Goal: Information Seeking & Learning: Learn about a topic

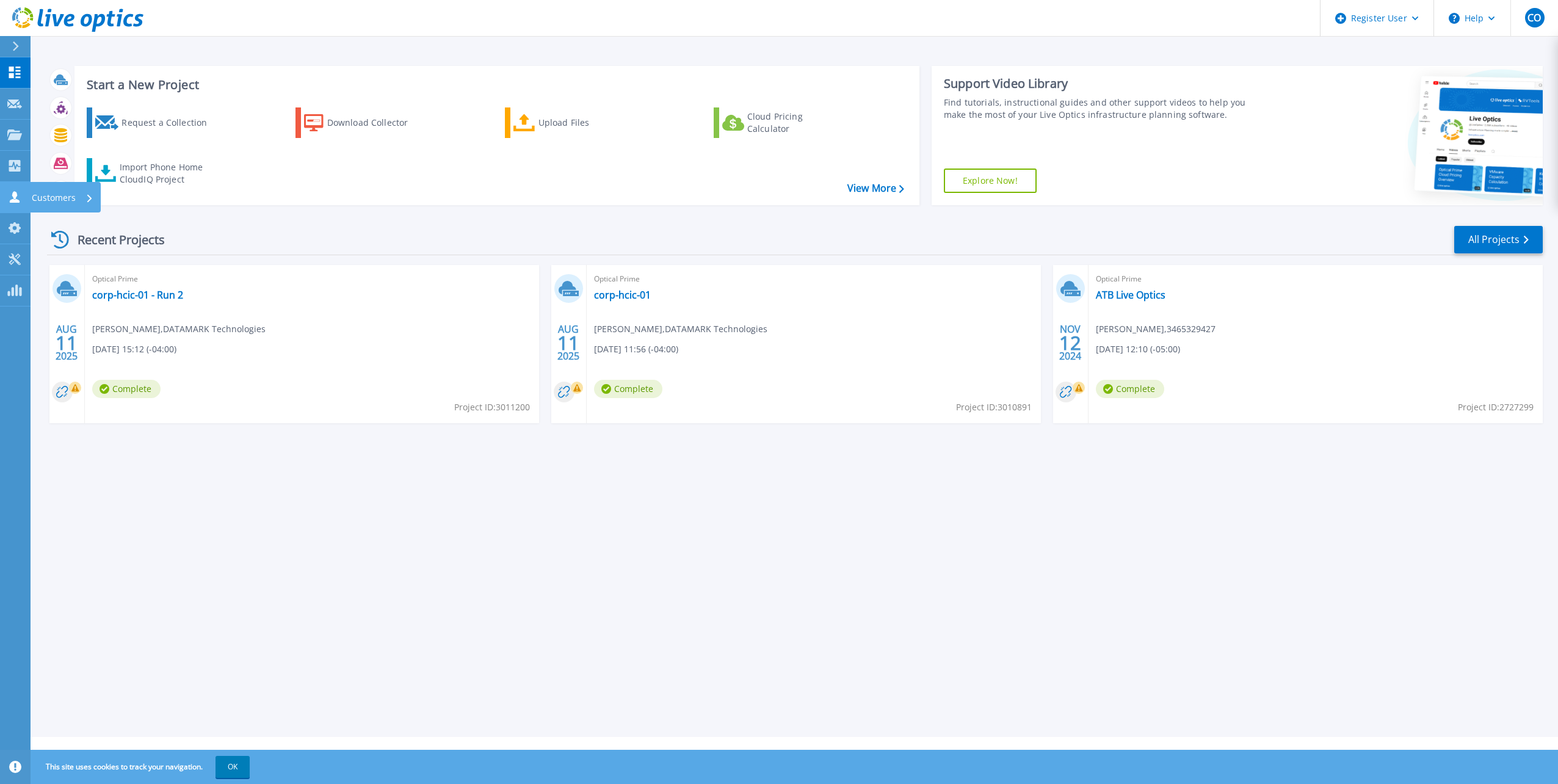
click at [63, 196] on p "Customers" at bounding box center [54, 198] width 44 height 32
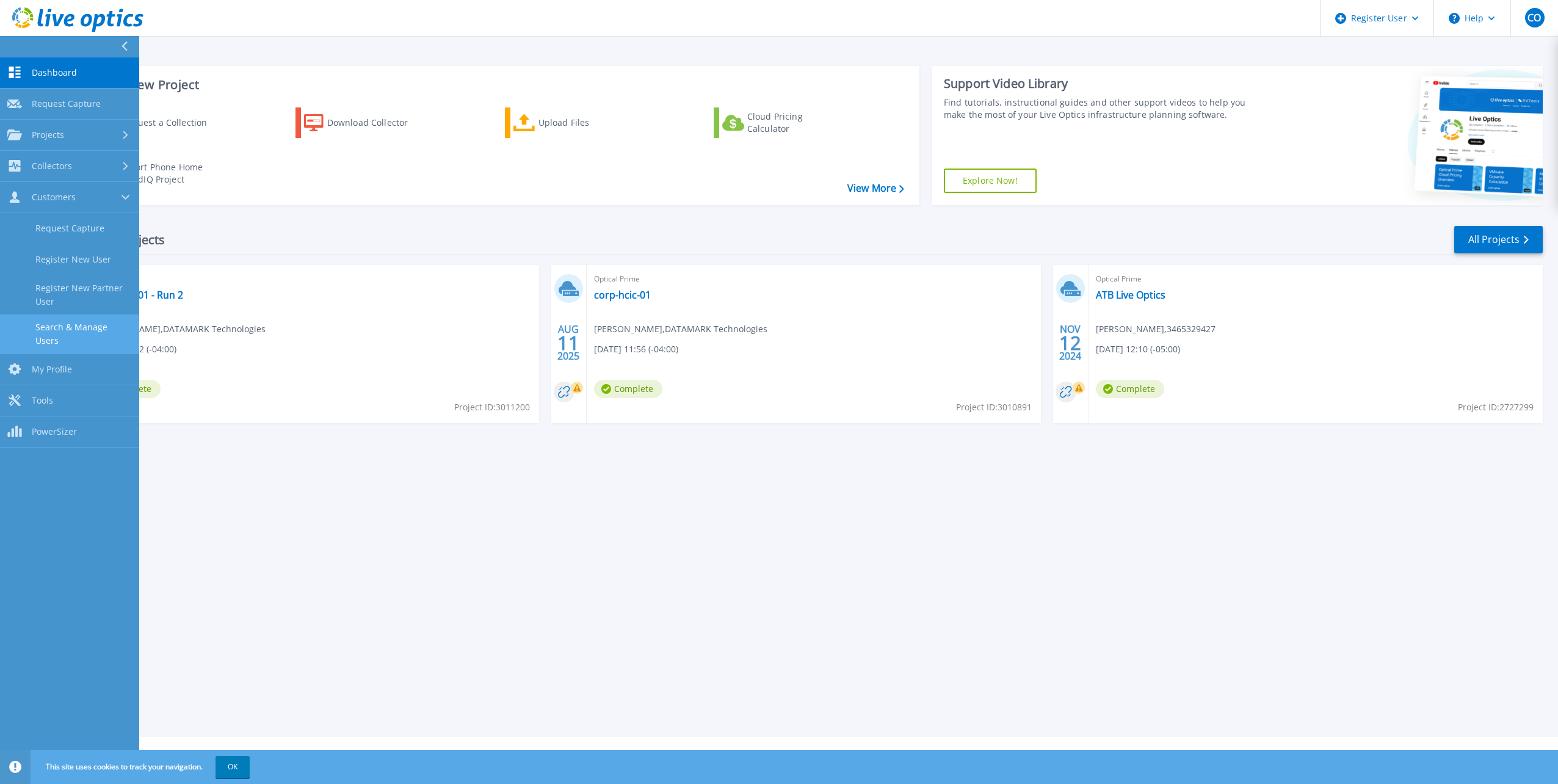
click at [98, 336] on link "Search & Manage Users" at bounding box center [69, 333] width 139 height 39
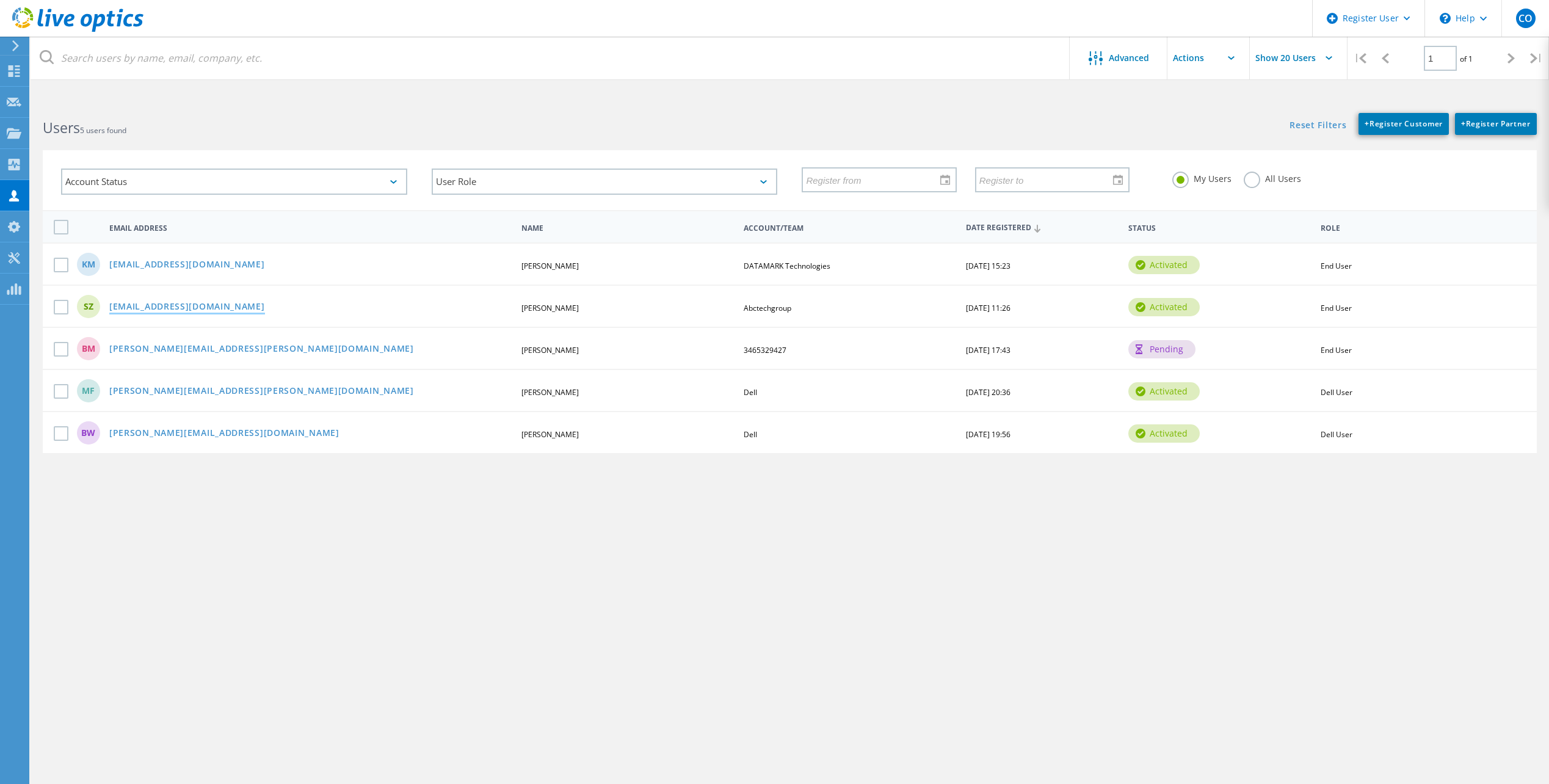
click at [174, 310] on link "[EMAIL_ADDRESS][DOMAIN_NAME]" at bounding box center [187, 307] width 156 height 10
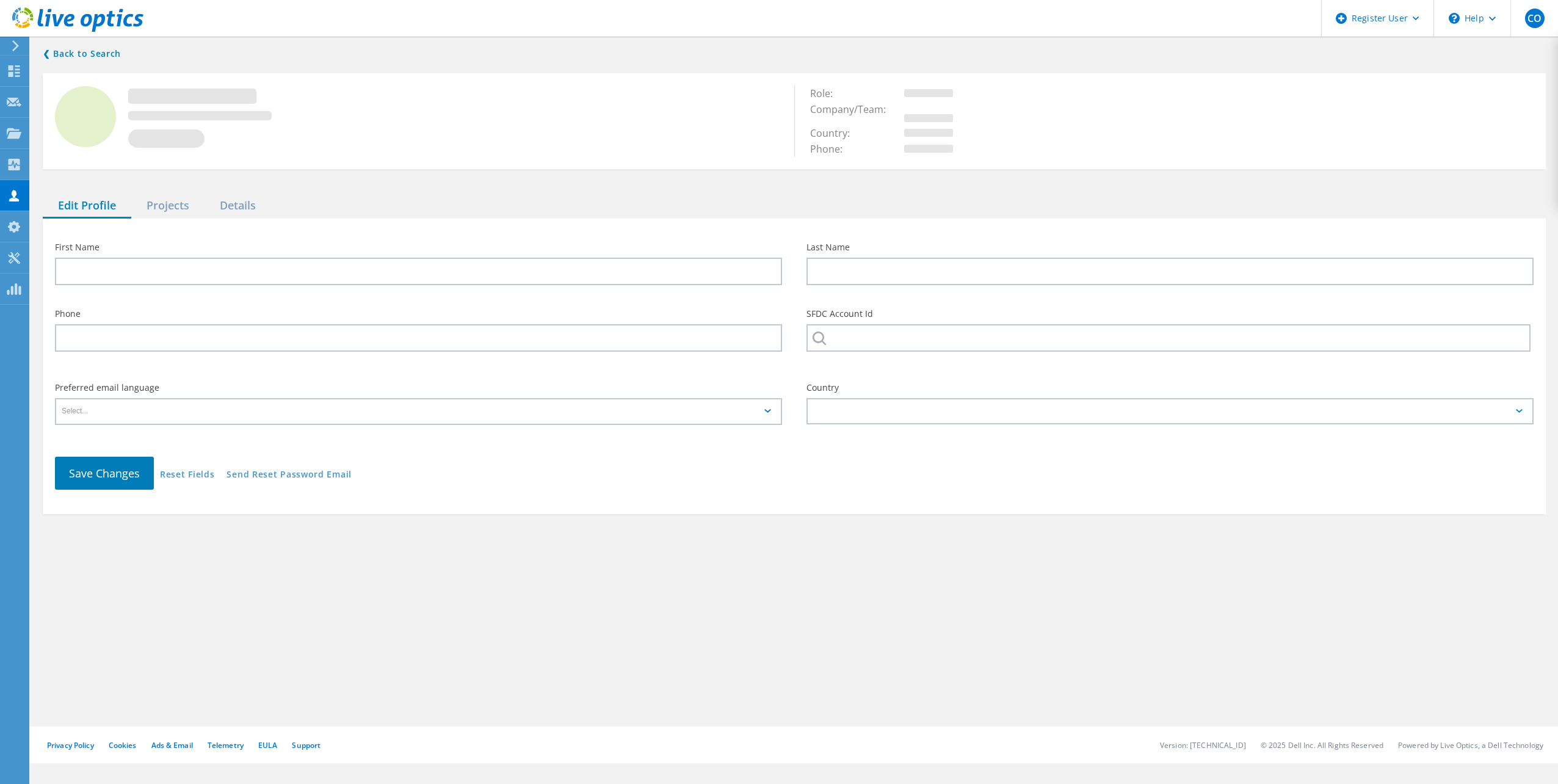
type input "SCOTT"
type input "ZAGER"
type input "Abctechgroup"
type input "English"
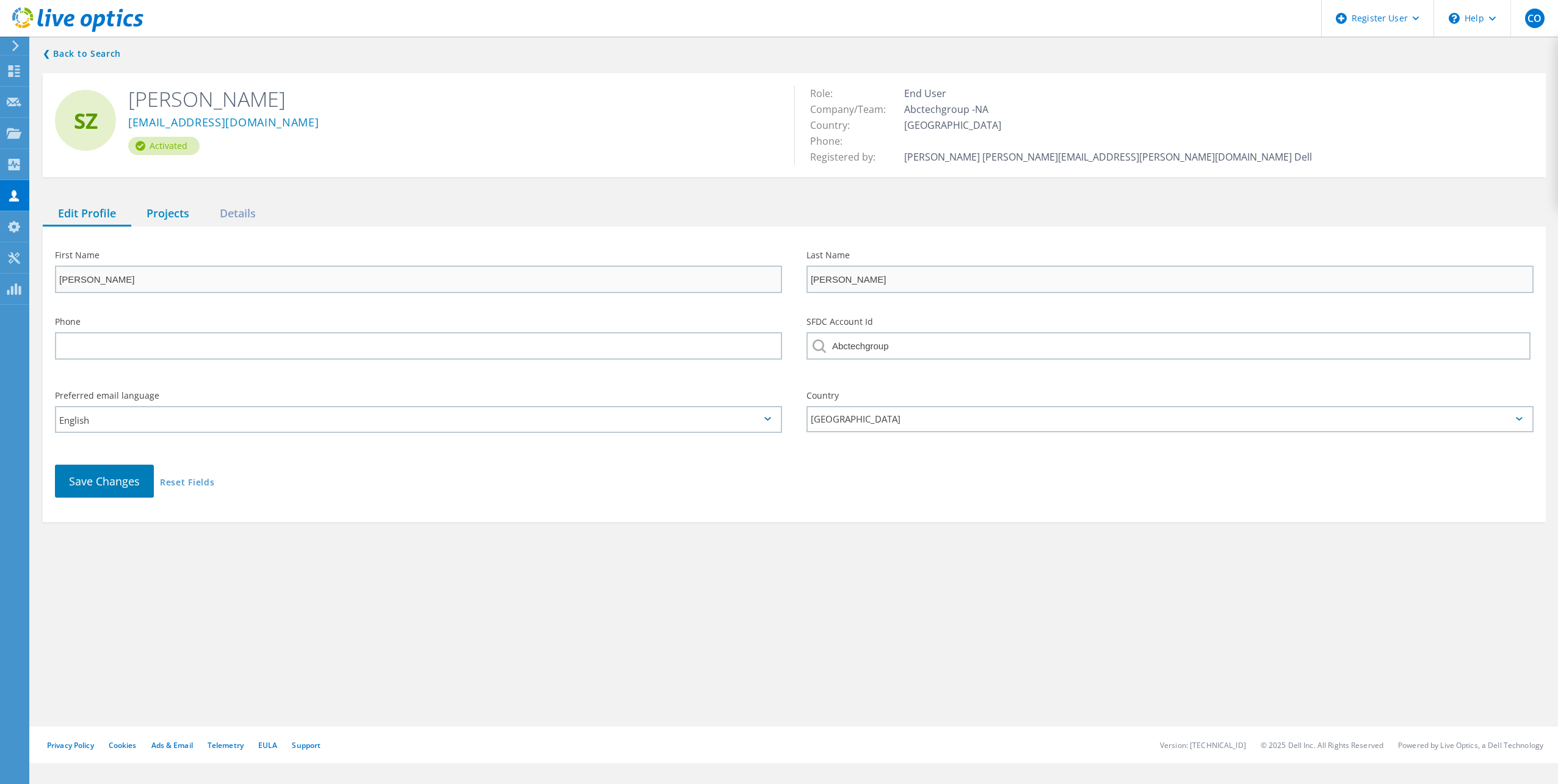
click at [154, 203] on div "Projects" at bounding box center [168, 214] width 73 height 25
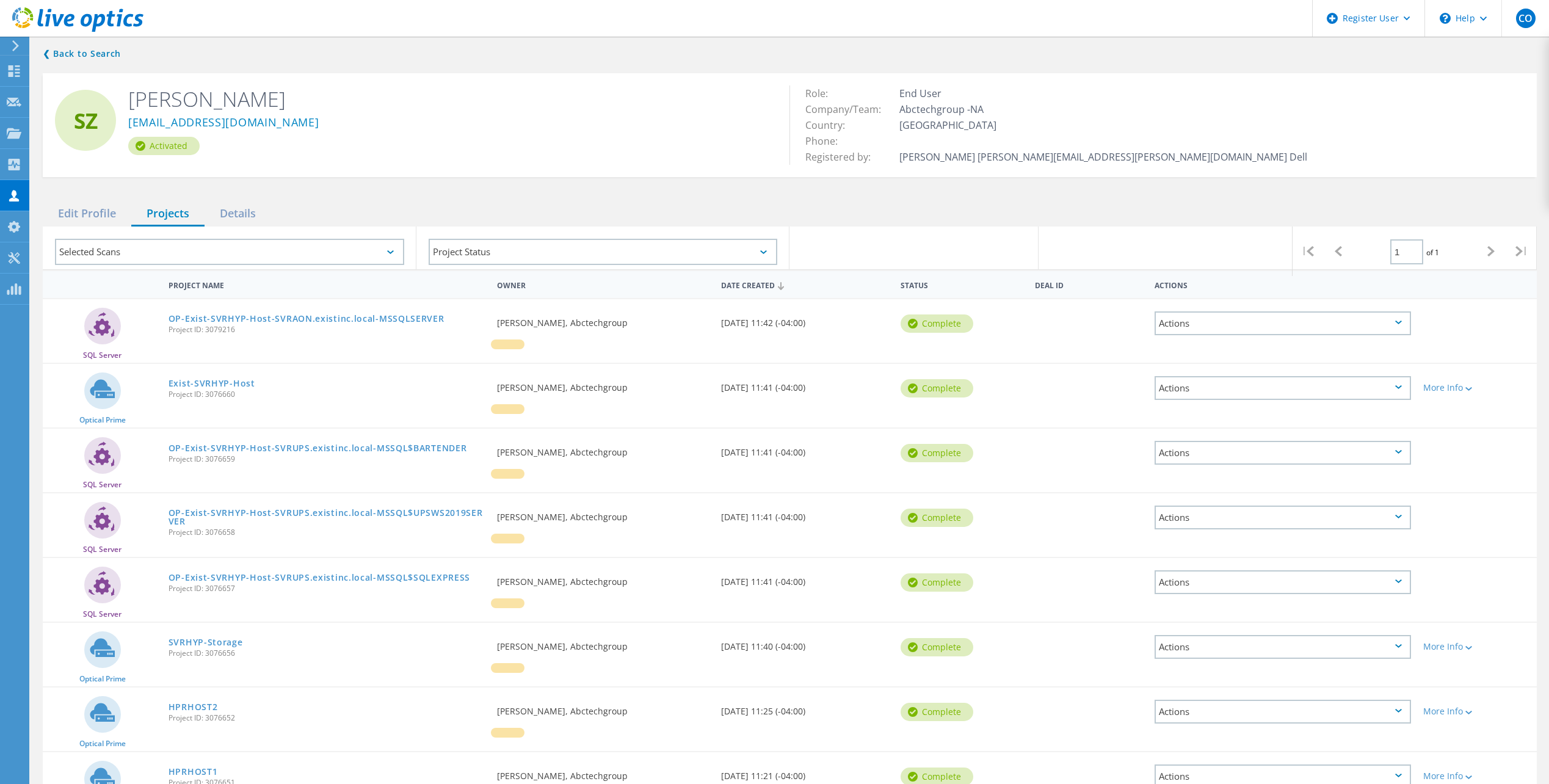
scroll to position [145, 0]
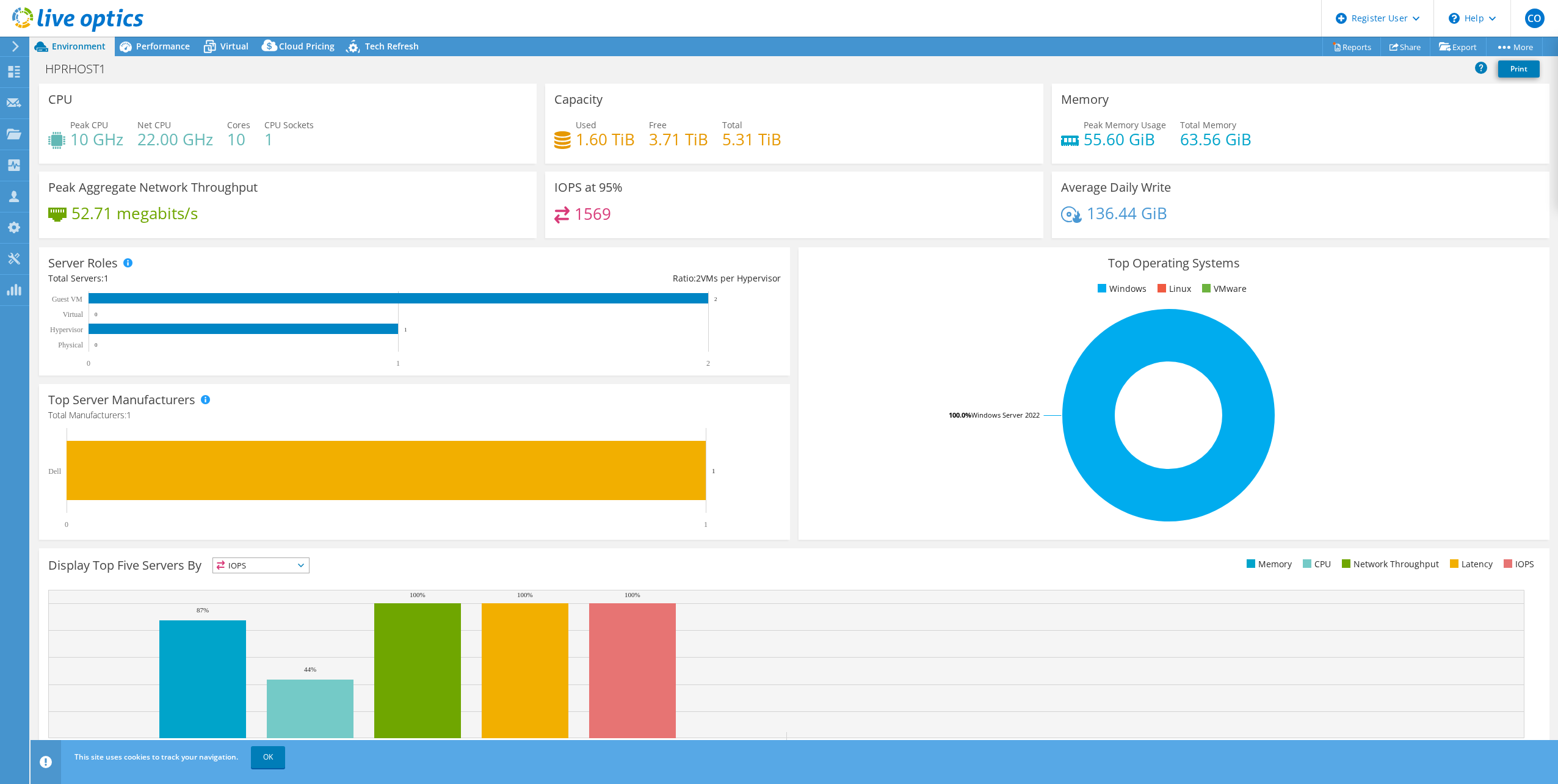
select select "USD"
click at [187, 54] on div "Performance" at bounding box center [157, 46] width 84 height 20
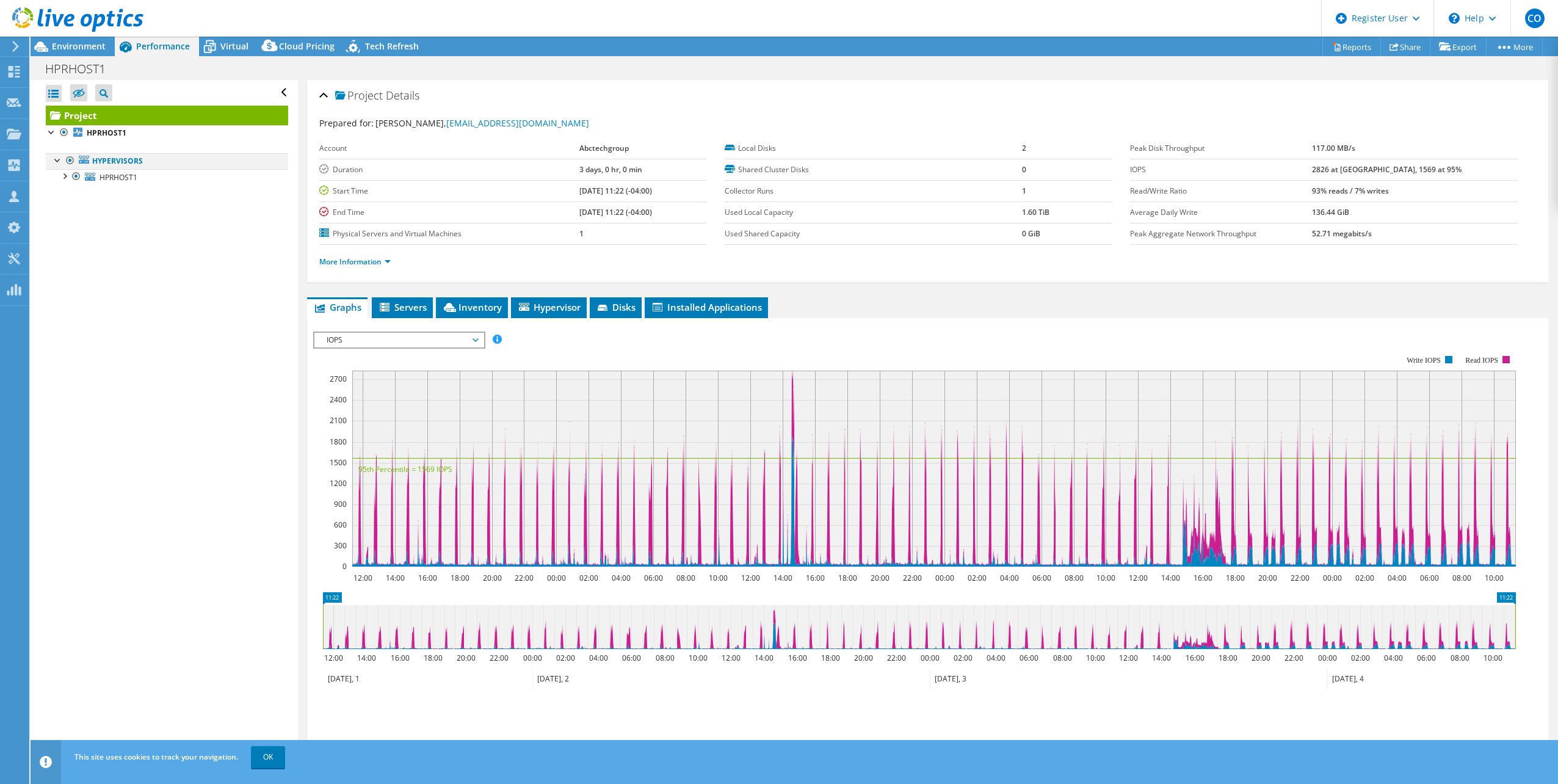
click at [56, 163] on div at bounding box center [58, 159] width 12 height 12
click at [61, 162] on div at bounding box center [58, 159] width 12 height 12
click at [426, 319] on div "IOPS Disk Throughput IO Size Latency Queue Depth CPU Percentage Memory Page Fau…" at bounding box center [928, 533] width 1229 height 430
click at [424, 303] on span "Servers" at bounding box center [402, 307] width 49 height 12
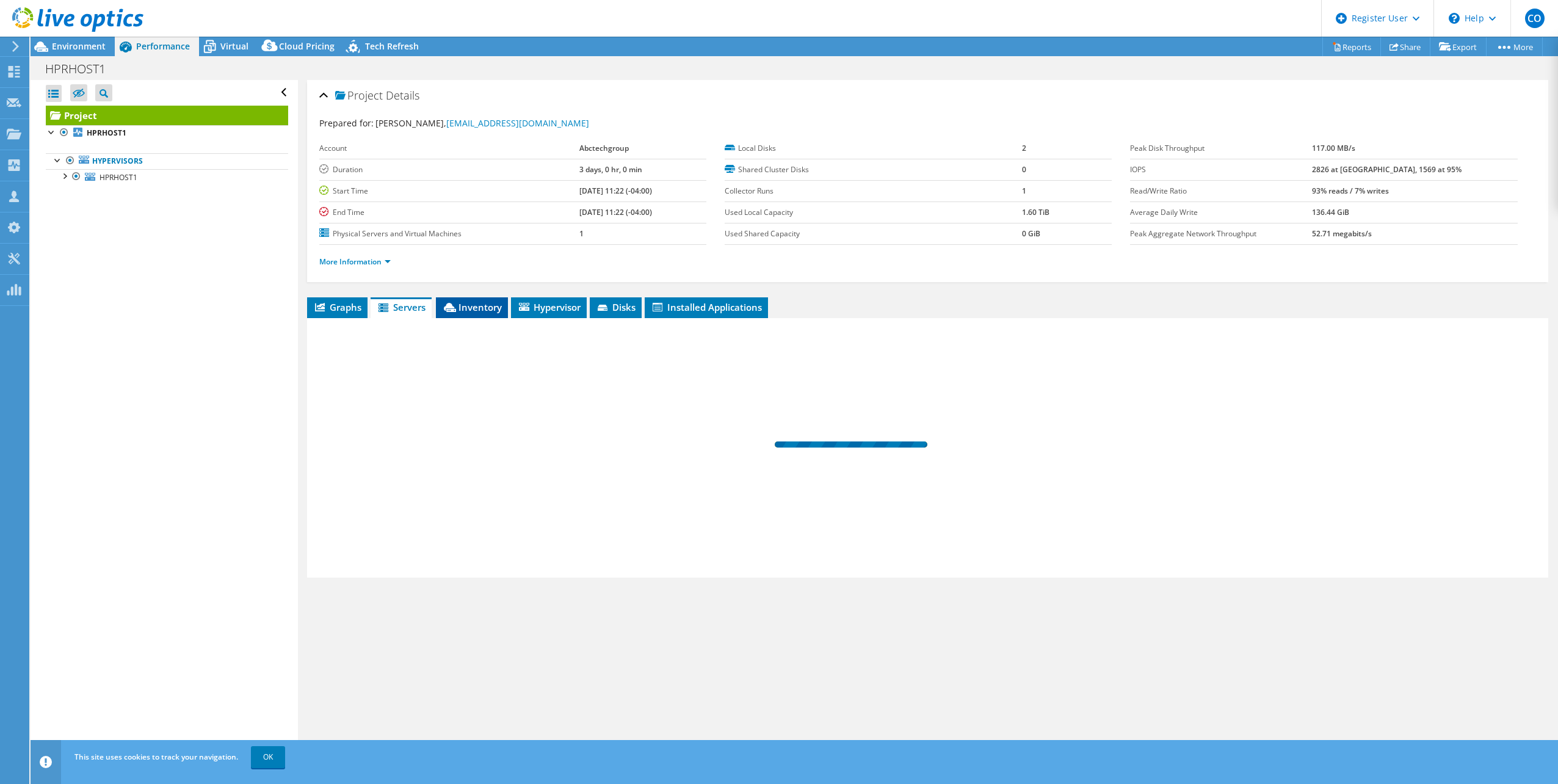
click at [469, 305] on span "Inventory" at bounding box center [472, 307] width 60 height 12
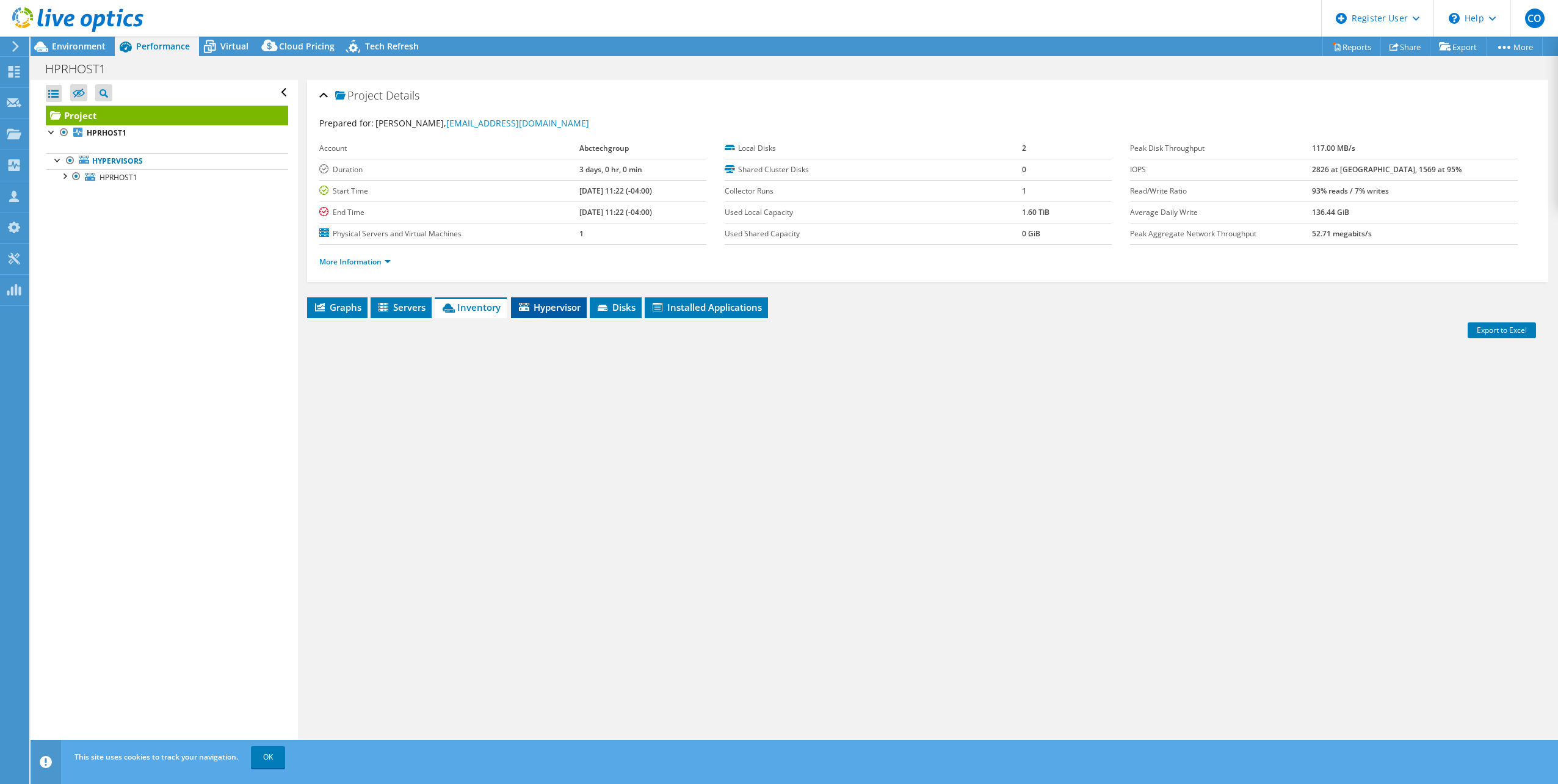
click at [527, 305] on icon at bounding box center [524, 307] width 10 height 8
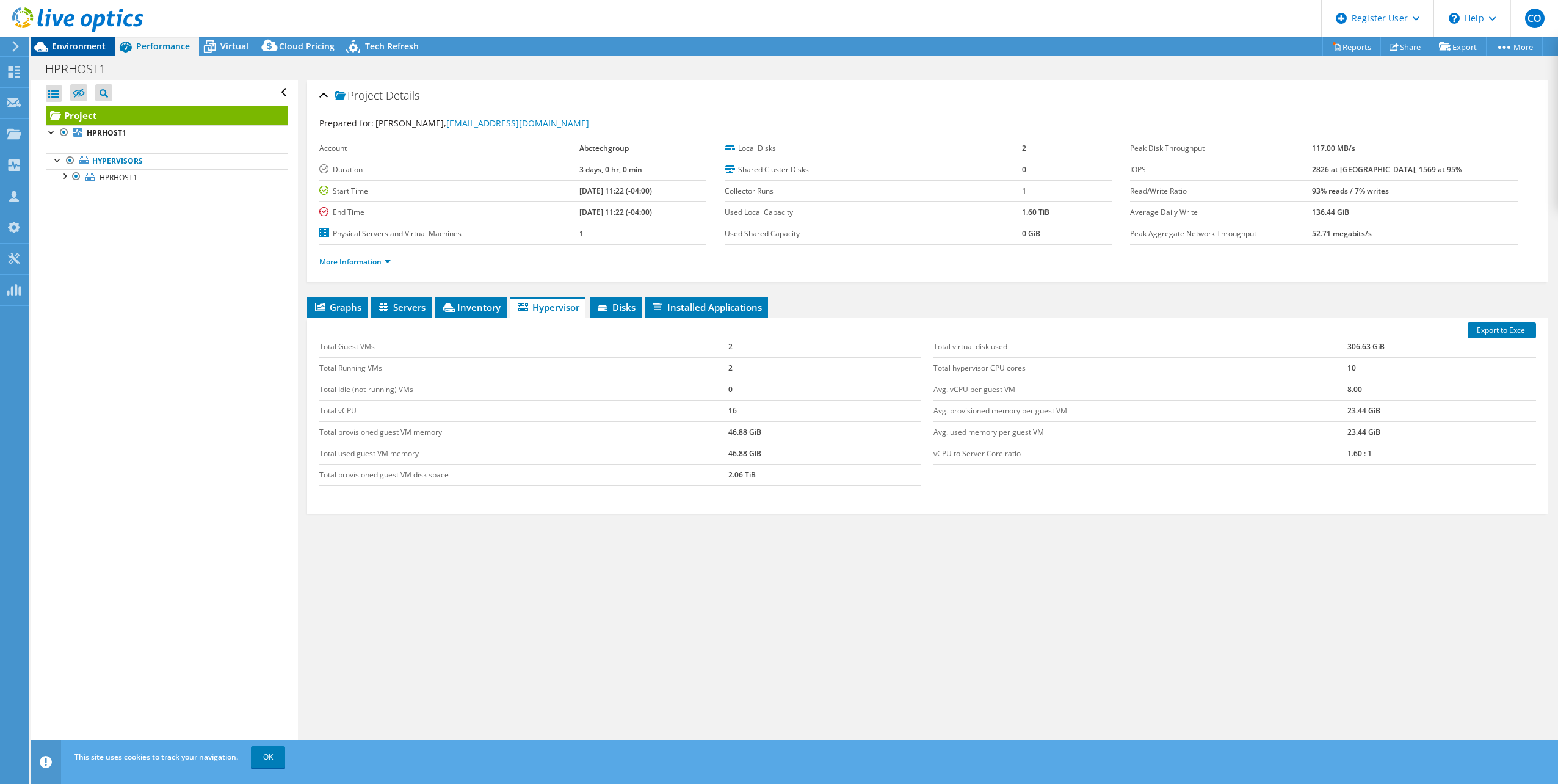
click at [40, 54] on icon at bounding box center [41, 46] width 21 height 21
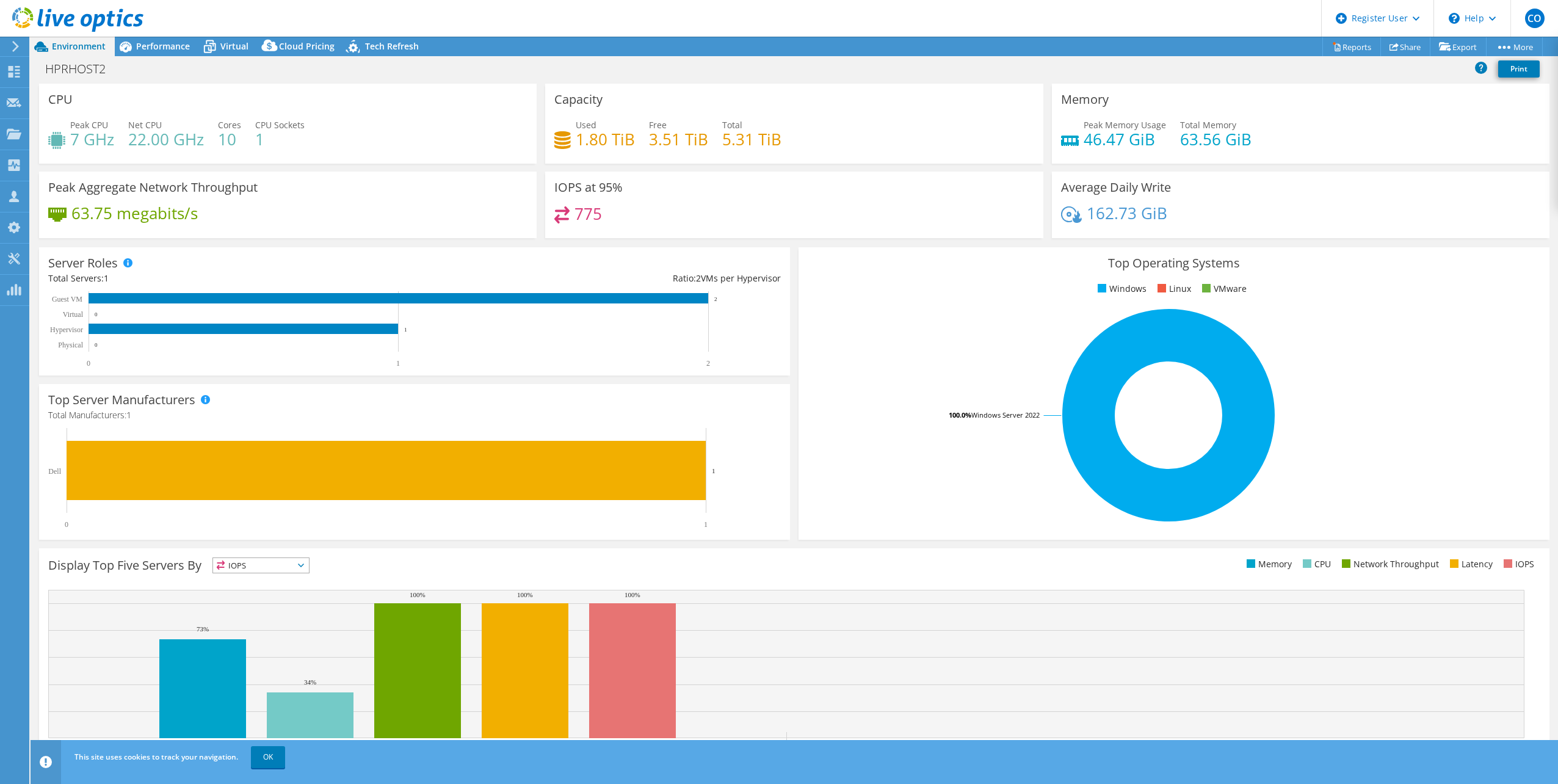
select select "USD"
click at [157, 47] on span "Performance" at bounding box center [163, 46] width 54 height 12
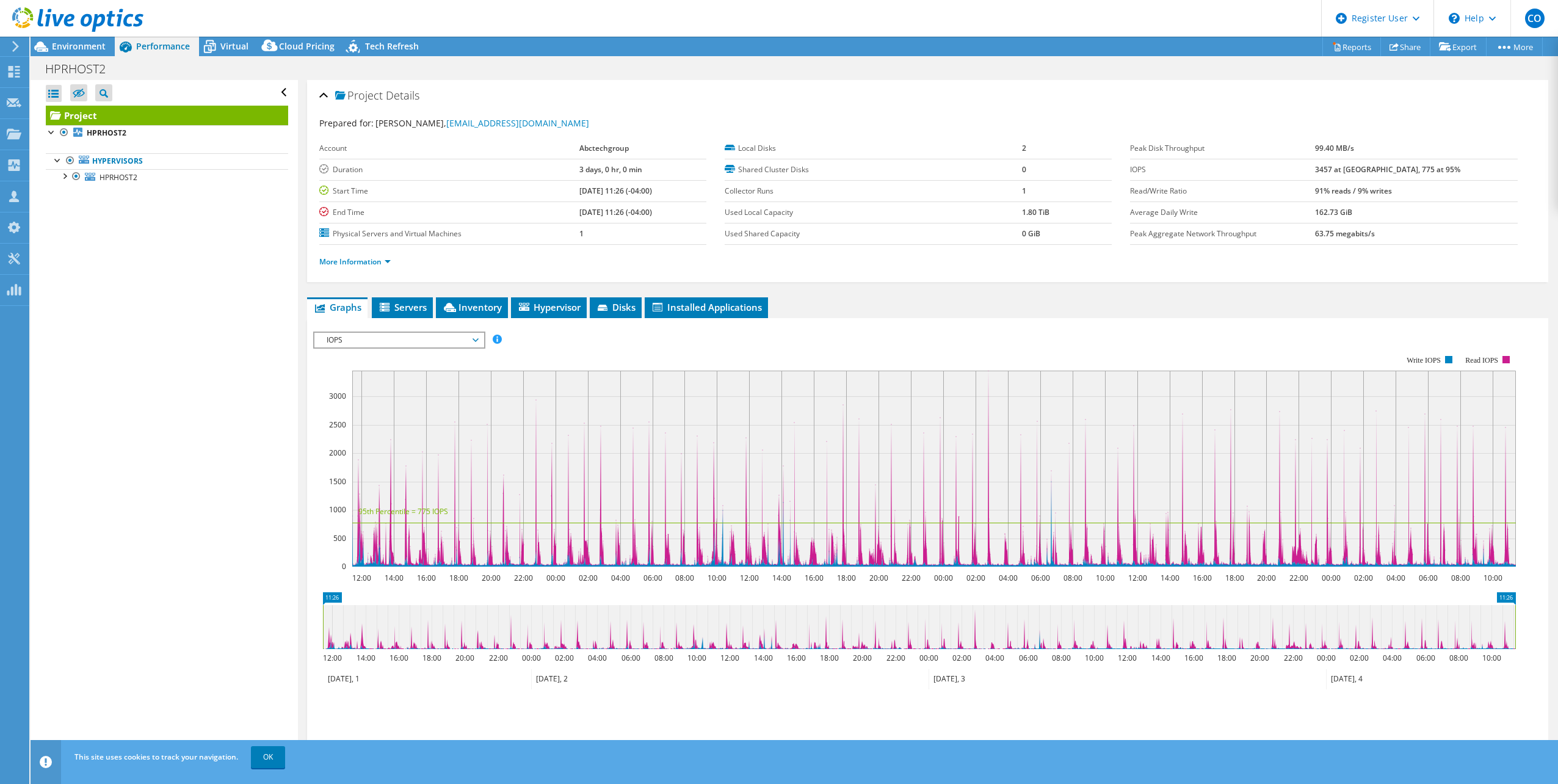
click at [414, 342] on span "IOPS" at bounding box center [399, 340] width 157 height 15
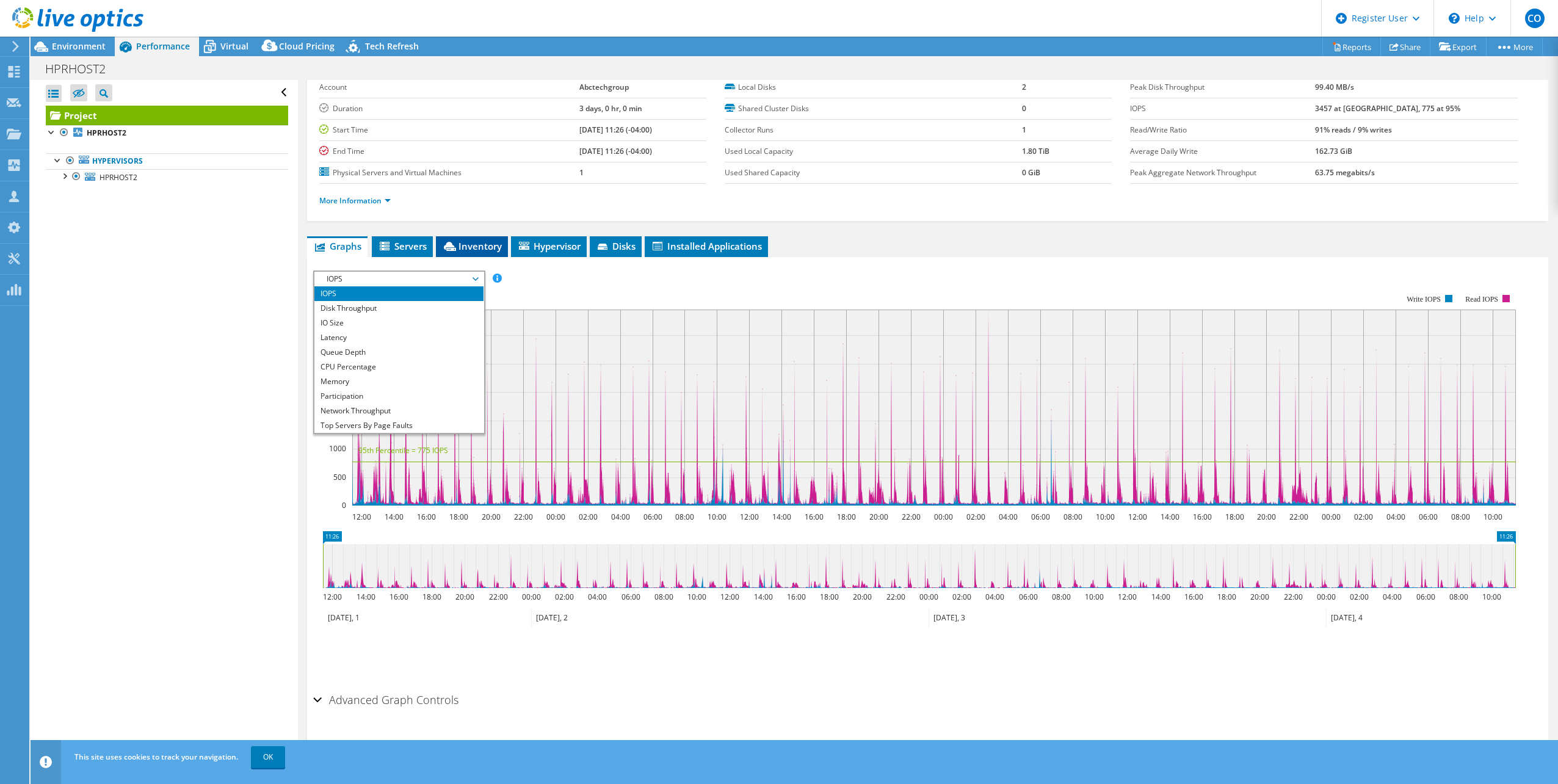
click at [460, 243] on span "Inventory" at bounding box center [472, 246] width 60 height 12
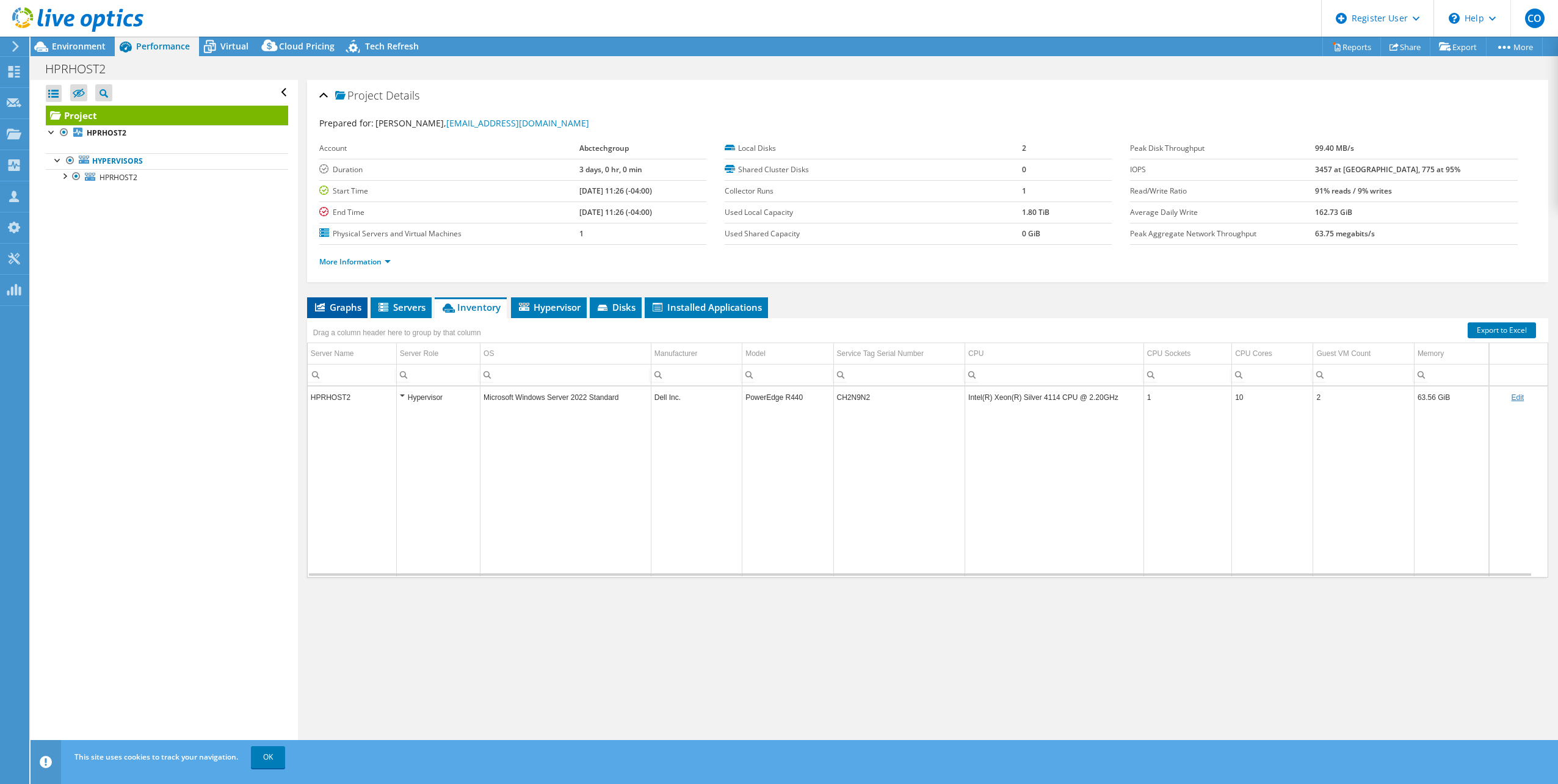
click at [327, 307] on span "Graphs" at bounding box center [337, 307] width 48 height 12
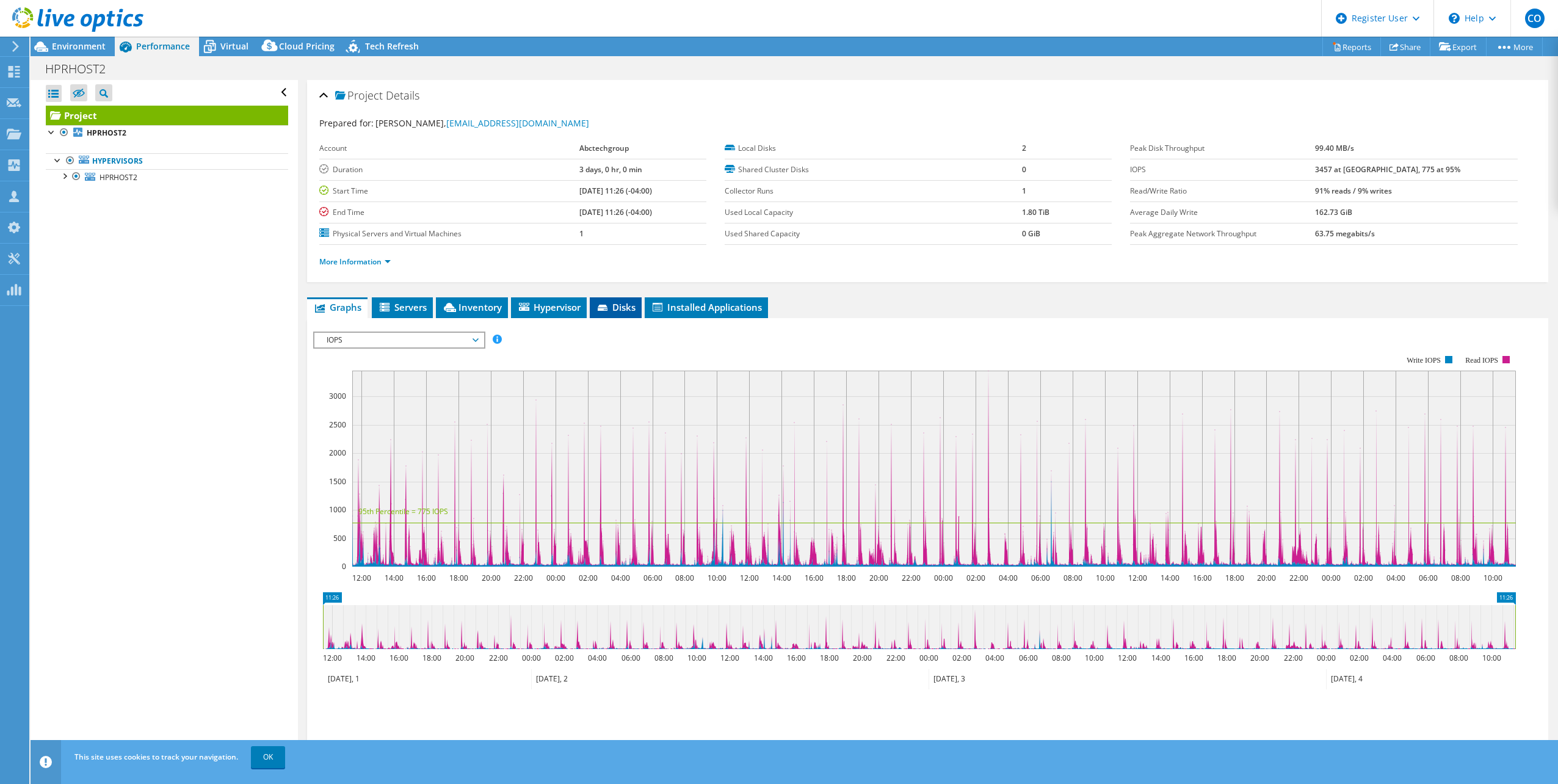
click at [625, 309] on span "Disks" at bounding box center [616, 307] width 40 height 12
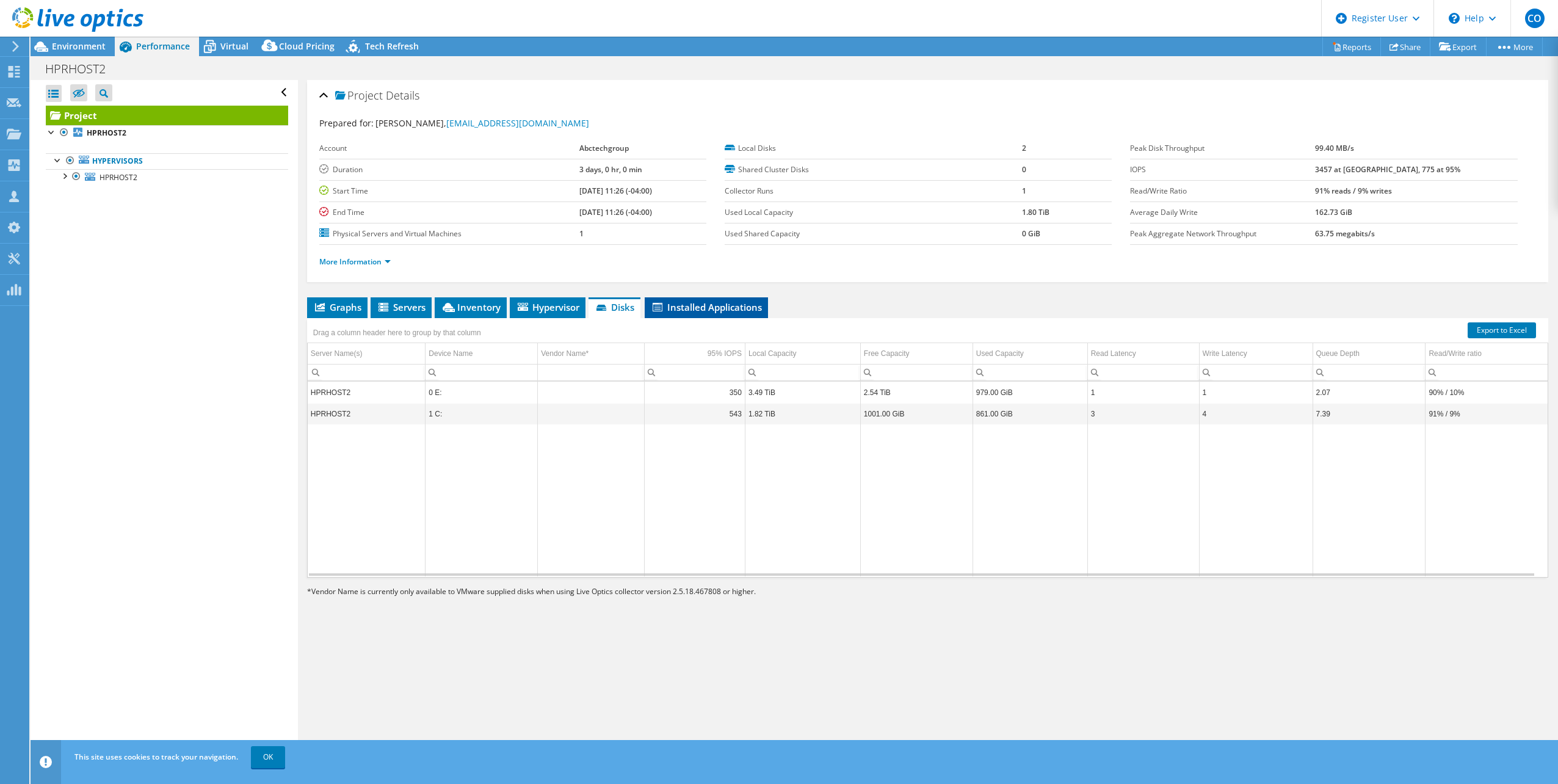
click at [705, 309] on span "Installed Applications" at bounding box center [707, 307] width 111 height 12
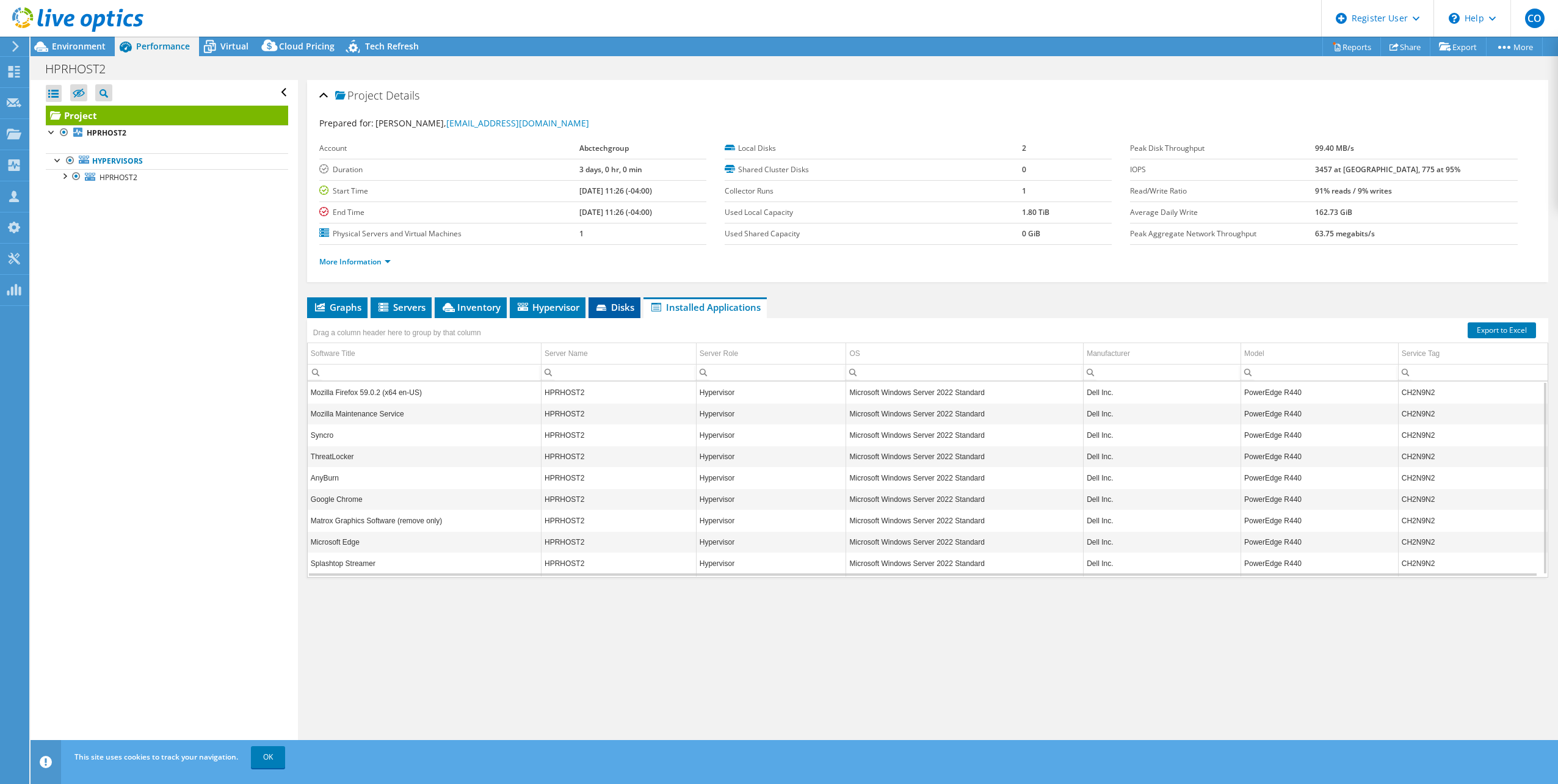
click at [609, 309] on icon at bounding box center [602, 308] width 12 height 8
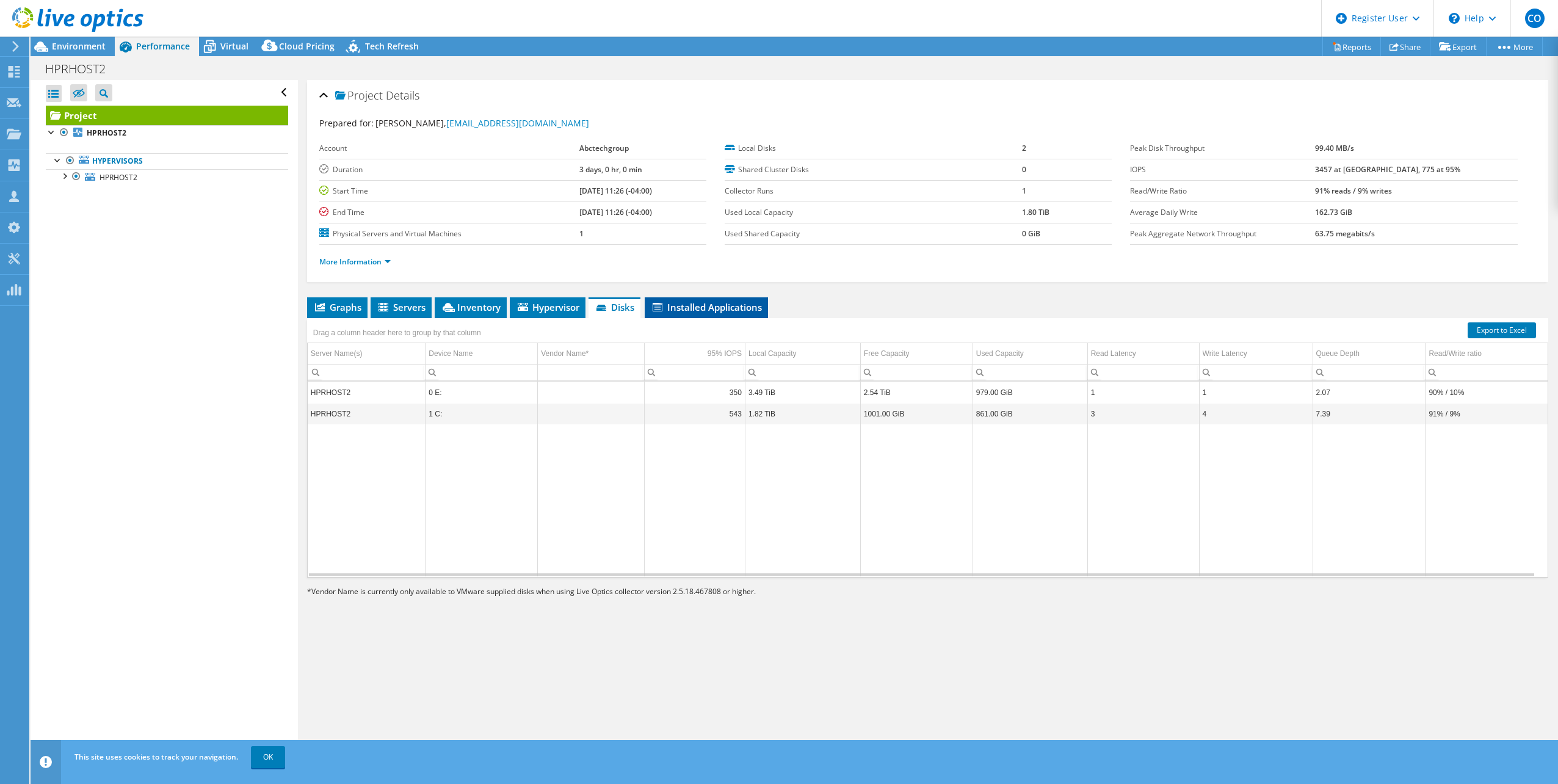
click at [685, 307] on span "Installed Applications" at bounding box center [707, 307] width 111 height 12
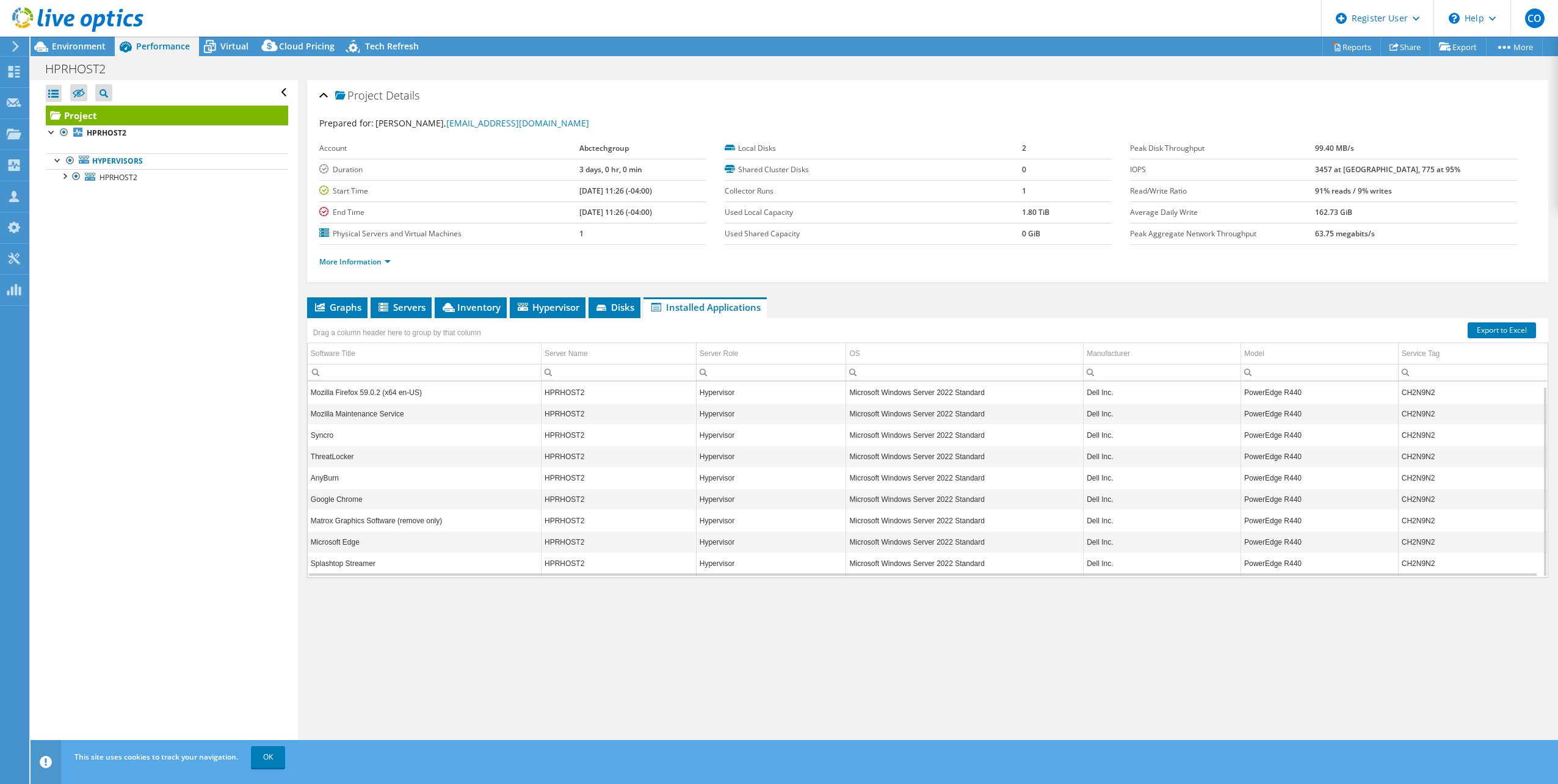
scroll to position [5, 0]
click at [545, 315] on li "Hypervisor" at bounding box center [547, 308] width 76 height 20
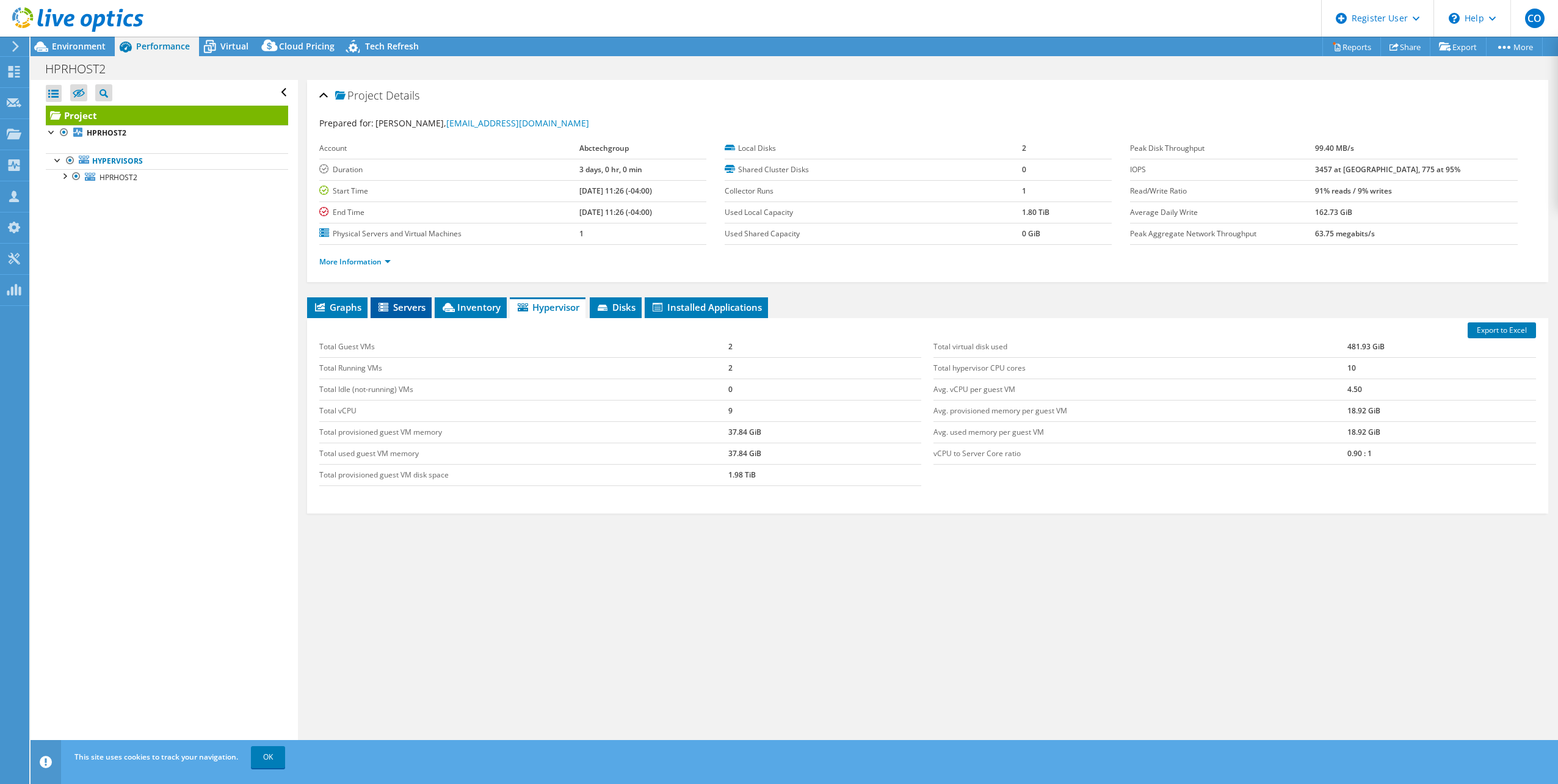
click at [402, 302] on span "Servers" at bounding box center [401, 307] width 49 height 12
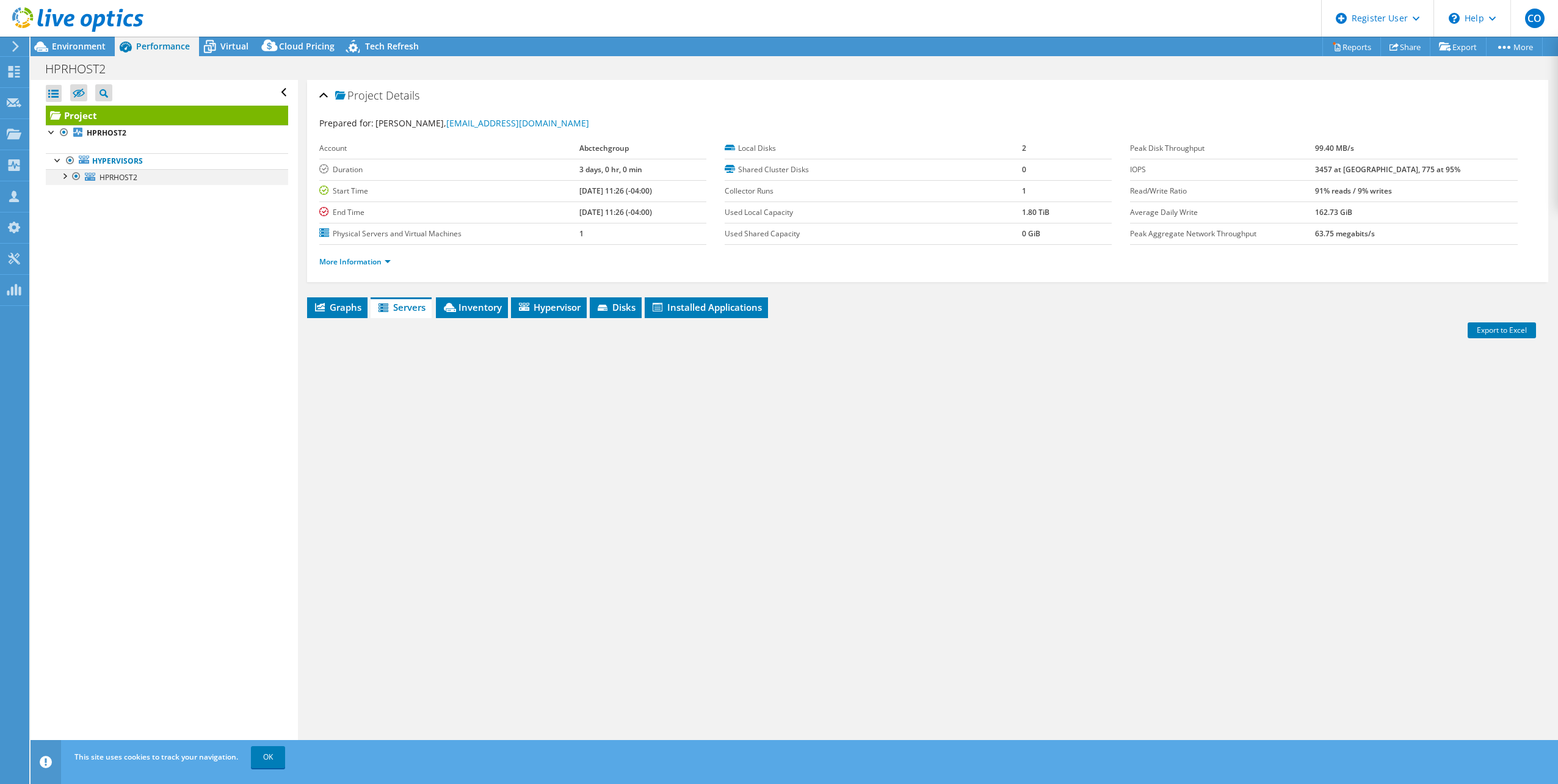
click at [66, 179] on div at bounding box center [64, 175] width 12 height 12
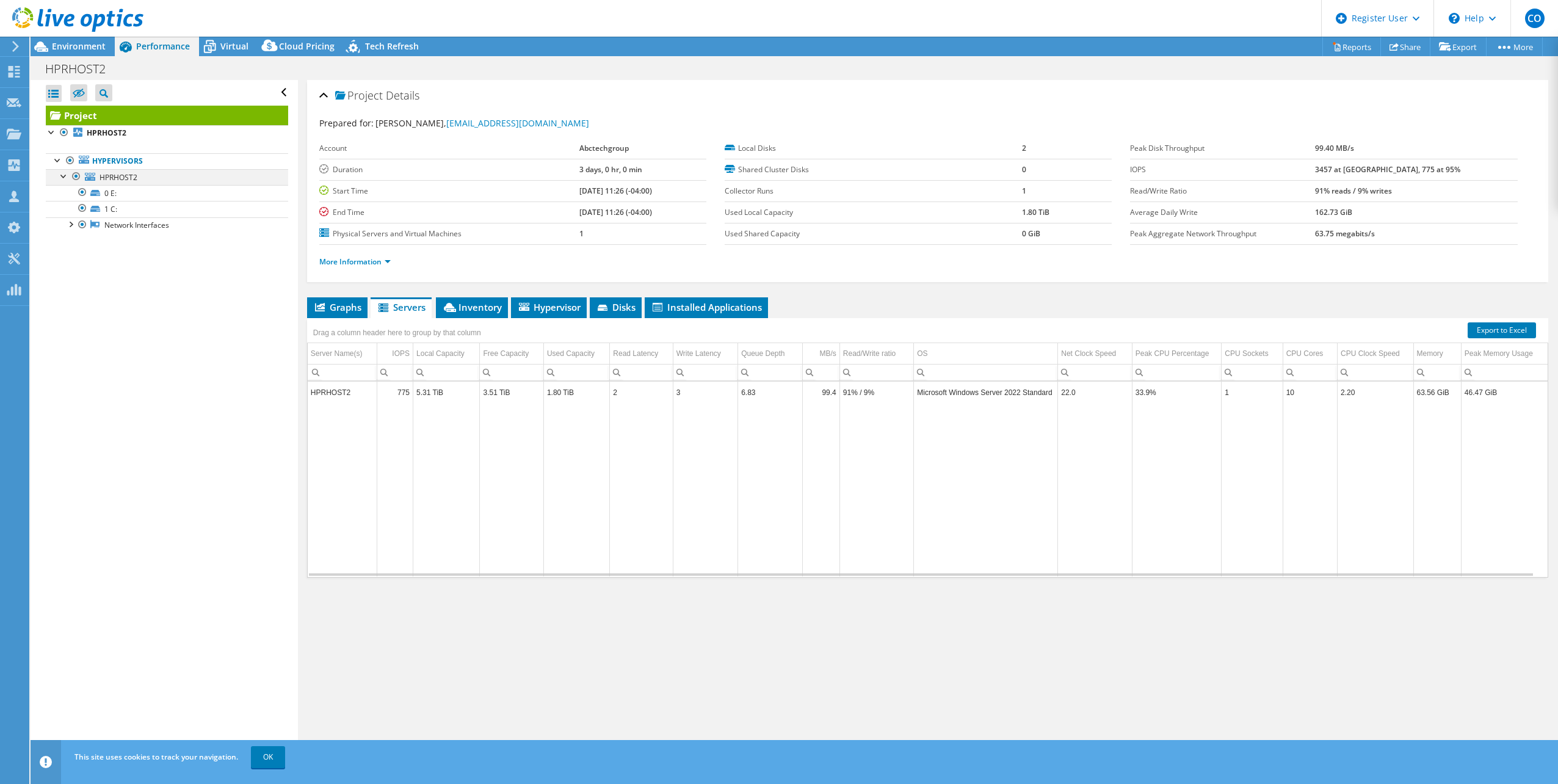
click at [66, 177] on div at bounding box center [64, 175] width 12 height 12
click at [53, 164] on div at bounding box center [58, 159] width 12 height 12
click at [52, 163] on div at bounding box center [58, 159] width 12 height 12
click at [49, 128] on div at bounding box center [52, 131] width 12 height 12
click at [50, 131] on div at bounding box center [52, 131] width 12 height 12
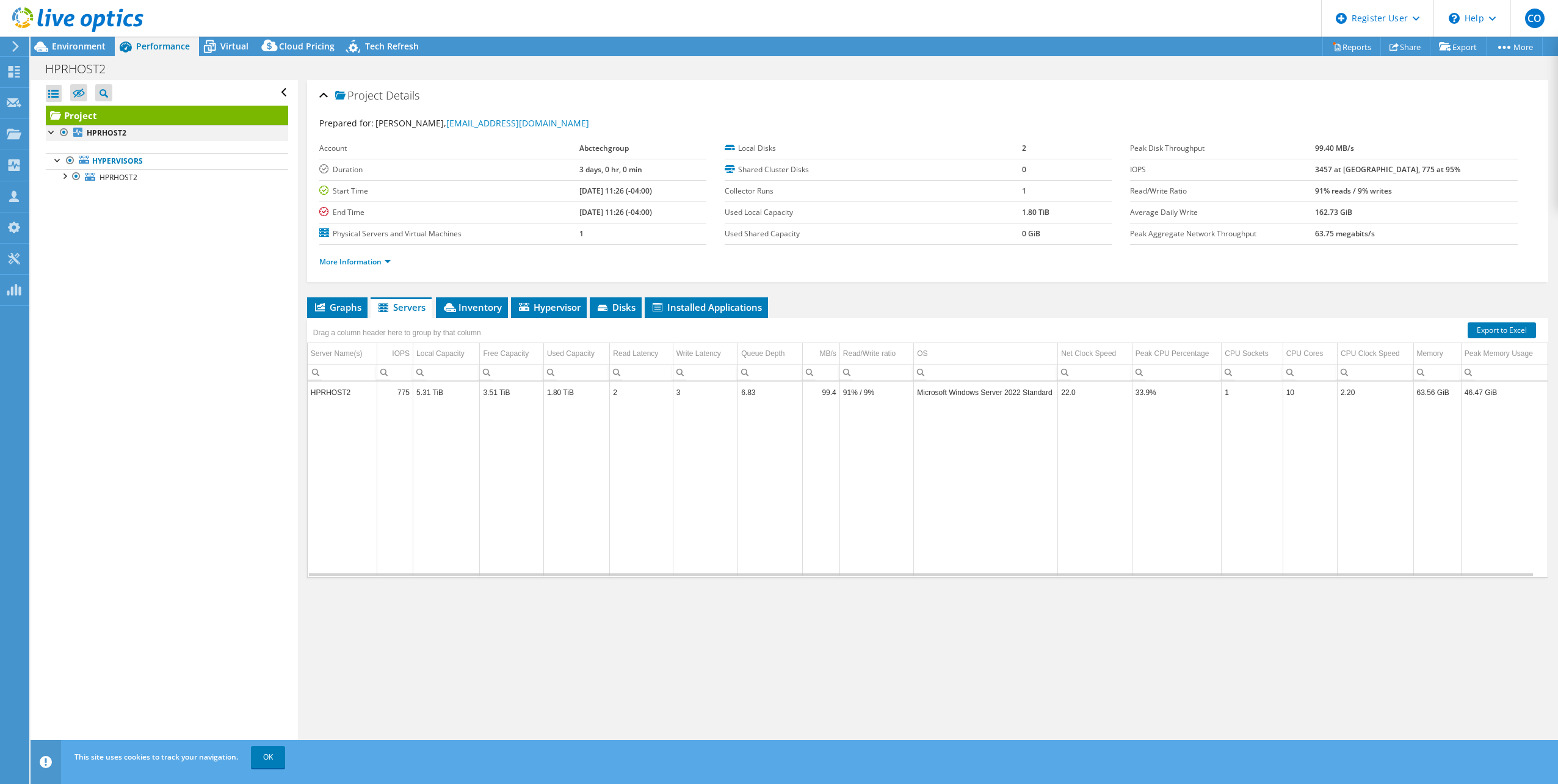
click at [50, 131] on div at bounding box center [52, 131] width 12 height 12
click at [61, 162] on div at bounding box center [58, 159] width 12 height 12
click at [61, 162] on div at bounding box center [58, 159] width 12 height 12
click at [536, 312] on span "Hypervisor" at bounding box center [549, 307] width 63 height 12
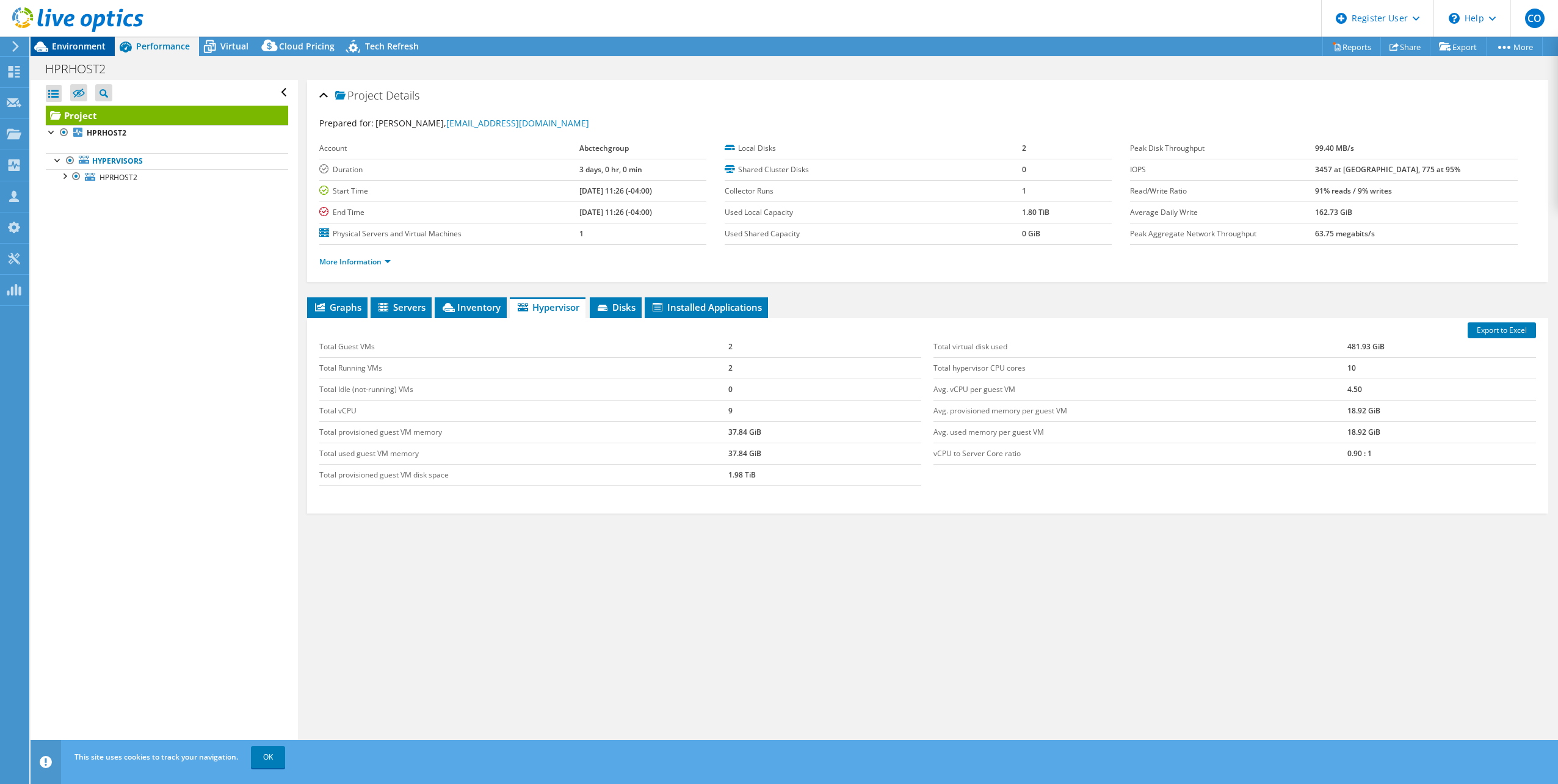
click at [84, 42] on span "Environment" at bounding box center [79, 46] width 54 height 12
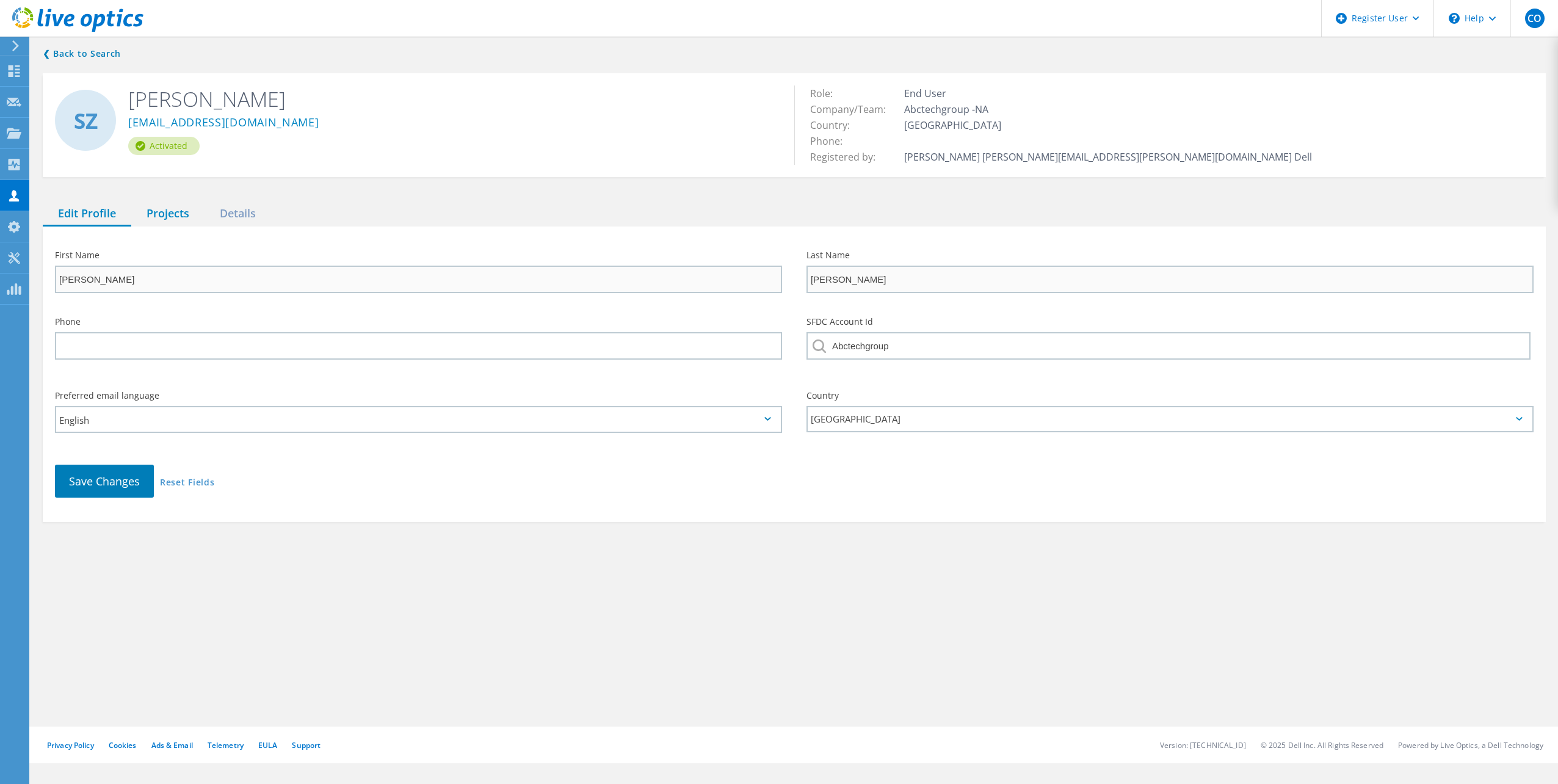
click at [166, 211] on div "Projects" at bounding box center [168, 214] width 73 height 25
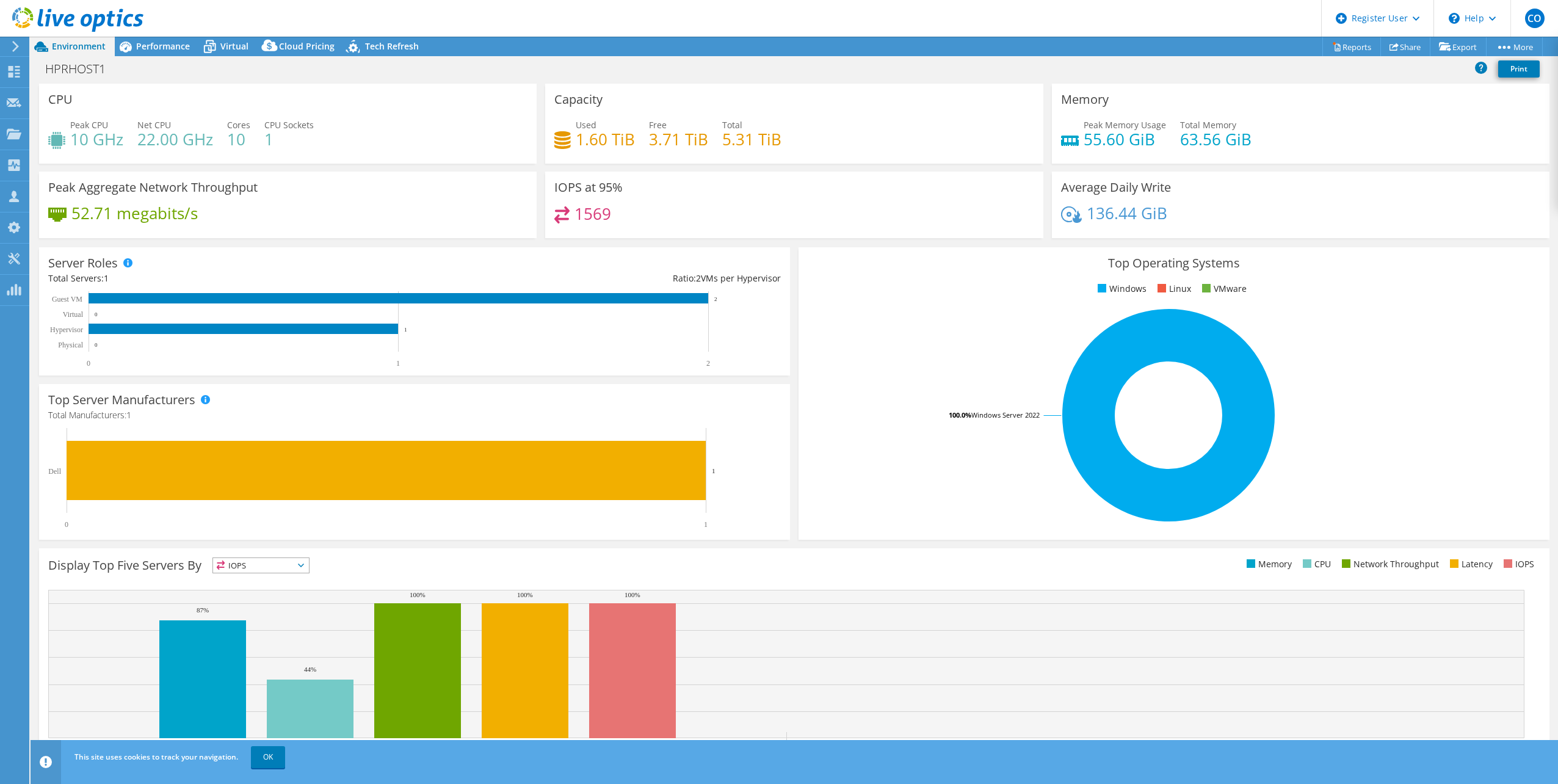
select select "USD"
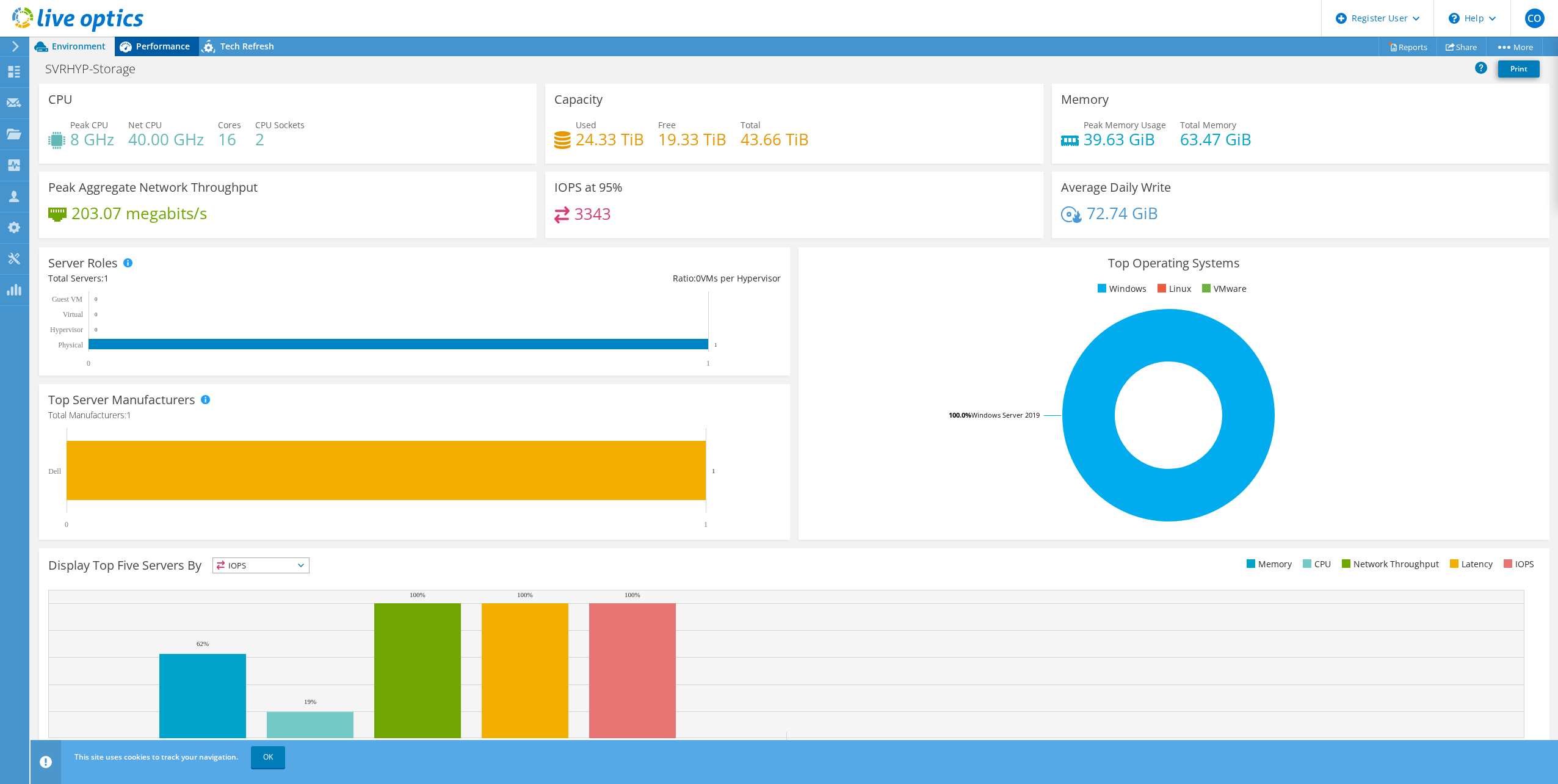
click at [166, 51] on span "Performance" at bounding box center [163, 46] width 54 height 12
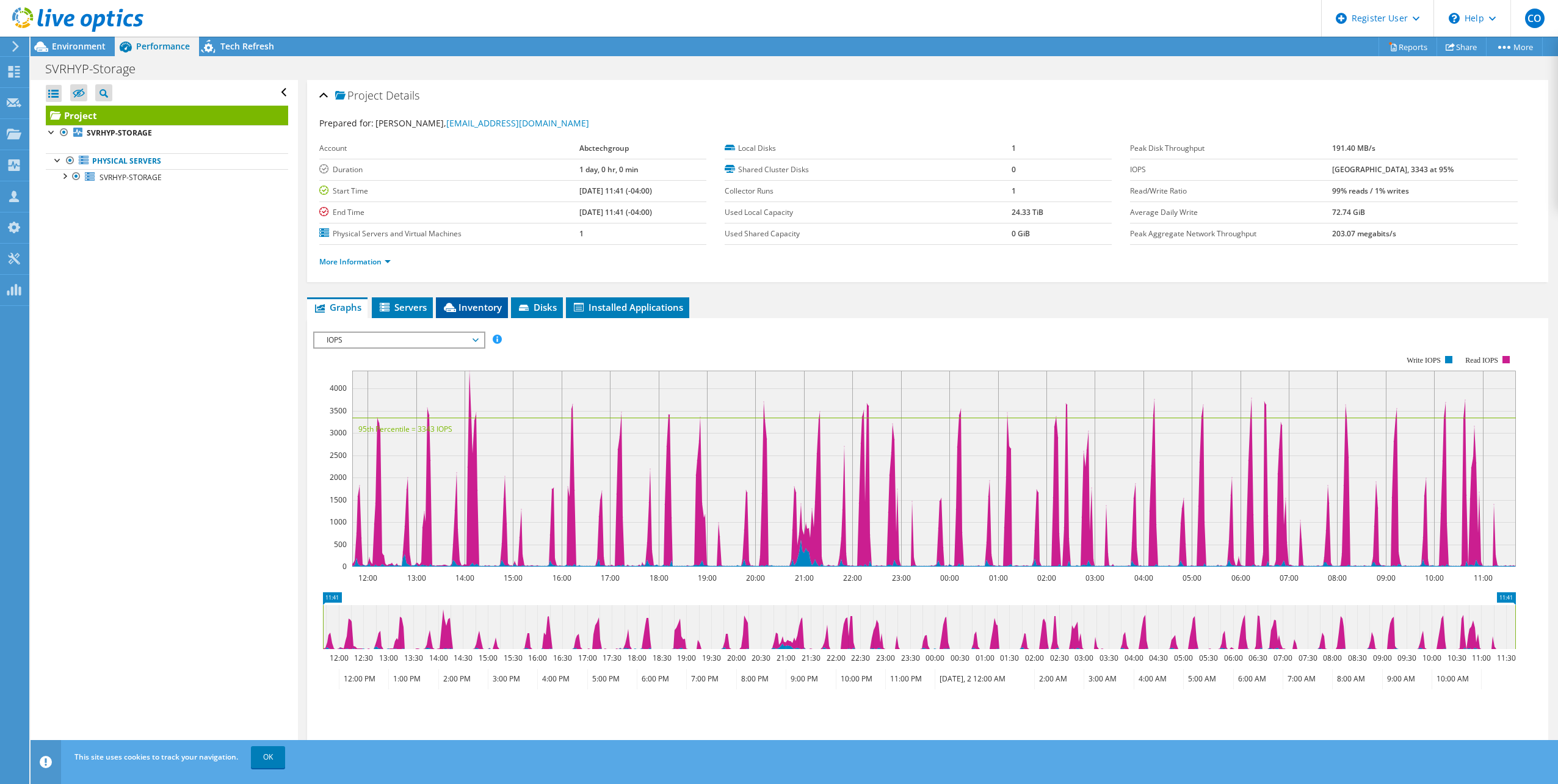
click at [441, 305] on li "Inventory" at bounding box center [472, 308] width 72 height 20
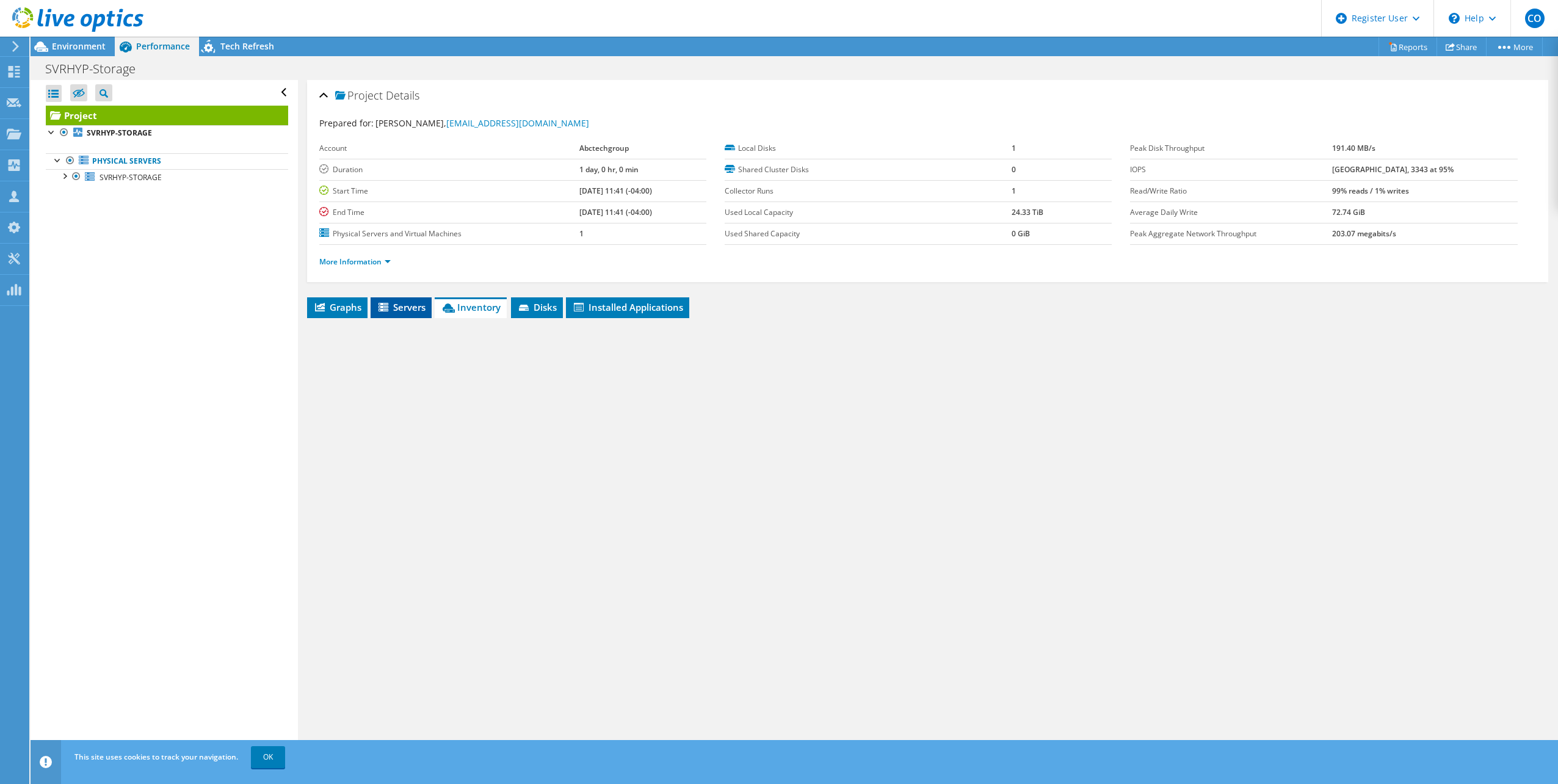
click at [431, 305] on li "Servers" at bounding box center [401, 308] width 61 height 20
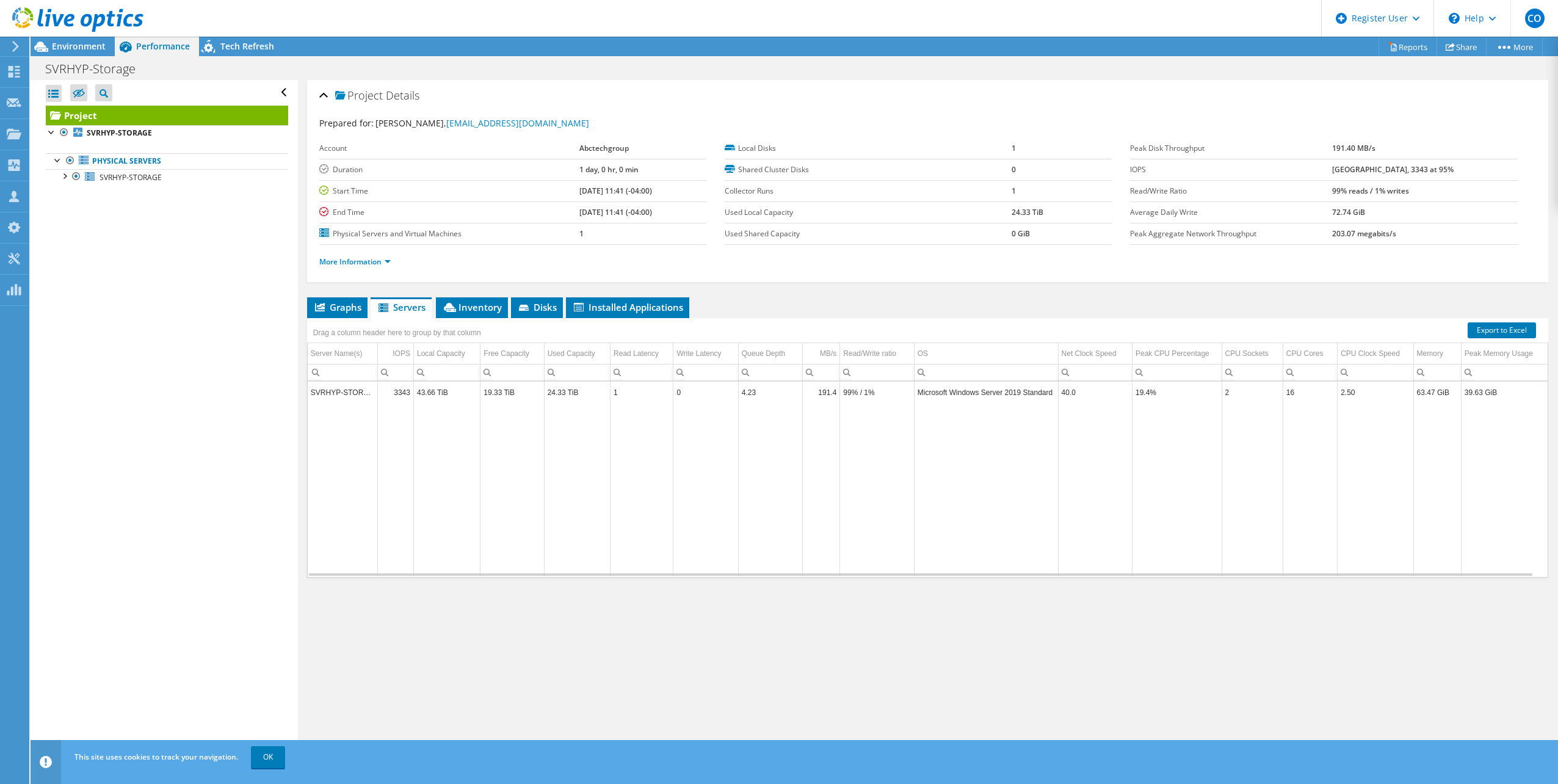
click at [376, 256] on li "More Information" at bounding box center [358, 262] width 79 height 13
click at [379, 261] on link "More Information" at bounding box center [355, 262] width 72 height 10
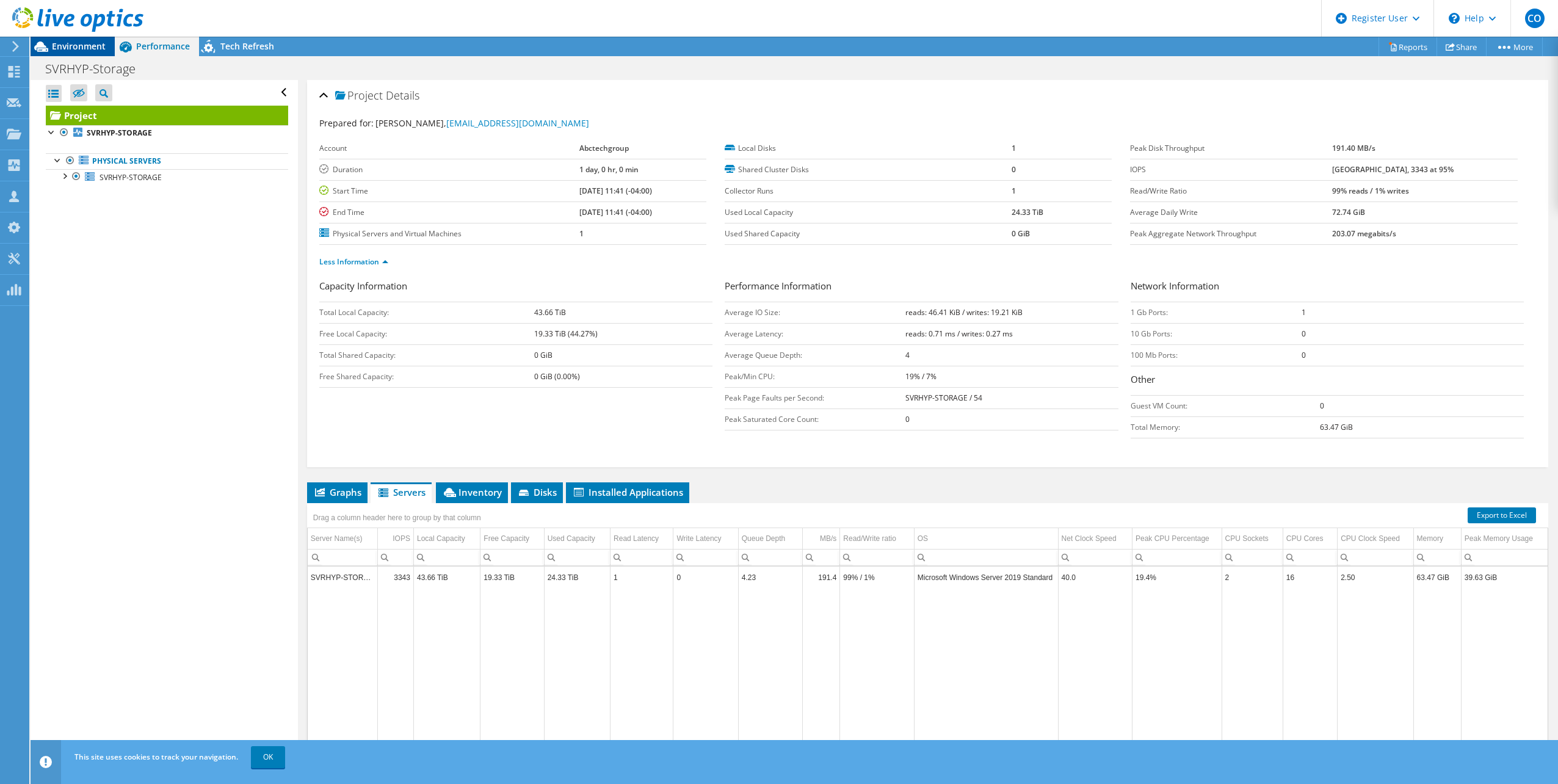
click at [106, 51] on div "Environment" at bounding box center [73, 46] width 84 height 20
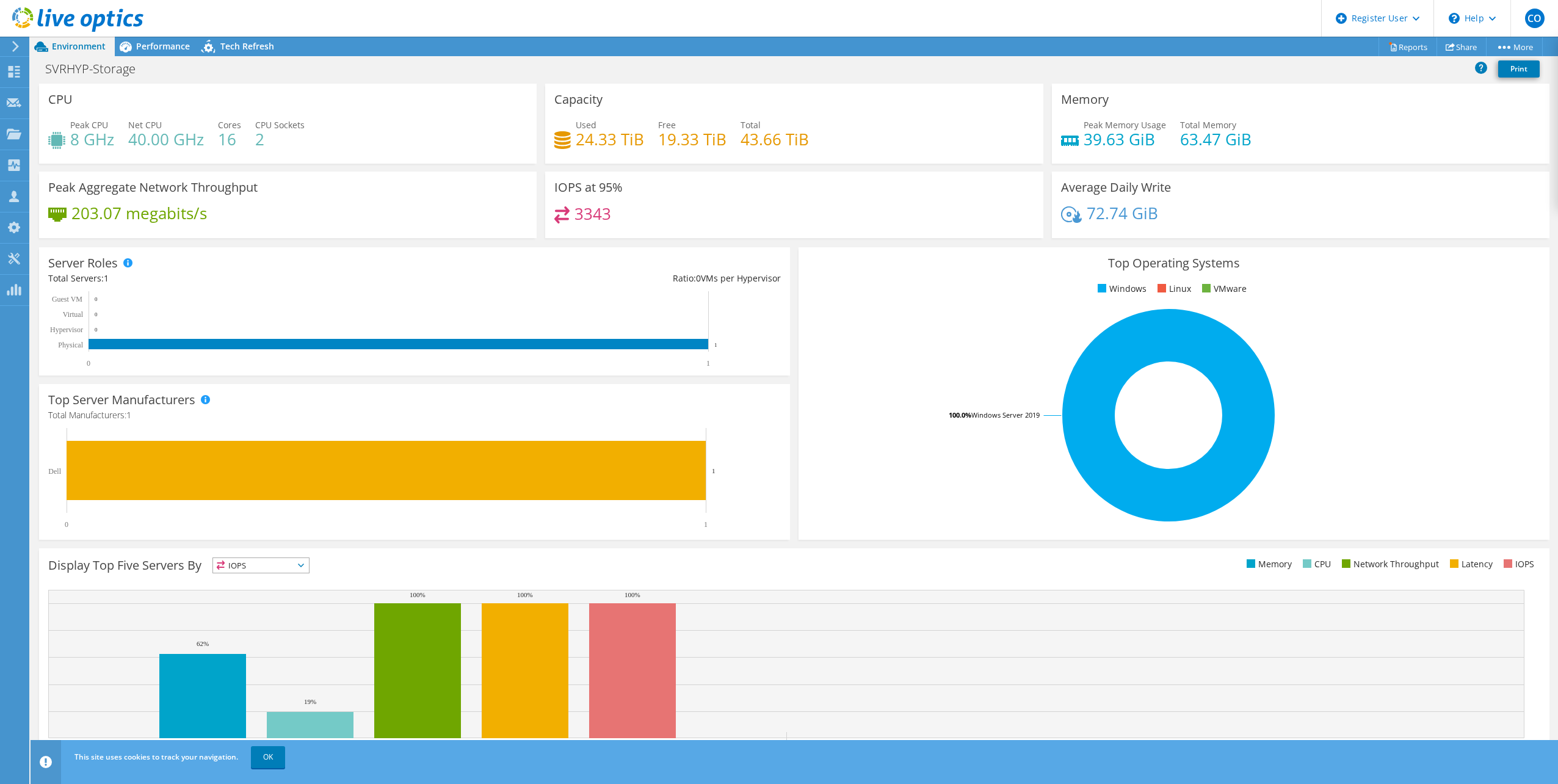
click at [162, 59] on div "SVRHYP-Storage Print" at bounding box center [794, 68] width 1527 height 22
click at [147, 53] on div "Performance" at bounding box center [157, 46] width 84 height 20
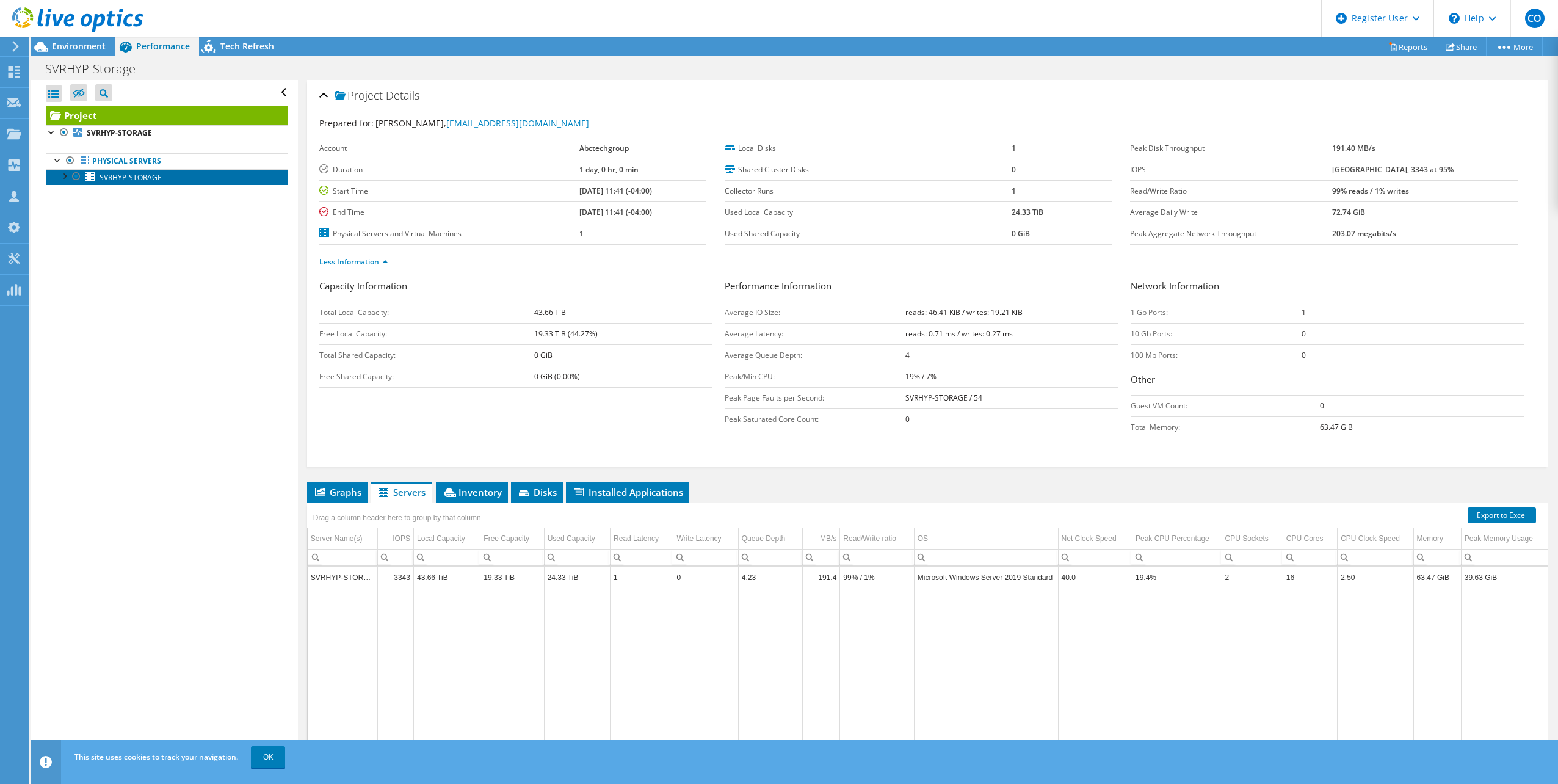
click at [141, 184] on link "SVRHYP-STORAGE" at bounding box center [167, 177] width 243 height 16
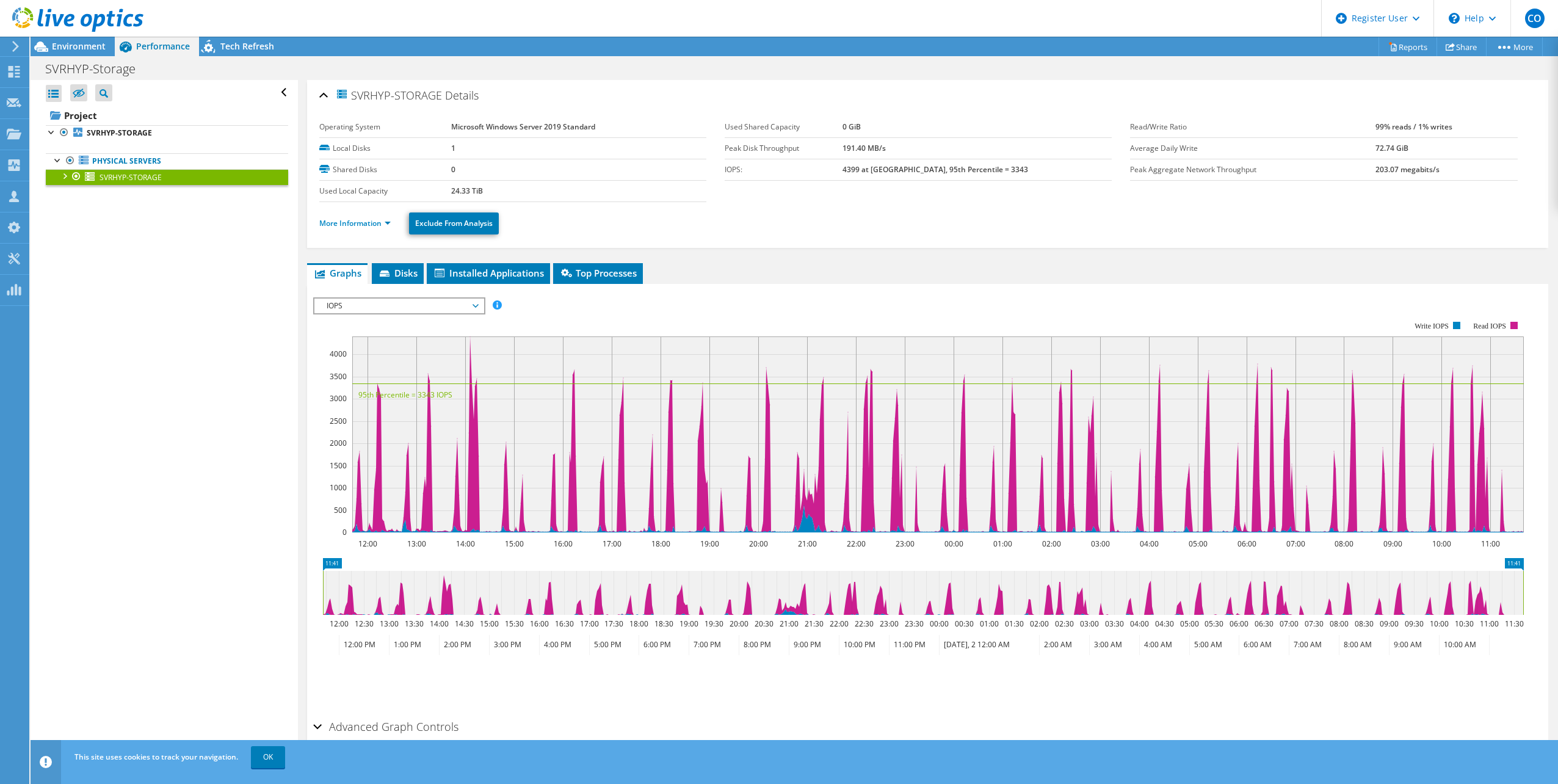
click at [451, 303] on span "IOPS" at bounding box center [399, 305] width 157 height 15
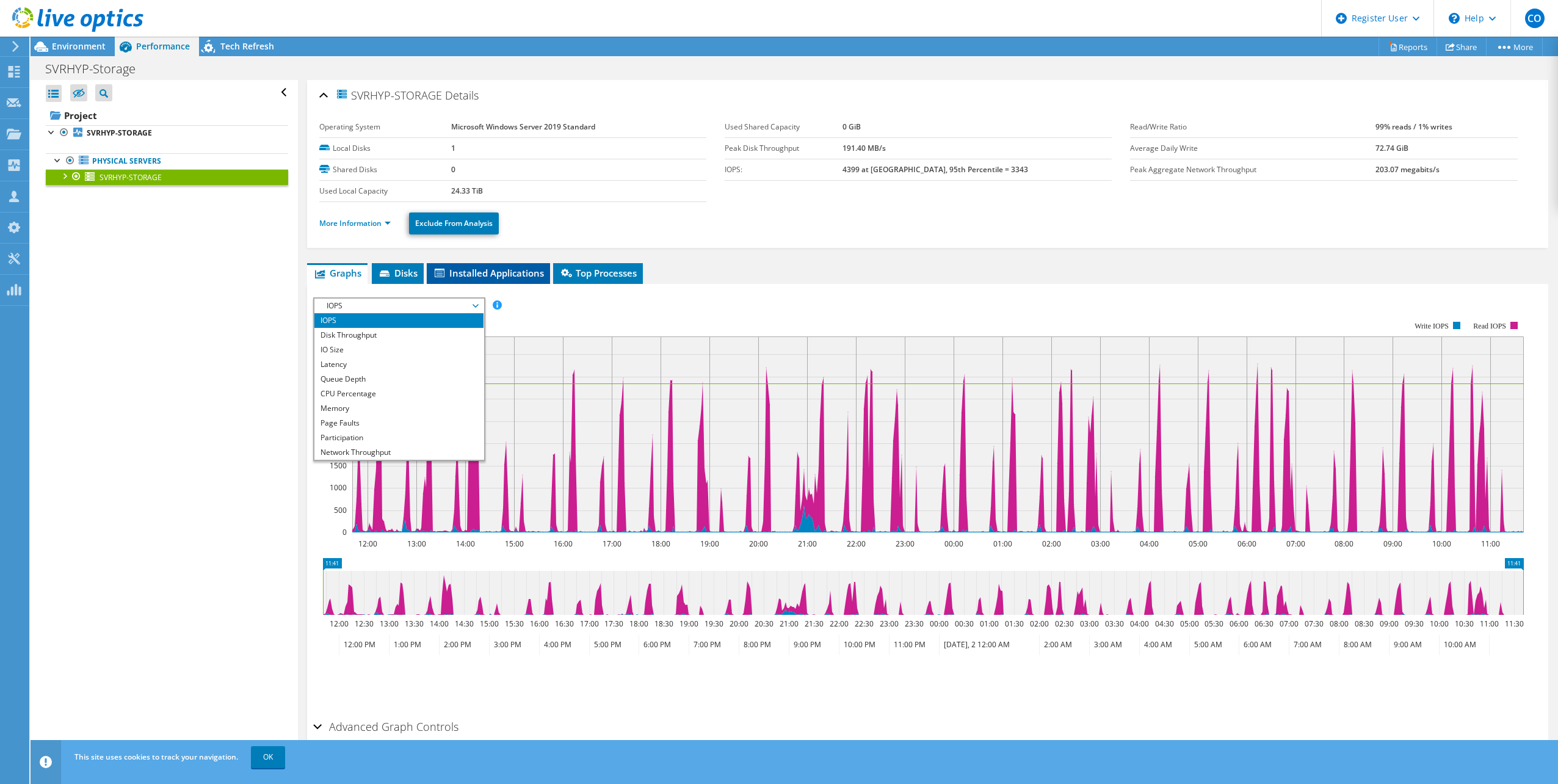
click at [484, 271] on span "Installed Applications" at bounding box center [488, 273] width 111 height 12
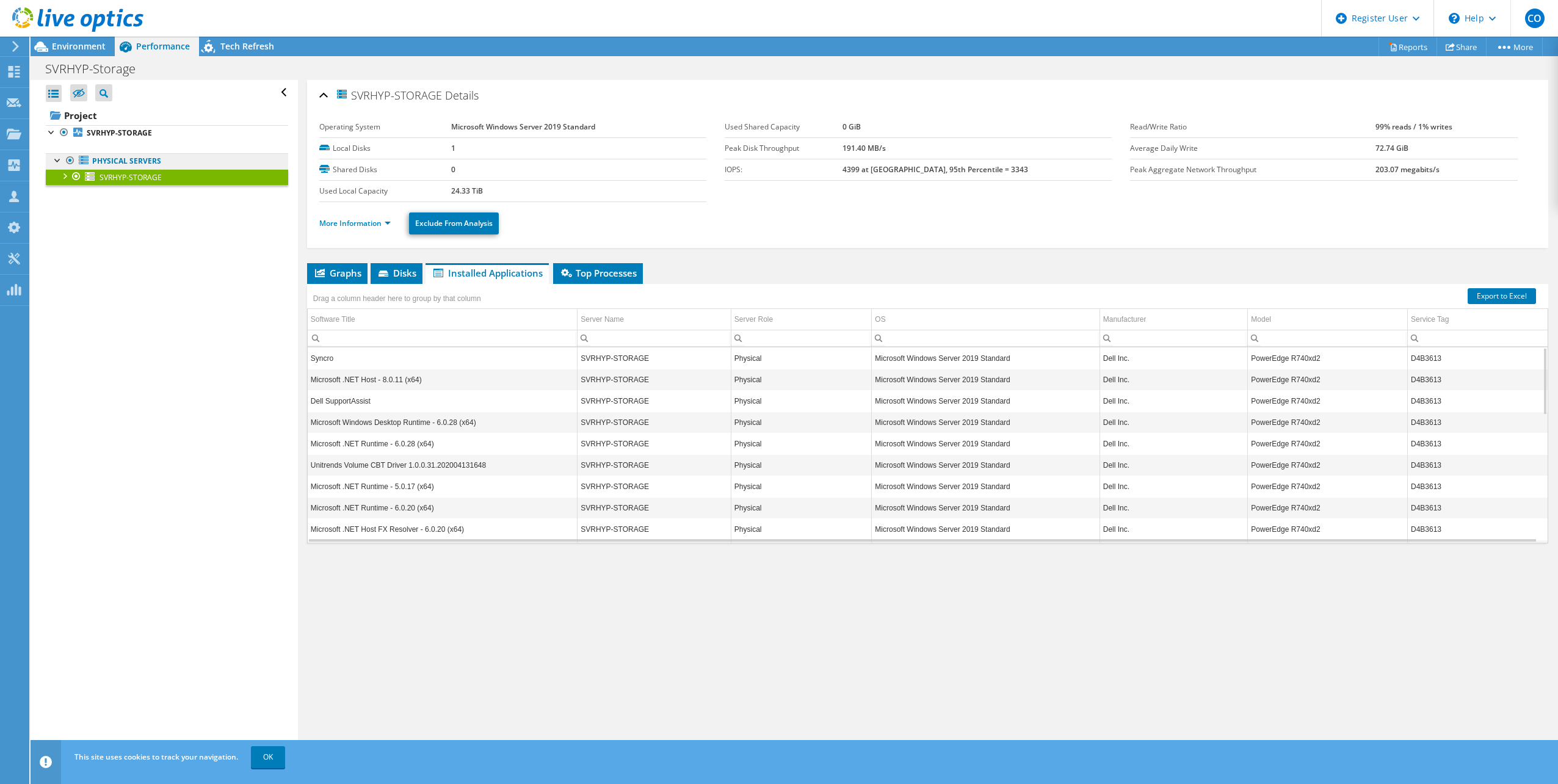
click at [115, 155] on link "Physical Servers" at bounding box center [167, 161] width 243 height 16
click at [141, 131] on b "SVRHYP-STORAGE" at bounding box center [119, 132] width 65 height 10
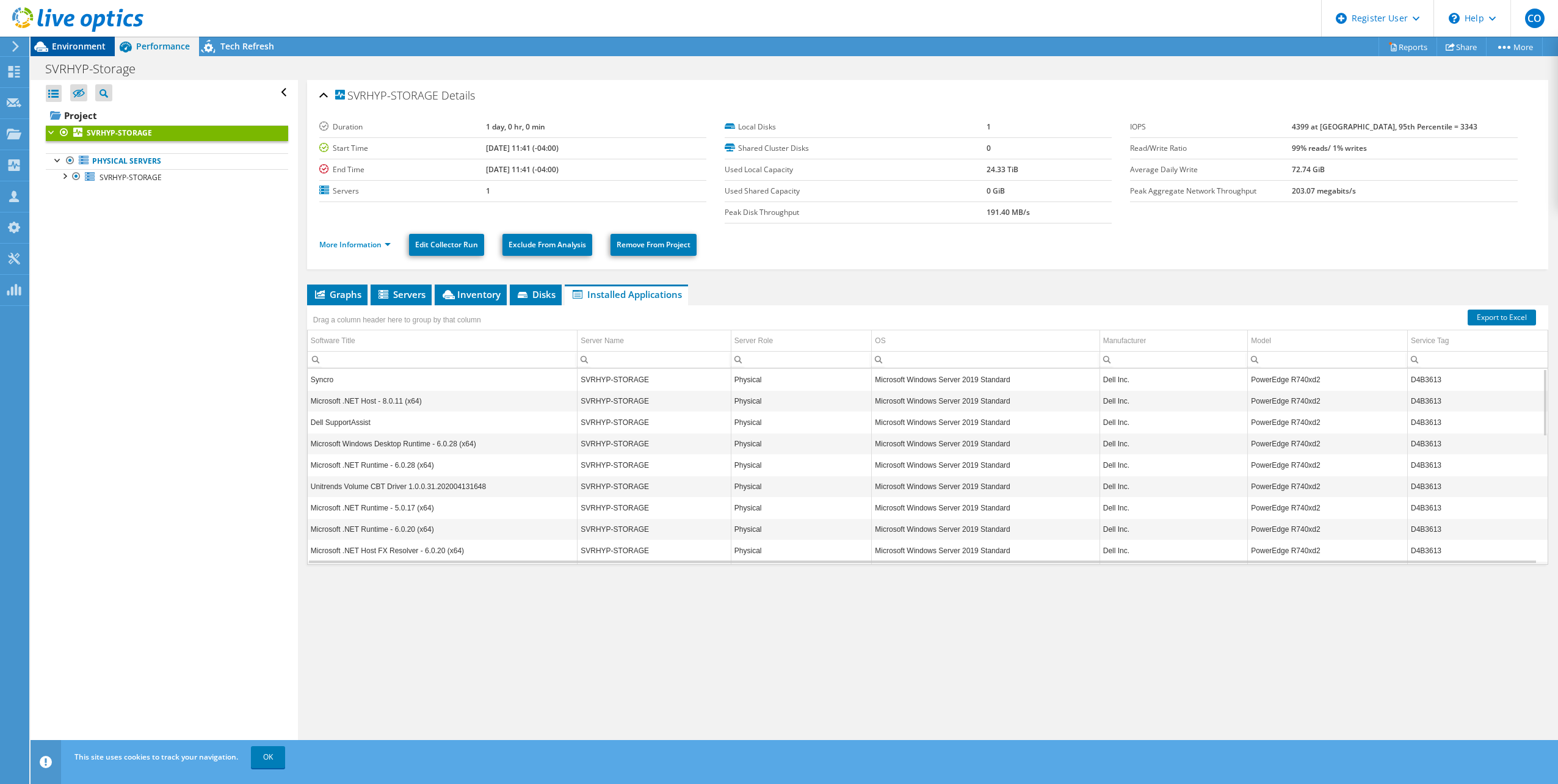
click at [86, 42] on span "Environment" at bounding box center [79, 46] width 54 height 12
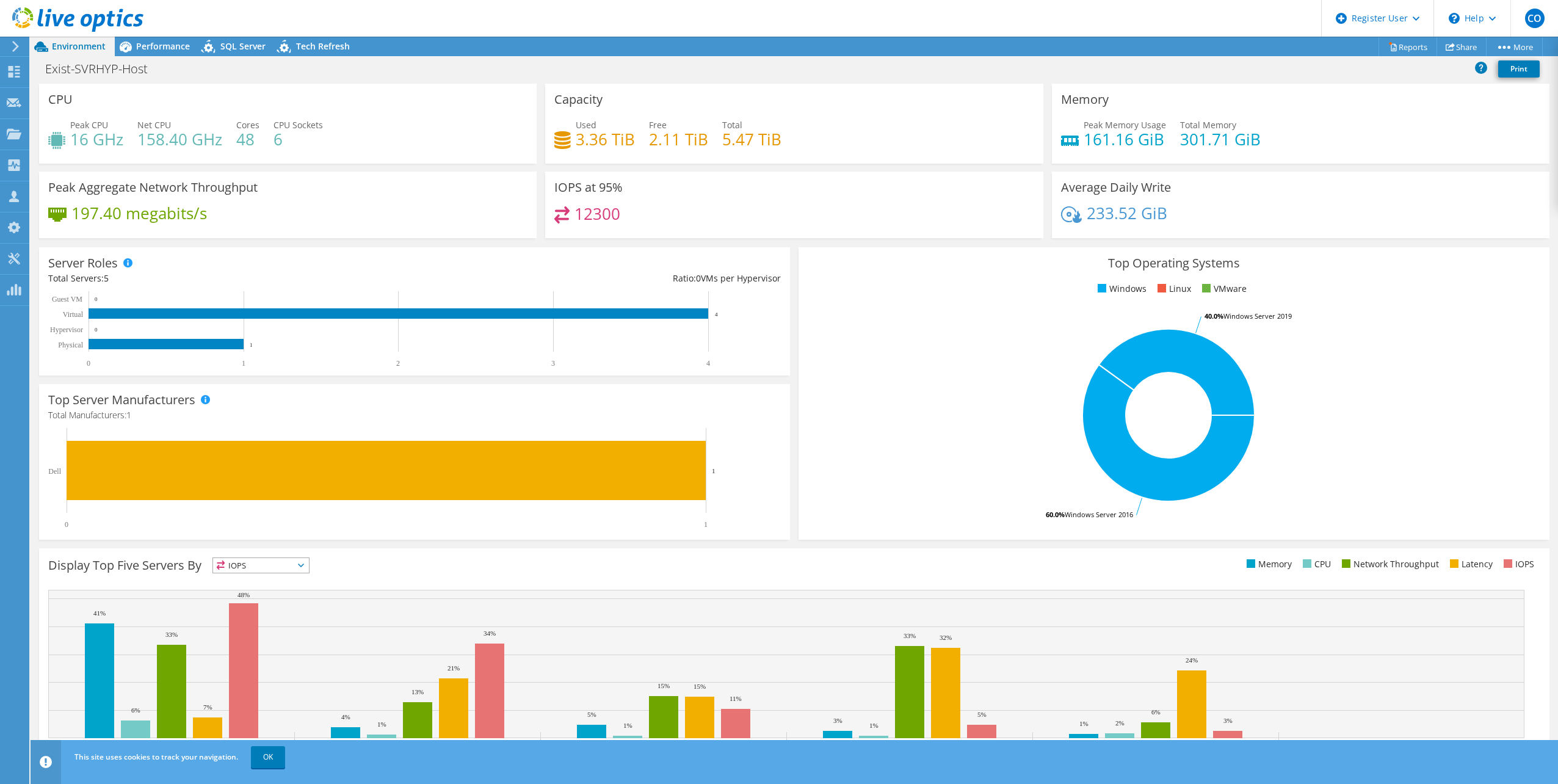
click at [197, 58] on div "Exist-SVRHYP-Host Print" at bounding box center [794, 68] width 1527 height 22
click at [193, 54] on div "Performance" at bounding box center [157, 46] width 84 height 20
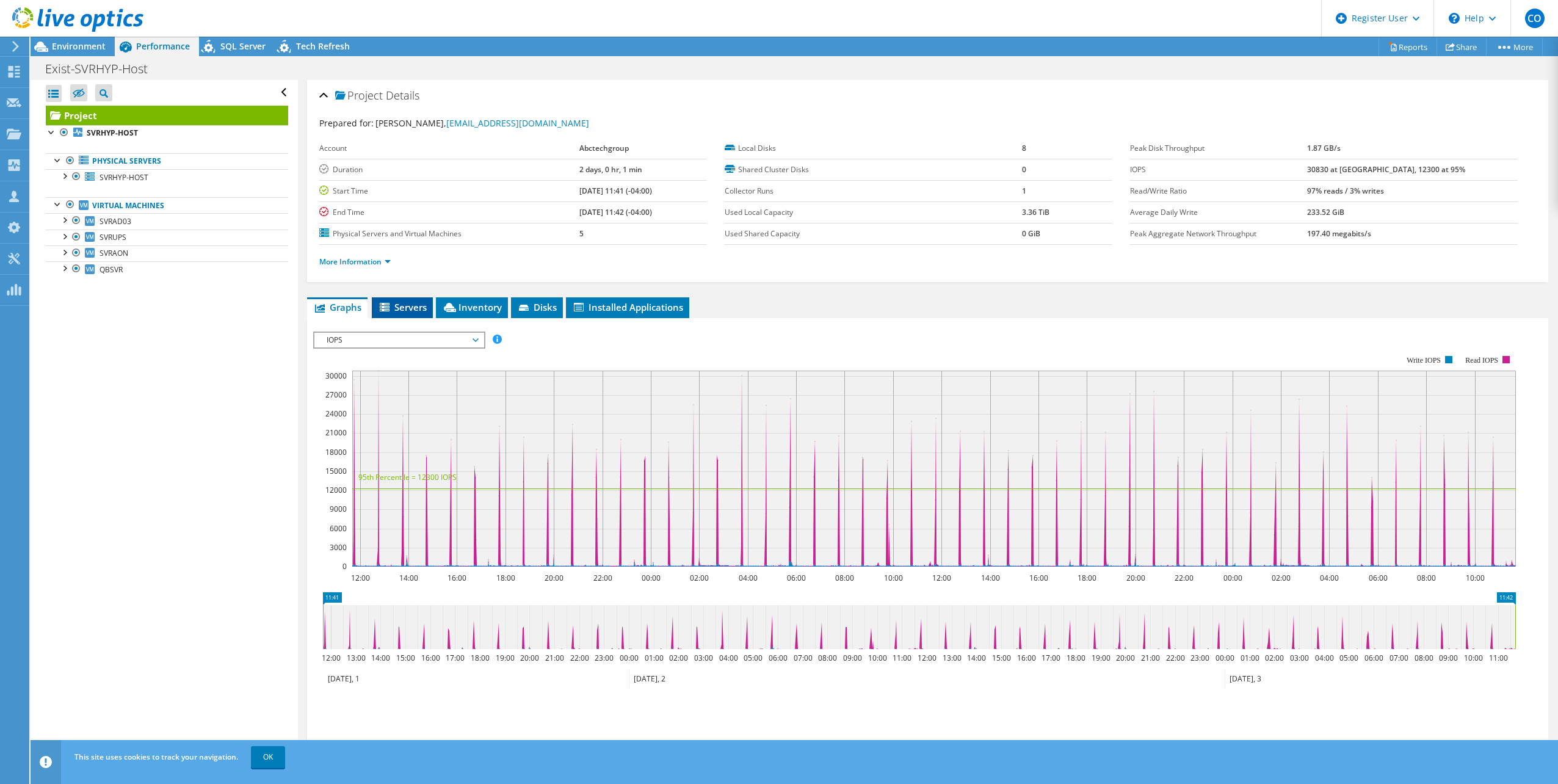
click at [383, 307] on icon at bounding box center [384, 307] width 10 height 8
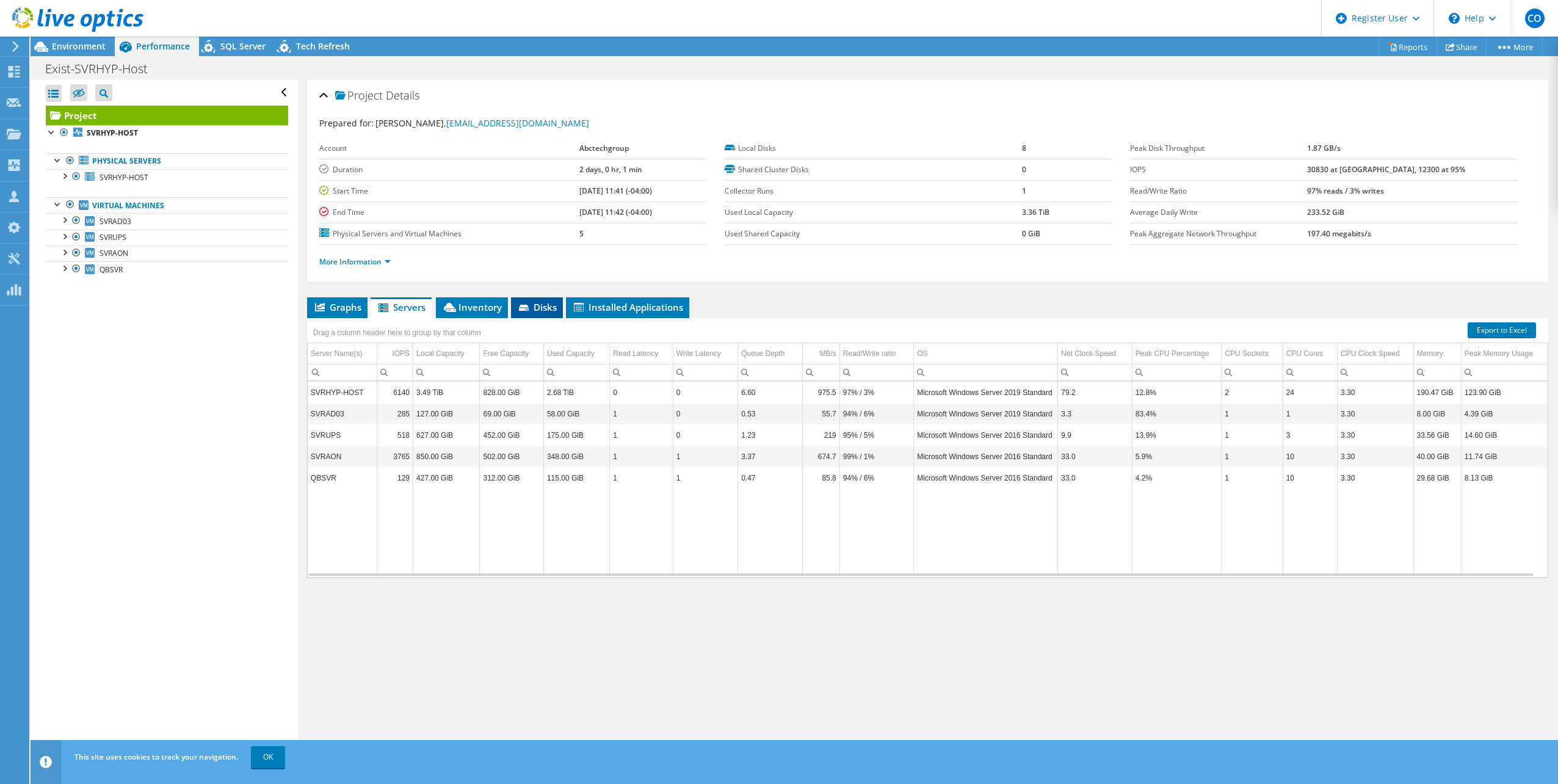
click at [529, 307] on icon at bounding box center [525, 308] width 12 height 8
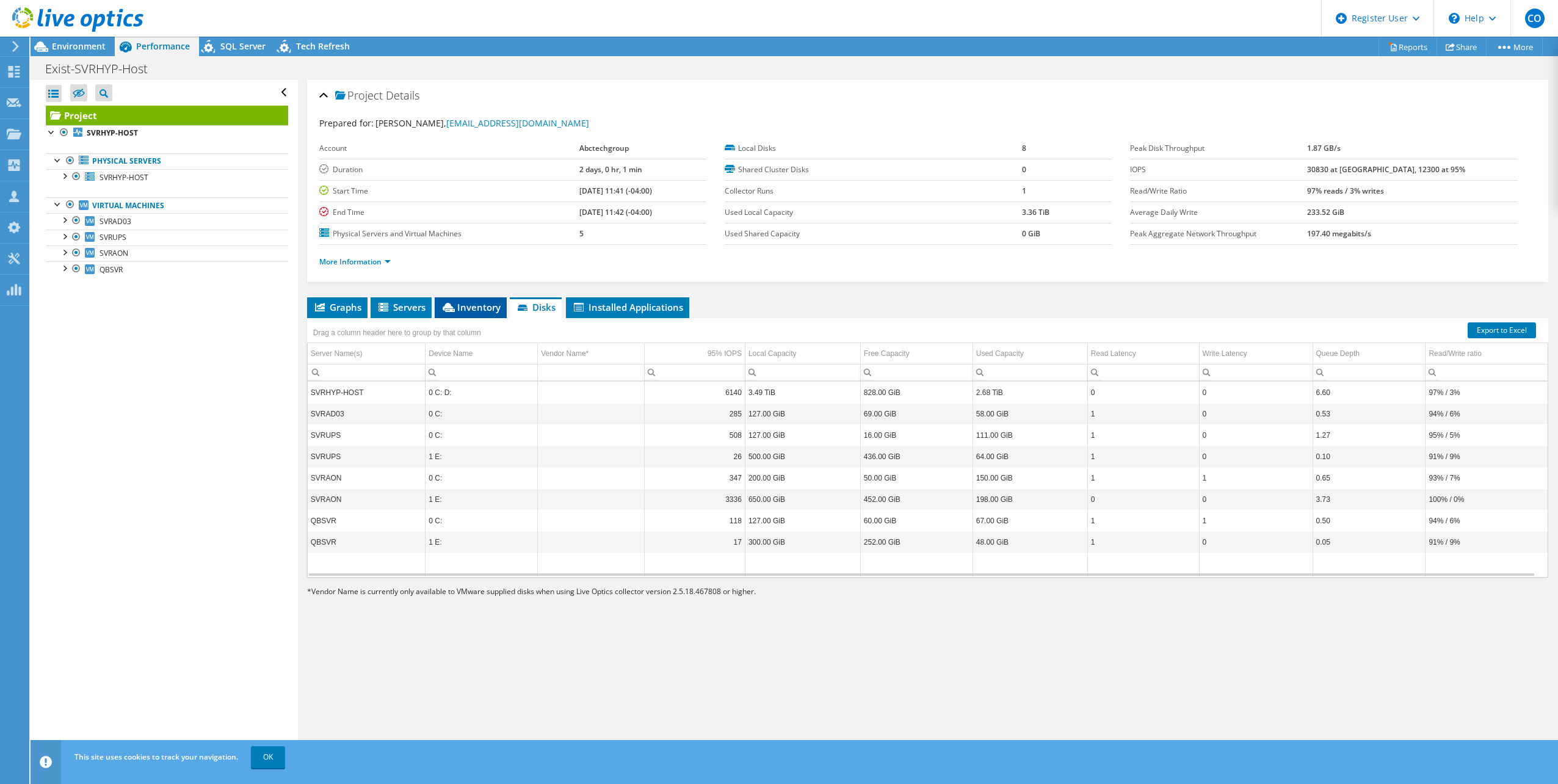
click at [497, 306] on span "Inventory" at bounding box center [470, 307] width 60 height 12
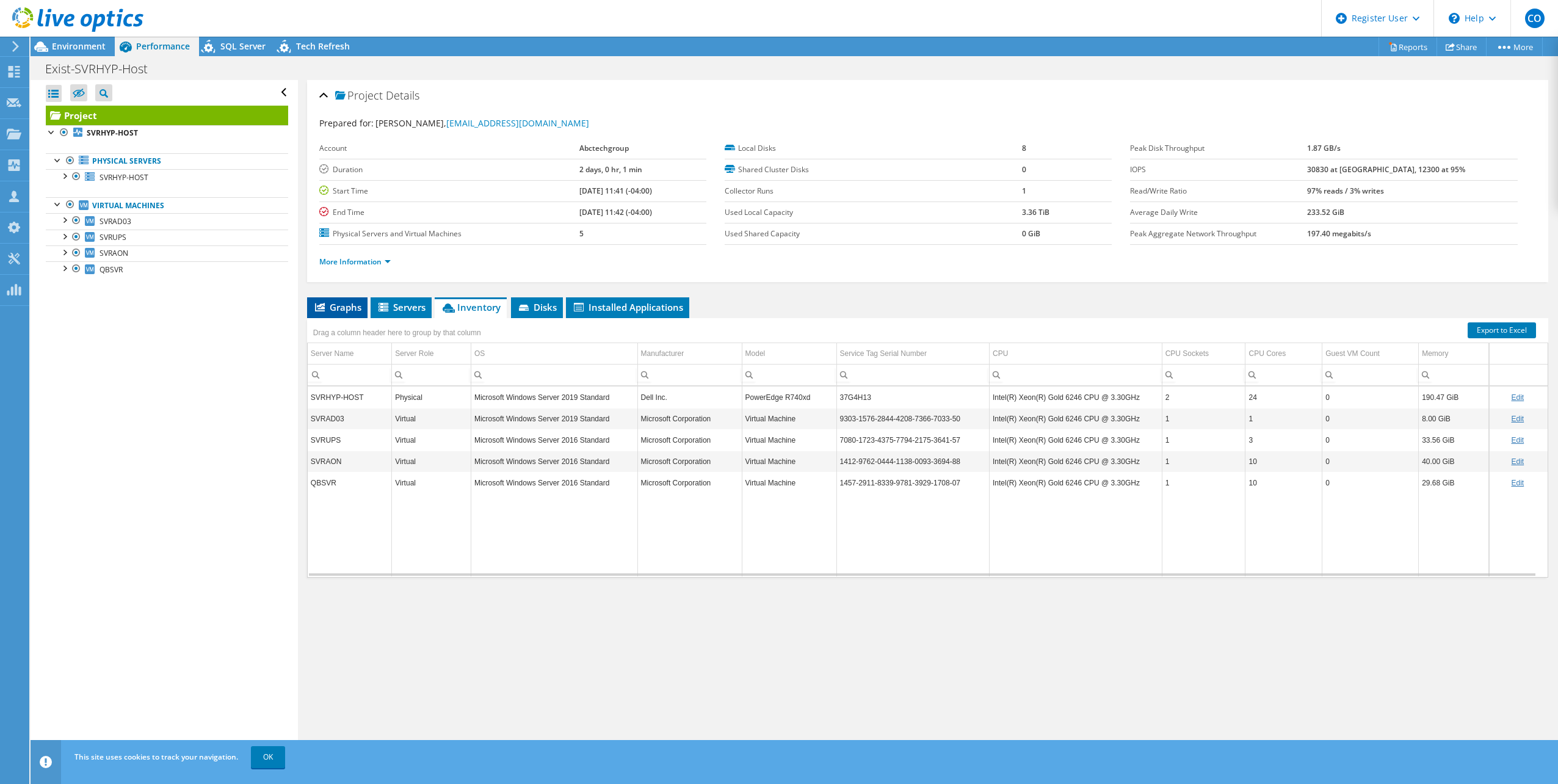
click at [331, 300] on li "Graphs" at bounding box center [337, 308] width 60 height 20
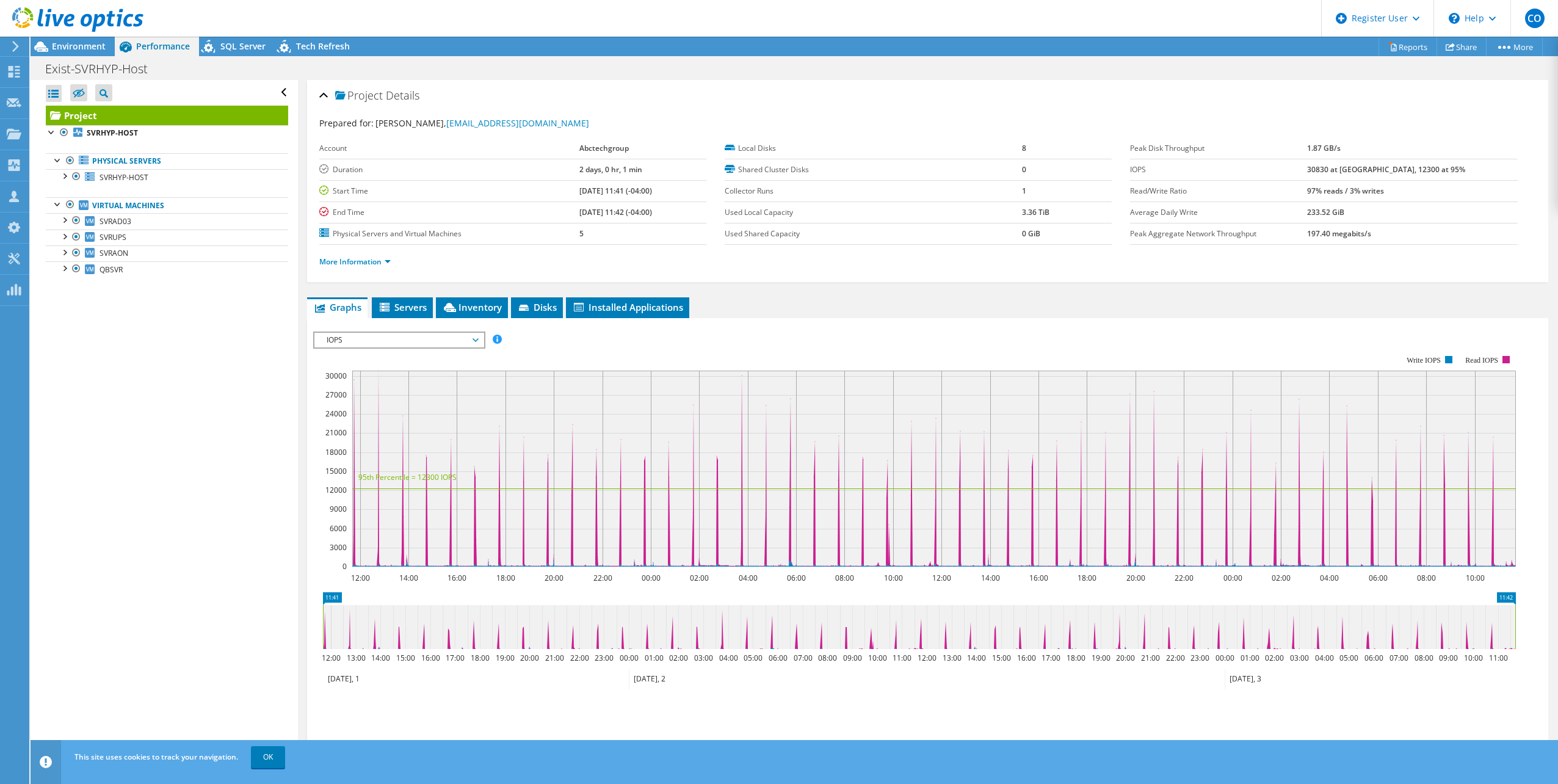
click at [373, 274] on div "More Information" at bounding box center [928, 261] width 1217 height 34
click at [381, 260] on link "More Information" at bounding box center [355, 262] width 72 height 10
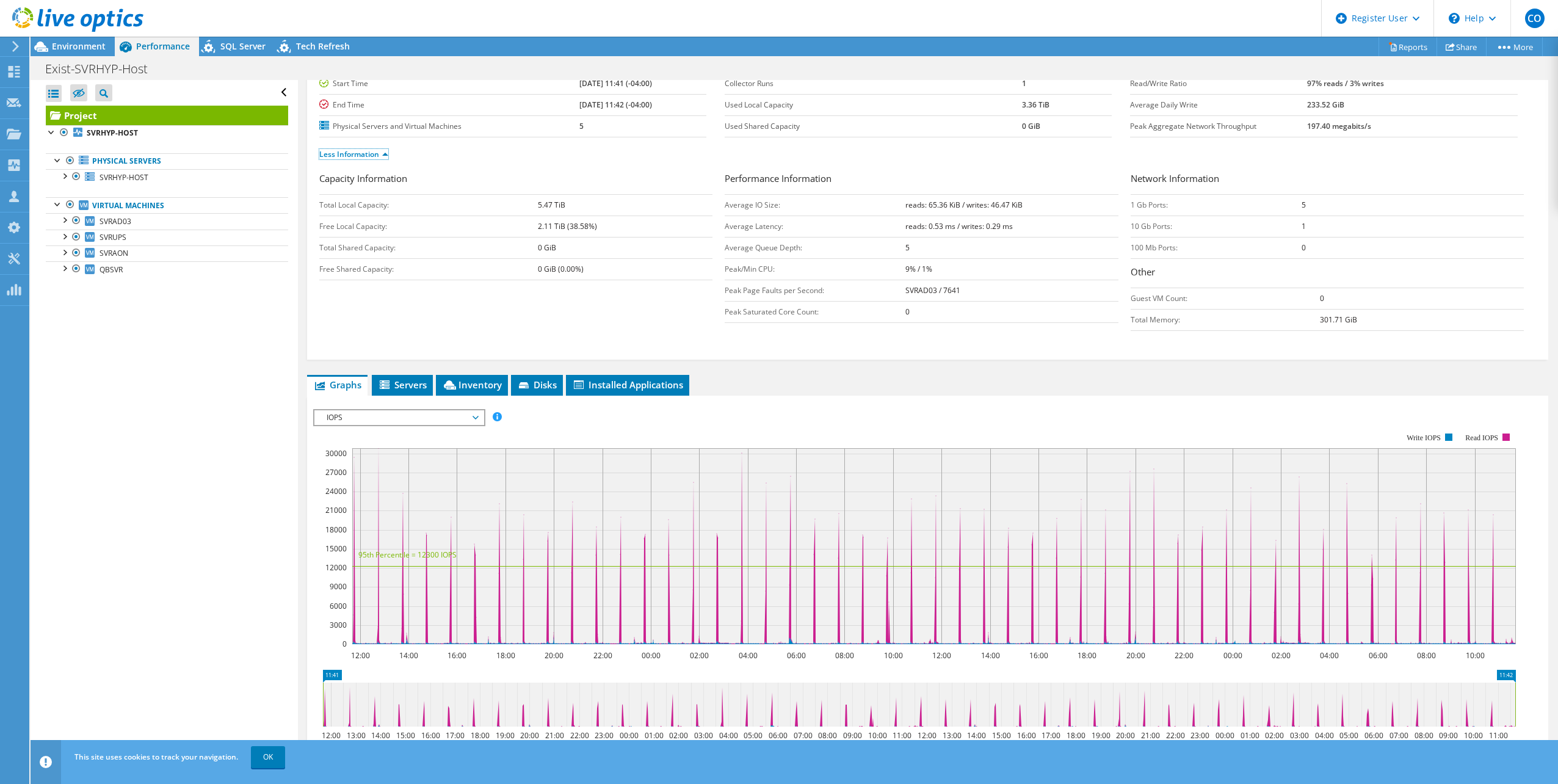
scroll to position [244, 0]
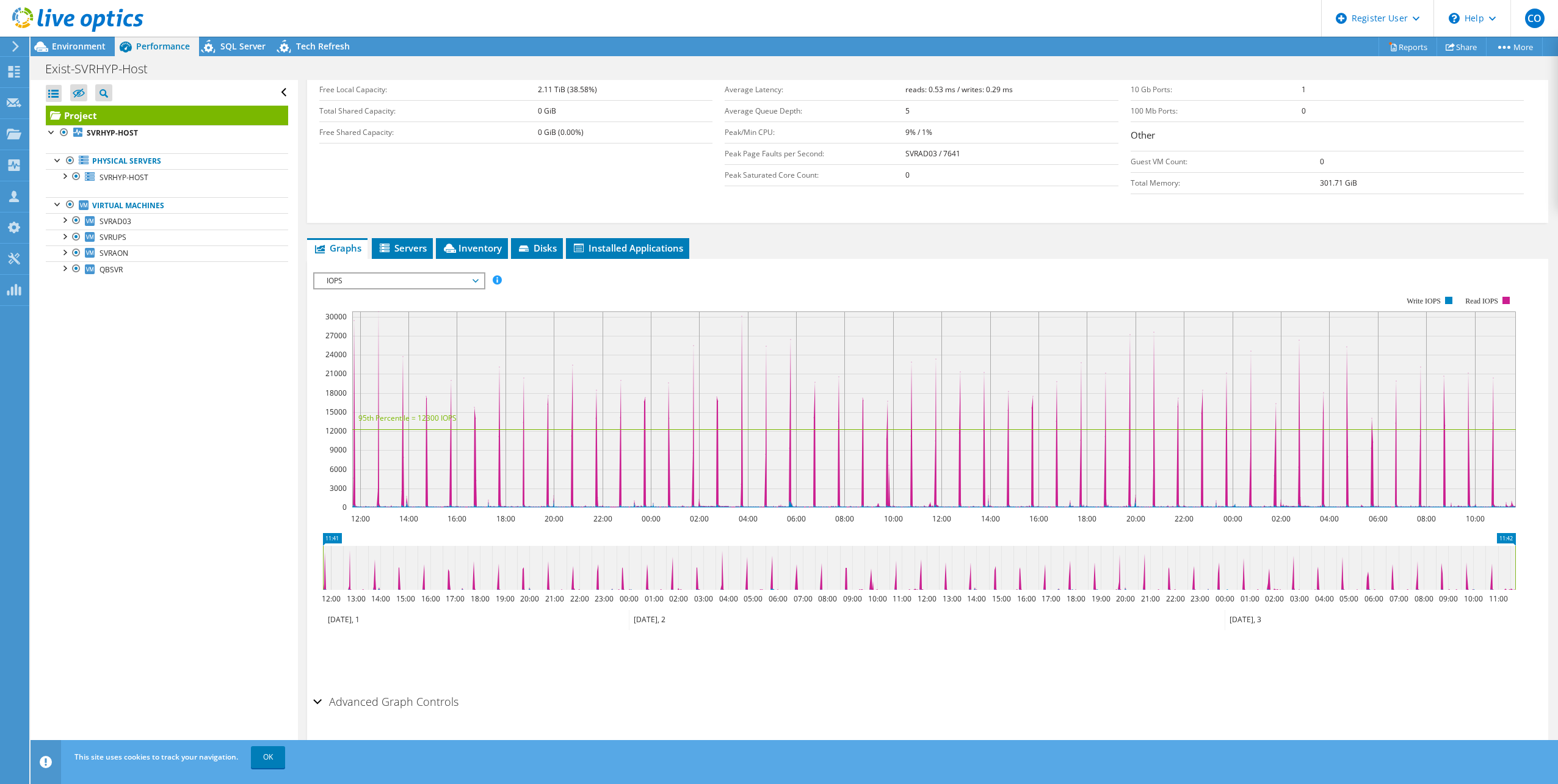
click at [419, 284] on span "IOPS" at bounding box center [399, 280] width 157 height 15
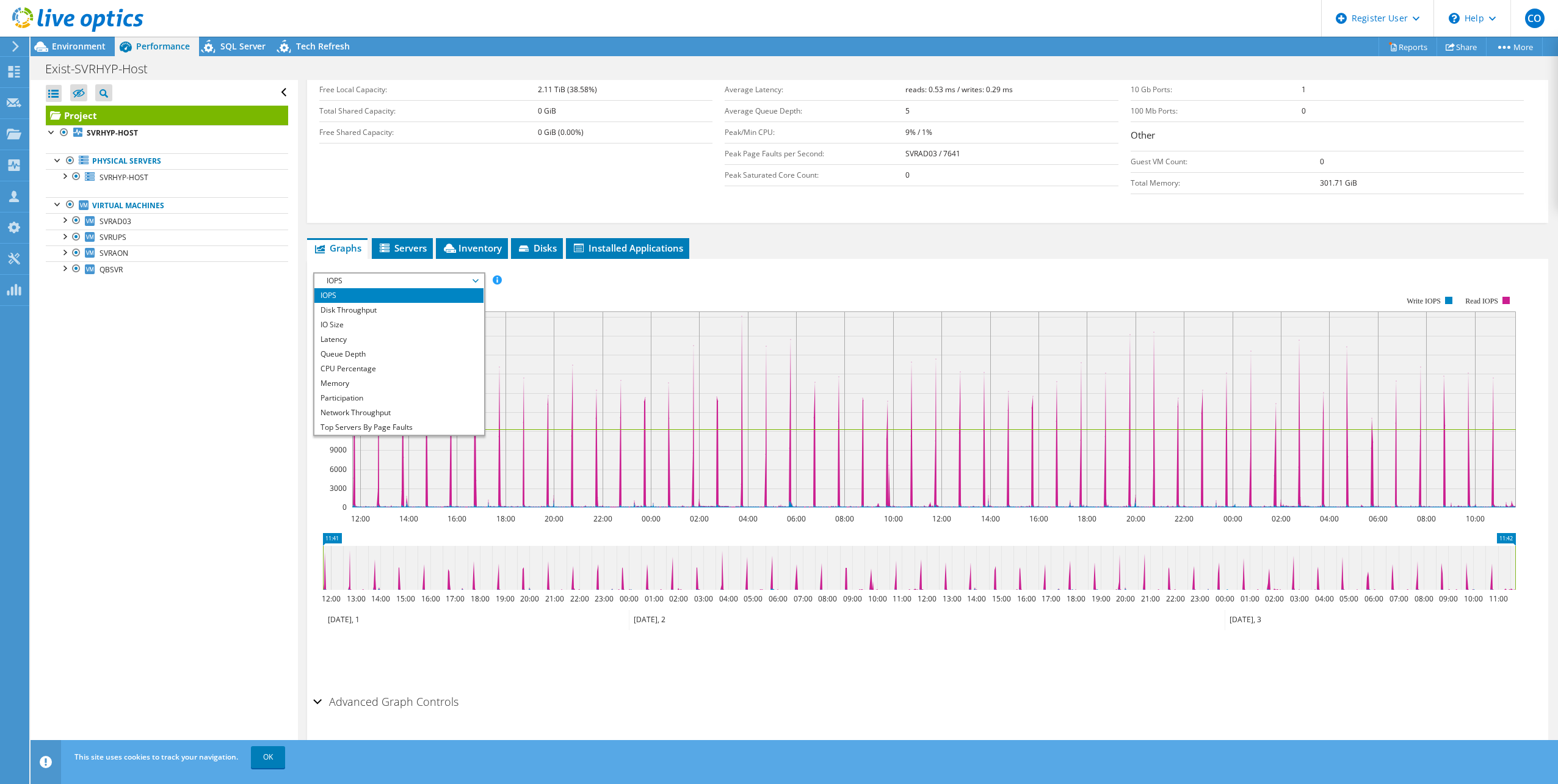
click at [419, 284] on span "IOPS" at bounding box center [399, 280] width 157 height 15
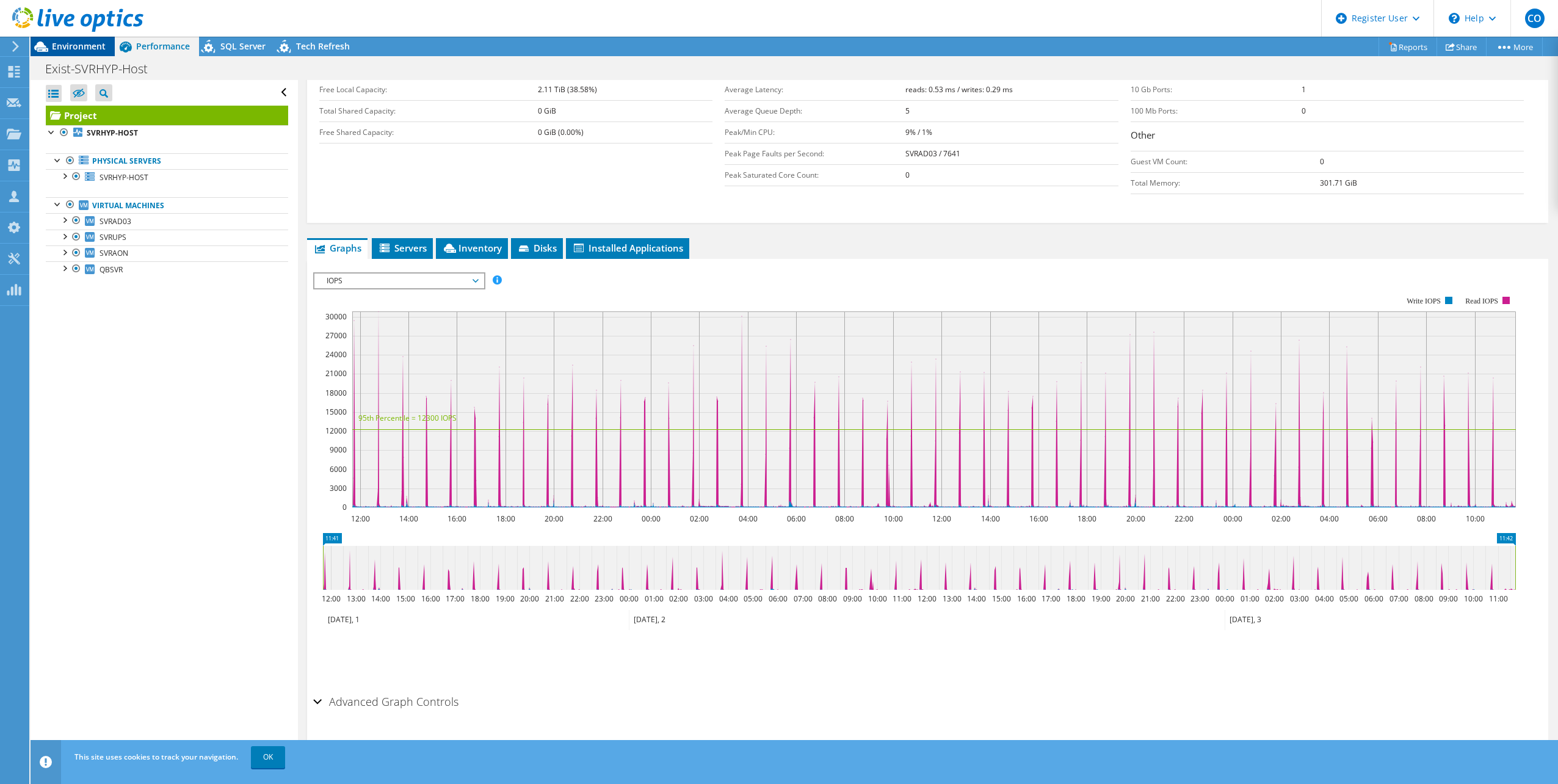
click at [111, 42] on div "Environment" at bounding box center [73, 46] width 84 height 20
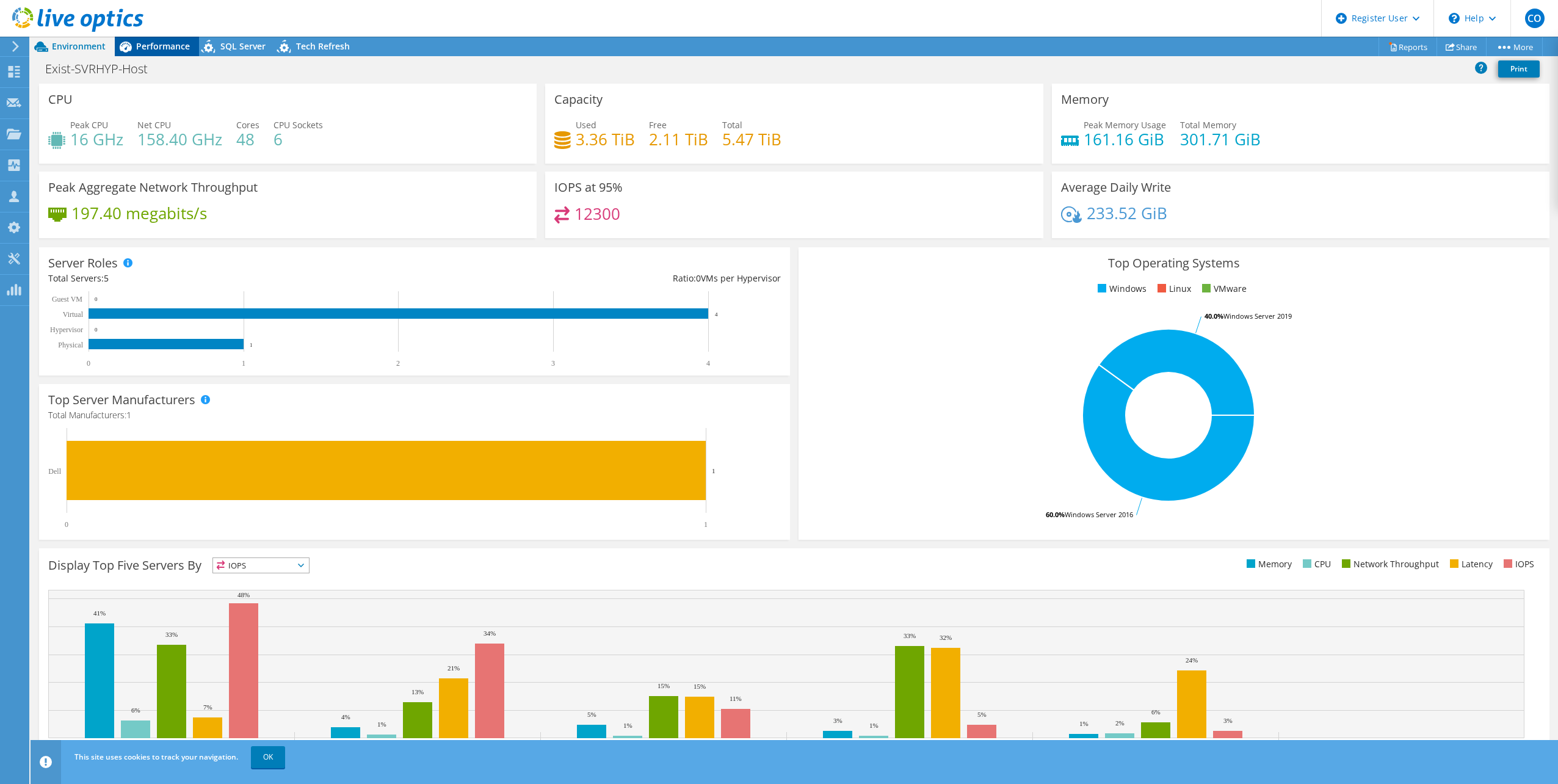
click at [177, 45] on span "Performance" at bounding box center [163, 46] width 54 height 12
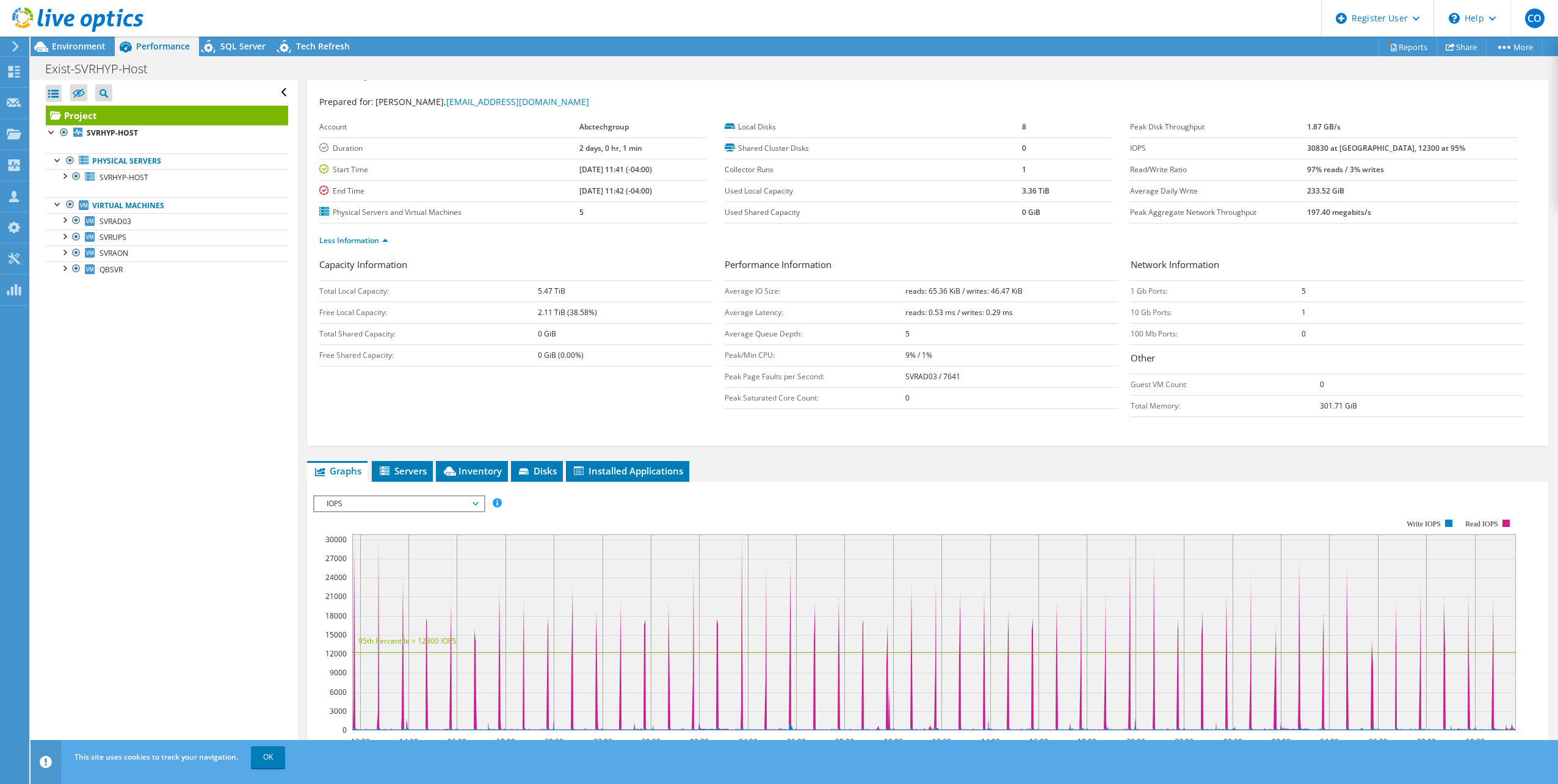
scroll to position [0, 0]
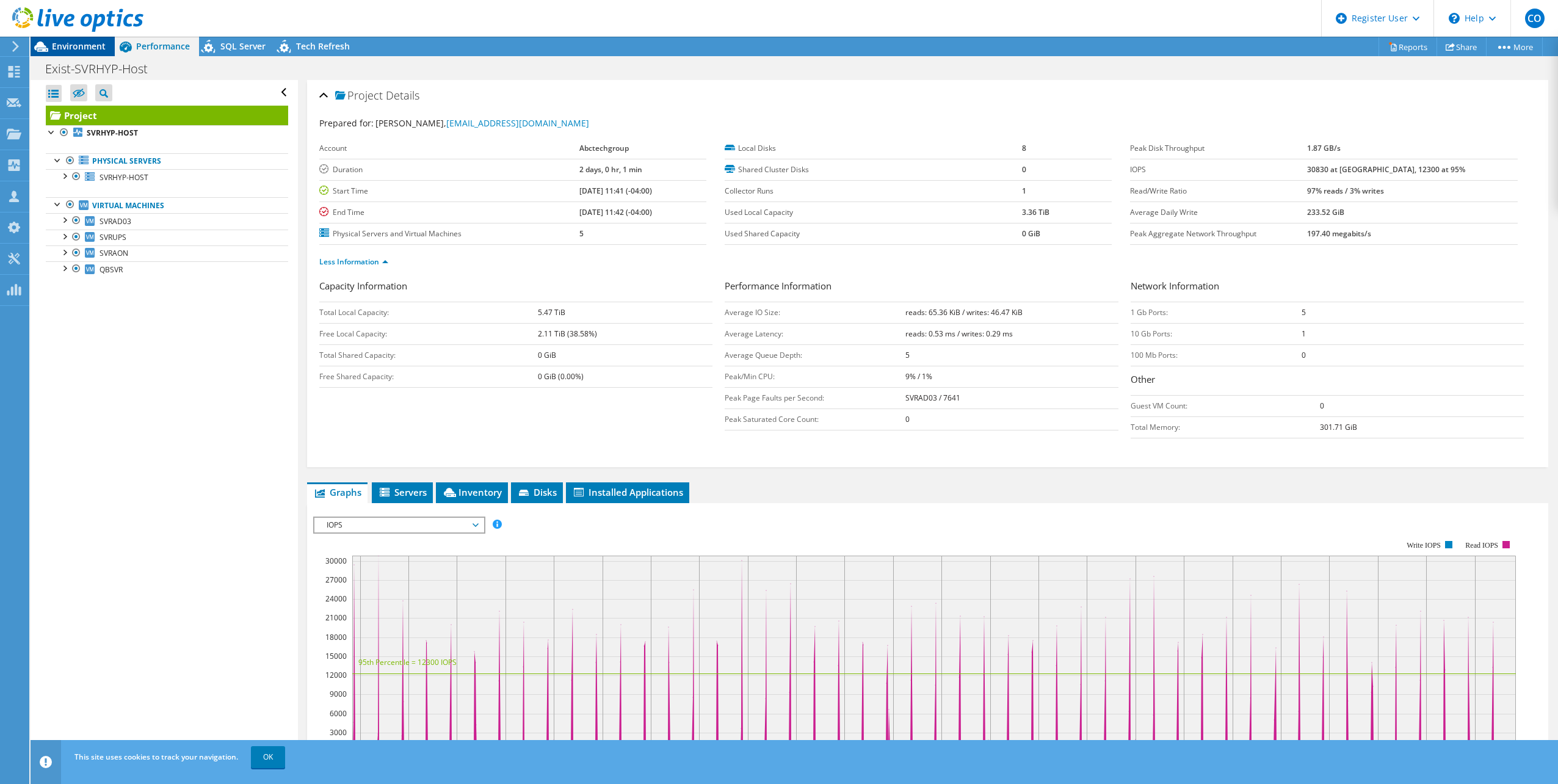
click at [83, 46] on span "Environment" at bounding box center [79, 46] width 54 height 12
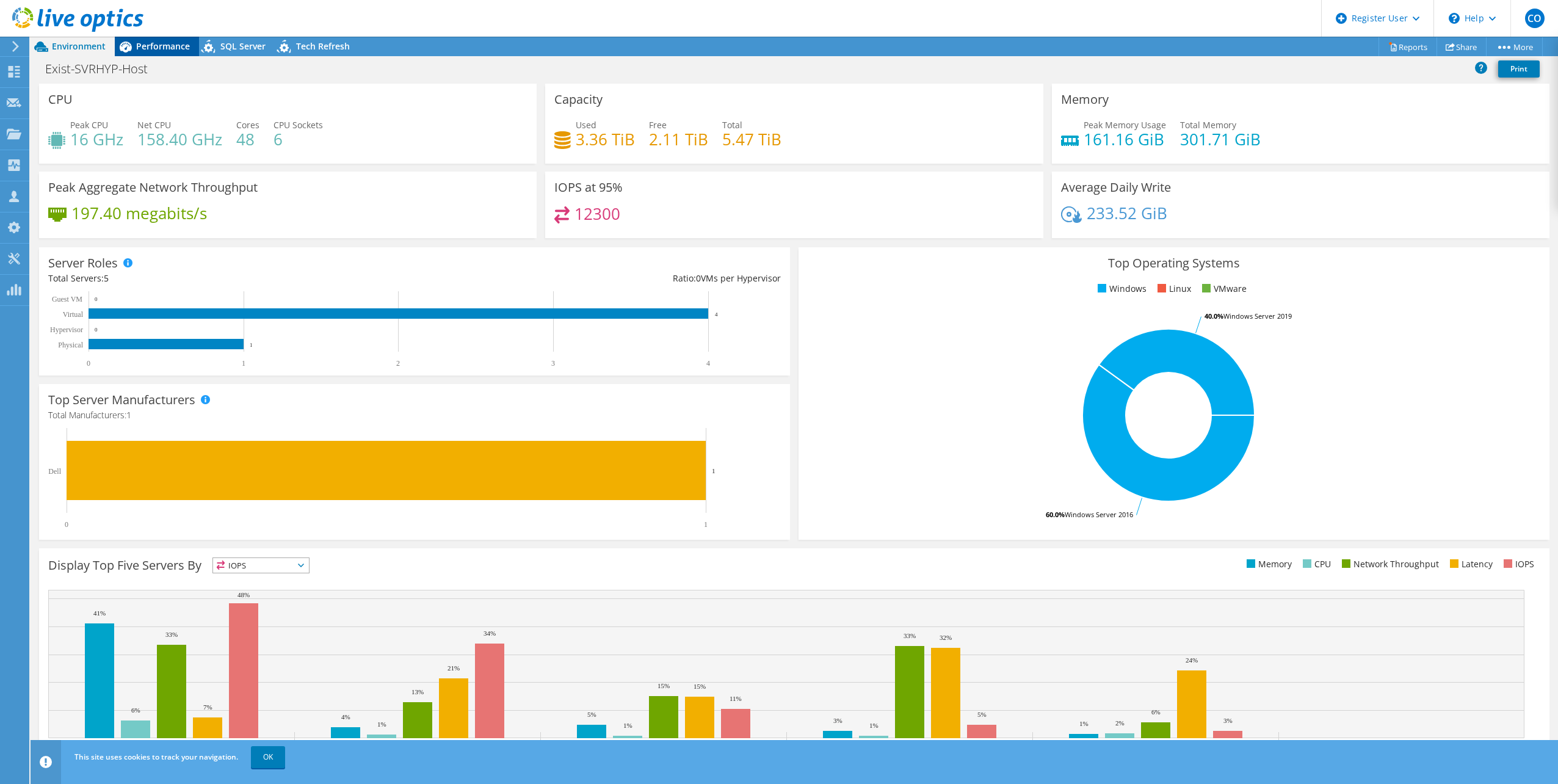
click at [151, 42] on span "Performance" at bounding box center [163, 46] width 54 height 12
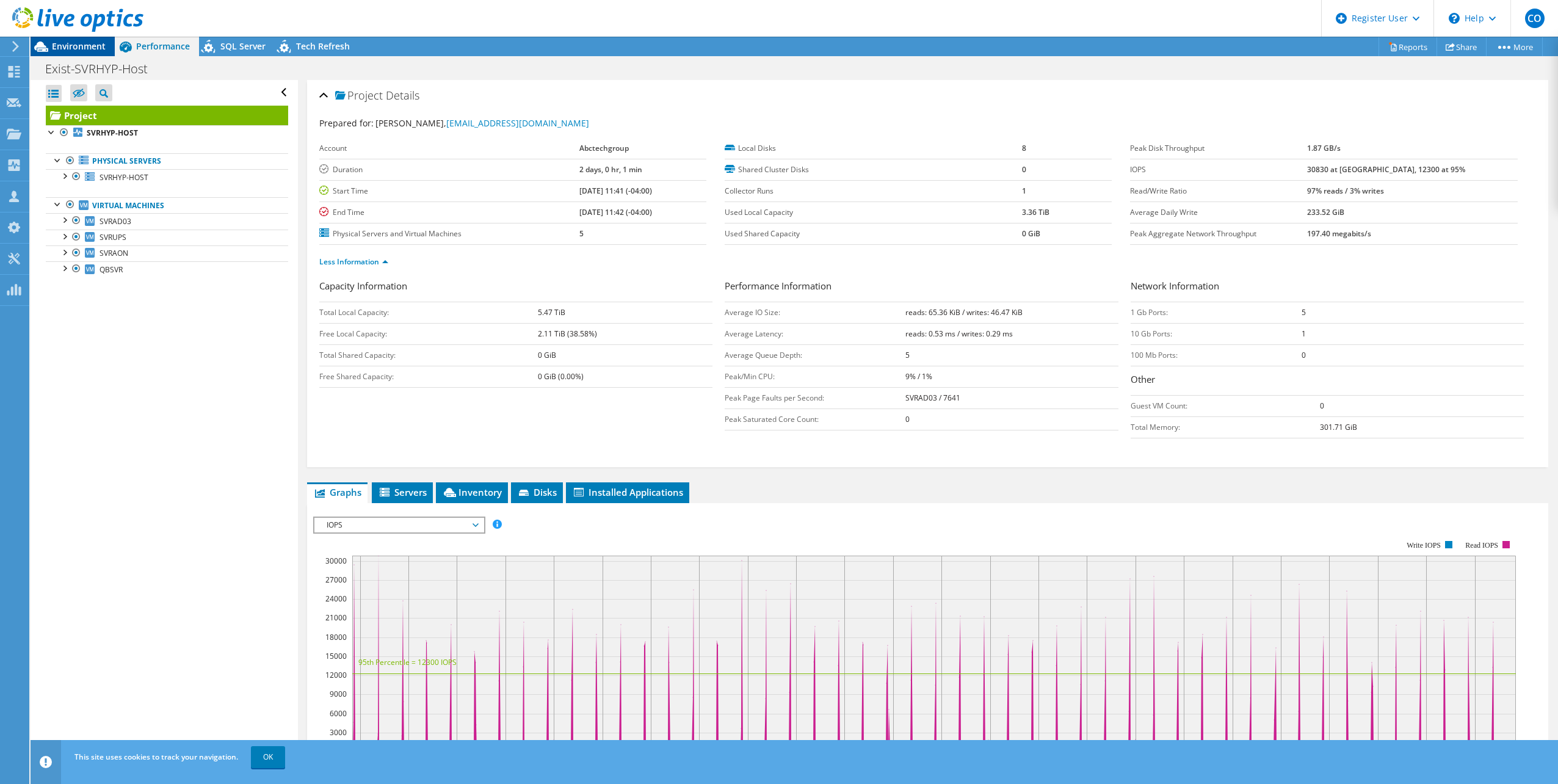
click at [100, 52] on div "Environment" at bounding box center [73, 46] width 84 height 20
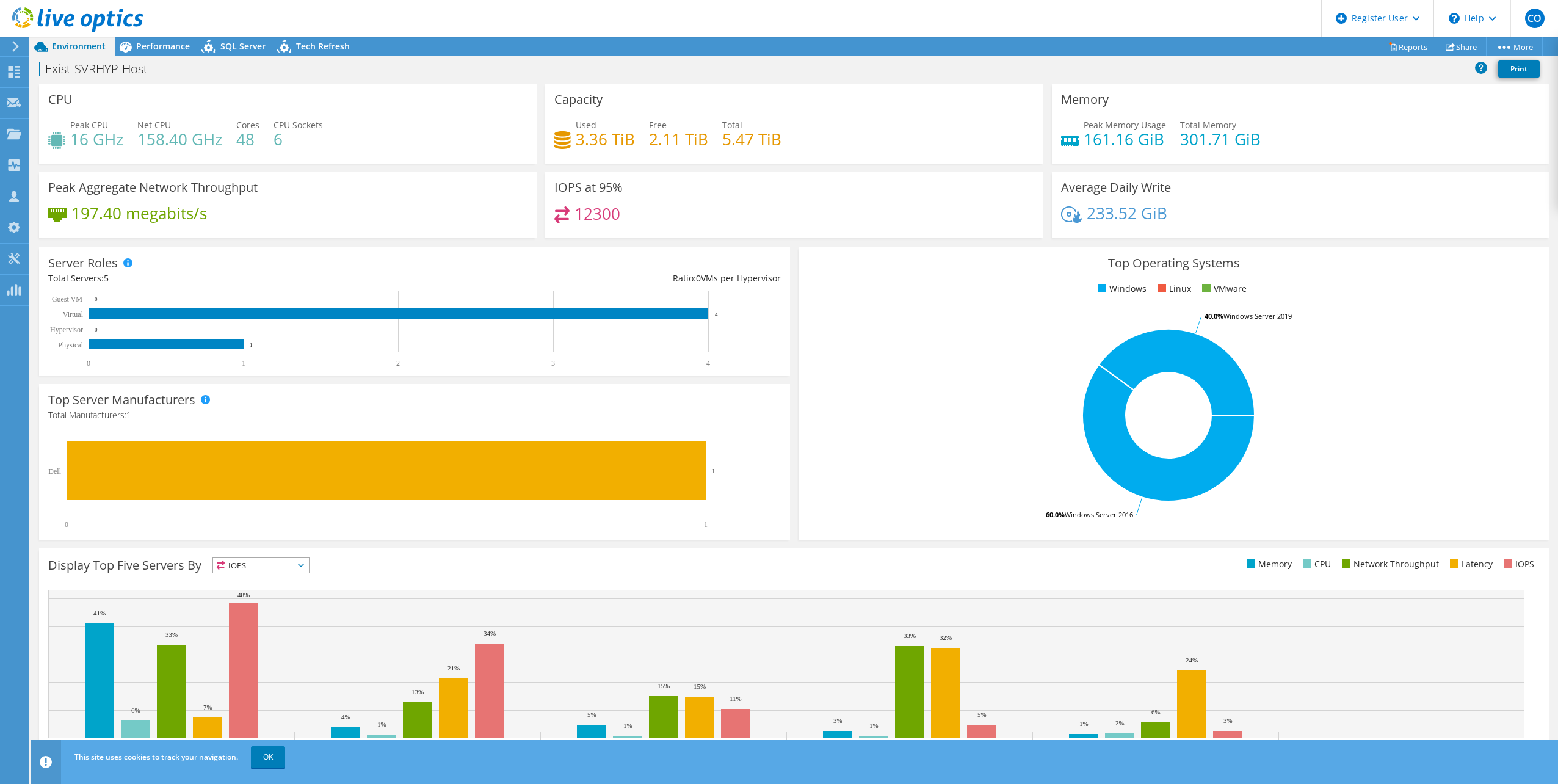
click at [172, 59] on div "Exist-SVRHYP-Host Print" at bounding box center [794, 68] width 1527 height 22
click at [172, 51] on span "Performance" at bounding box center [163, 46] width 54 height 12
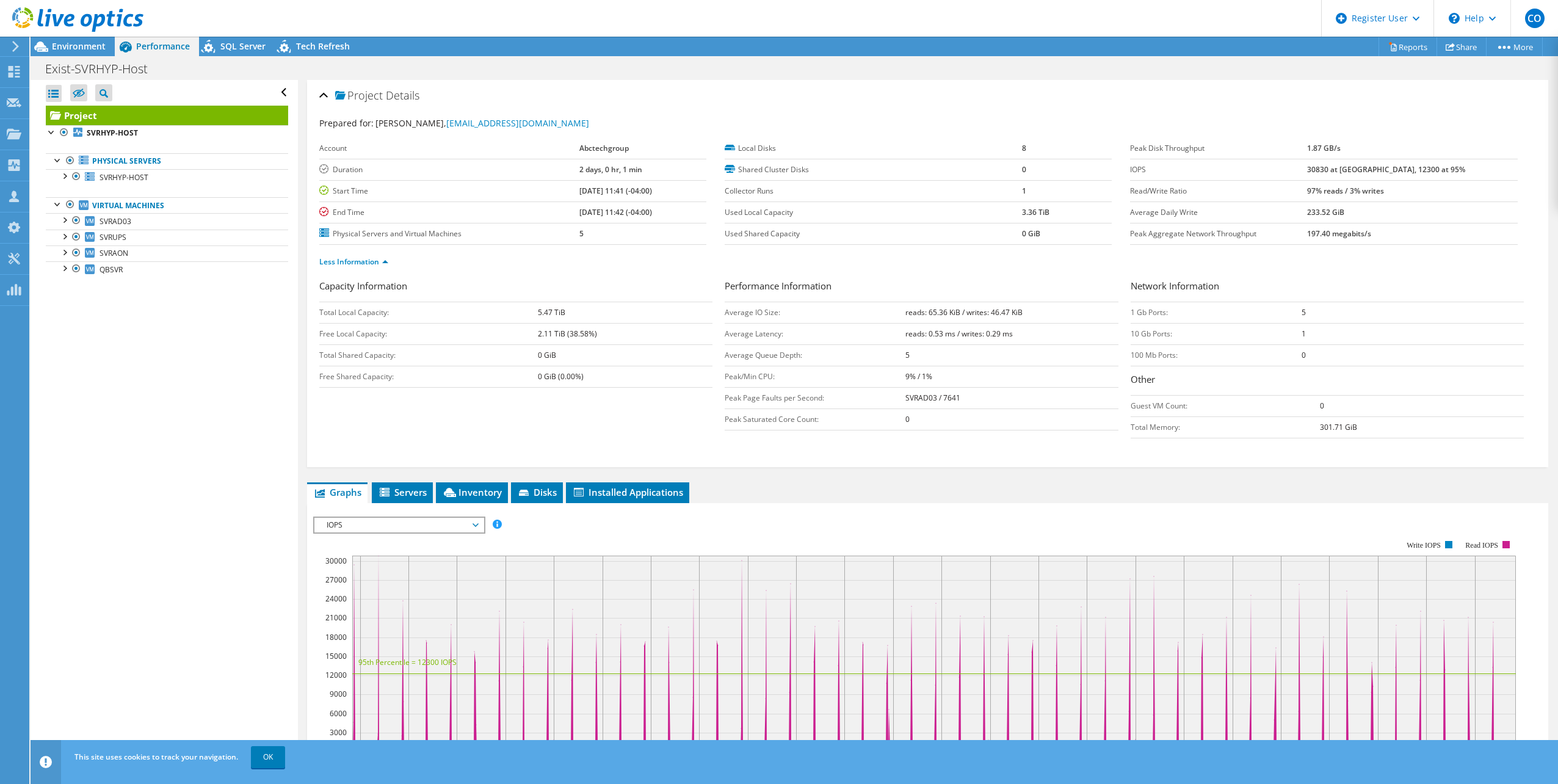
click at [395, 537] on rect at bounding box center [914, 646] width 1203 height 244
click at [443, 495] on span "Inventory" at bounding box center [472, 492] width 60 height 12
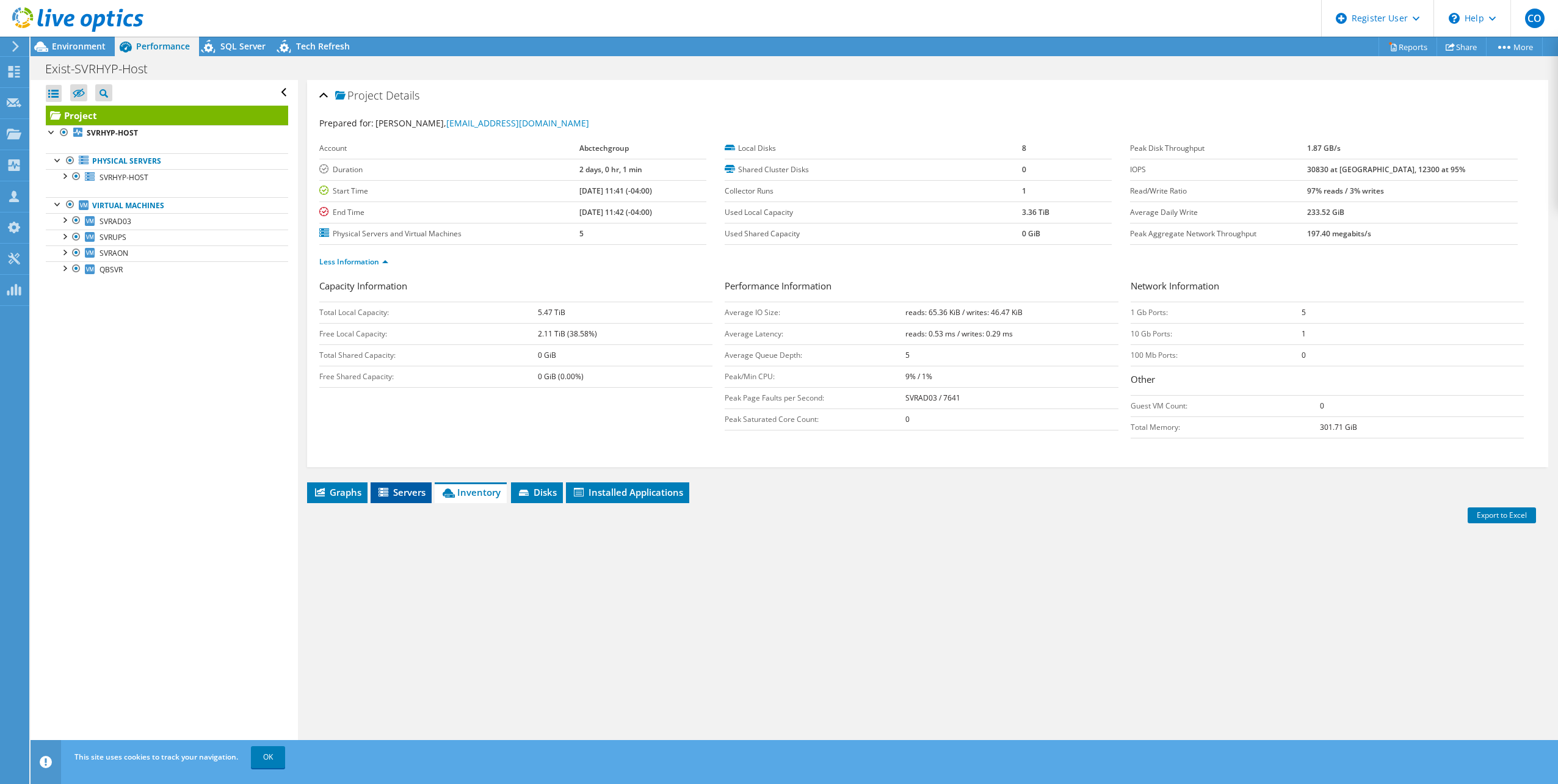
click at [417, 492] on span "Servers" at bounding box center [401, 492] width 49 height 12
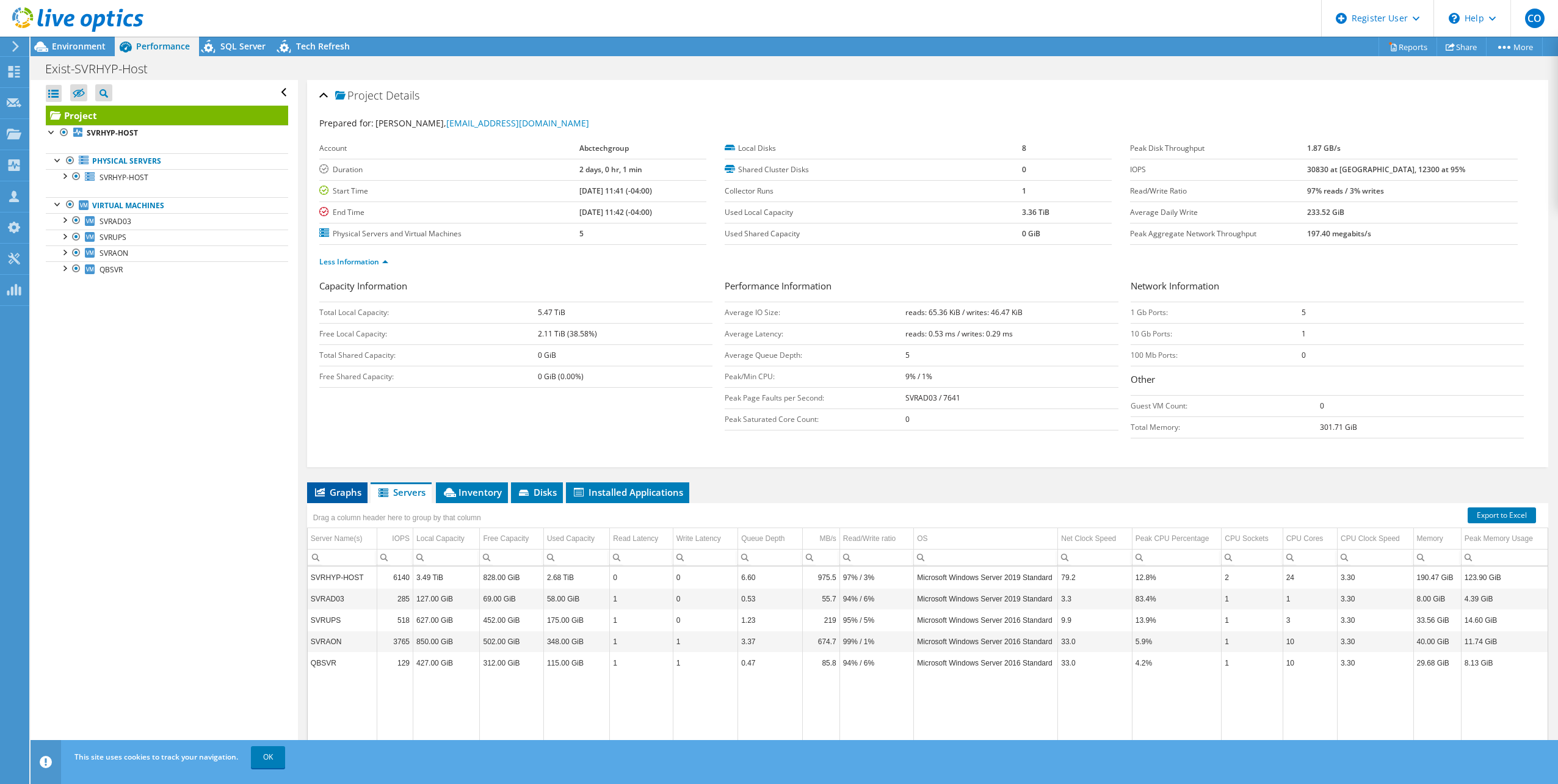
click at [332, 499] on li "Graphs" at bounding box center [337, 493] width 60 height 20
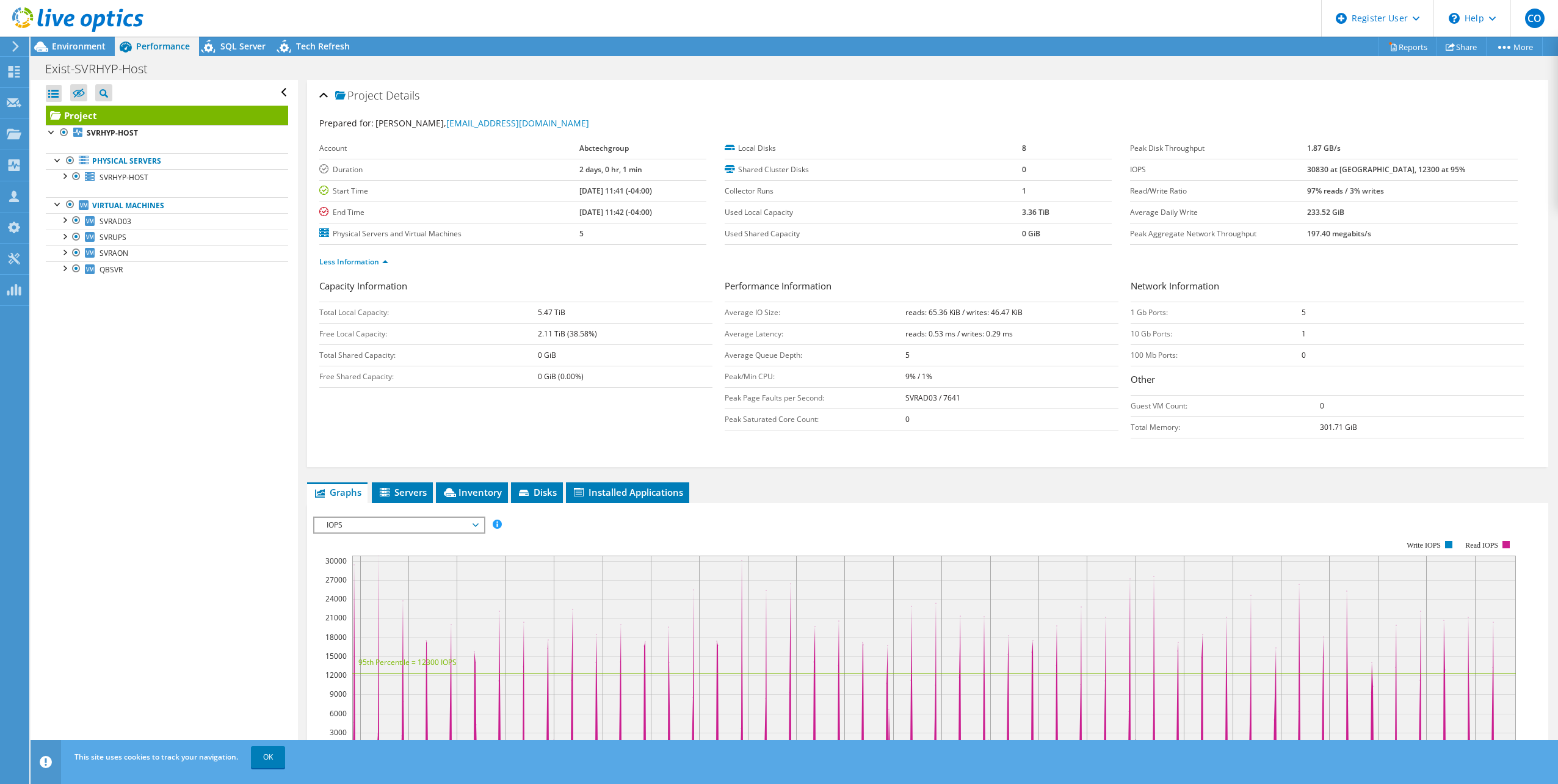
click at [377, 533] on div "IOPS IOPS Disk Throughput IO Size Latency Queue Depth CPU Percentage Memory Pag…" at bounding box center [399, 525] width 172 height 17
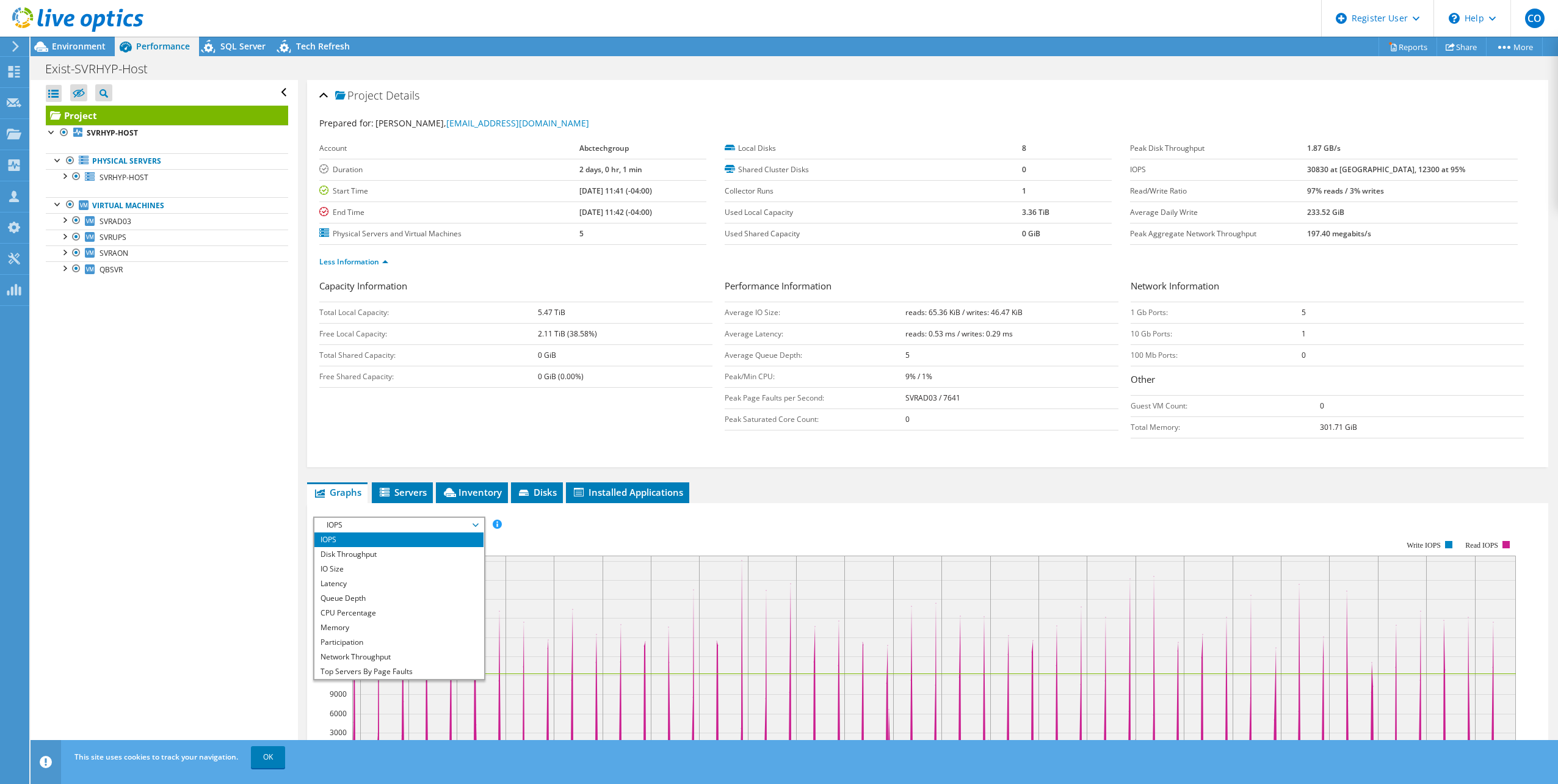
click at [872, 399] on td "Peak Page Faults per Second:" at bounding box center [815, 397] width 181 height 21
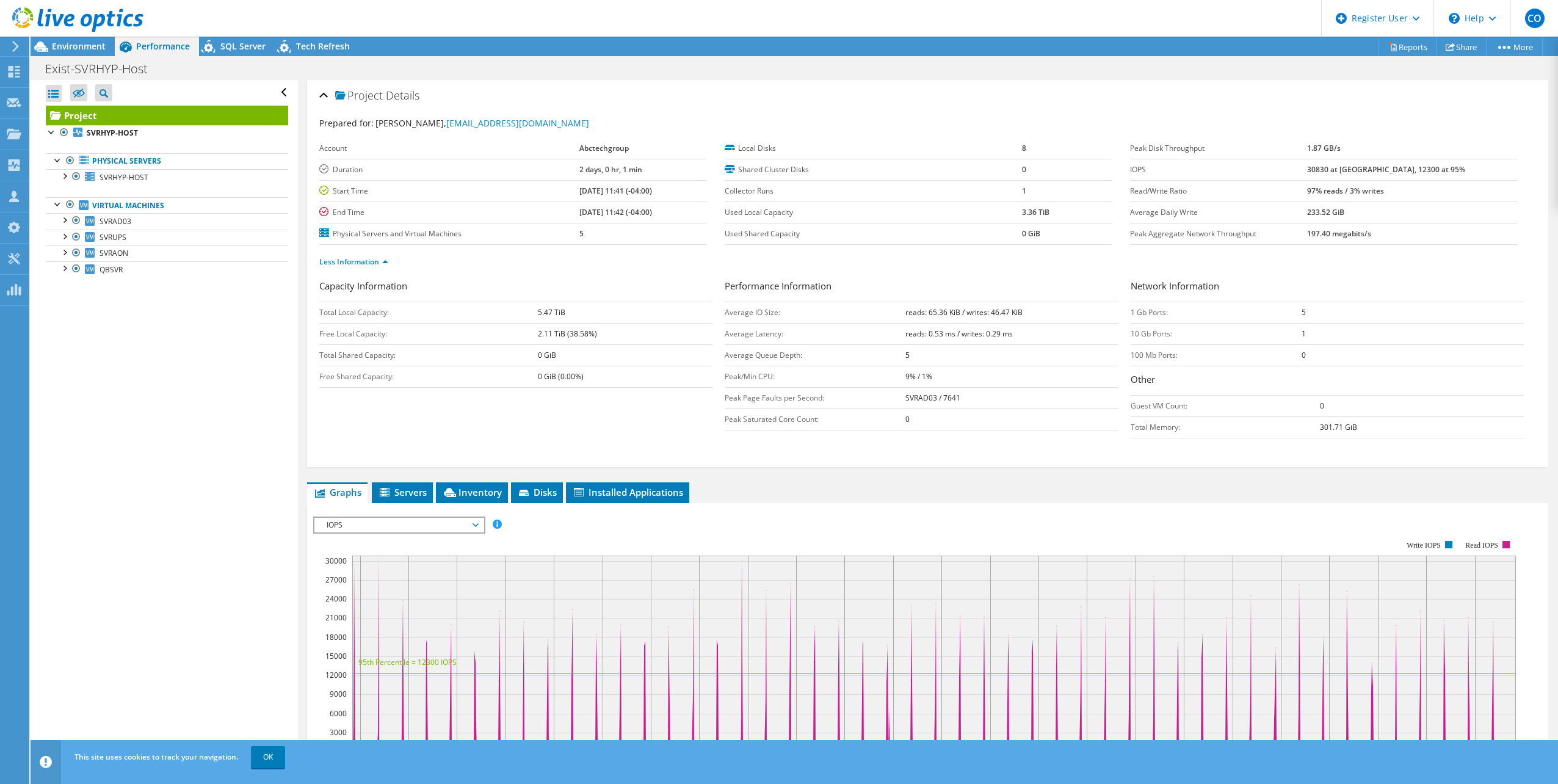
click at [892, 397] on td "Peak Page Faults per Second:" at bounding box center [815, 397] width 181 height 21
click at [911, 393] on b "SVRAD03 / 7641" at bounding box center [933, 397] width 55 height 10
click at [364, 259] on link "Less Information" at bounding box center [354, 262] width 69 height 10
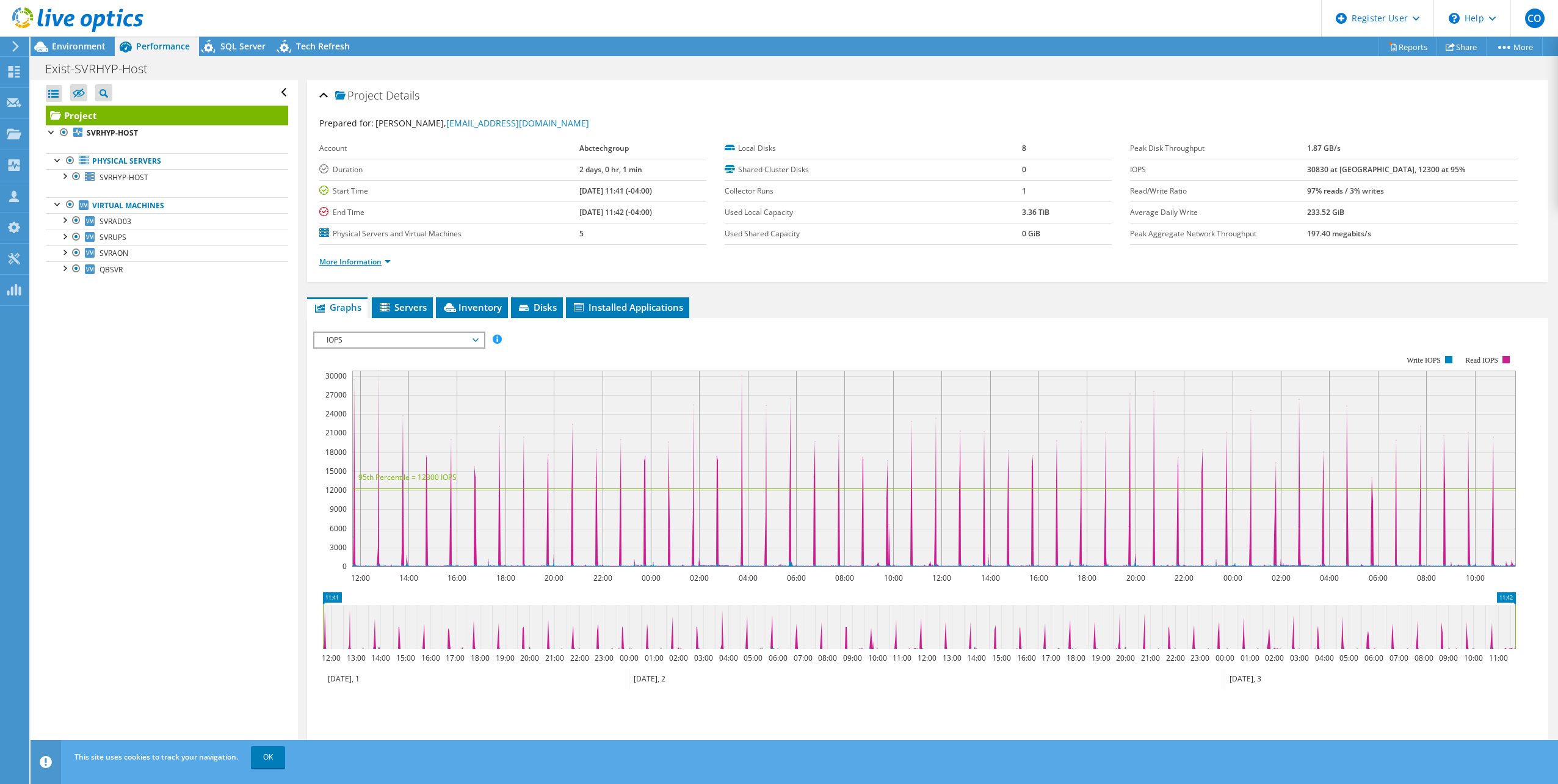
click at [364, 259] on link "More Information" at bounding box center [355, 262] width 72 height 10
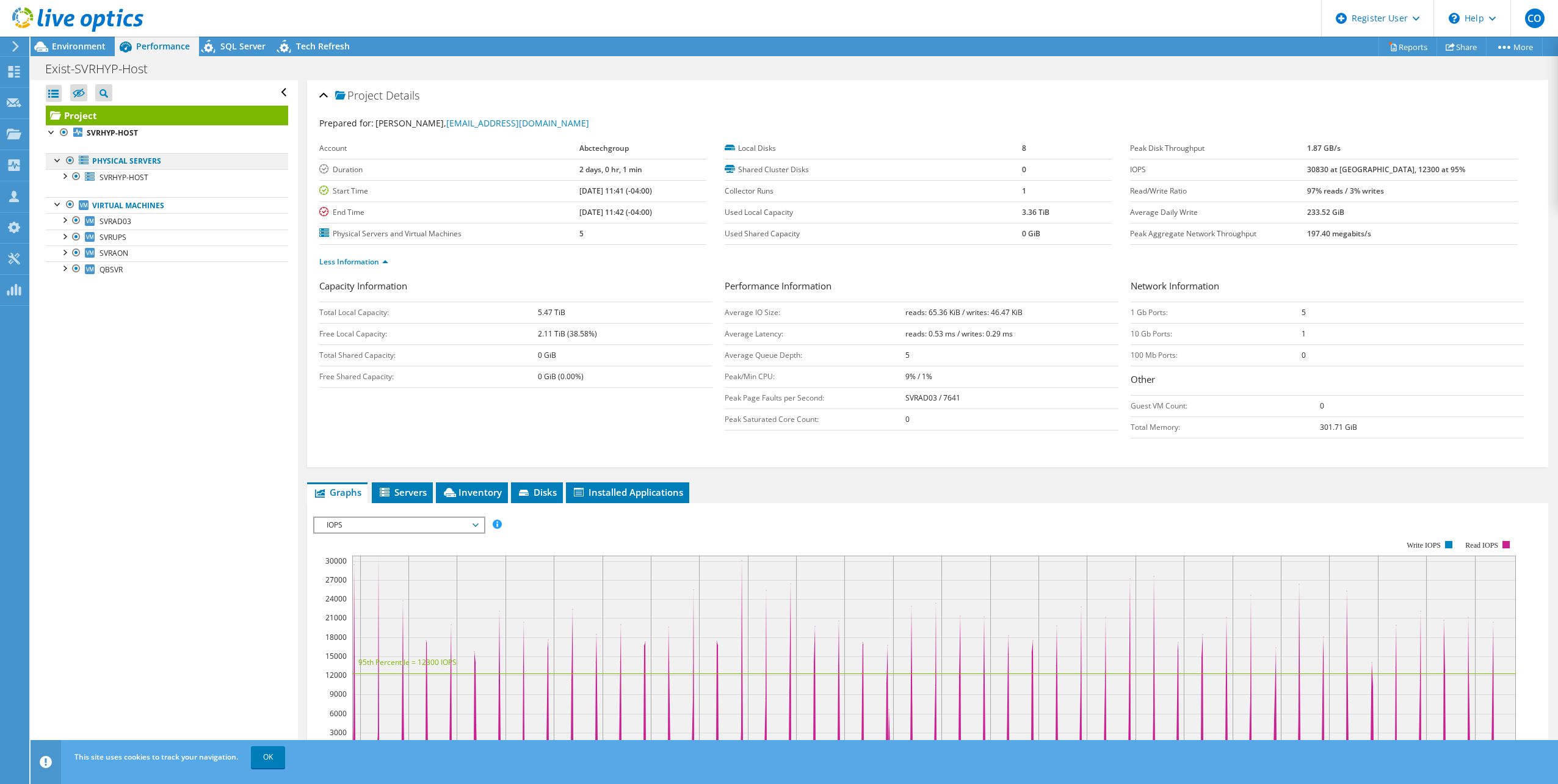
click at [119, 153] on link "Physical Servers" at bounding box center [167, 161] width 243 height 16
click at [118, 173] on span "SVRHYP-HOST" at bounding box center [124, 177] width 49 height 10
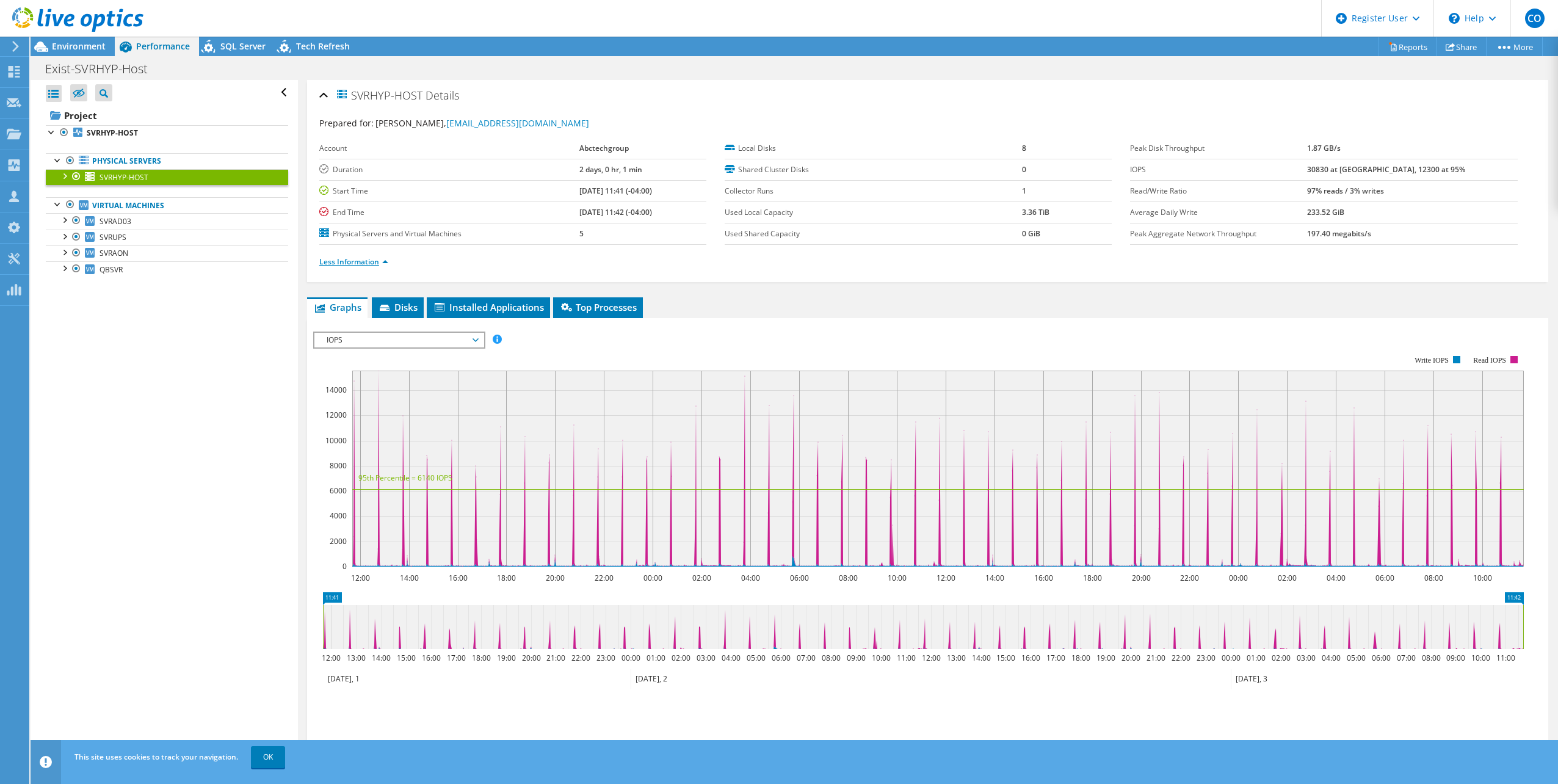
click at [381, 266] on link "Less Information" at bounding box center [354, 262] width 69 height 10
click at [573, 253] on div "SVRHYP-HOST Details Prepared for: SCOTT ZAGER, szager@abctechgroup.com Account …" at bounding box center [928, 456] width 1260 height 753
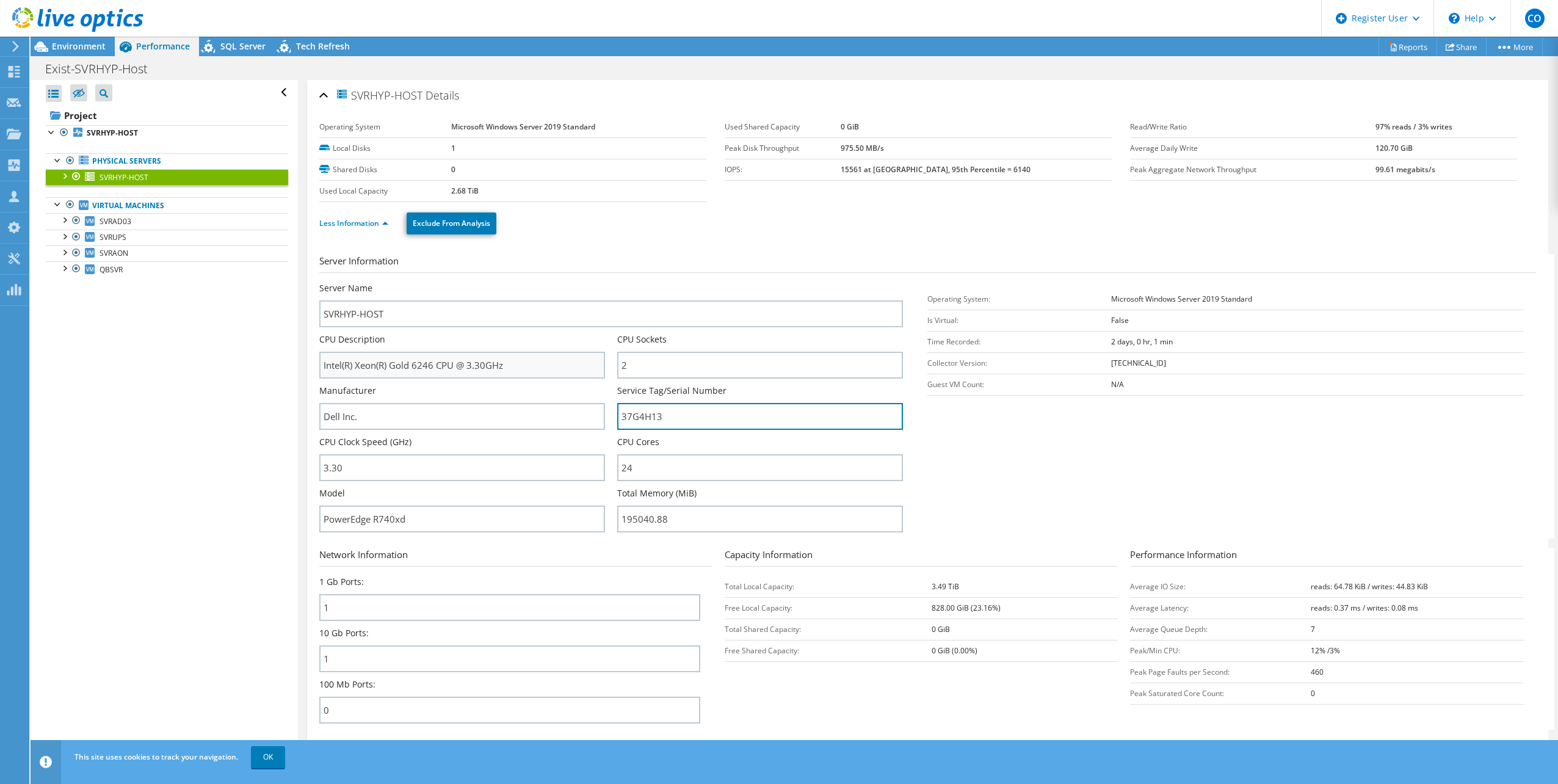
drag, startPoint x: 750, startPoint y: 415, endPoint x: 344, endPoint y: 357, distance: 410.1
click at [330, 282] on div "Server Name SVRHYP-HOST CPU Description Intel(R) Xeon(R) Gold 6246 CPU @ 3.30GH…" at bounding box center [617, 282] width 596 height 0
click at [280, 96] on div "Open All Close All Hide Excluded Nodes Project Tree Filter" at bounding box center [164, 420] width 267 height 680
click at [275, 94] on div "Open All Close All Hide Excluded Nodes Project Tree Filter" at bounding box center [167, 93] width 243 height 26
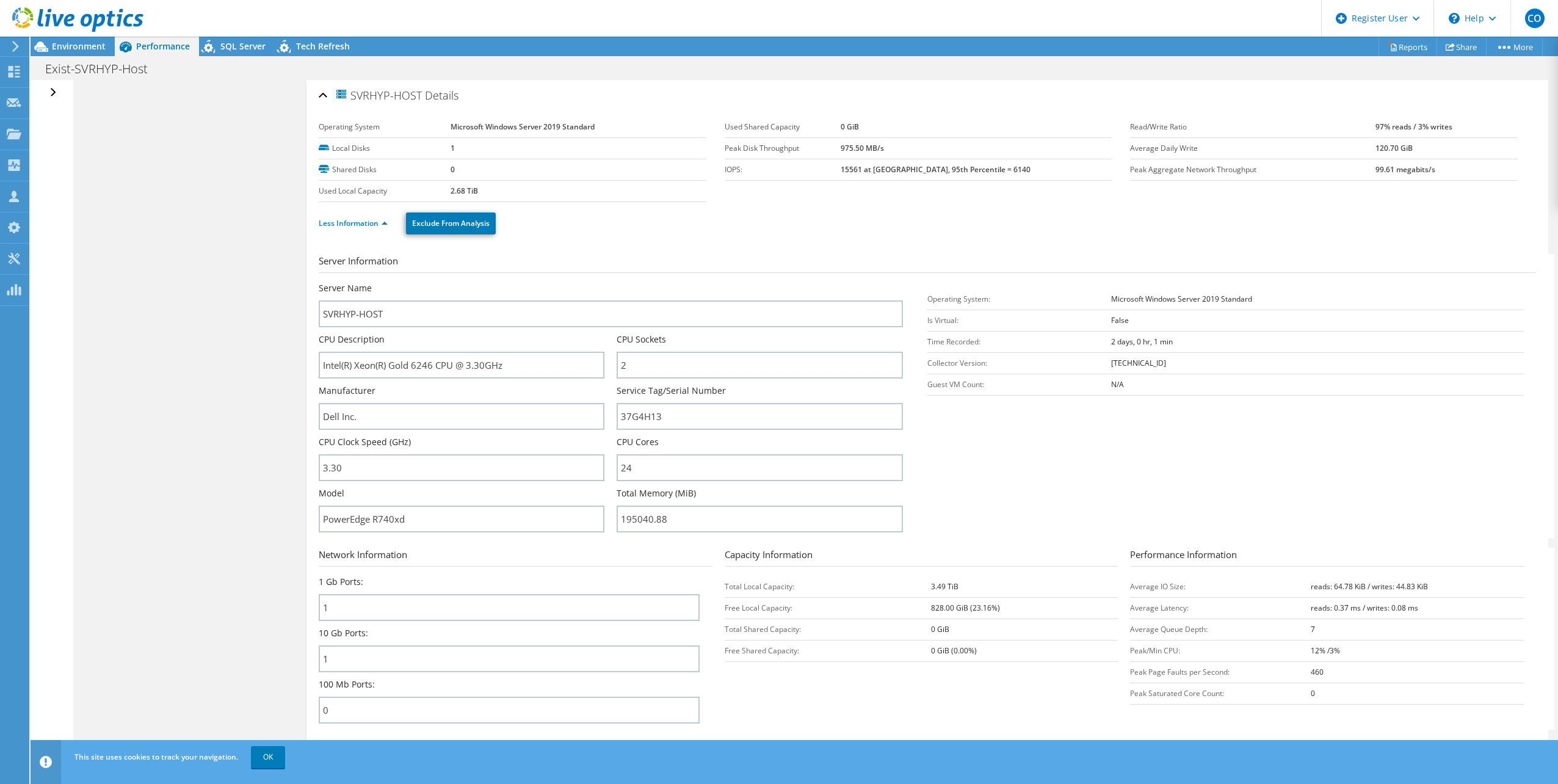
click at [60, 90] on div "Open All Close All Hide Excluded Nodes Project Tree Filter" at bounding box center [52, 420] width 42 height 680
click at [57, 90] on div "Open All Close All Hide Excluded Nodes Project Tree Filter" at bounding box center [55, 93] width 18 height 26
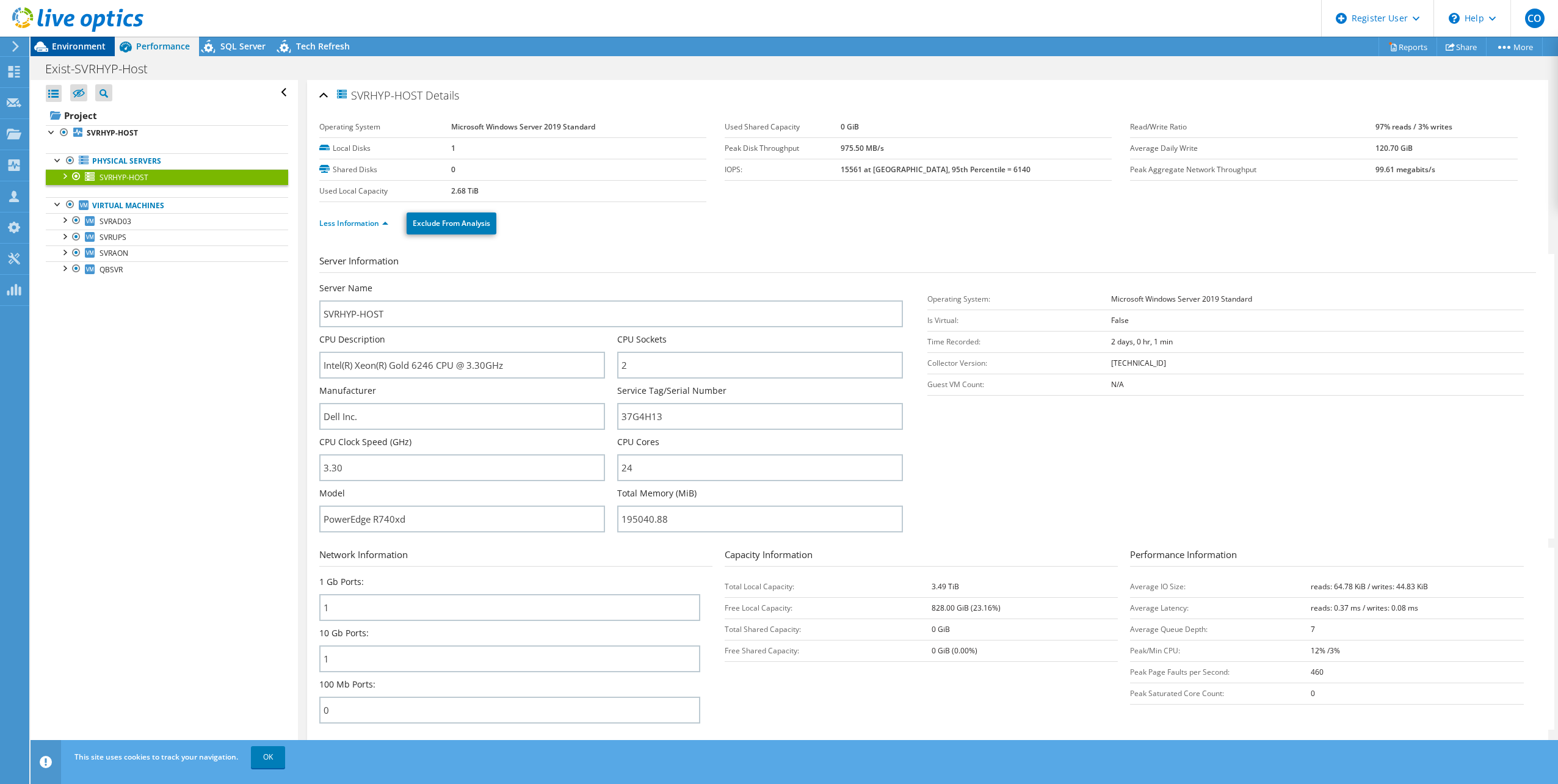
click at [81, 52] on div "Environment" at bounding box center [73, 46] width 84 height 20
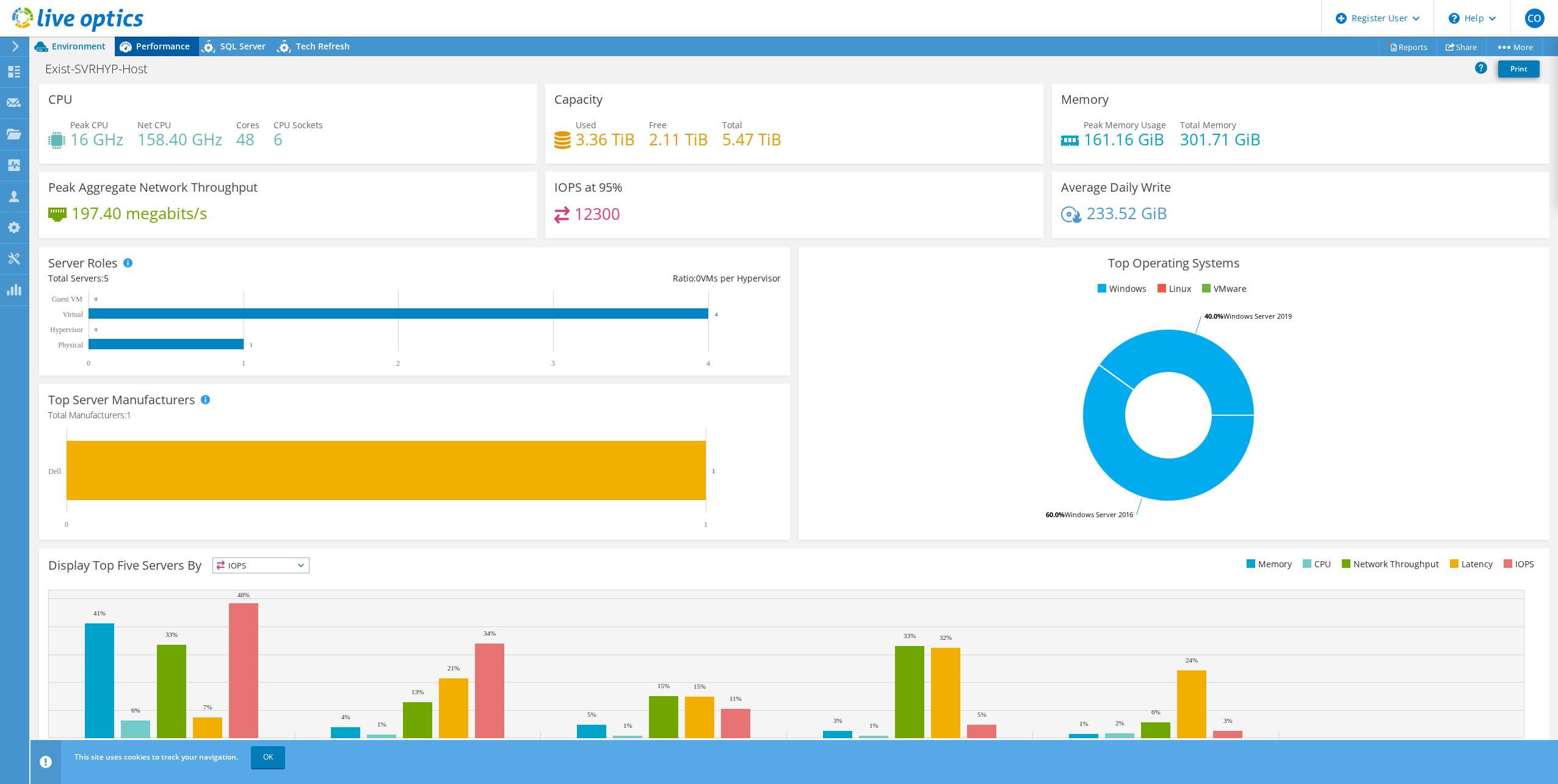
click at [165, 48] on span "Performance" at bounding box center [163, 46] width 54 height 12
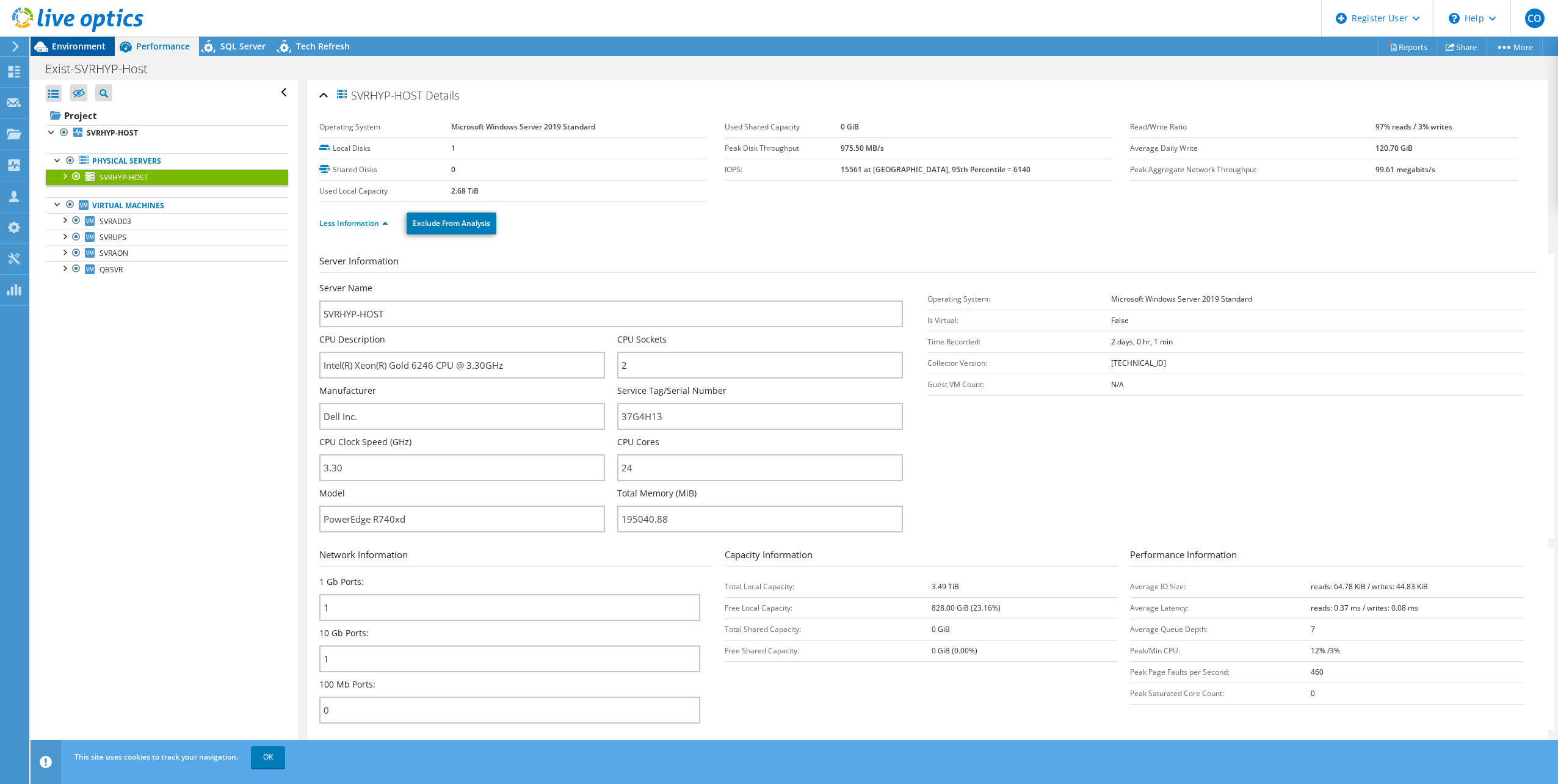
click at [81, 46] on span "Environment" at bounding box center [79, 46] width 54 height 12
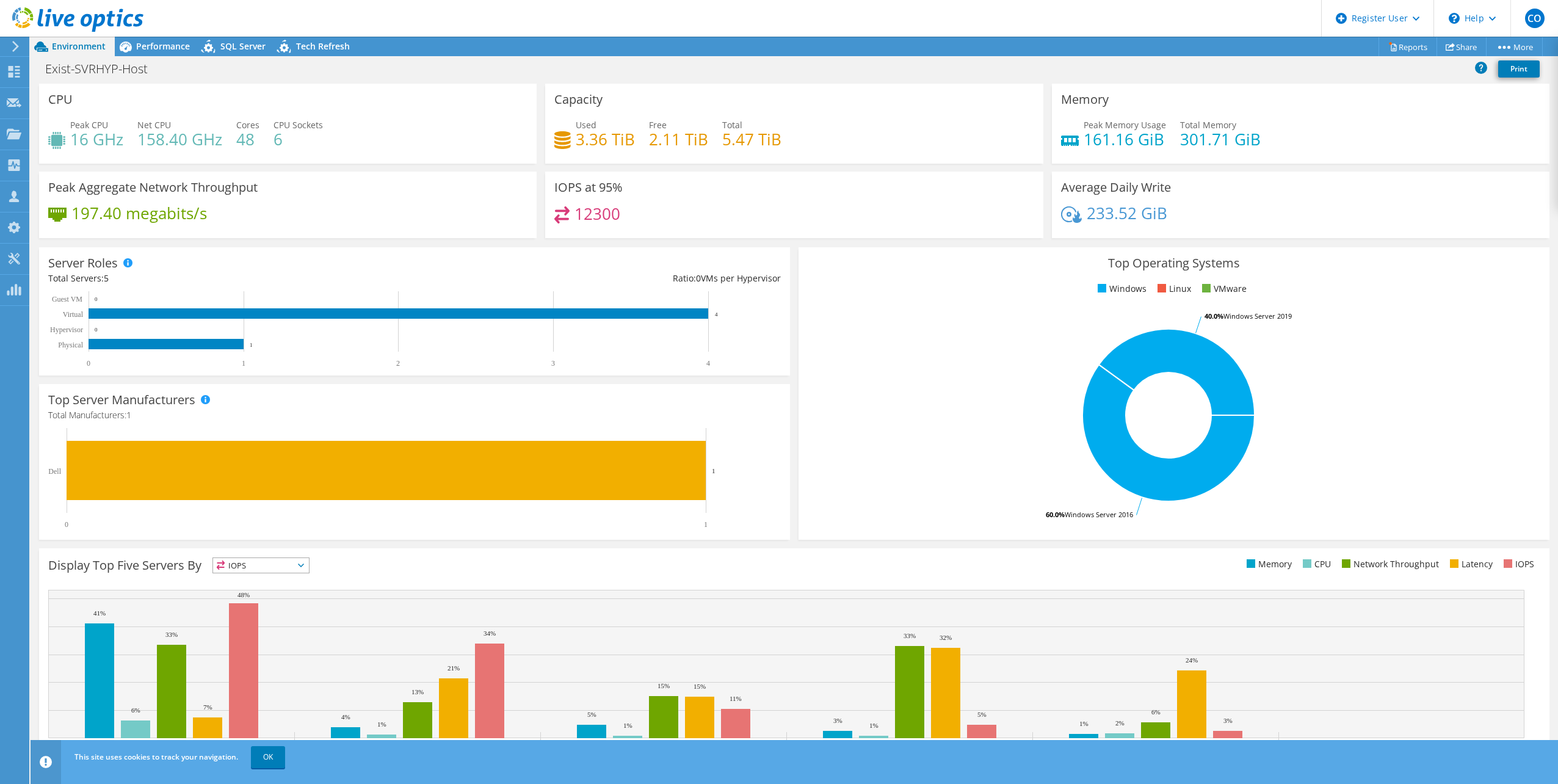
click at [154, 141] on h4 "158.40 GHz" at bounding box center [180, 139] width 85 height 13
drag, startPoint x: 154, startPoint y: 141, endPoint x: 218, endPoint y: 141, distance: 64.0
click at [218, 141] on h4 "158.40 GHz" at bounding box center [180, 139] width 85 height 13
click at [274, 143] on h4 "6" at bounding box center [298, 139] width 49 height 13
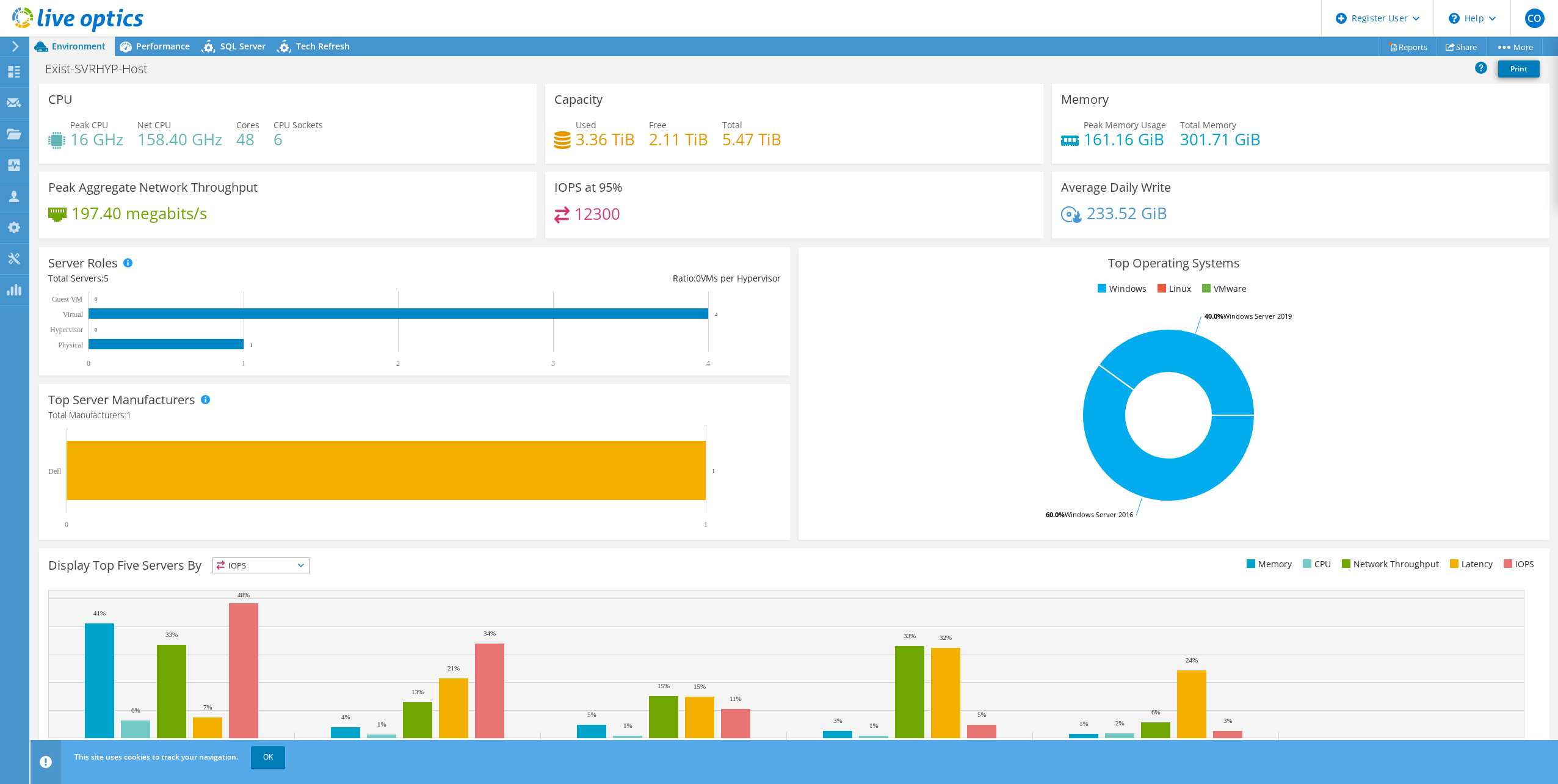
click at [277, 143] on h4 "6" at bounding box center [298, 139] width 49 height 13
click at [413, 153] on div "Peak CPU 16 GHz Net CPU 158.40 GHz Cores 48 CPU Sockets 6" at bounding box center [287, 138] width 479 height 40
drag, startPoint x: 222, startPoint y: 151, endPoint x: 191, endPoint y: 150, distance: 31.0
click at [191, 150] on div "Peak CPU 16 GHz Net CPU 158.40 GHz Cores 48 CPU Sockets 6" at bounding box center [287, 138] width 479 height 40
click at [167, 44] on span "Performance" at bounding box center [163, 46] width 54 height 12
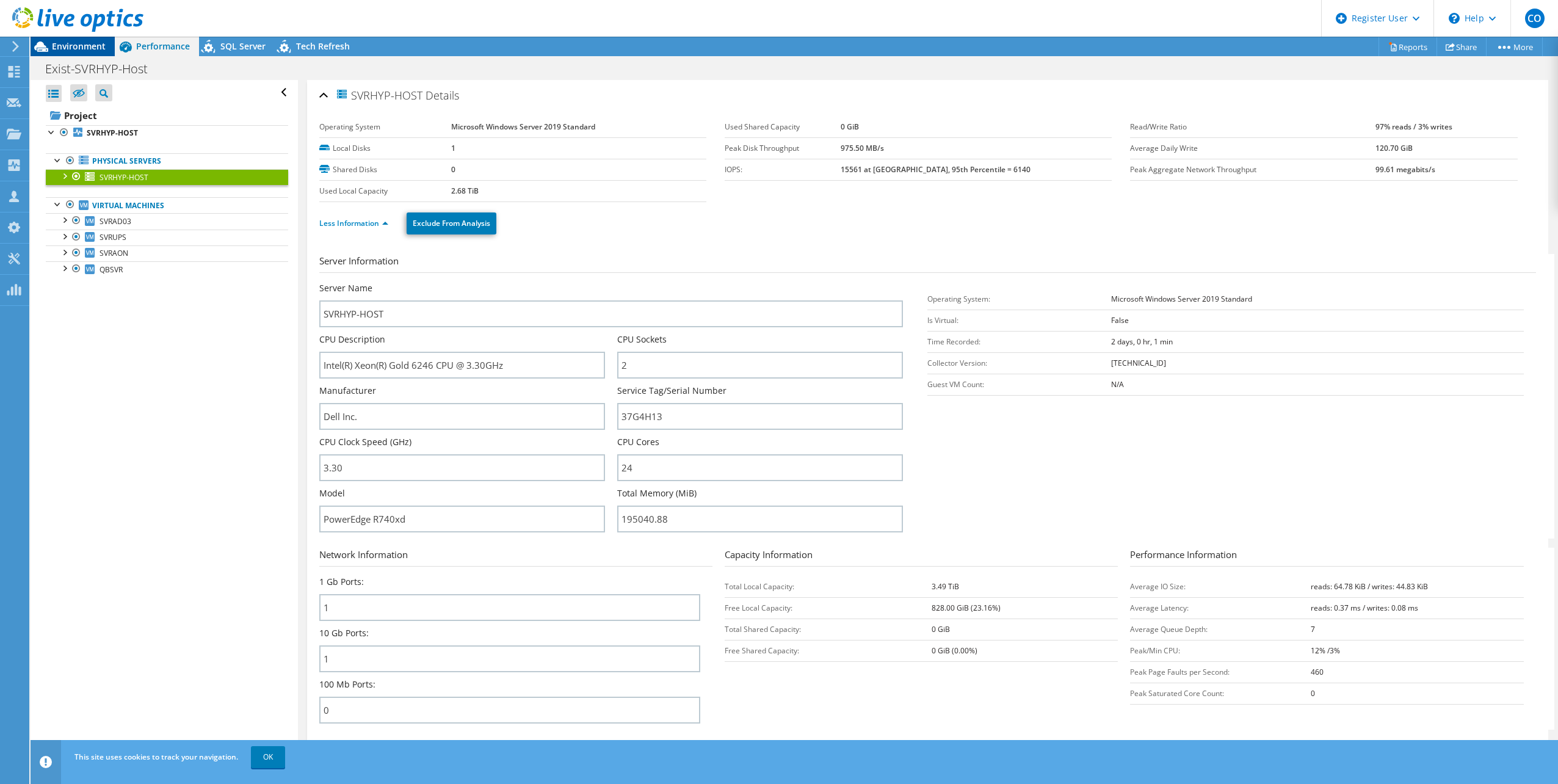
click at [66, 45] on span "Environment" at bounding box center [79, 46] width 54 height 12
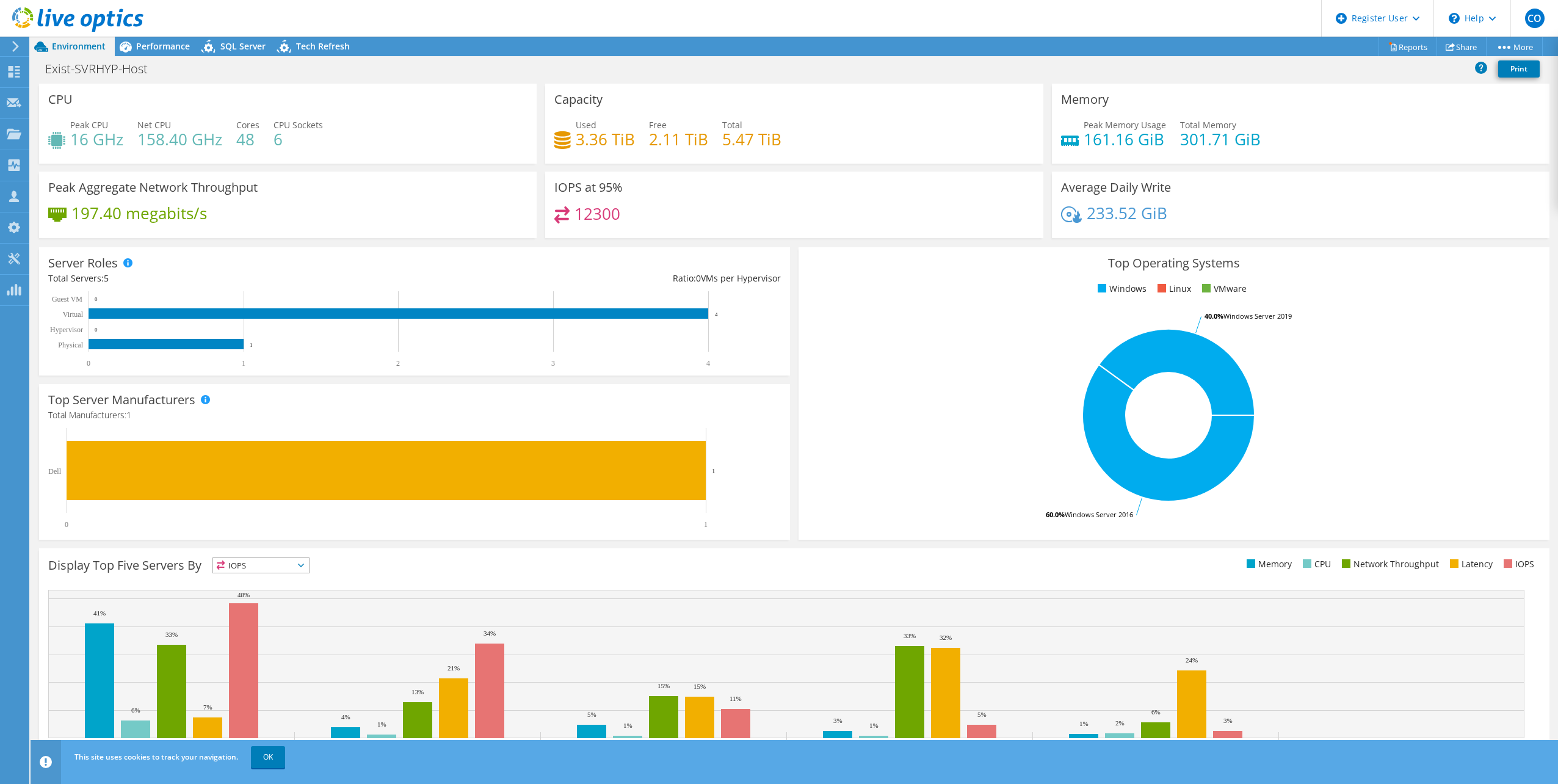
drag, startPoint x: 753, startPoint y: 468, endPoint x: 844, endPoint y: 438, distance: 95.8
click at [394, 431] on rect at bounding box center [408, 478] width 721 height 100
click at [160, 51] on span "Performance" at bounding box center [163, 46] width 54 height 12
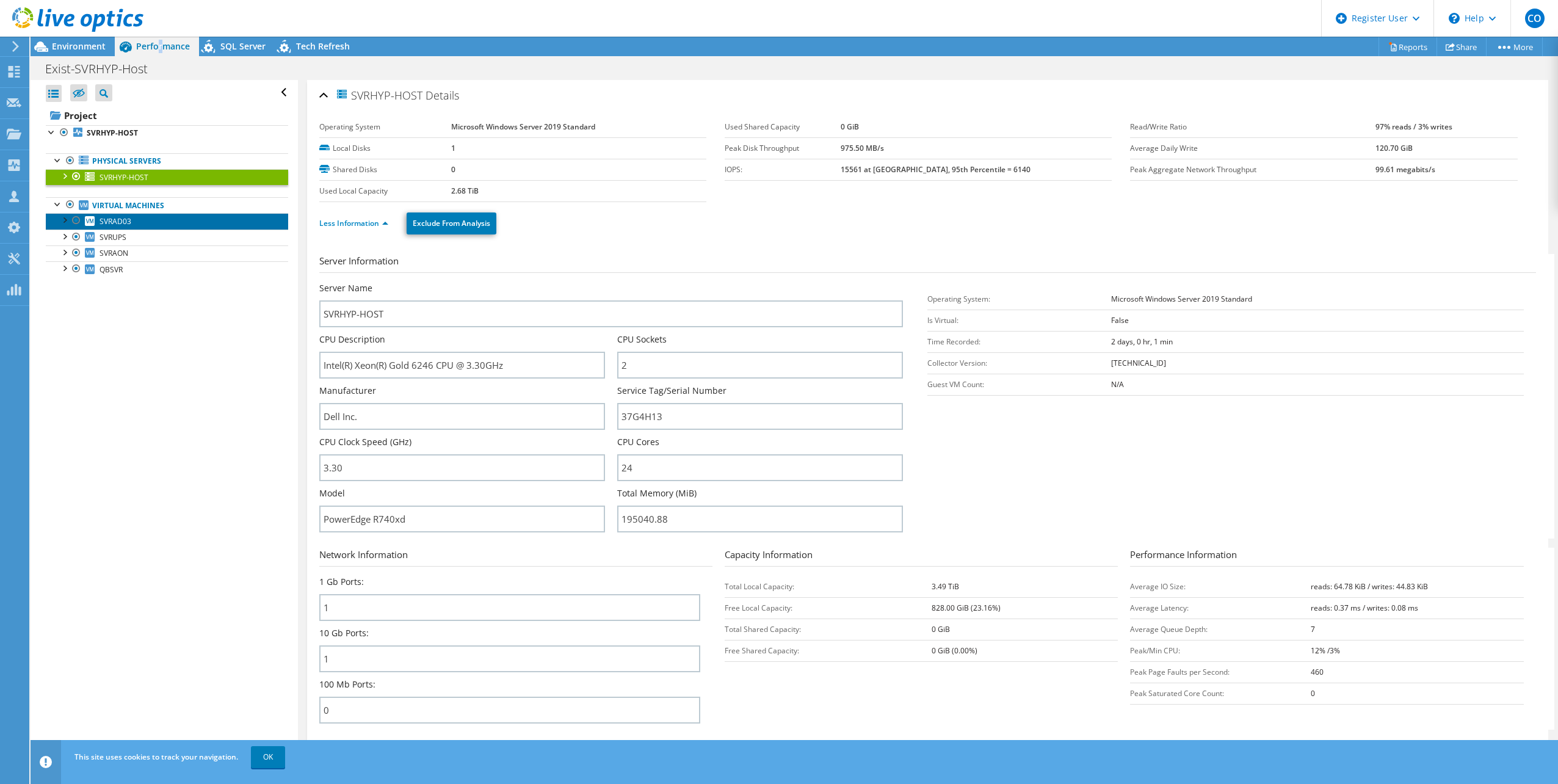
click at [125, 225] on span "SVRAD03" at bounding box center [115, 221] width 32 height 10
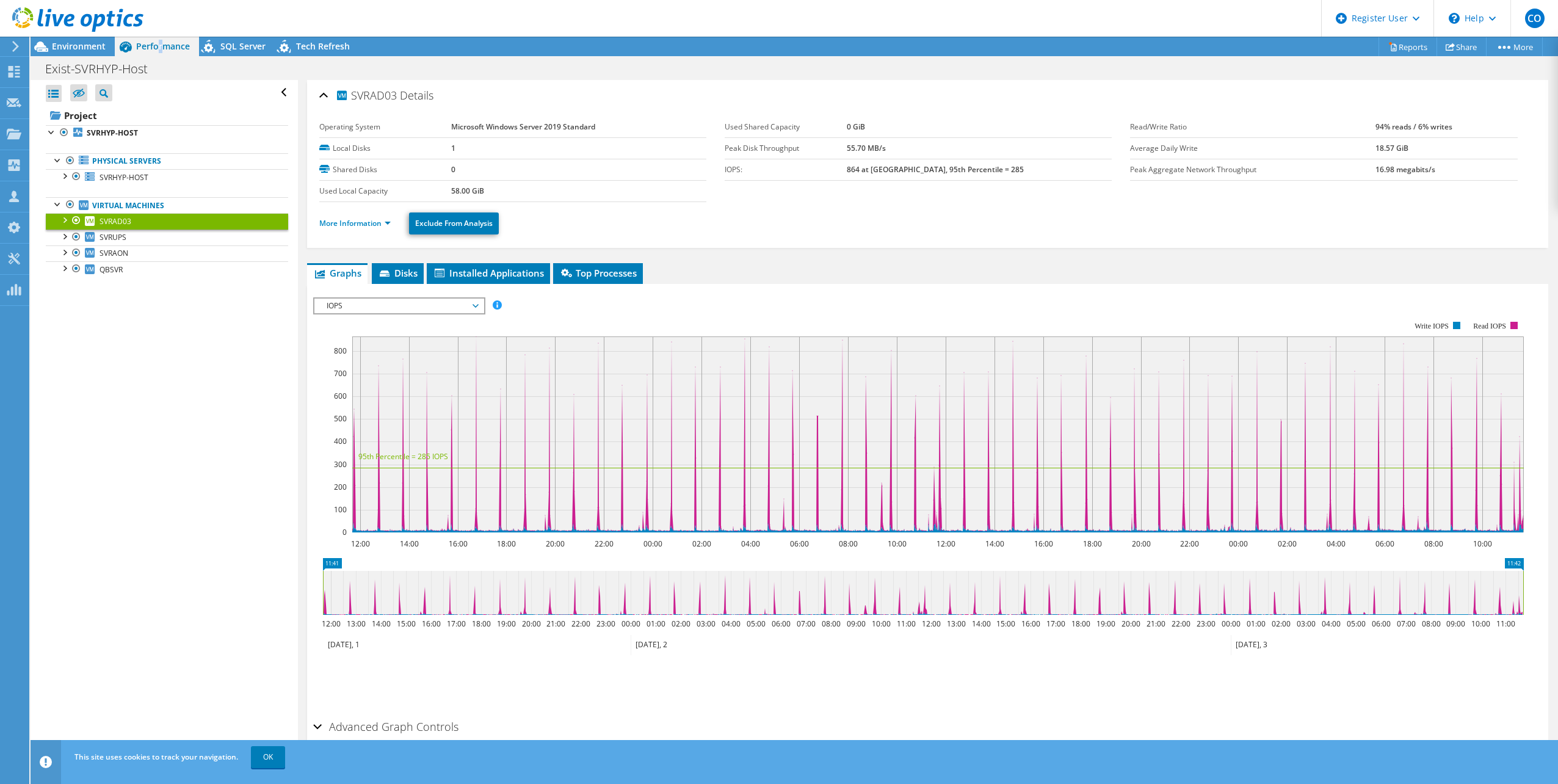
click at [132, 225] on link "SVRAD03" at bounding box center [167, 221] width 243 height 16
click at [125, 244] on link "SVRUPS" at bounding box center [167, 237] width 243 height 16
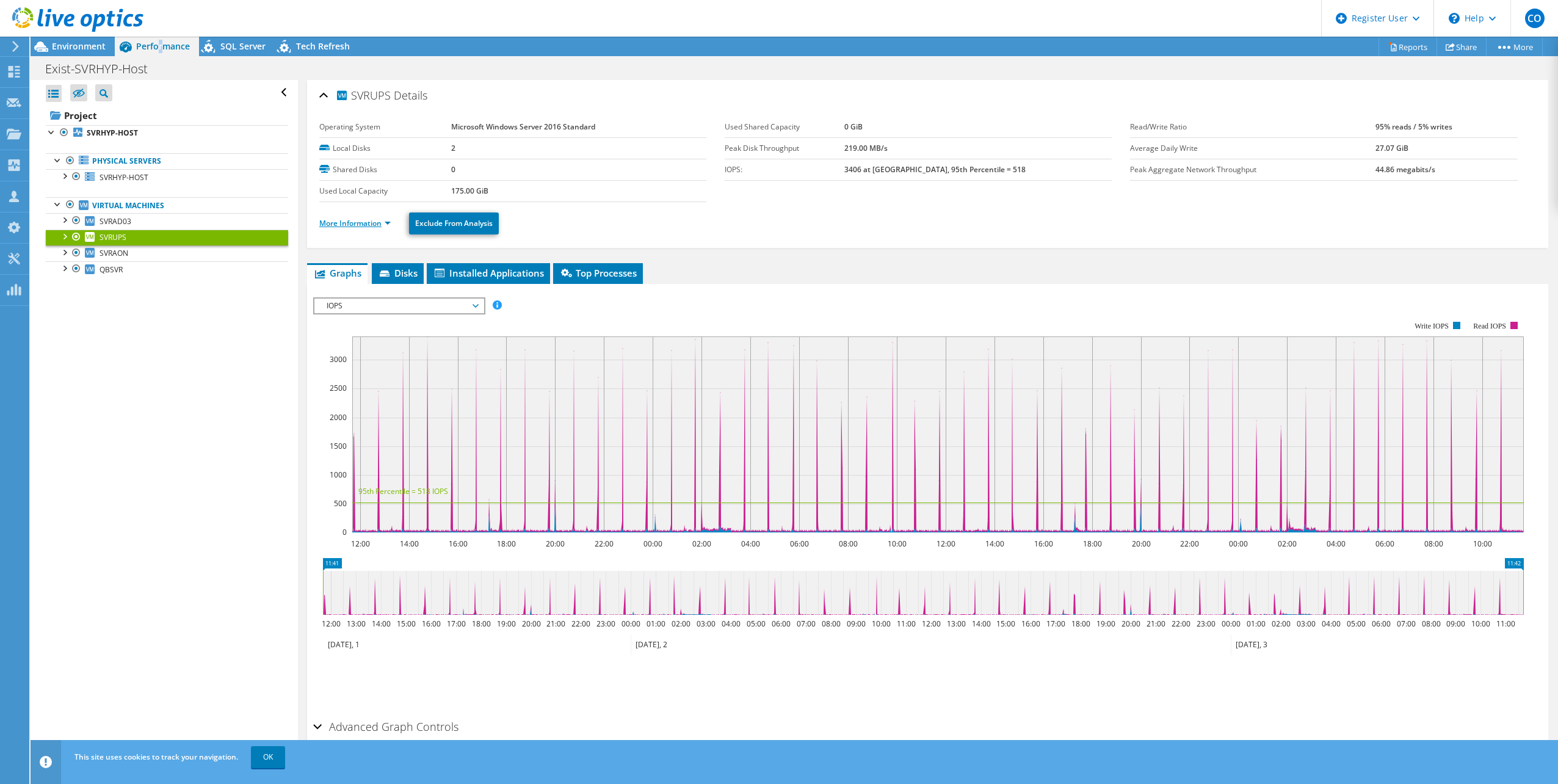
click at [351, 224] on link "More Information" at bounding box center [355, 223] width 72 height 10
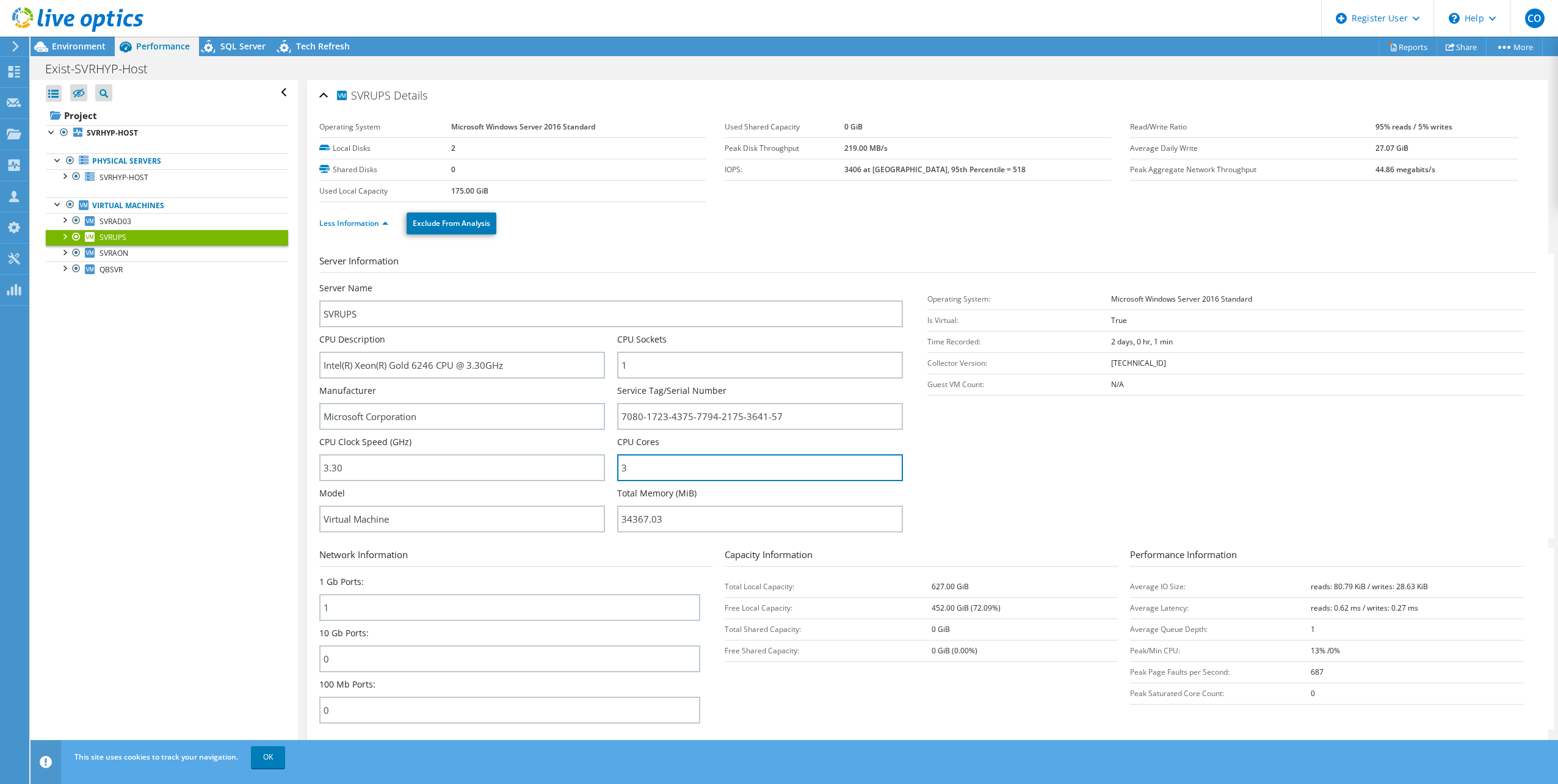
drag, startPoint x: 635, startPoint y: 468, endPoint x: 611, endPoint y: 469, distance: 24.0
click at [611, 282] on div "Server Name SVRUPS CPU Description Intel(R) Xeon(R) Gold 6246 CPU @ 3.30GHz CPU…" at bounding box center [617, 282] width 596 height 0
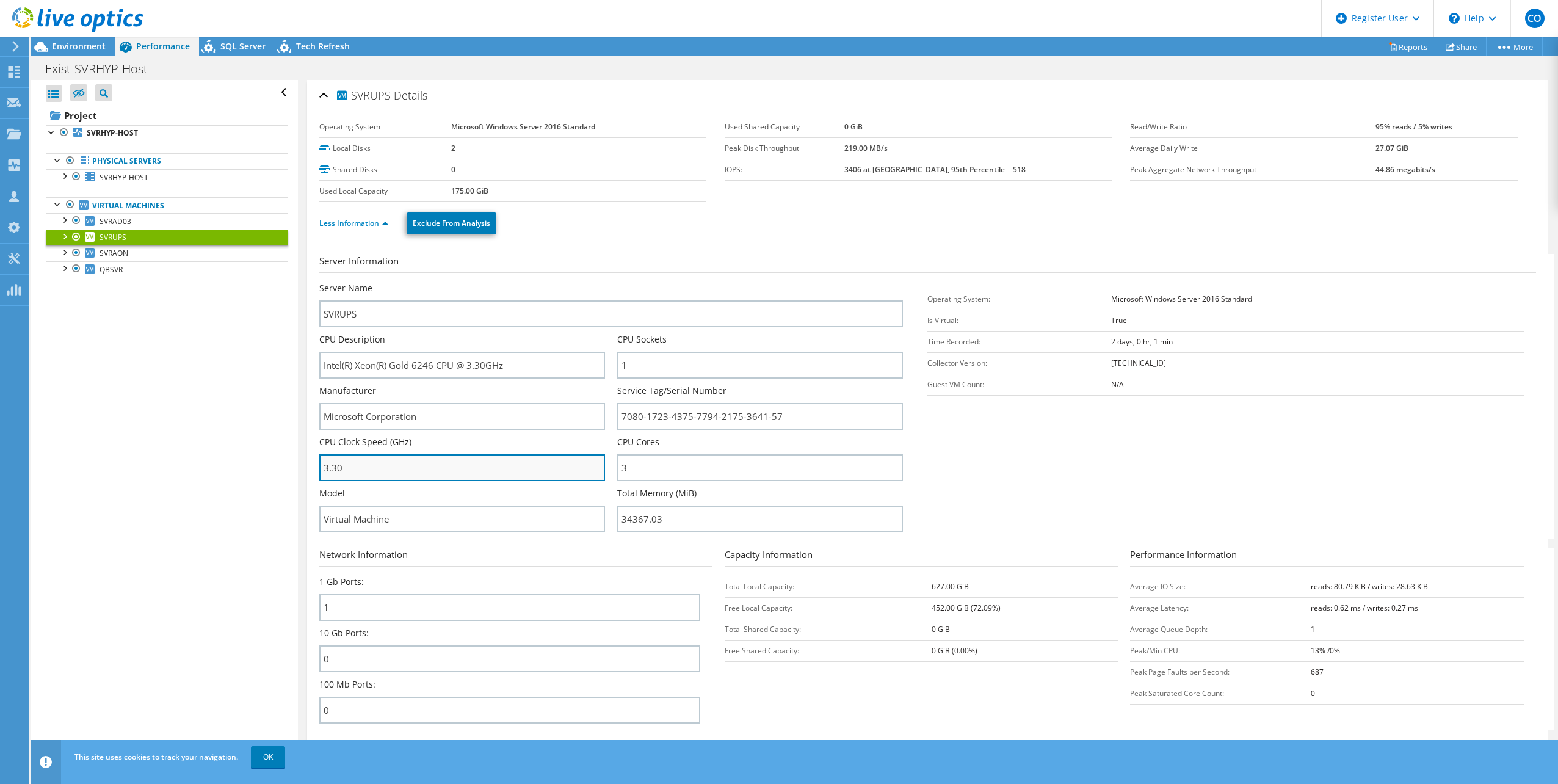
click at [398, 480] on input "3.30" at bounding box center [462, 468] width 285 height 27
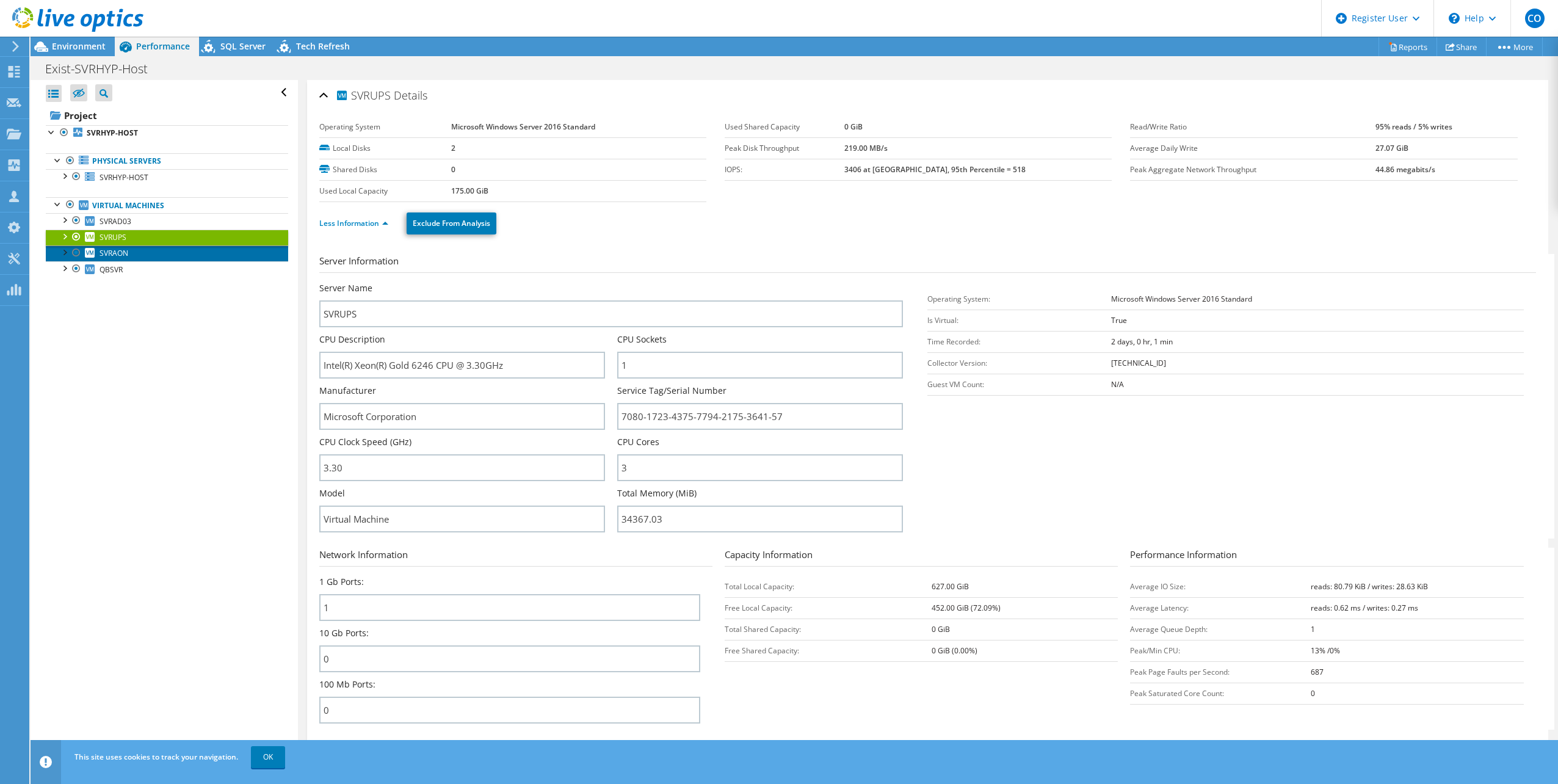
click at [134, 252] on link "SVRAON" at bounding box center [167, 253] width 243 height 16
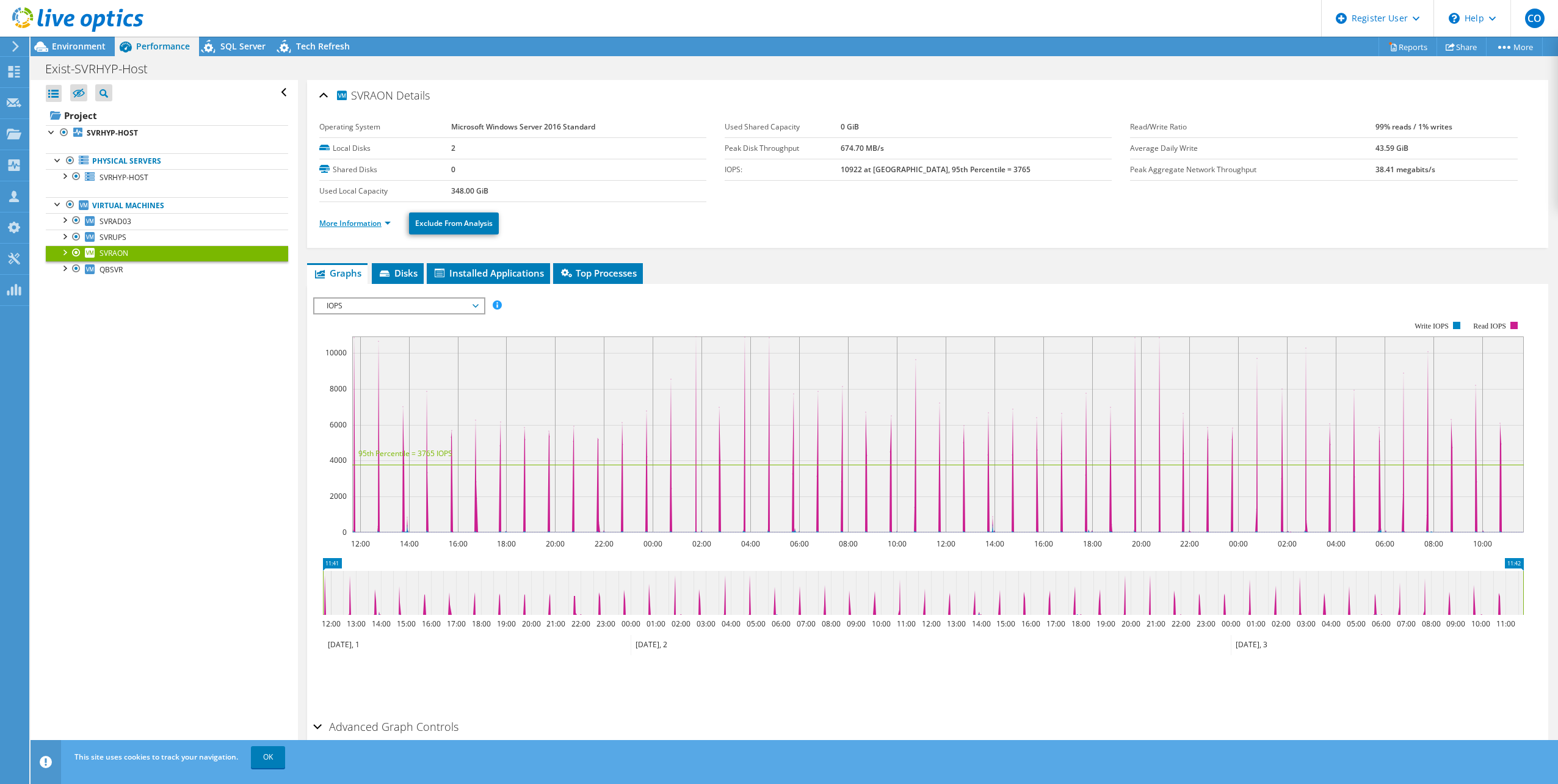
drag, startPoint x: 346, startPoint y: 234, endPoint x: 350, endPoint y: 227, distance: 8.1
click at [350, 231] on div "More Information Exclude From Analysis" at bounding box center [928, 223] width 1217 height 43
click at [350, 225] on link "More Information" at bounding box center [355, 223] width 72 height 10
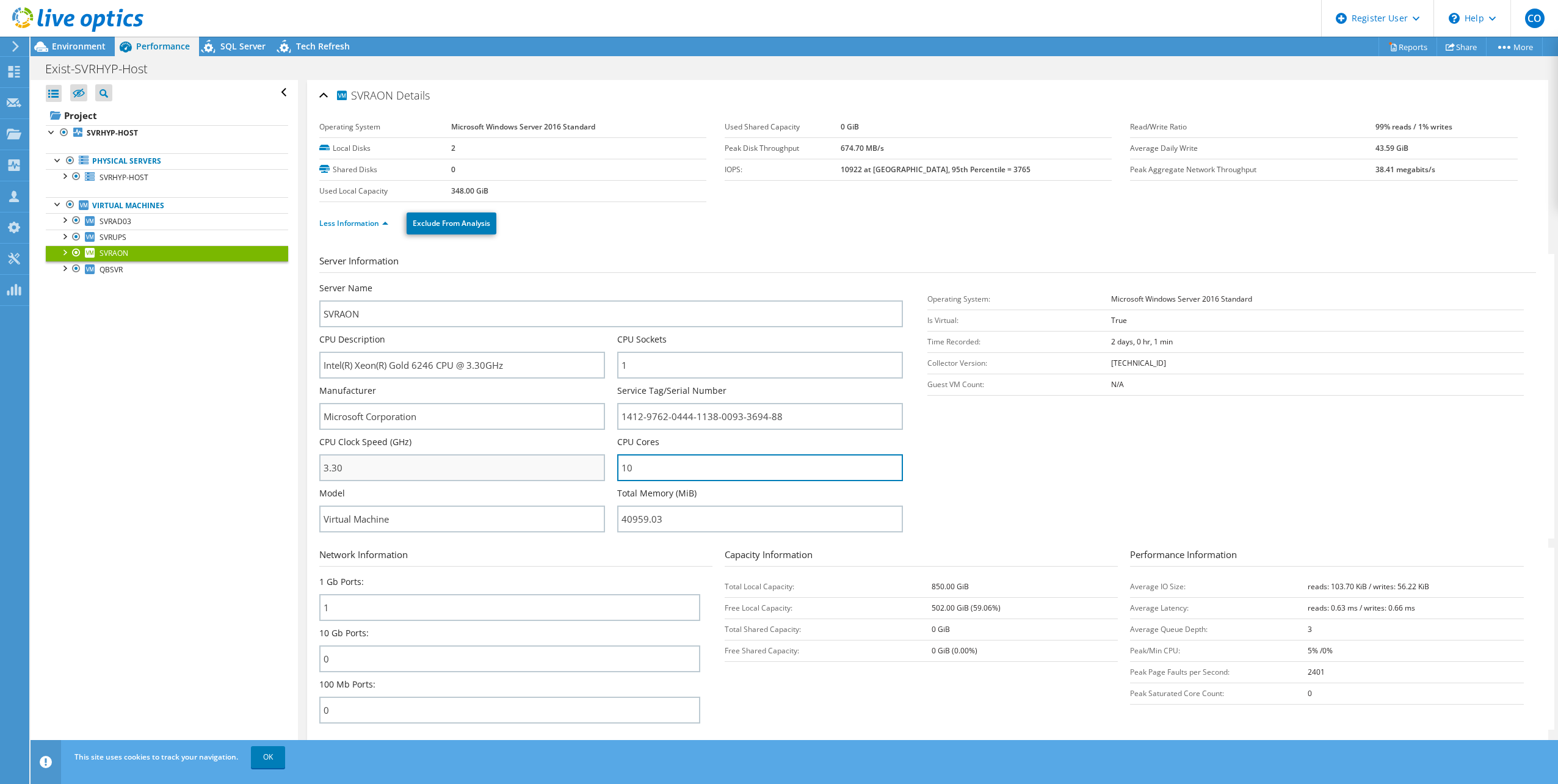
drag, startPoint x: 652, startPoint y: 467, endPoint x: 591, endPoint y: 461, distance: 61.3
click at [591, 282] on div "Server Name SVRAON CPU Description Intel(R) Xeon(R) Gold 6246 CPU @ 3.30GHz CPU…" at bounding box center [617, 282] width 596 height 0
click at [401, 458] on input "3.30" at bounding box center [462, 468] width 285 height 27
click at [135, 268] on link "QBSVR" at bounding box center [167, 269] width 243 height 16
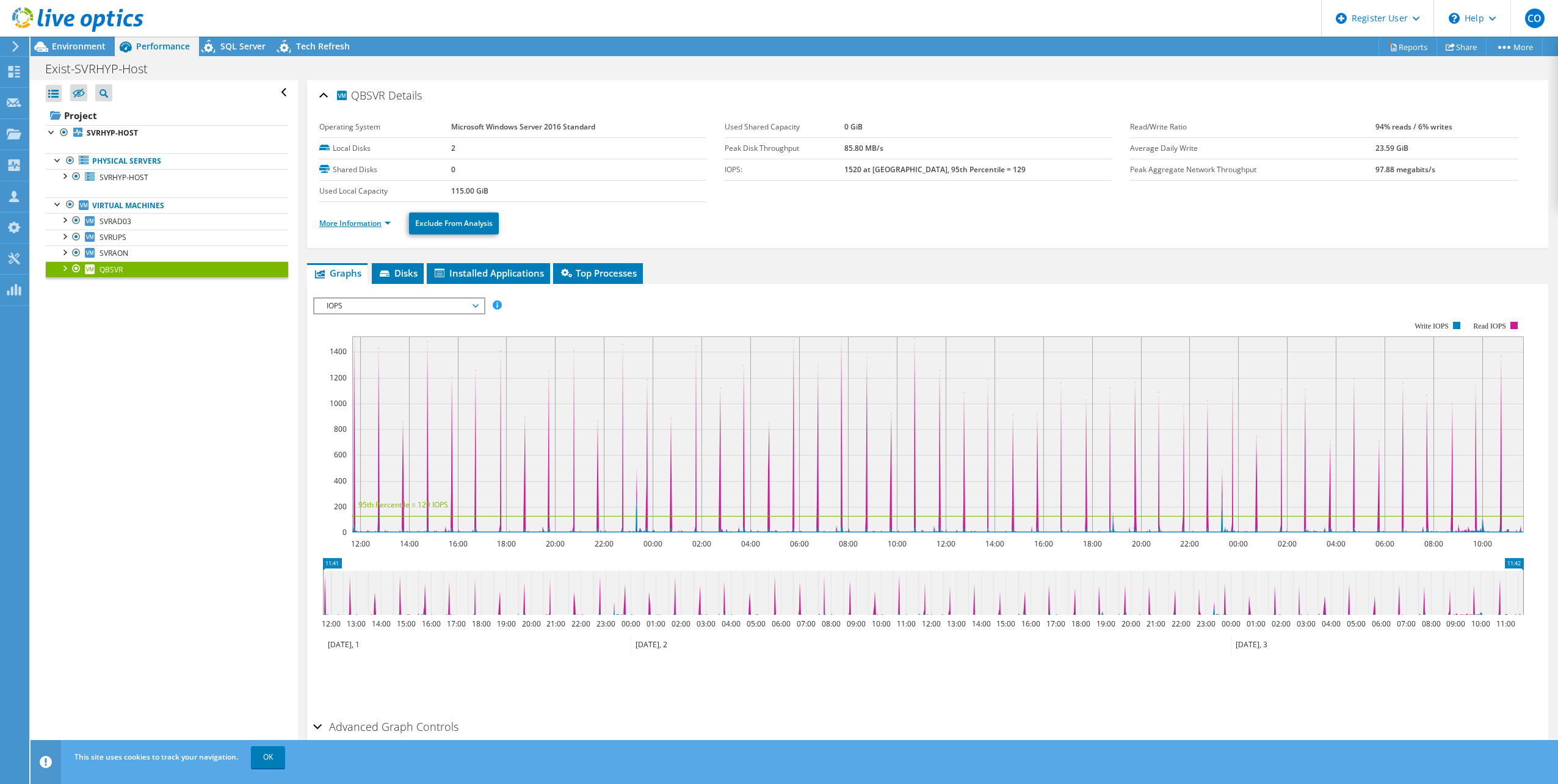
click at [377, 228] on link "More Information" at bounding box center [355, 223] width 72 height 10
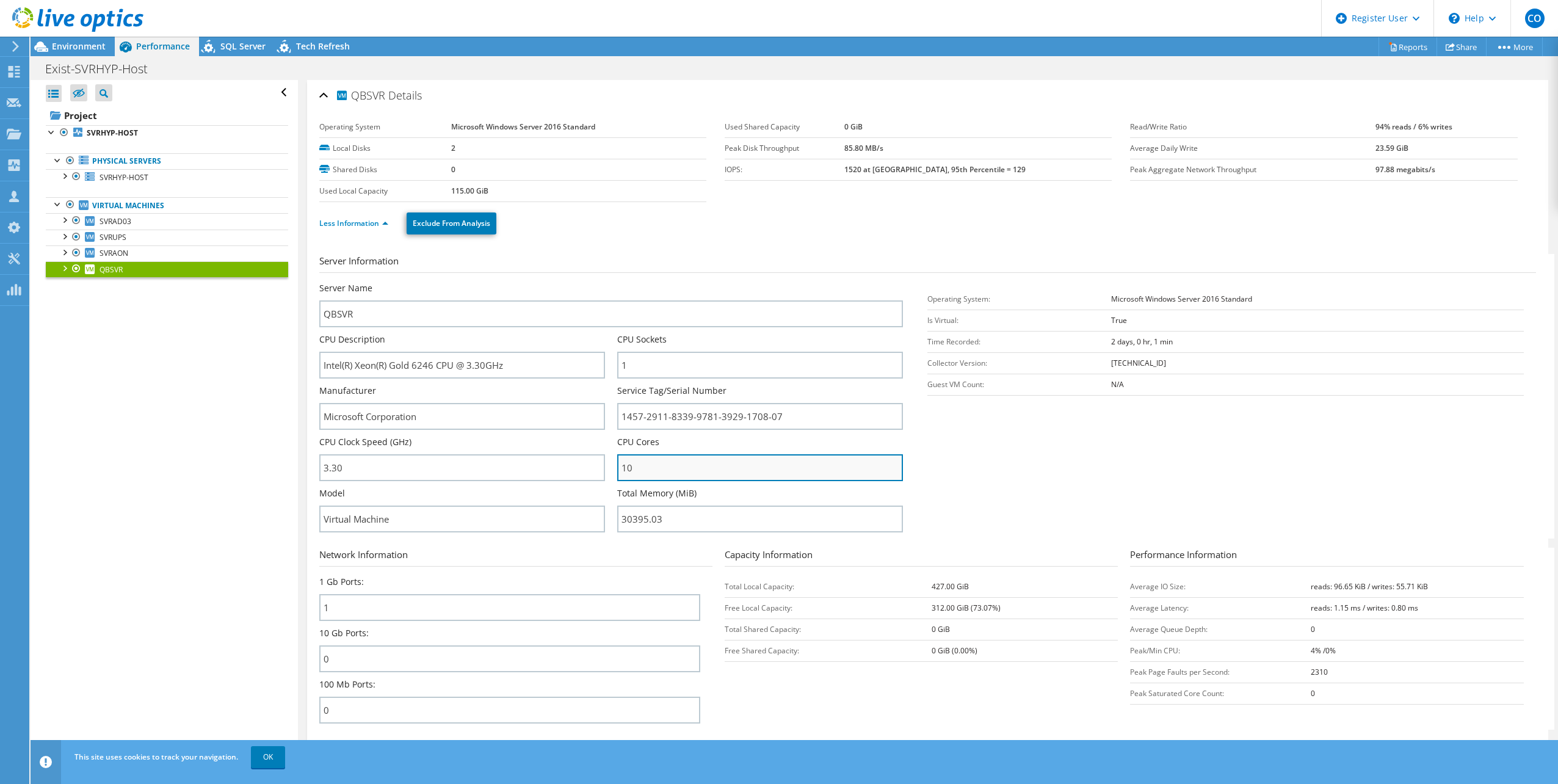
click at [757, 464] on input "10" at bounding box center [760, 468] width 285 height 27
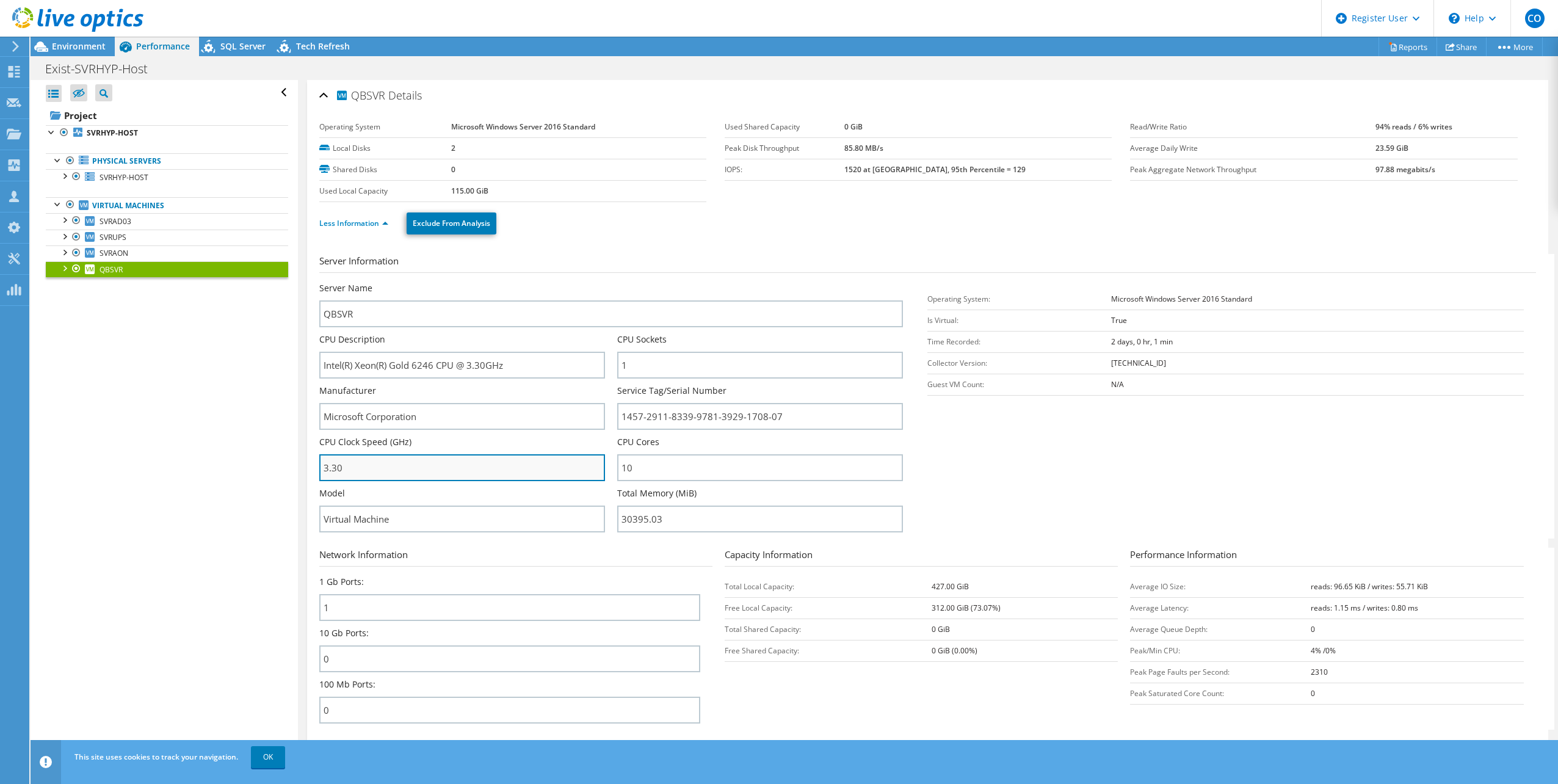
click at [440, 468] on input "3.30" at bounding box center [462, 468] width 285 height 27
click at [835, 446] on div "CPU Cores 10" at bounding box center [760, 458] width 285 height 45
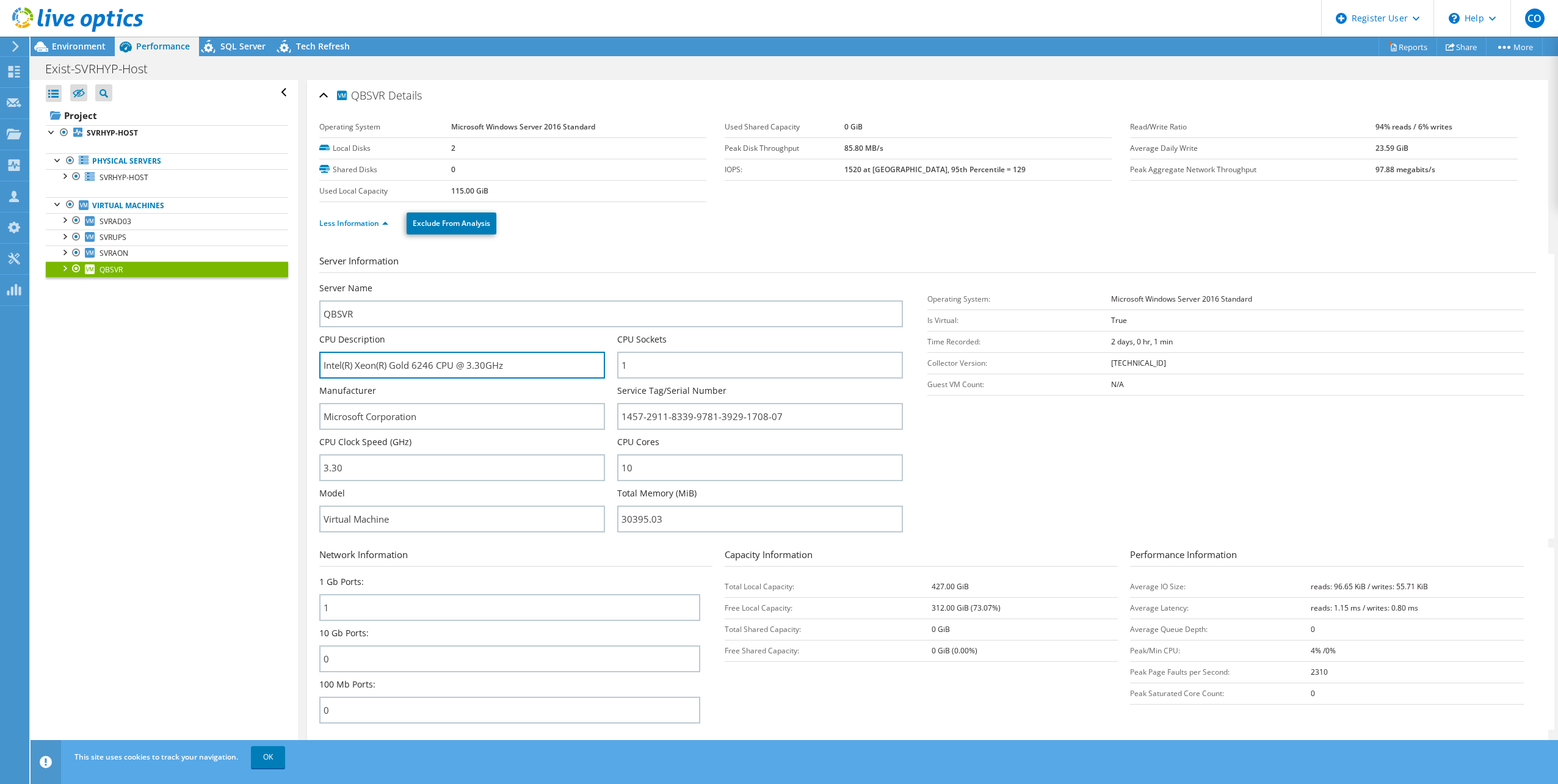
drag, startPoint x: 378, startPoint y: 352, endPoint x: 756, endPoint y: 495, distance: 404.1
click at [453, 342] on div "CPU Description Intel(R) Xeon(R) Gold 6246 CPU @ 3.30GHz" at bounding box center [462, 356] width 285 height 45
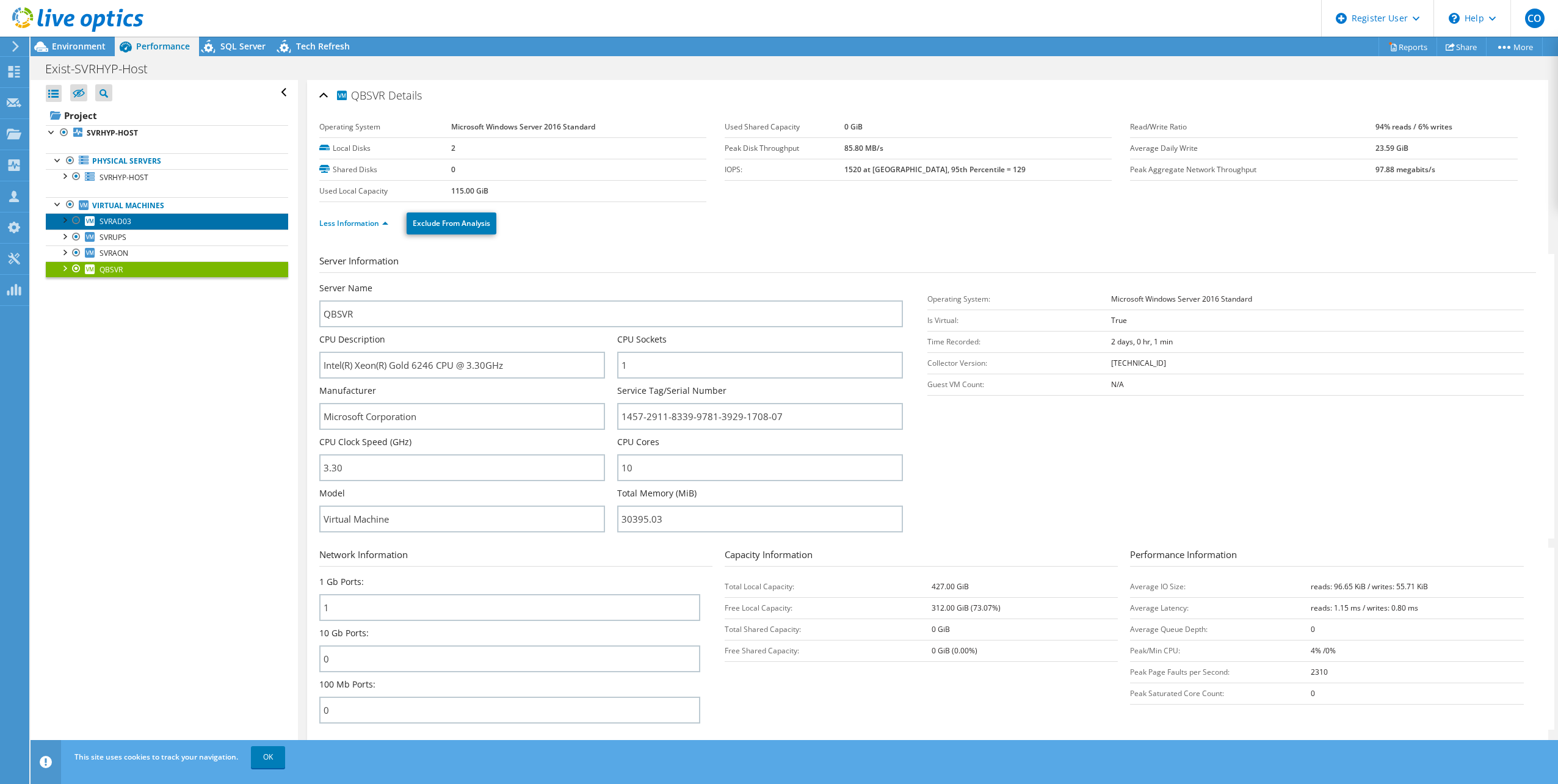
click at [100, 214] on link "SVRAD03" at bounding box center [167, 221] width 243 height 16
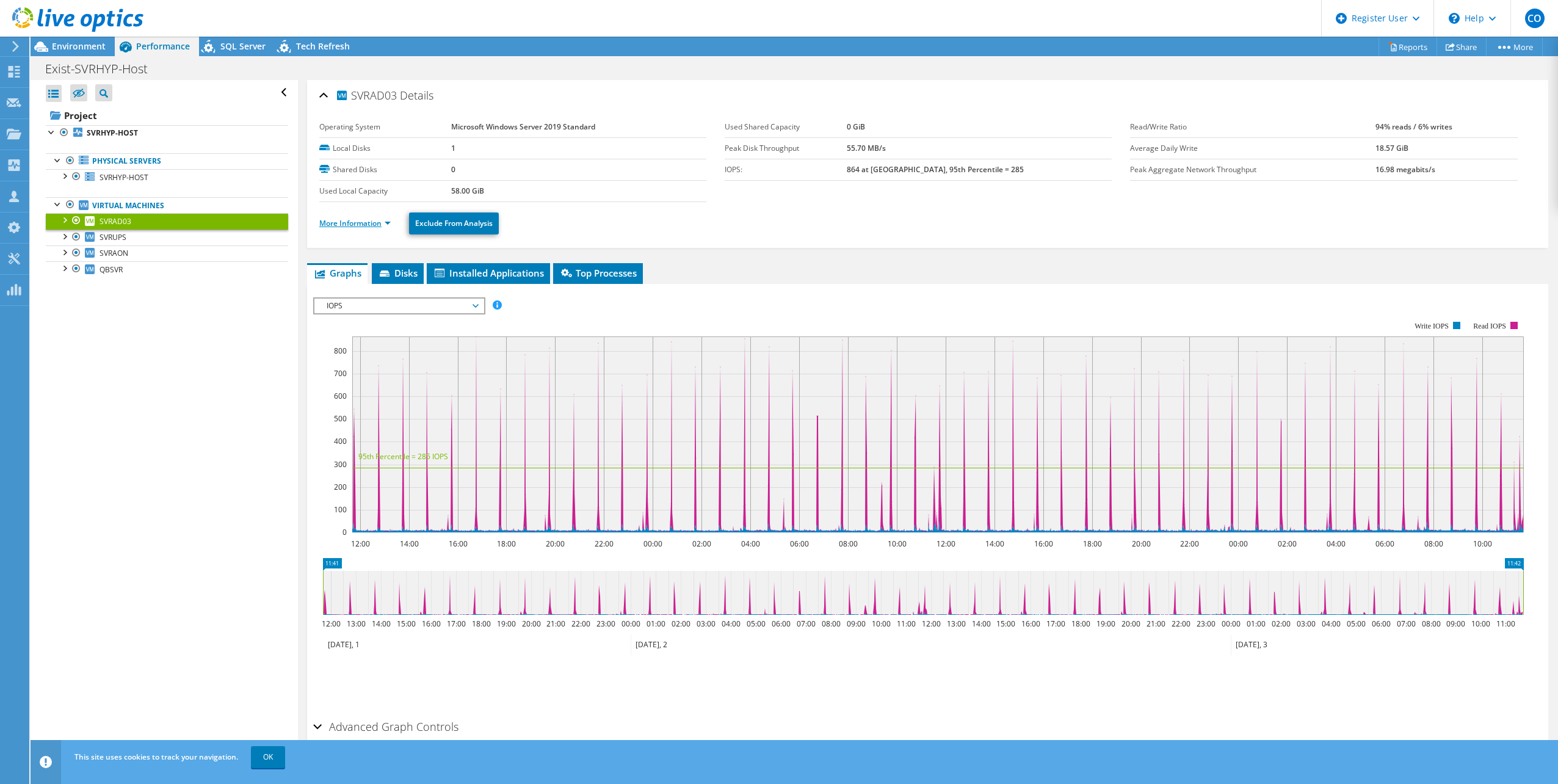
click at [378, 221] on link "More Information" at bounding box center [355, 223] width 72 height 10
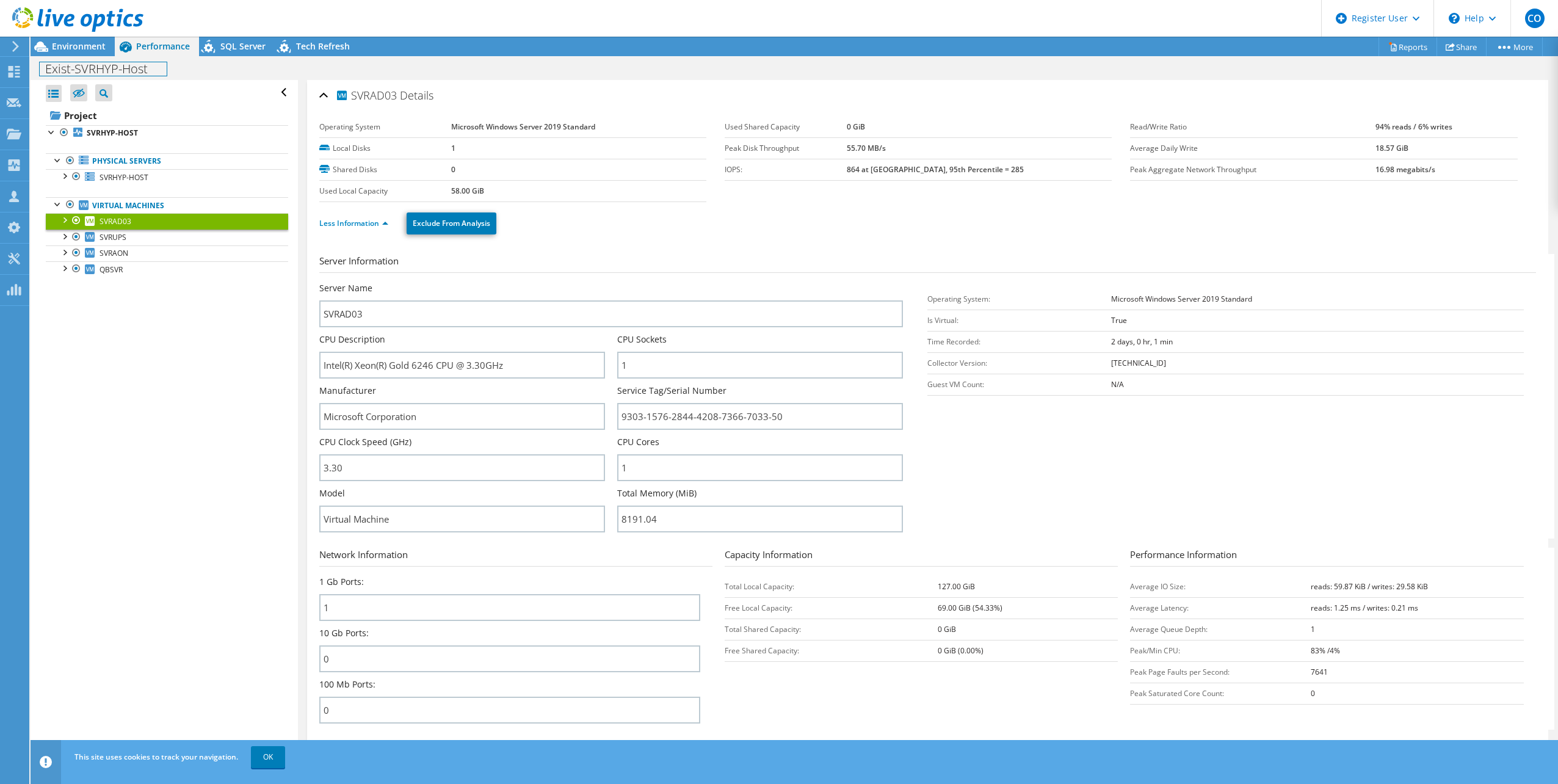
click at [95, 58] on div "Exist-SVRHYP-Host Print" at bounding box center [794, 68] width 1527 height 22
click at [102, 56] on div "Environment" at bounding box center [73, 46] width 84 height 20
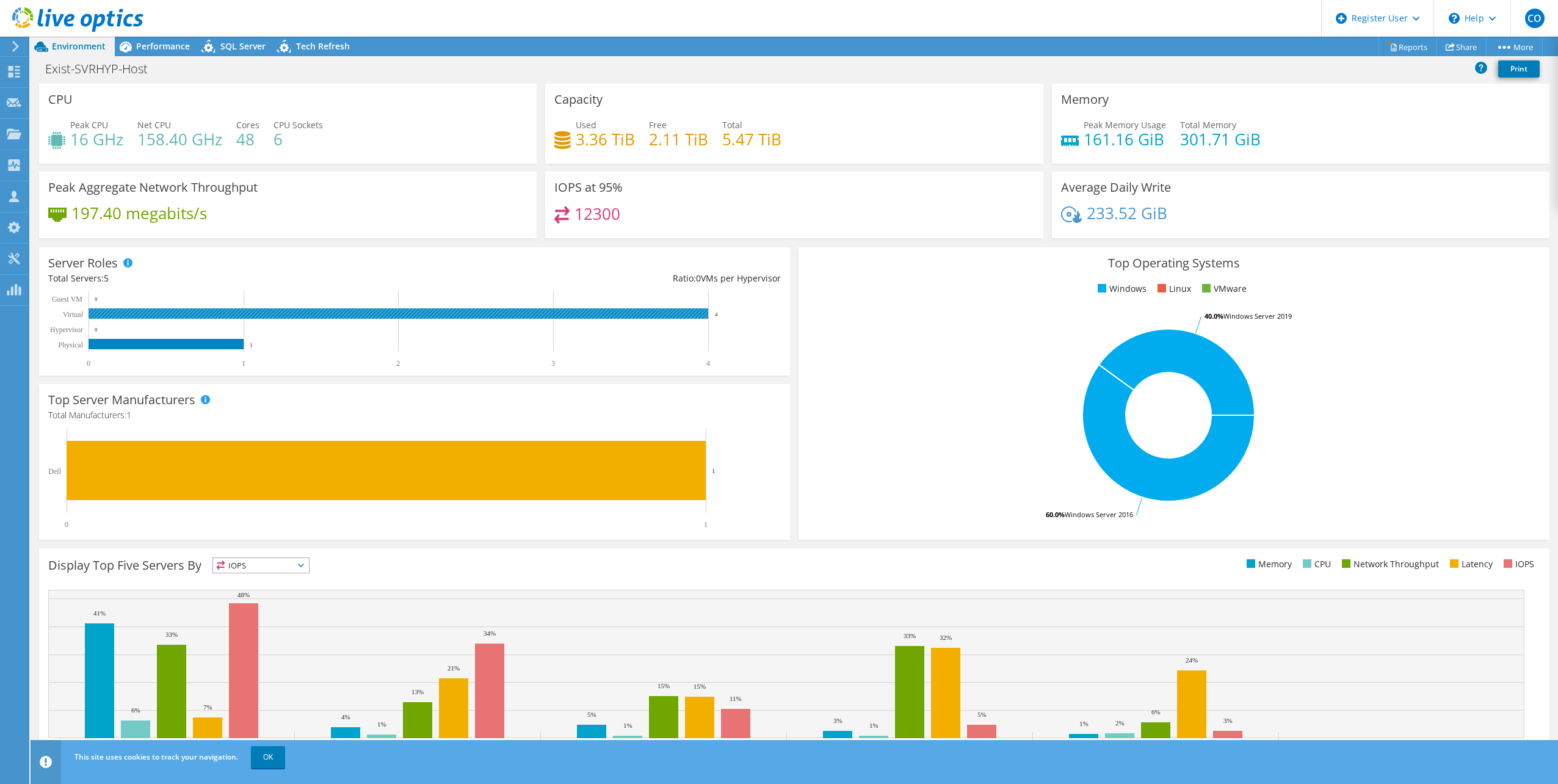
click at [289, 317] on rect at bounding box center [398, 314] width 620 height 10
click at [1182, 145] on h4 "301.71 GiB" at bounding box center [1221, 139] width 81 height 13
drag, startPoint x: 1172, startPoint y: 143, endPoint x: 1223, endPoint y: 146, distance: 51.1
click at [1223, 146] on div "Peak Memory Usage 161.16 GiB Total Memory 301.71 GiB" at bounding box center [1301, 138] width 479 height 40
click at [1223, 146] on h4 "301.71 GiB" at bounding box center [1221, 139] width 81 height 13
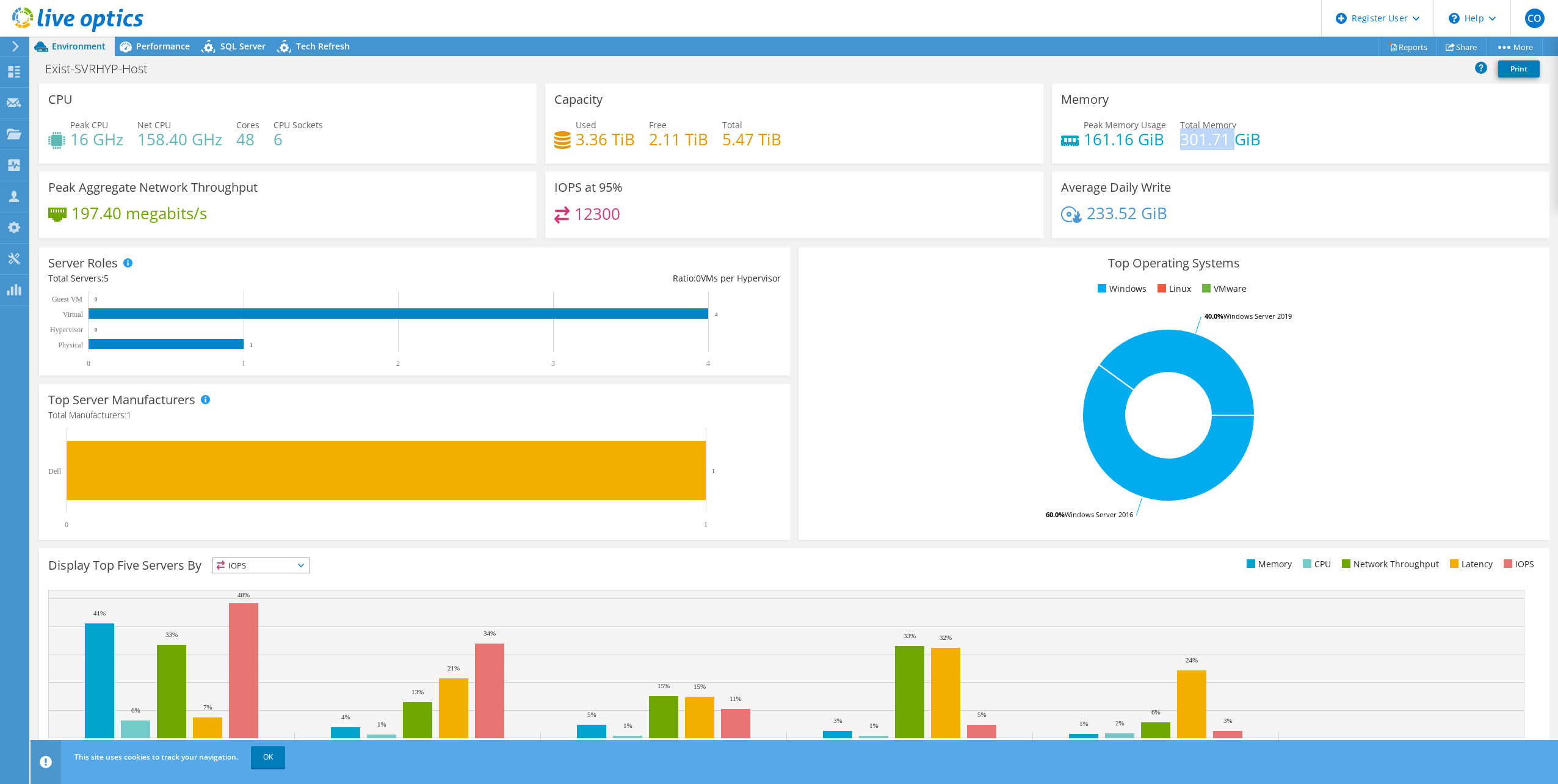
drag, startPoint x: 1223, startPoint y: 146, endPoint x: 1184, endPoint y: 141, distance: 39.3
click at [1184, 141] on h4 "301.71 GiB" at bounding box center [1221, 139] width 81 height 13
click at [149, 46] on span "Performance" at bounding box center [163, 46] width 54 height 12
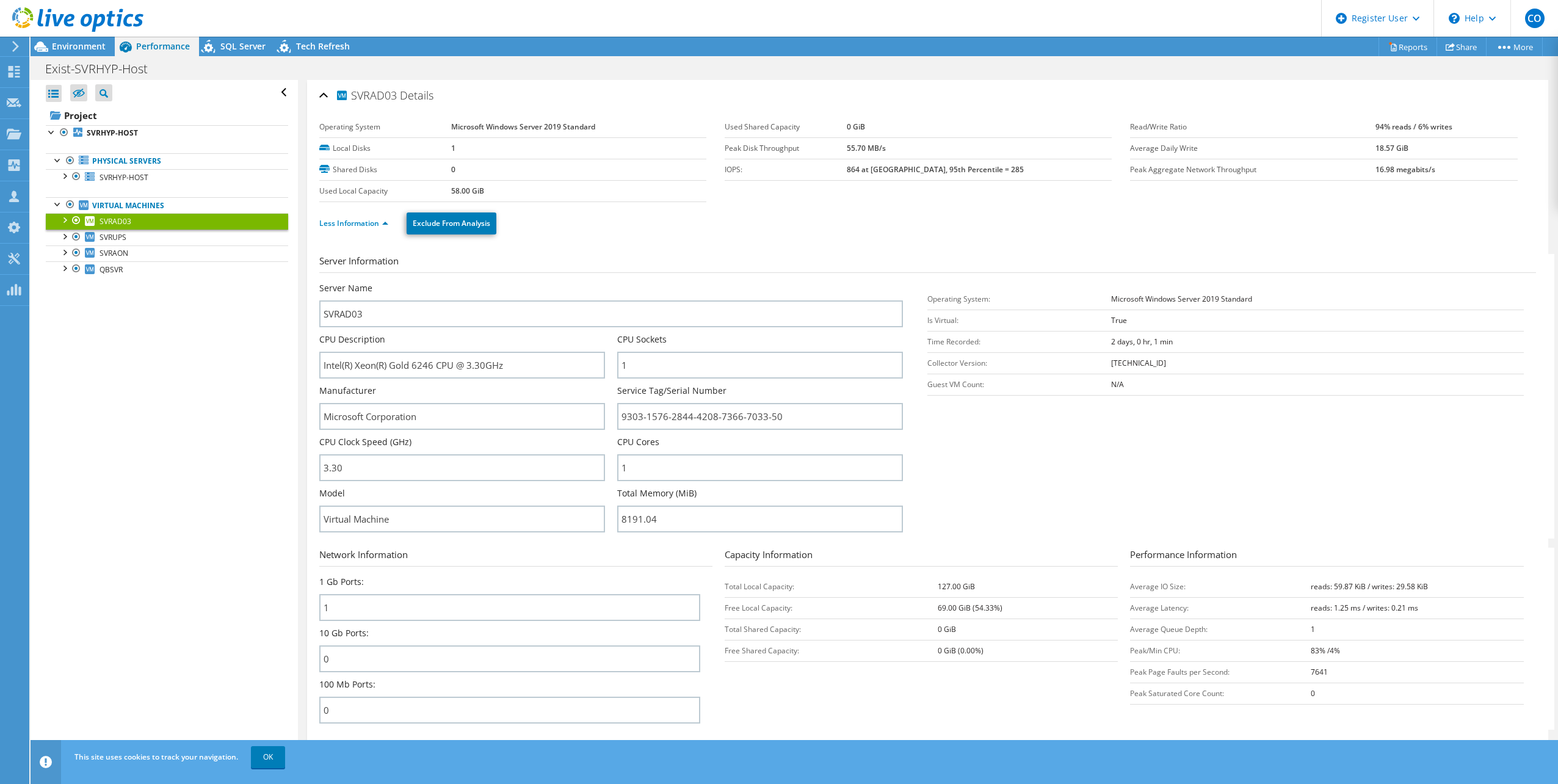
click at [156, 196] on ul "Physical Servers SVRHYP-HOST 0 C: D:" at bounding box center [167, 215] width 243 height 148
click at [157, 192] on ul "Physical Servers SVRHYP-HOST 0 C: D:" at bounding box center [167, 215] width 243 height 148
click at [172, 175] on link "SVRHYP-HOST" at bounding box center [167, 177] width 243 height 16
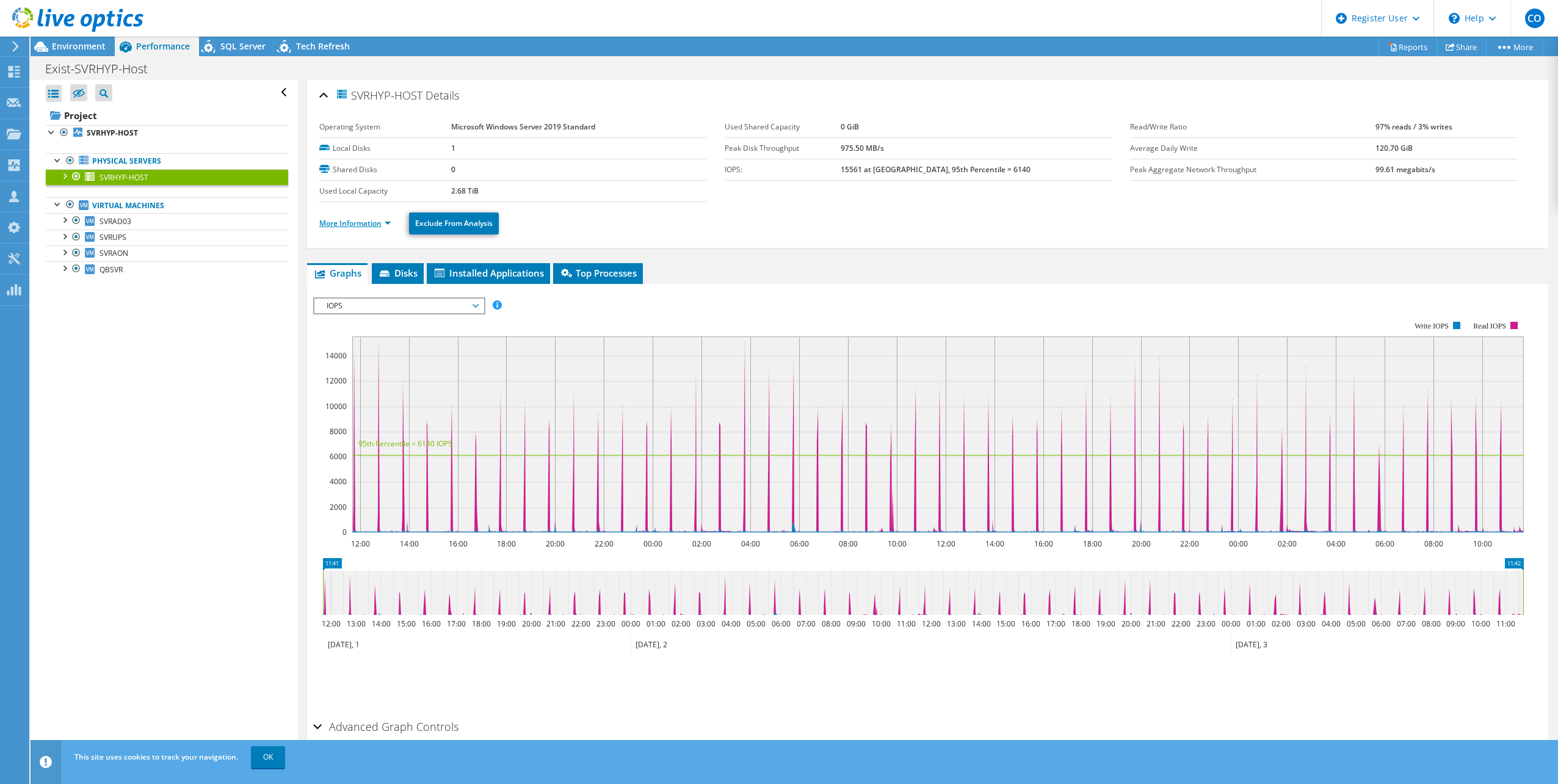
click at [377, 218] on link "More Information" at bounding box center [355, 223] width 72 height 10
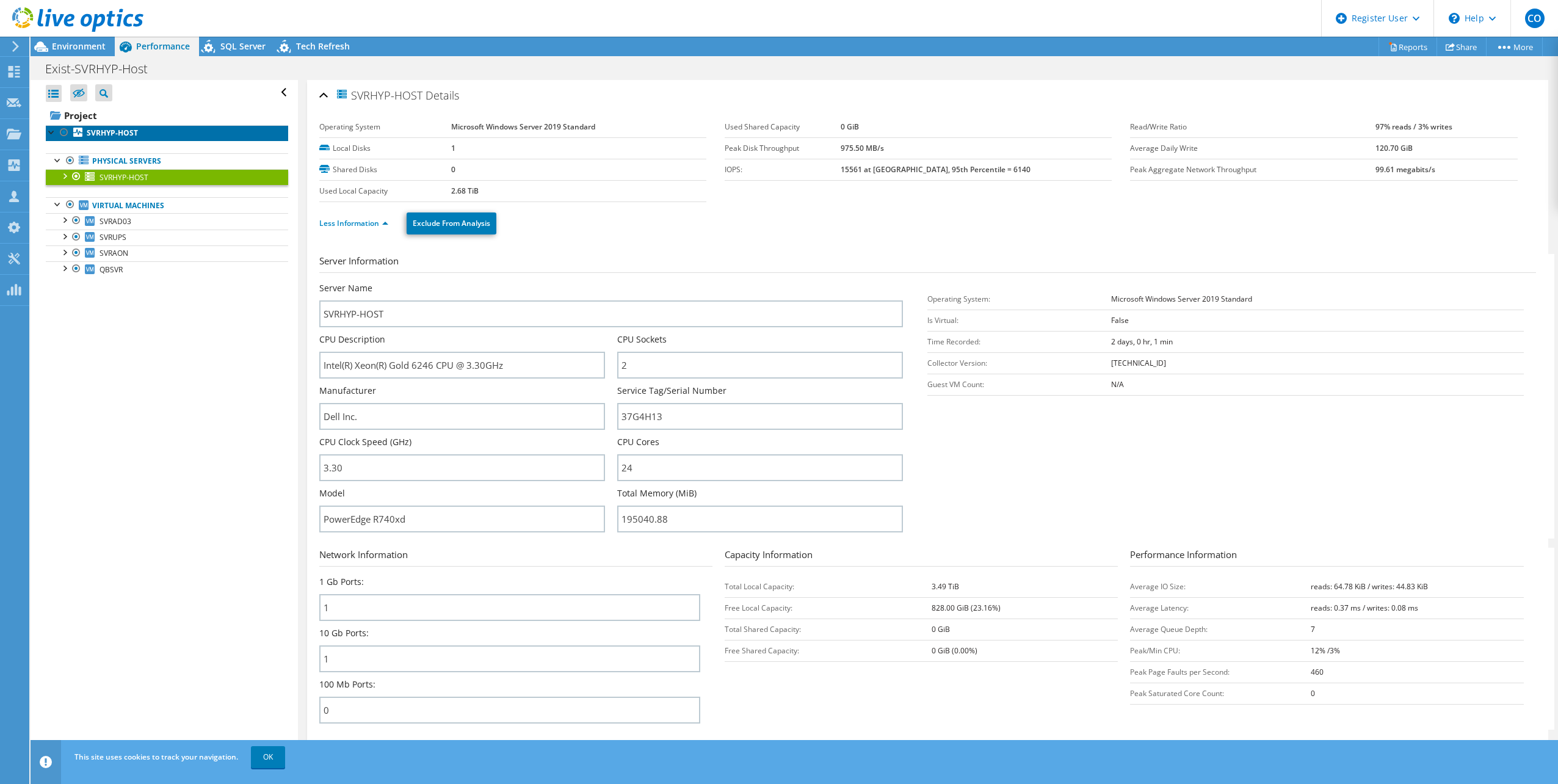
click at [113, 134] on b "SVRHYP-HOST" at bounding box center [112, 132] width 51 height 10
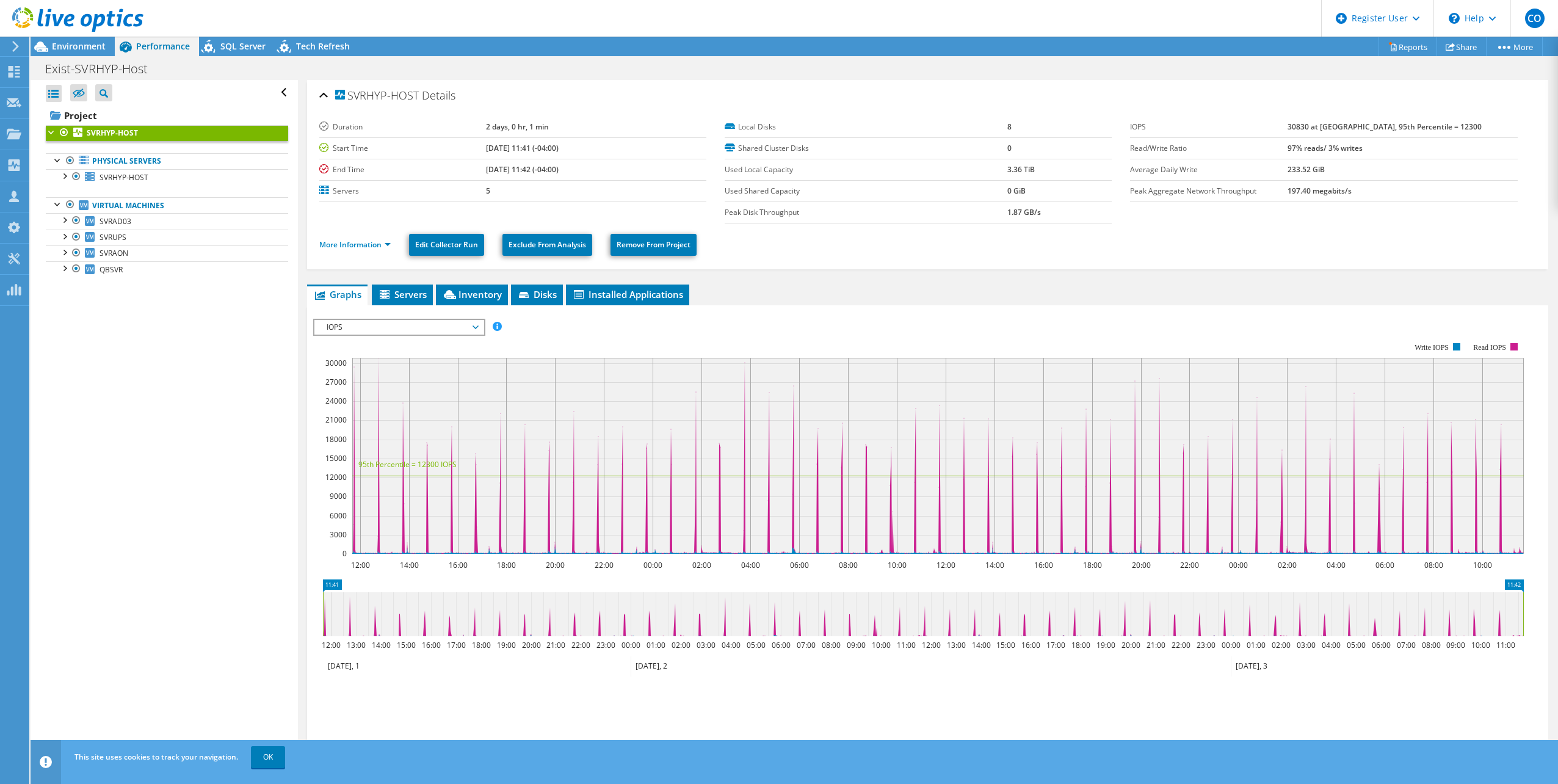
click at [409, 320] on span "IOPS" at bounding box center [399, 327] width 157 height 15
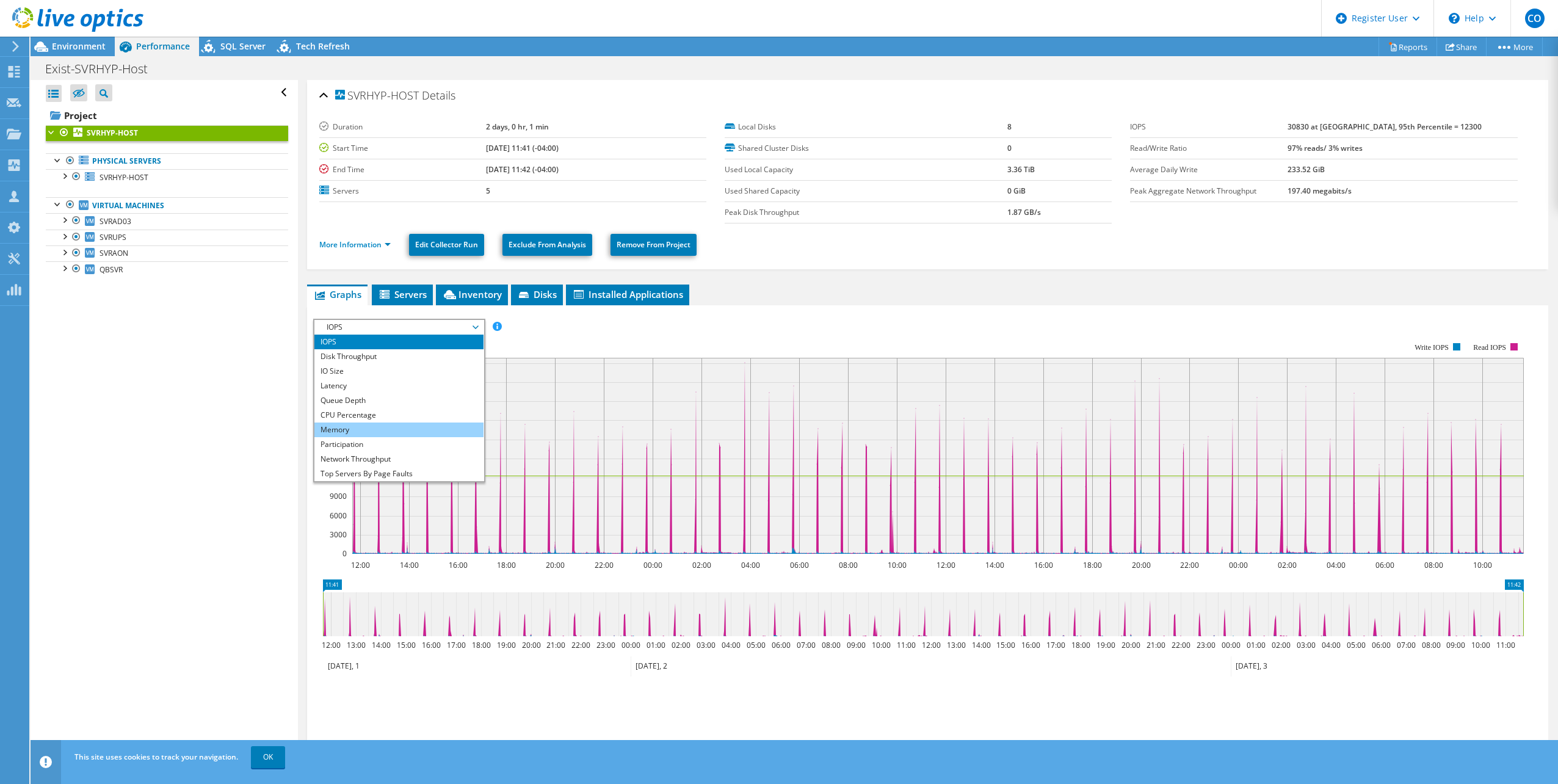
click at [362, 431] on li "Memory" at bounding box center [399, 429] width 169 height 15
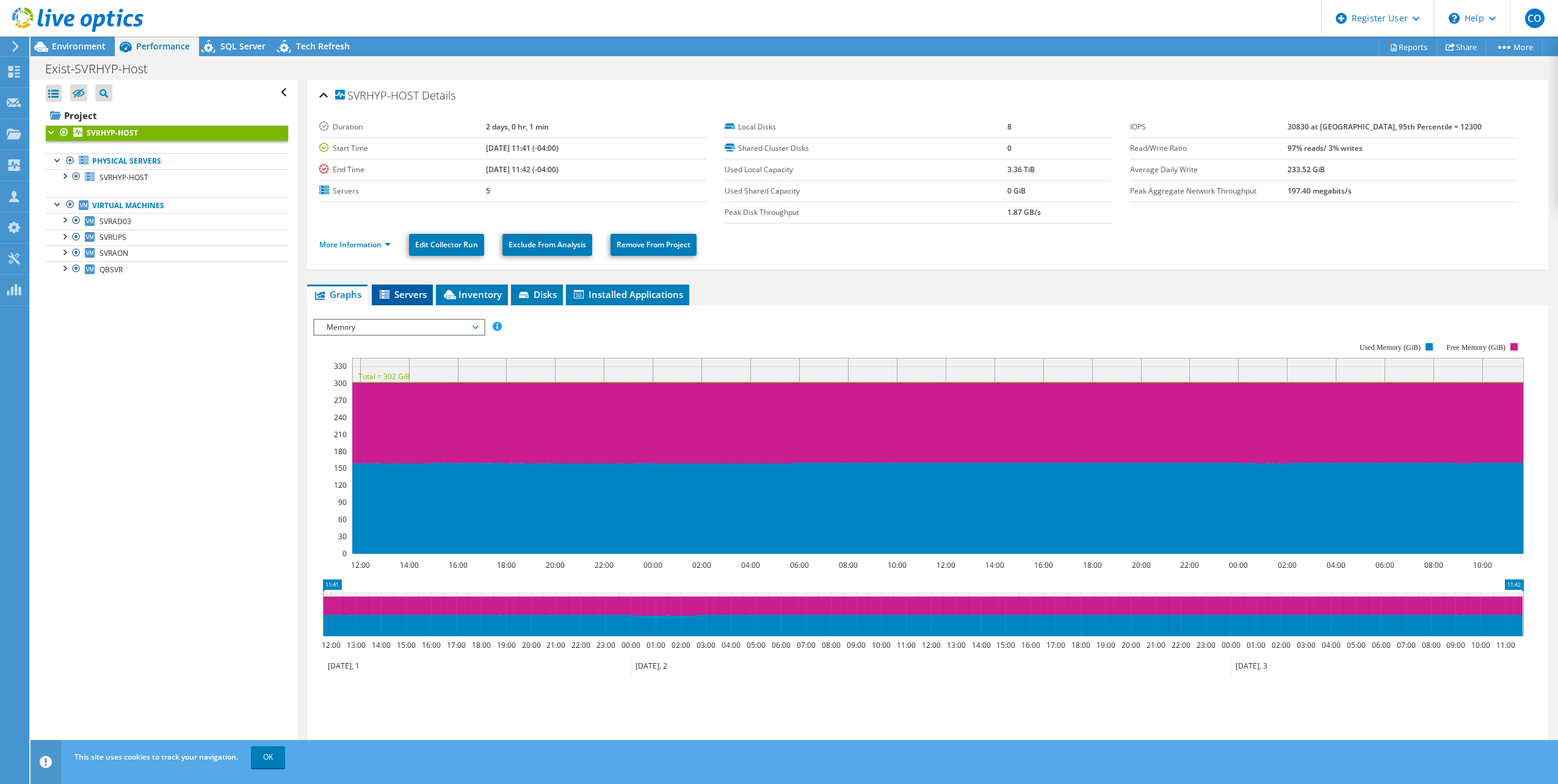
click at [417, 301] on li "Servers" at bounding box center [402, 294] width 61 height 20
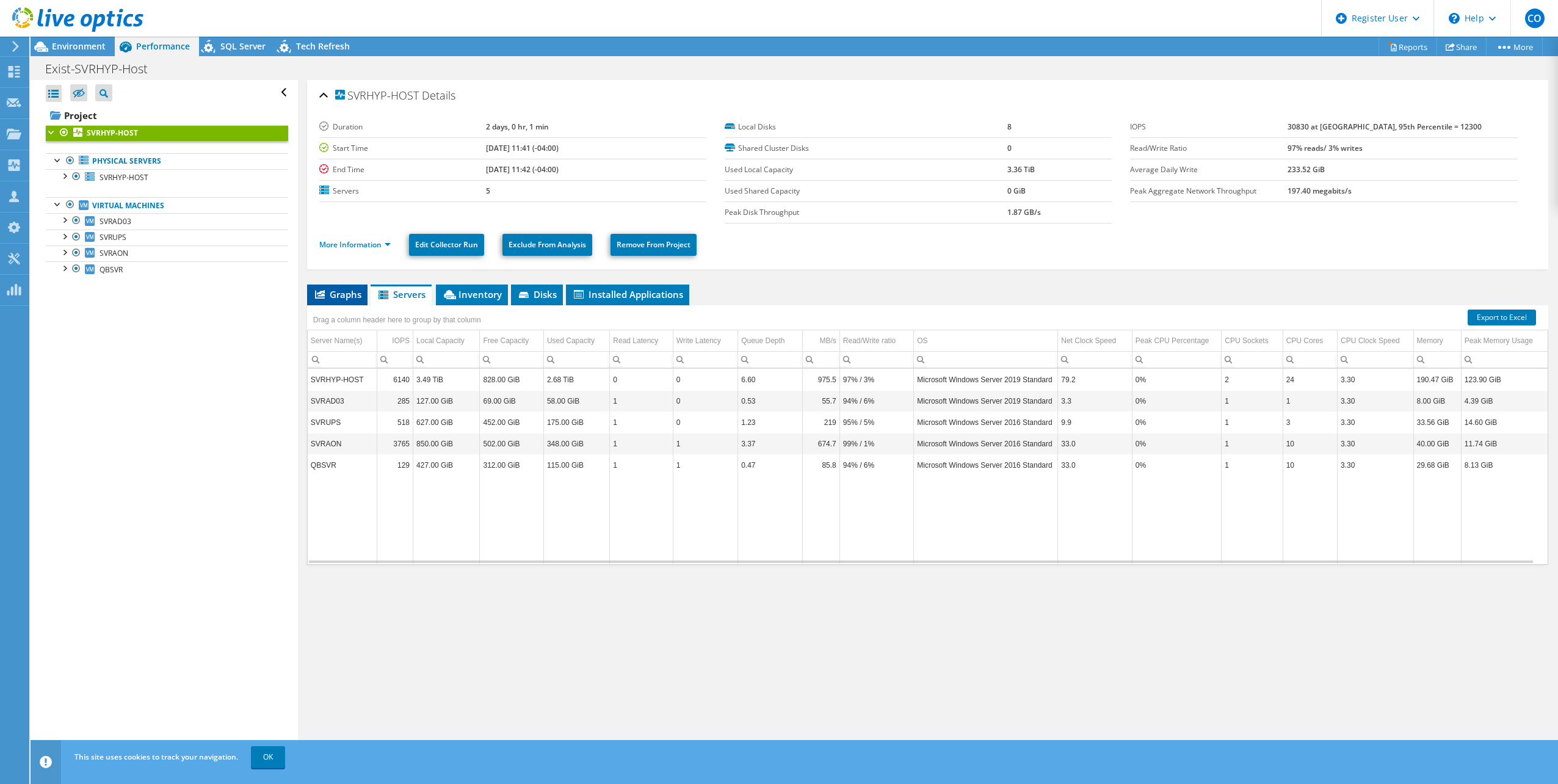
click at [315, 292] on icon at bounding box center [319, 294] width 10 height 8
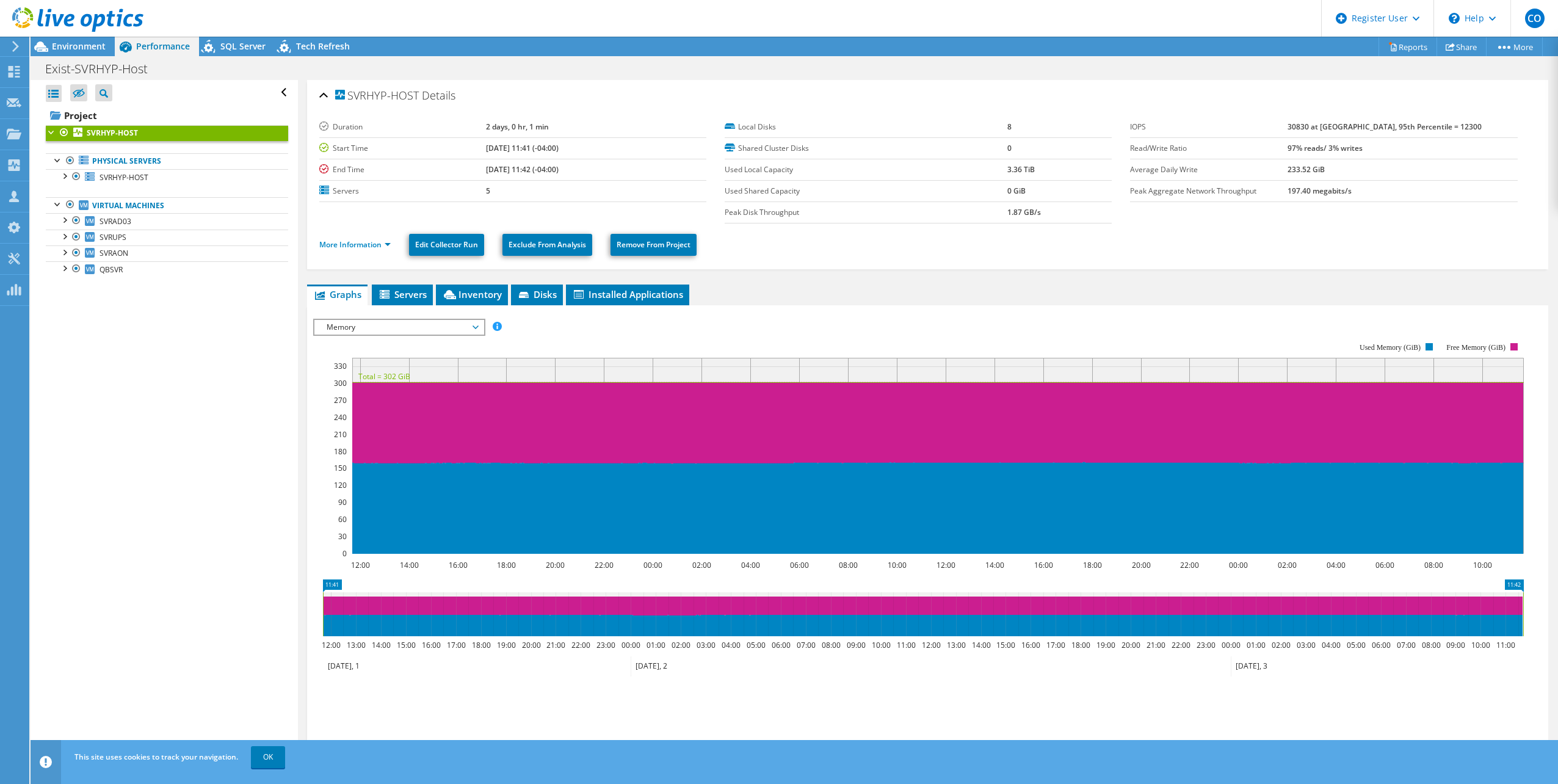
click at [388, 328] on span "Memory" at bounding box center [399, 327] width 157 height 15
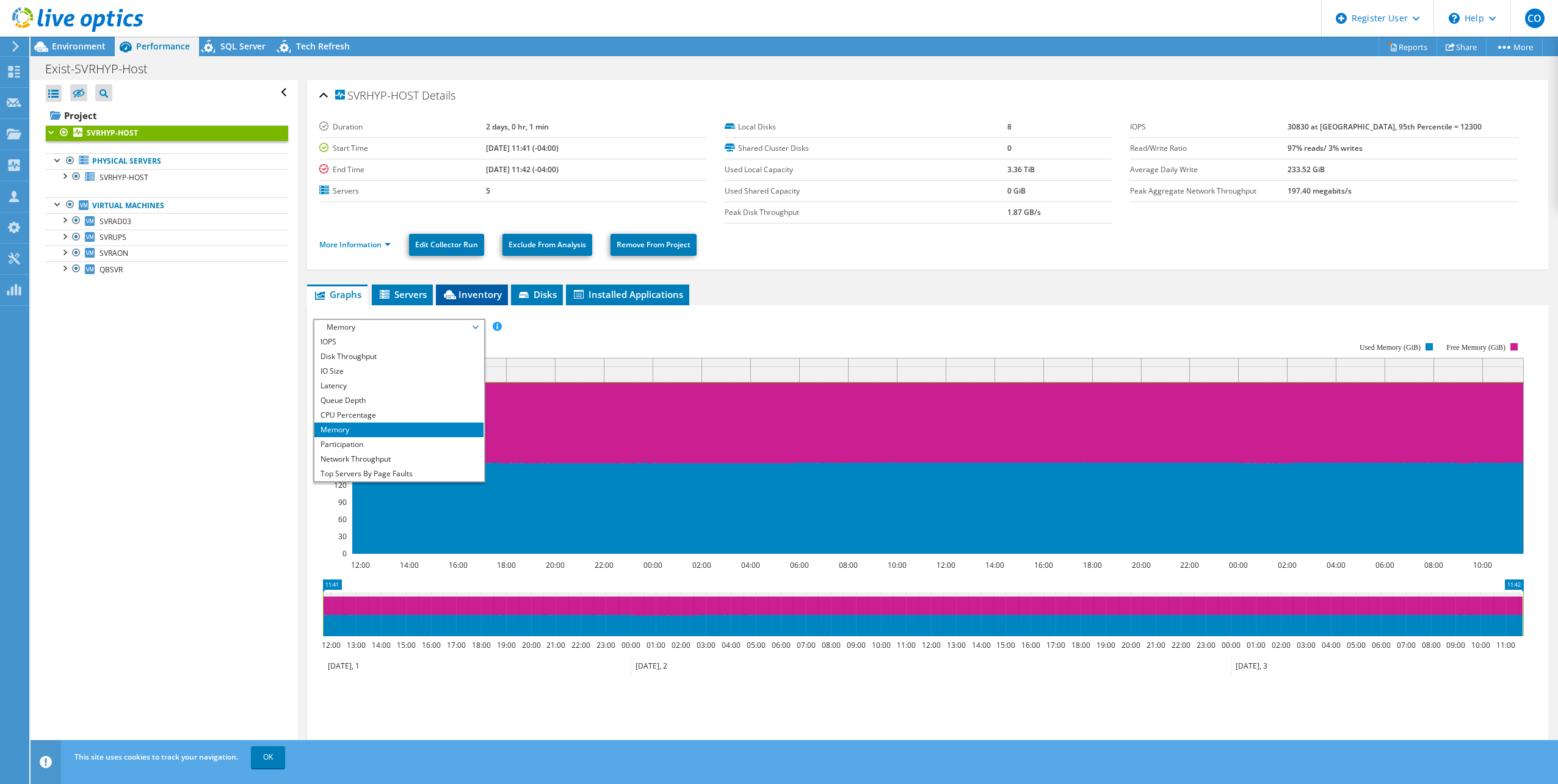
click at [489, 299] on span "Inventory" at bounding box center [472, 294] width 60 height 12
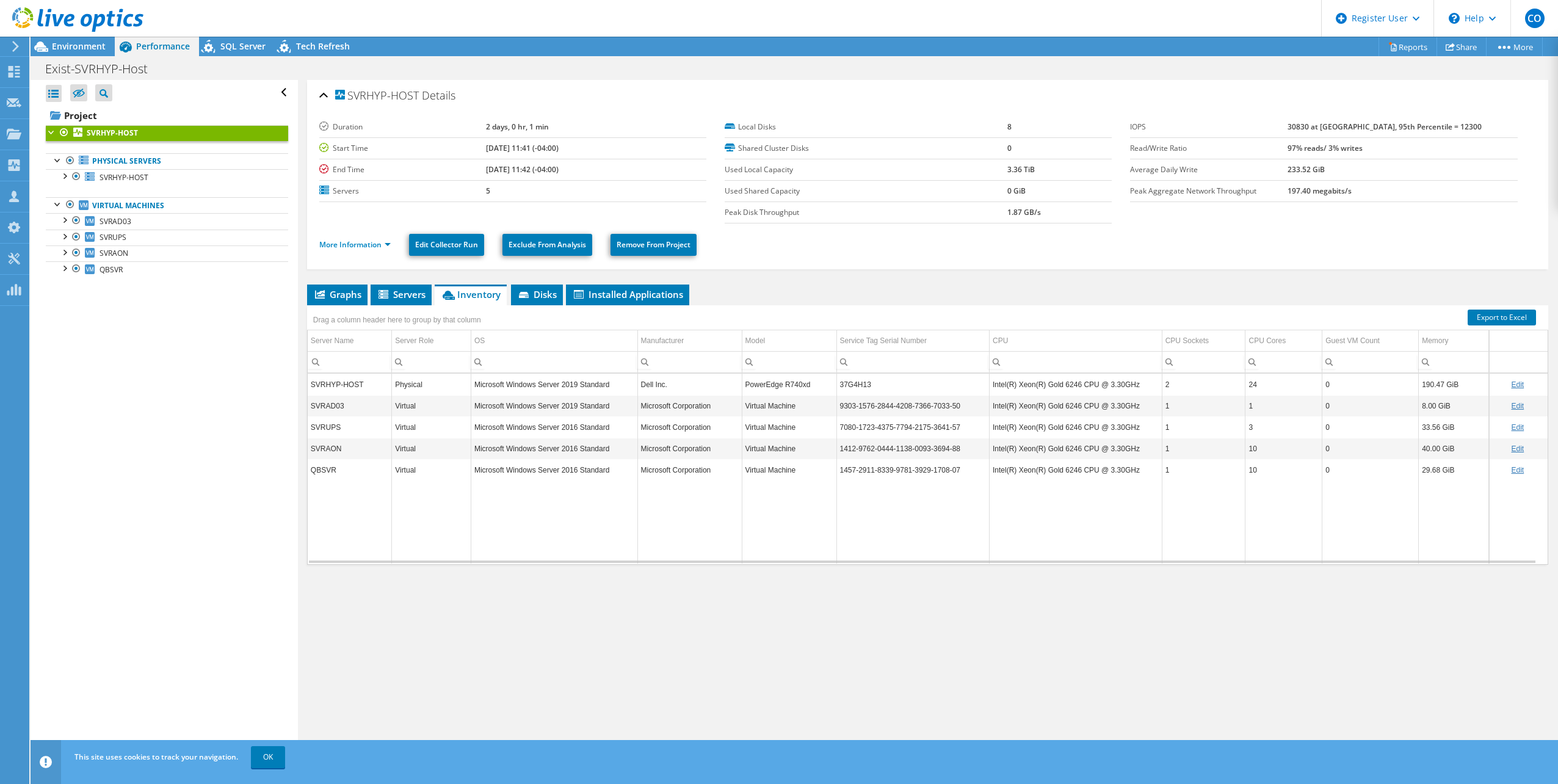
click at [1429, 389] on td "190.47 GiB" at bounding box center [1454, 384] width 70 height 21
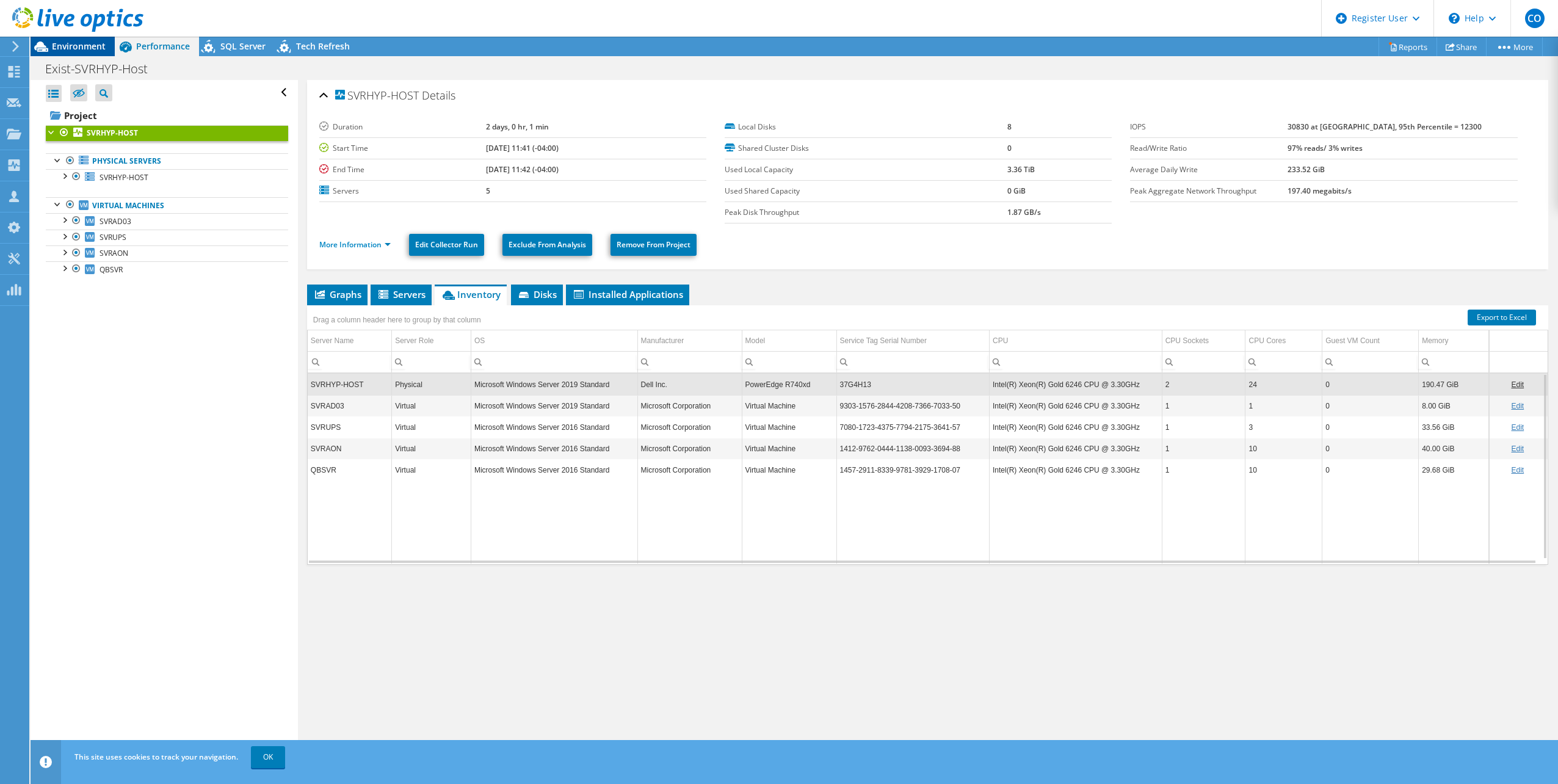
click at [71, 47] on span "Environment" at bounding box center [79, 46] width 54 height 12
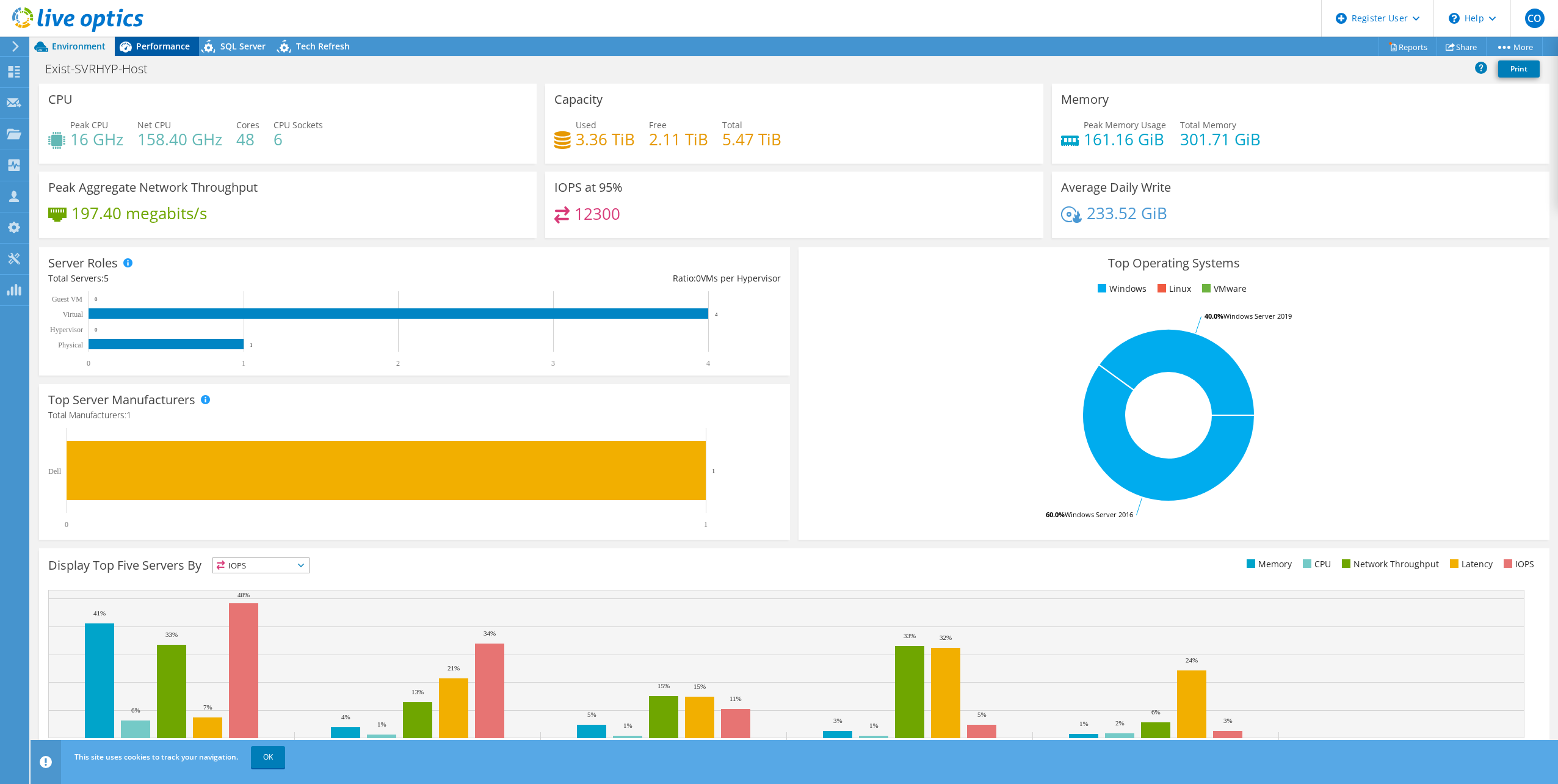
click at [172, 46] on span "Performance" at bounding box center [163, 46] width 54 height 12
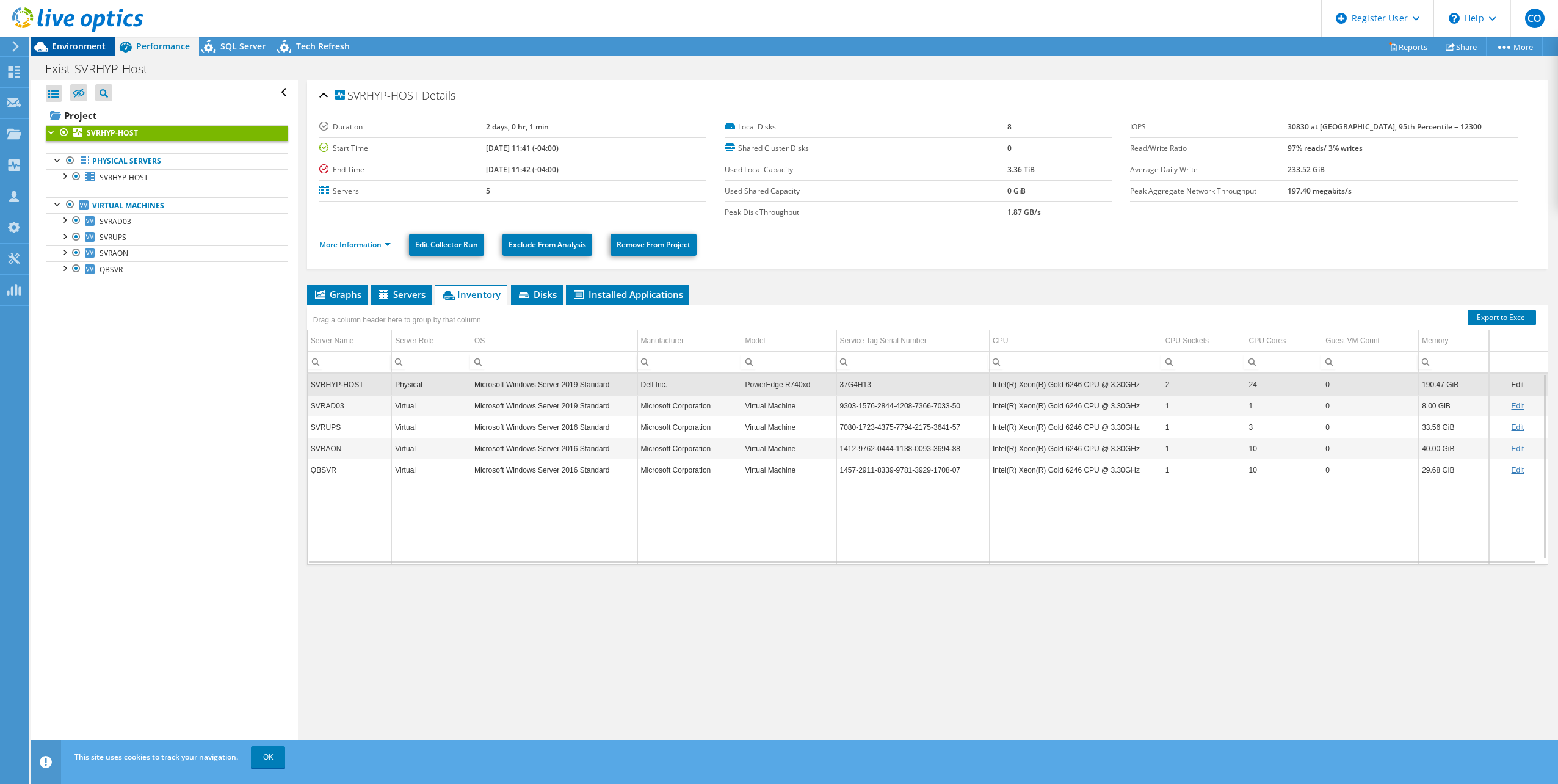
click at [88, 44] on span "Environment" at bounding box center [79, 46] width 54 height 12
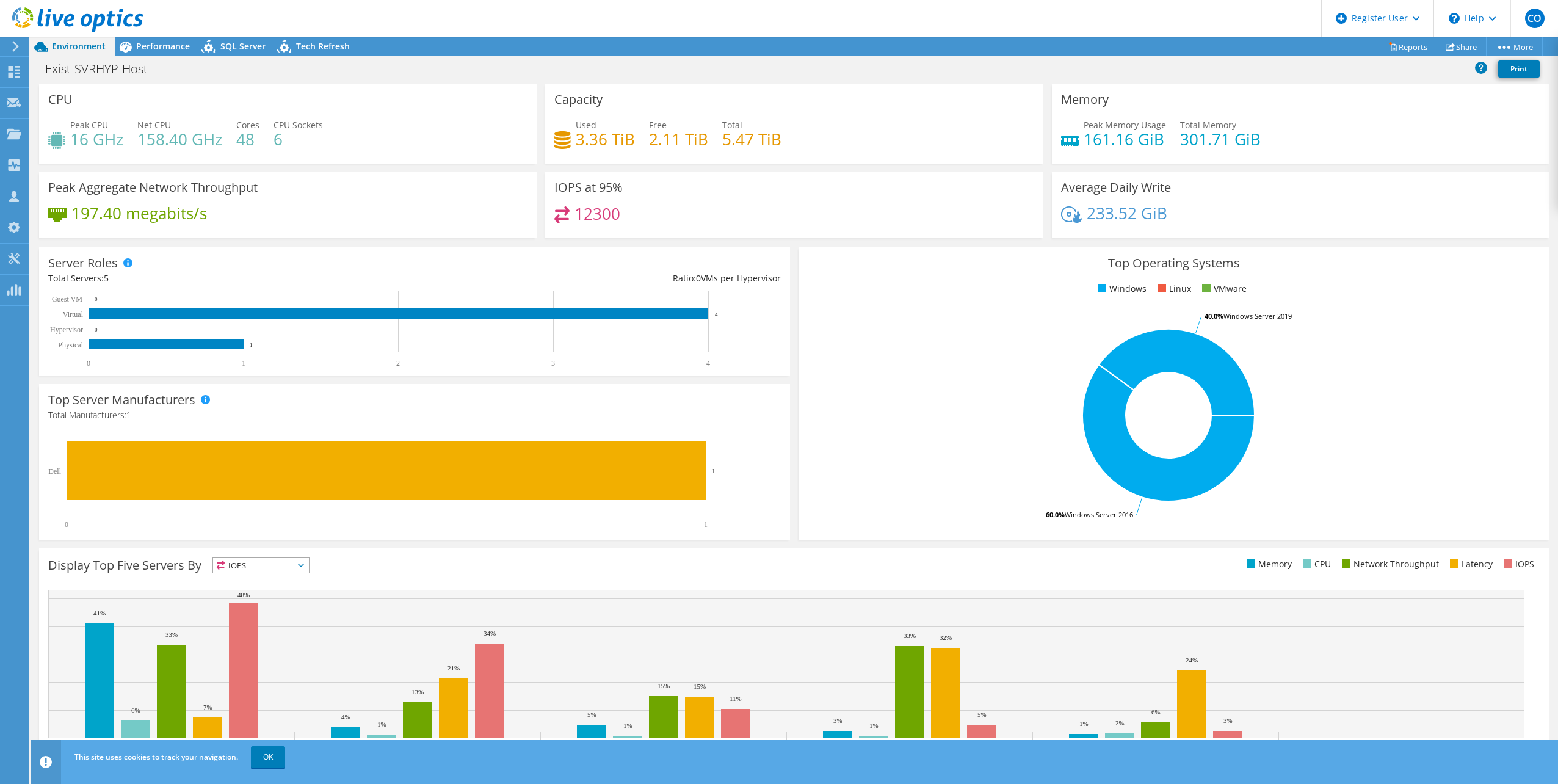
click at [1084, 141] on h4 "161.16 GiB" at bounding box center [1125, 139] width 83 height 13
drag, startPoint x: 1087, startPoint y: 141, endPoint x: 1156, endPoint y: 141, distance: 69.0
click at [1156, 141] on h4 "161.16 GiB" at bounding box center [1125, 139] width 83 height 13
click at [173, 41] on span "Performance" at bounding box center [163, 46] width 54 height 12
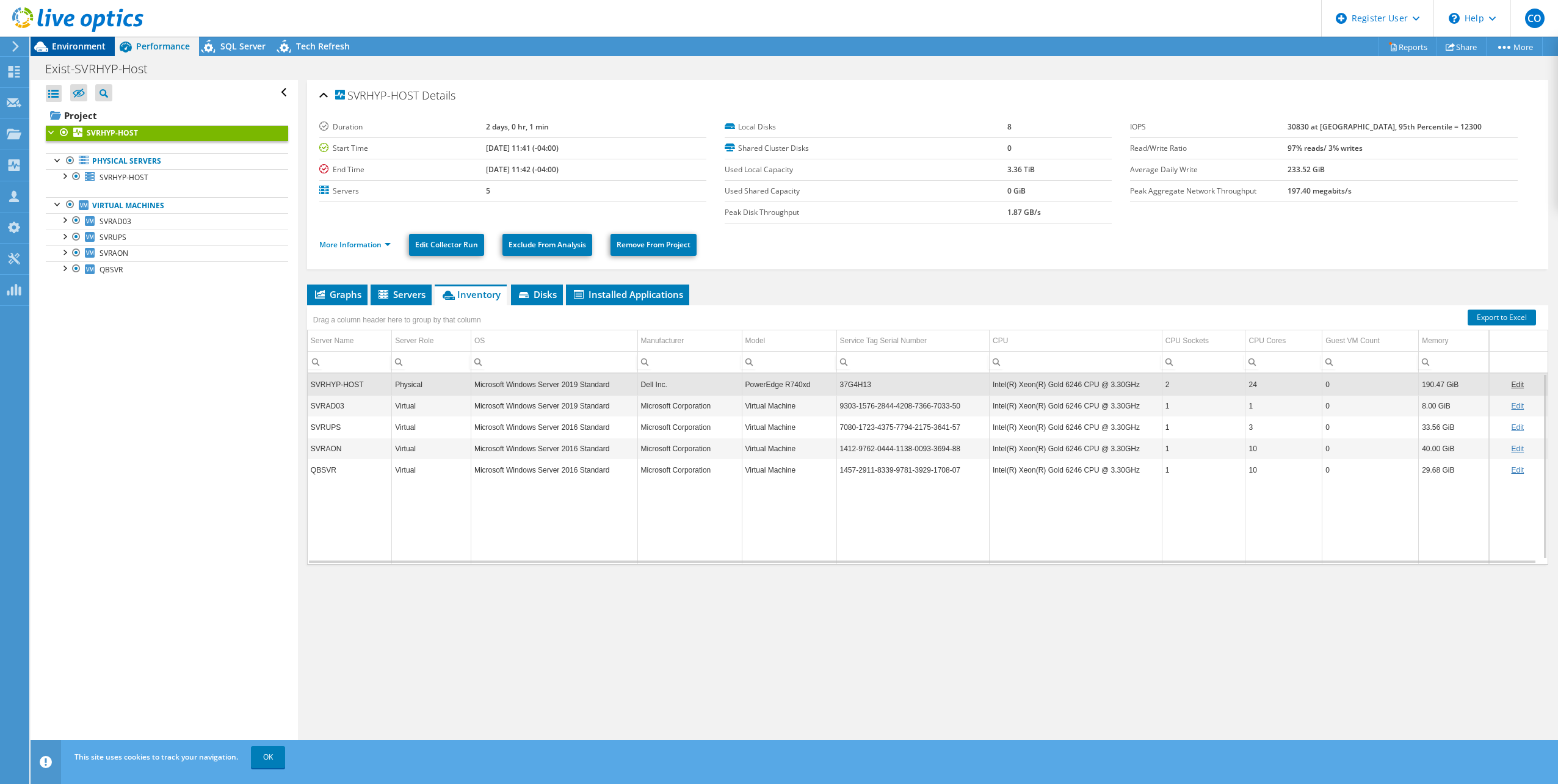
click at [108, 42] on div "Environment" at bounding box center [73, 46] width 84 height 20
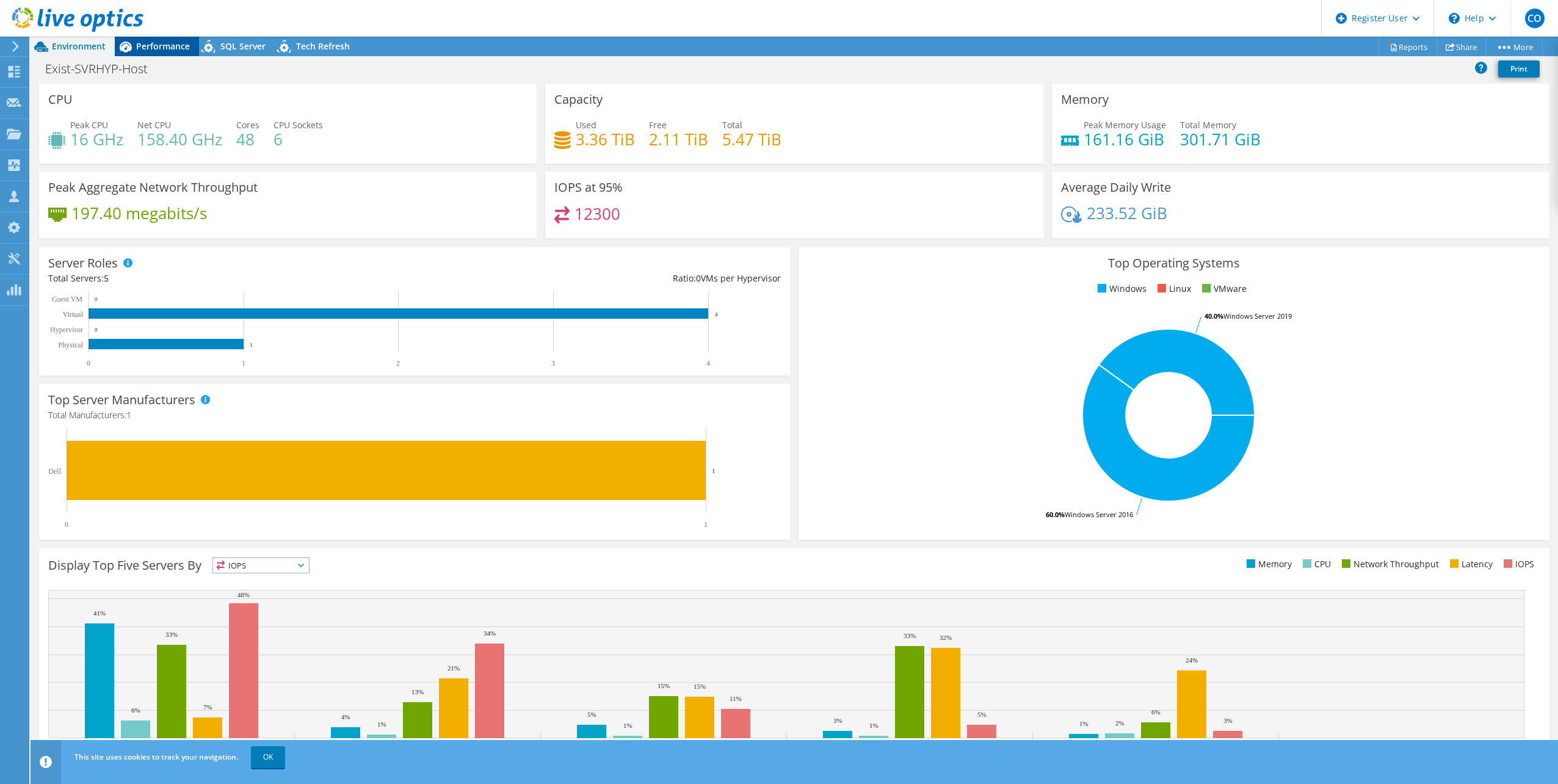
click at [161, 54] on div "Performance" at bounding box center [157, 46] width 84 height 20
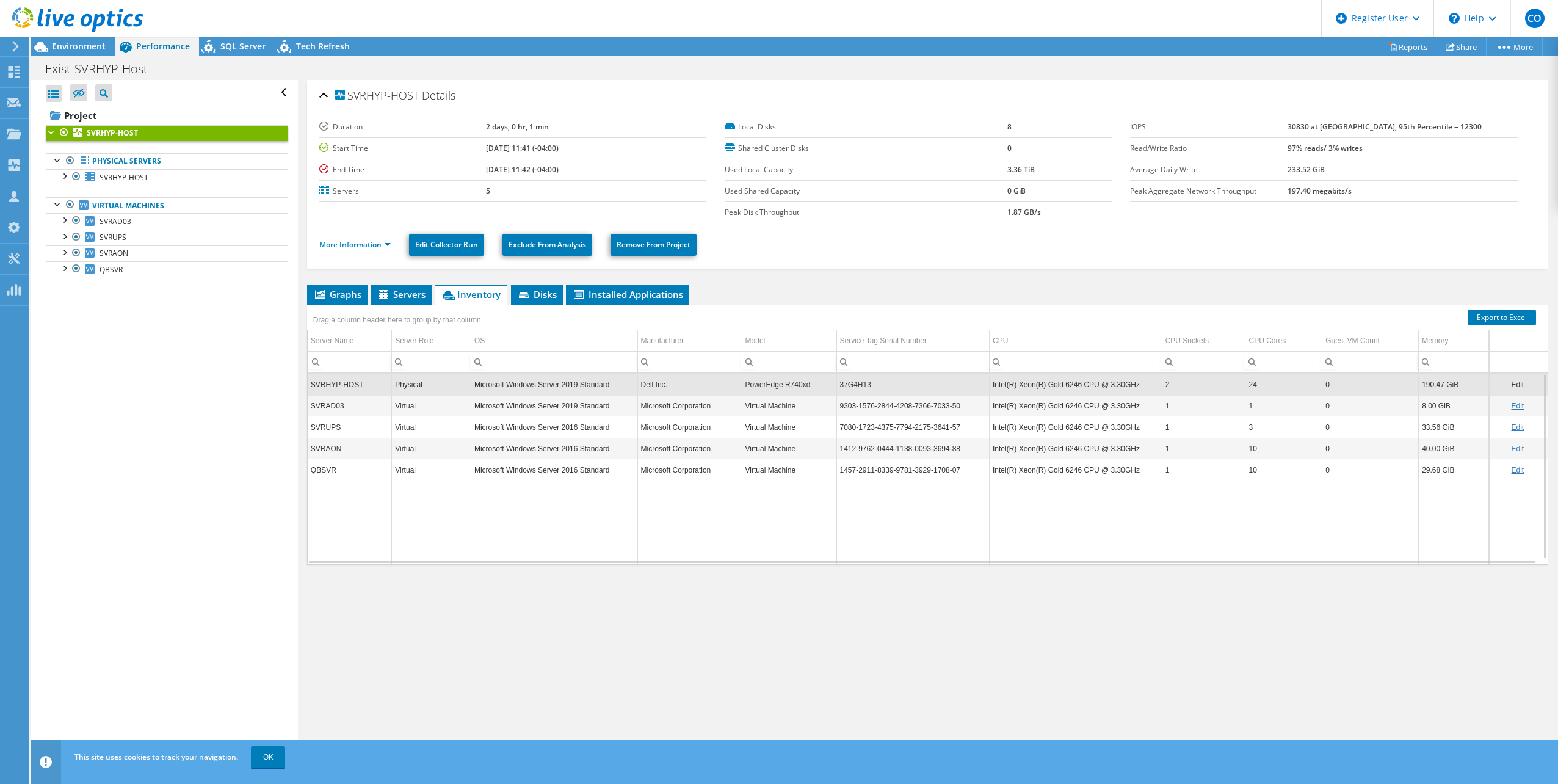
drag, startPoint x: 61, startPoint y: 45, endPoint x: 336, endPoint y: 156, distance: 296.6
click at [61, 45] on span "Environment" at bounding box center [79, 46] width 54 height 12
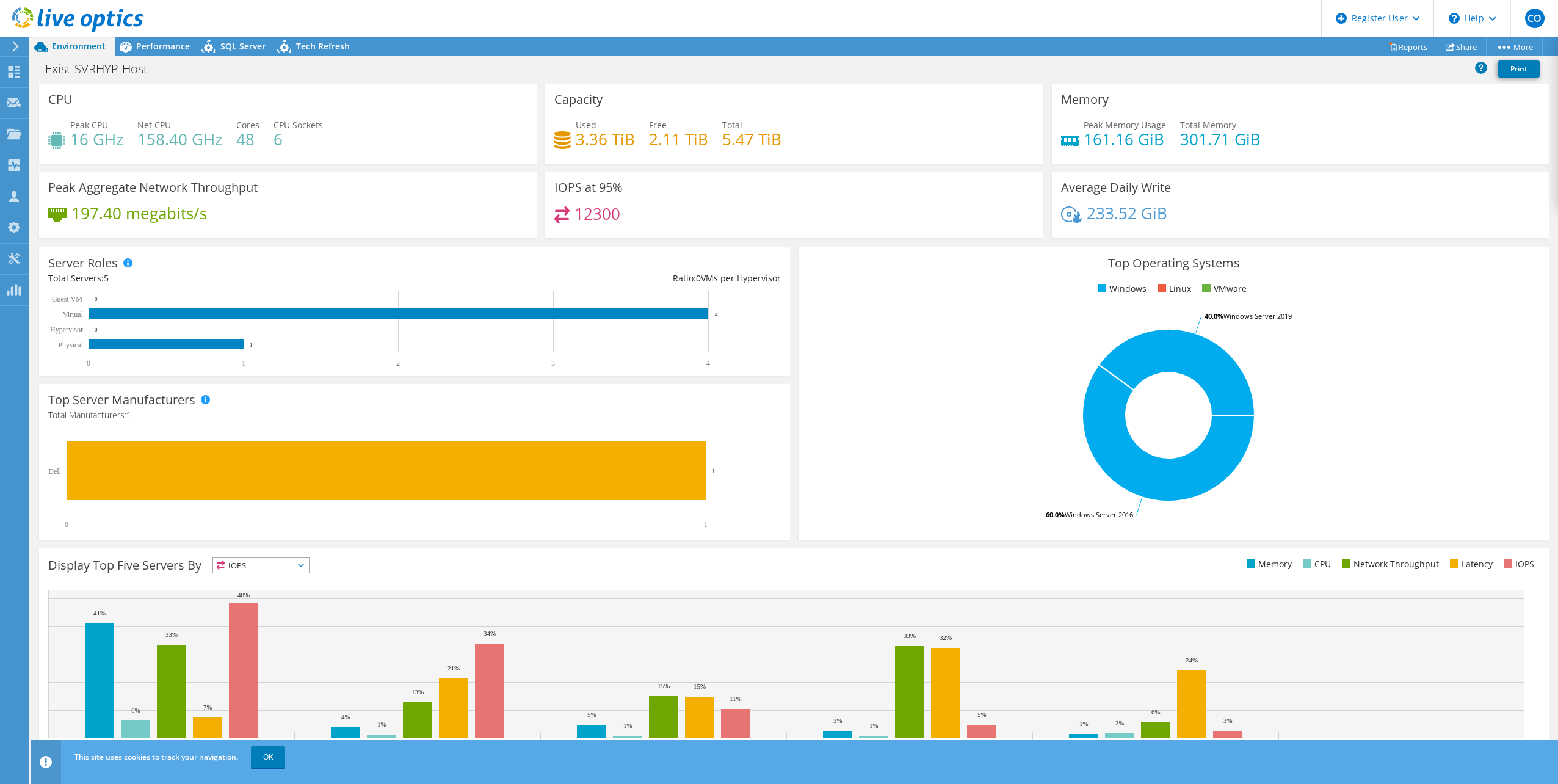
drag, startPoint x: 168, startPoint y: 41, endPoint x: 211, endPoint y: 92, distance: 66.7
click at [168, 41] on span "Performance" at bounding box center [163, 46] width 54 height 12
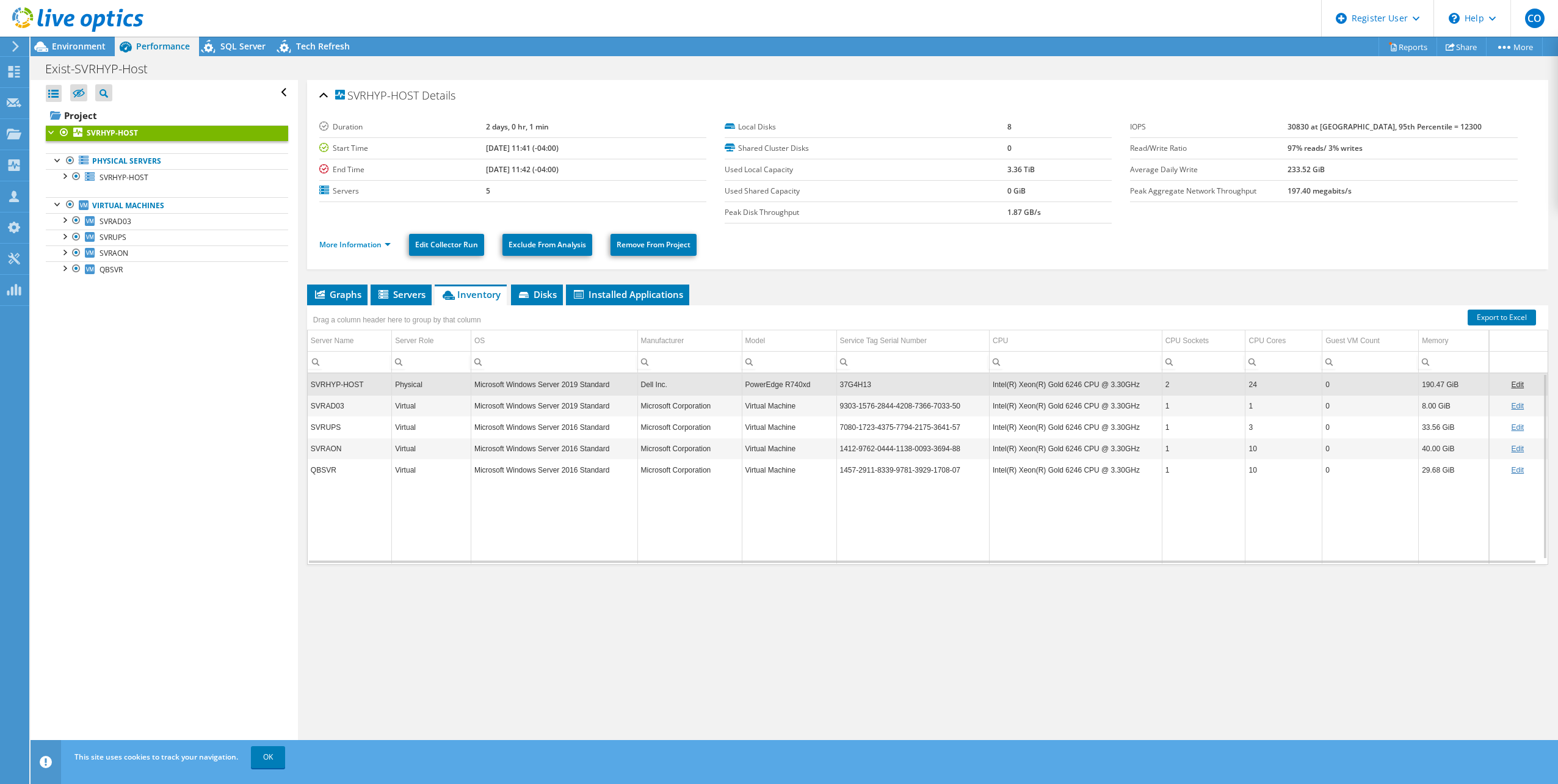
click at [1516, 385] on td "Edit" at bounding box center [1518, 384] width 59 height 21
click at [1511, 385] on link "Edit" at bounding box center [1518, 384] width 13 height 8
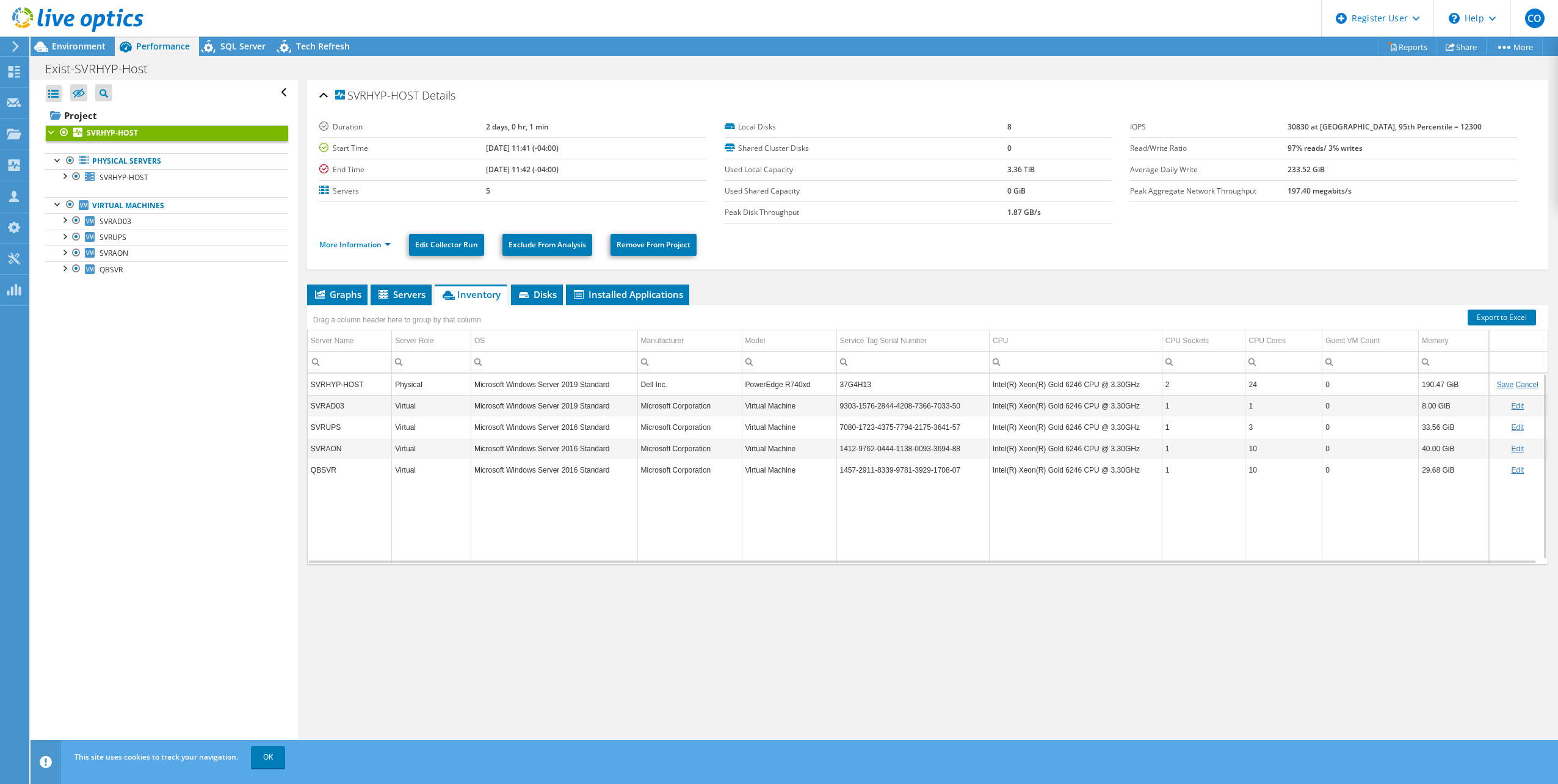
click at [1517, 387] on link "Cancel" at bounding box center [1527, 384] width 22 height 8
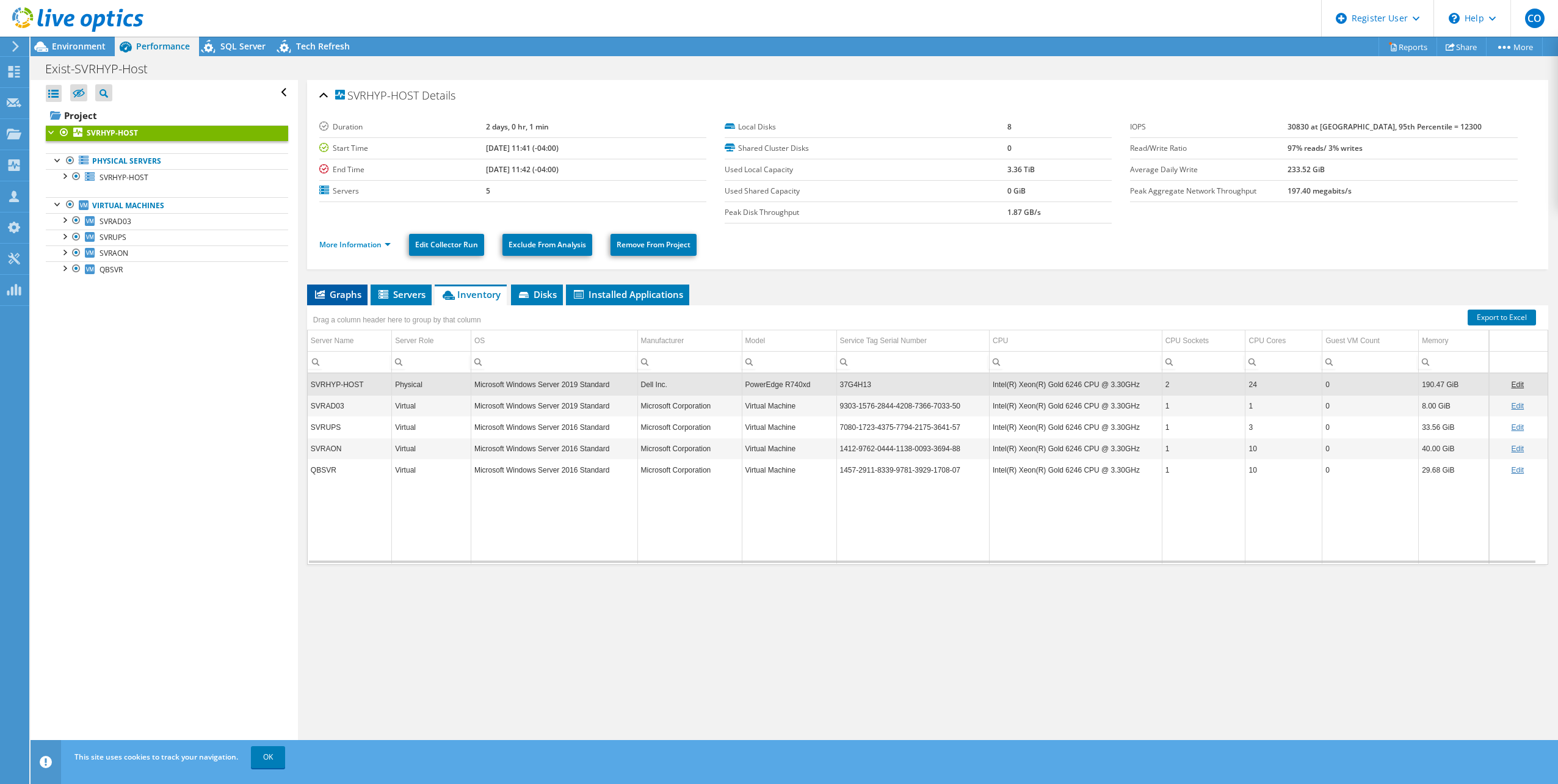
click at [351, 287] on li "Graphs" at bounding box center [337, 294] width 60 height 20
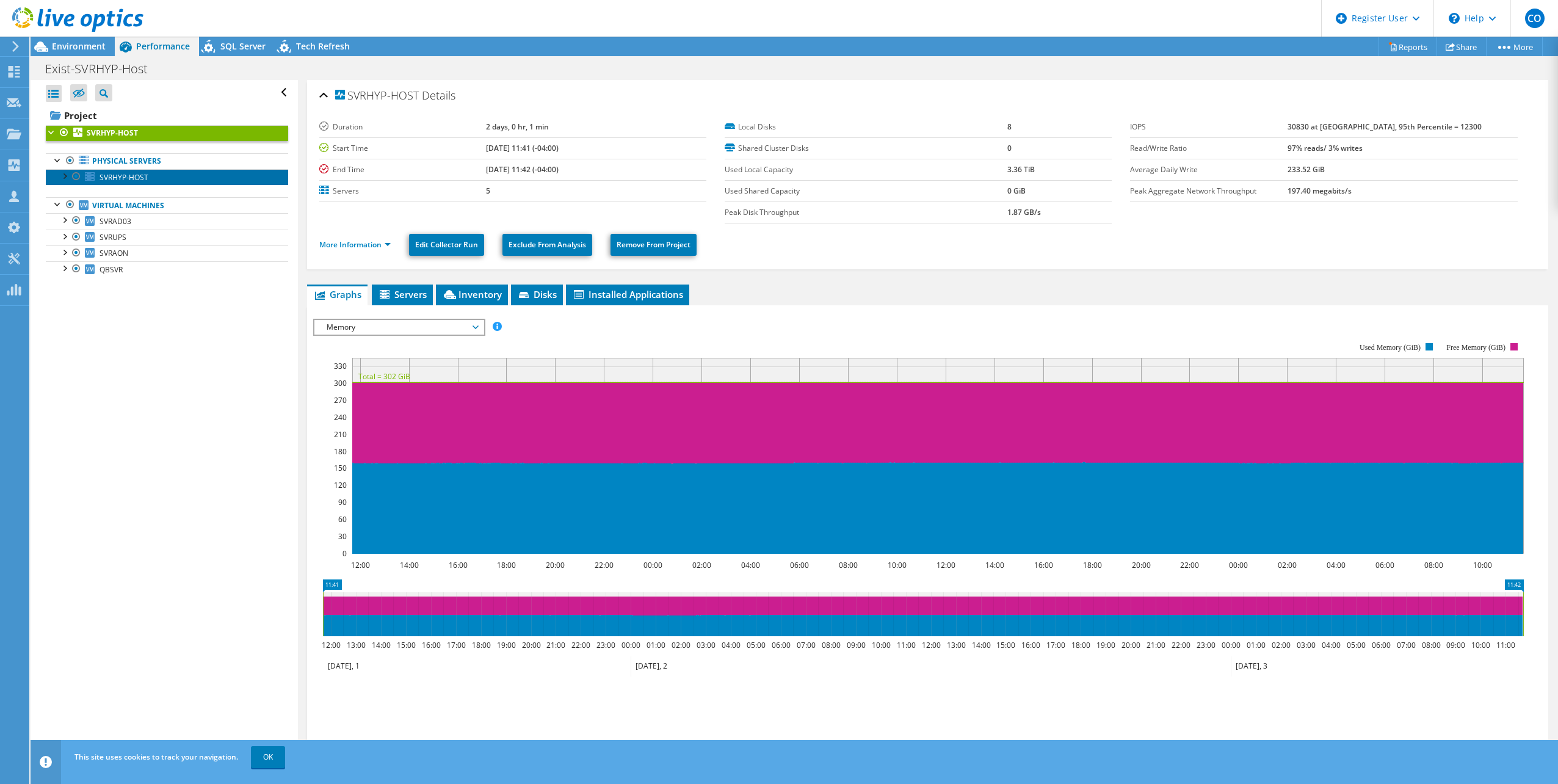
click at [106, 175] on span "SVRHYP-HOST" at bounding box center [124, 177] width 49 height 10
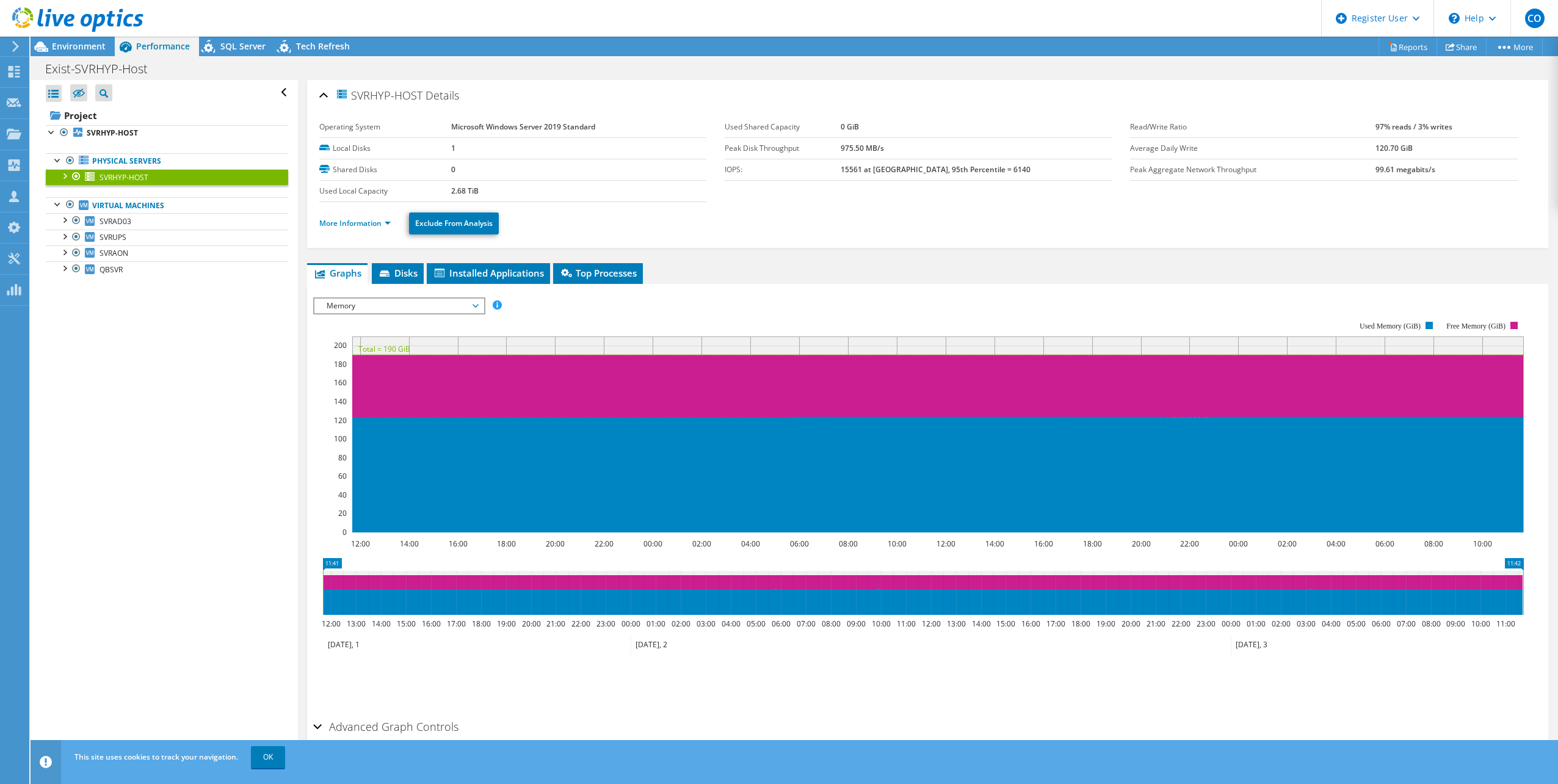
click at [426, 273] on ul "Graphs Servers Inventory Hypervisor Disks Cluster Disks Installed Applications" at bounding box center [928, 273] width 1241 height 20
click at [399, 273] on span "Disks" at bounding box center [398, 273] width 40 height 12
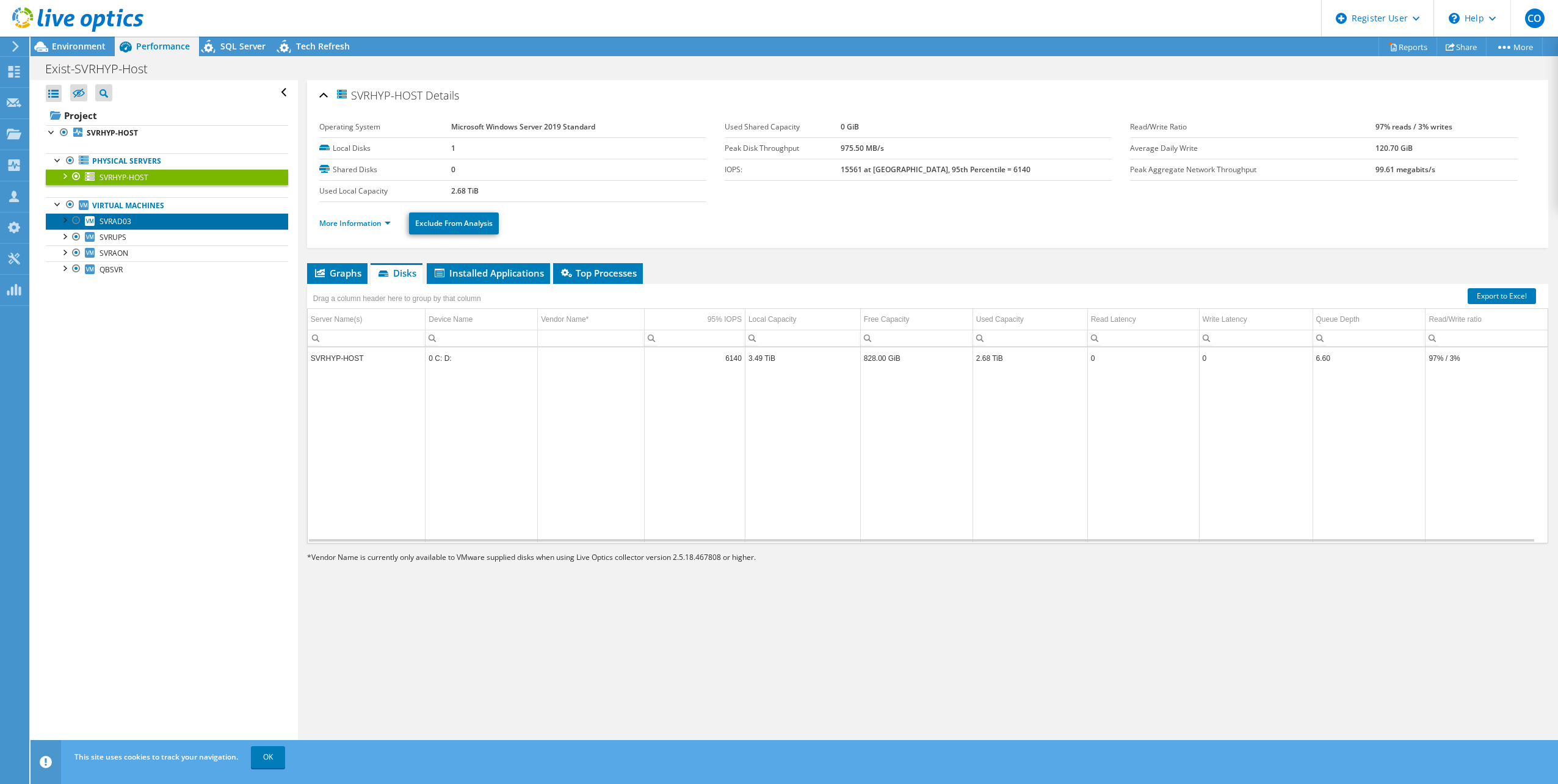
click at [182, 227] on link "SVRAD03" at bounding box center [167, 221] width 243 height 16
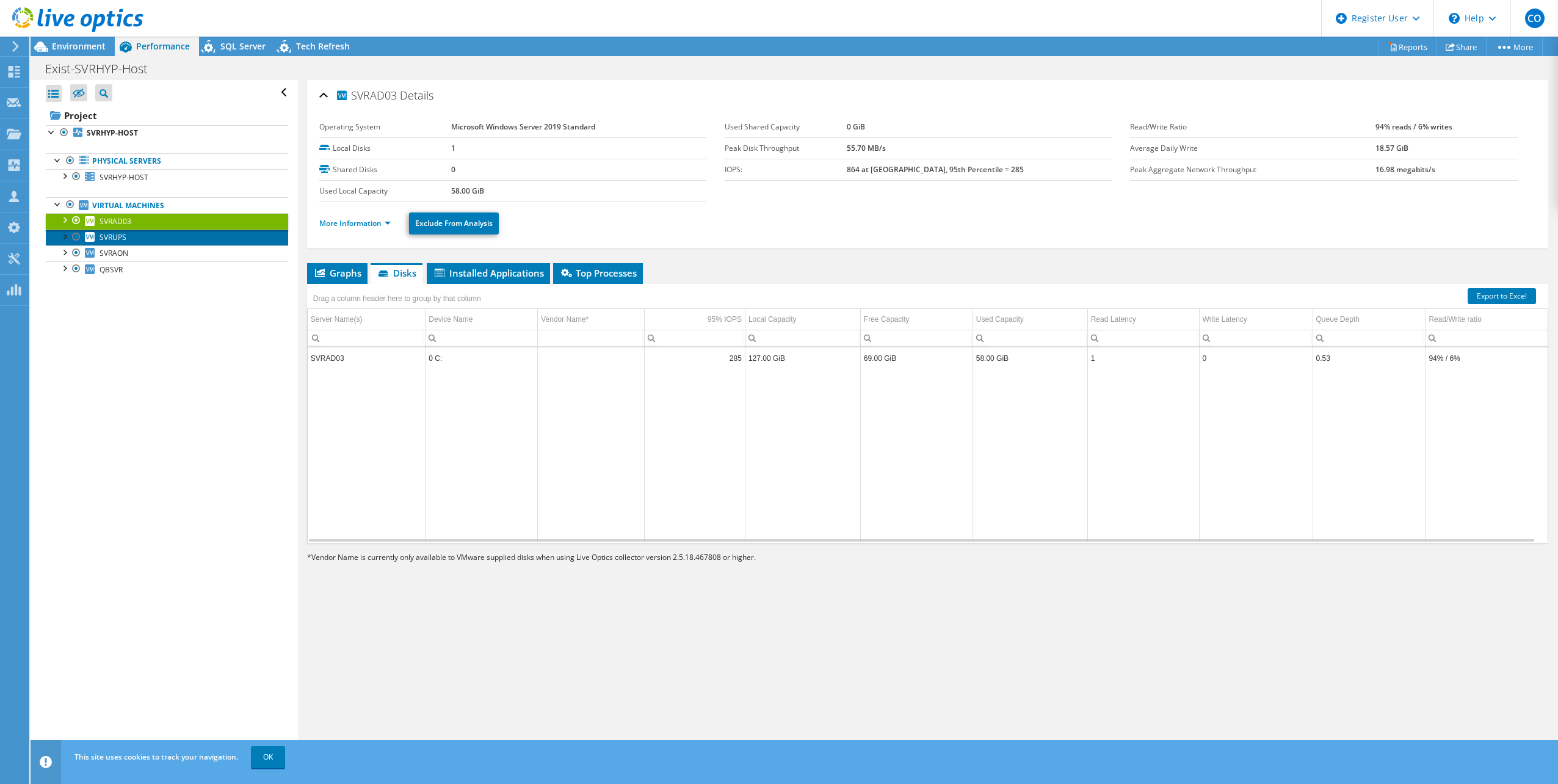
click at [229, 239] on link "SVRUPS" at bounding box center [167, 237] width 243 height 16
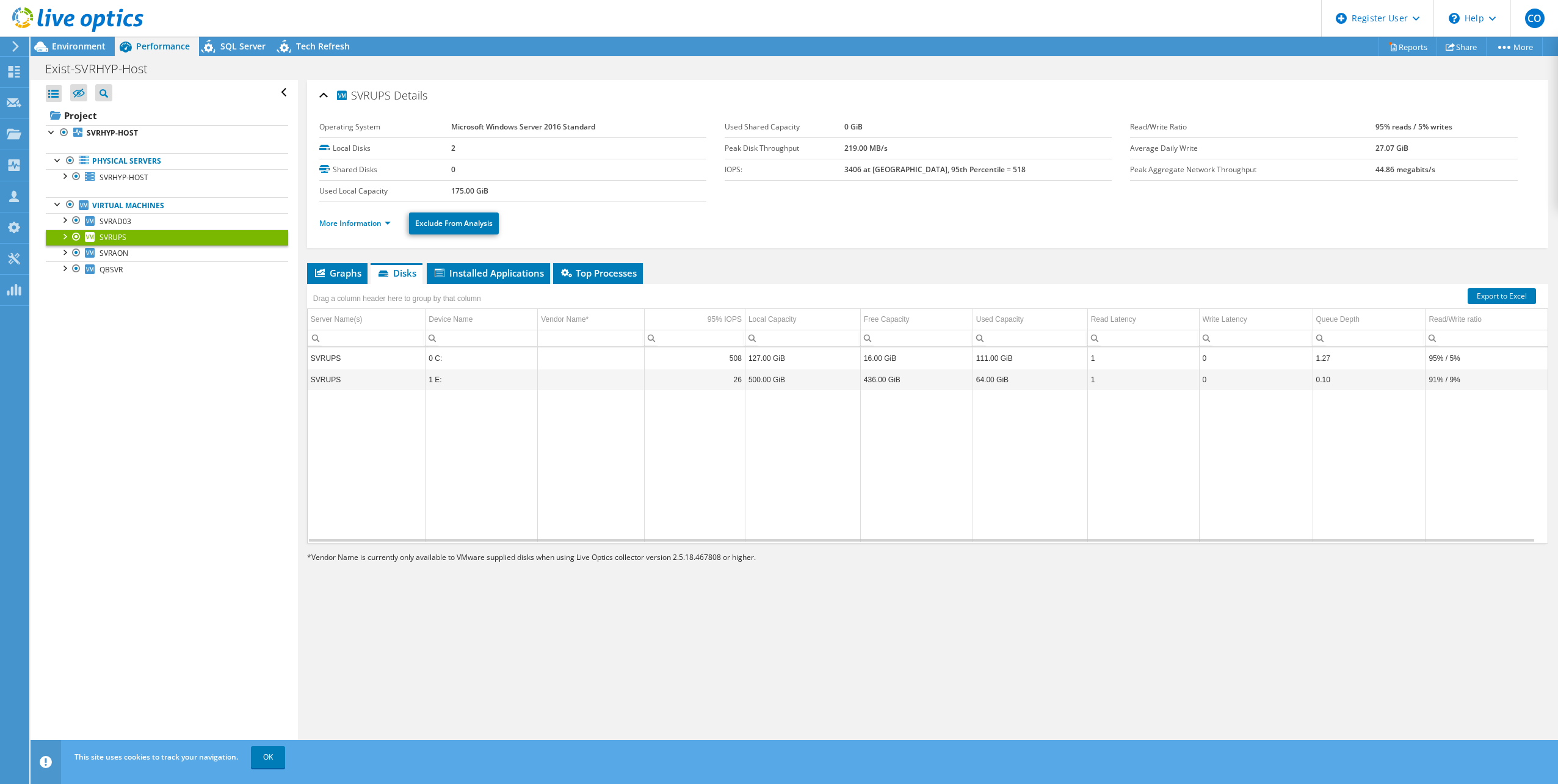
click at [85, 35] on div at bounding box center [72, 20] width 143 height 41
click at [85, 45] on span "Environment" at bounding box center [79, 46] width 54 height 12
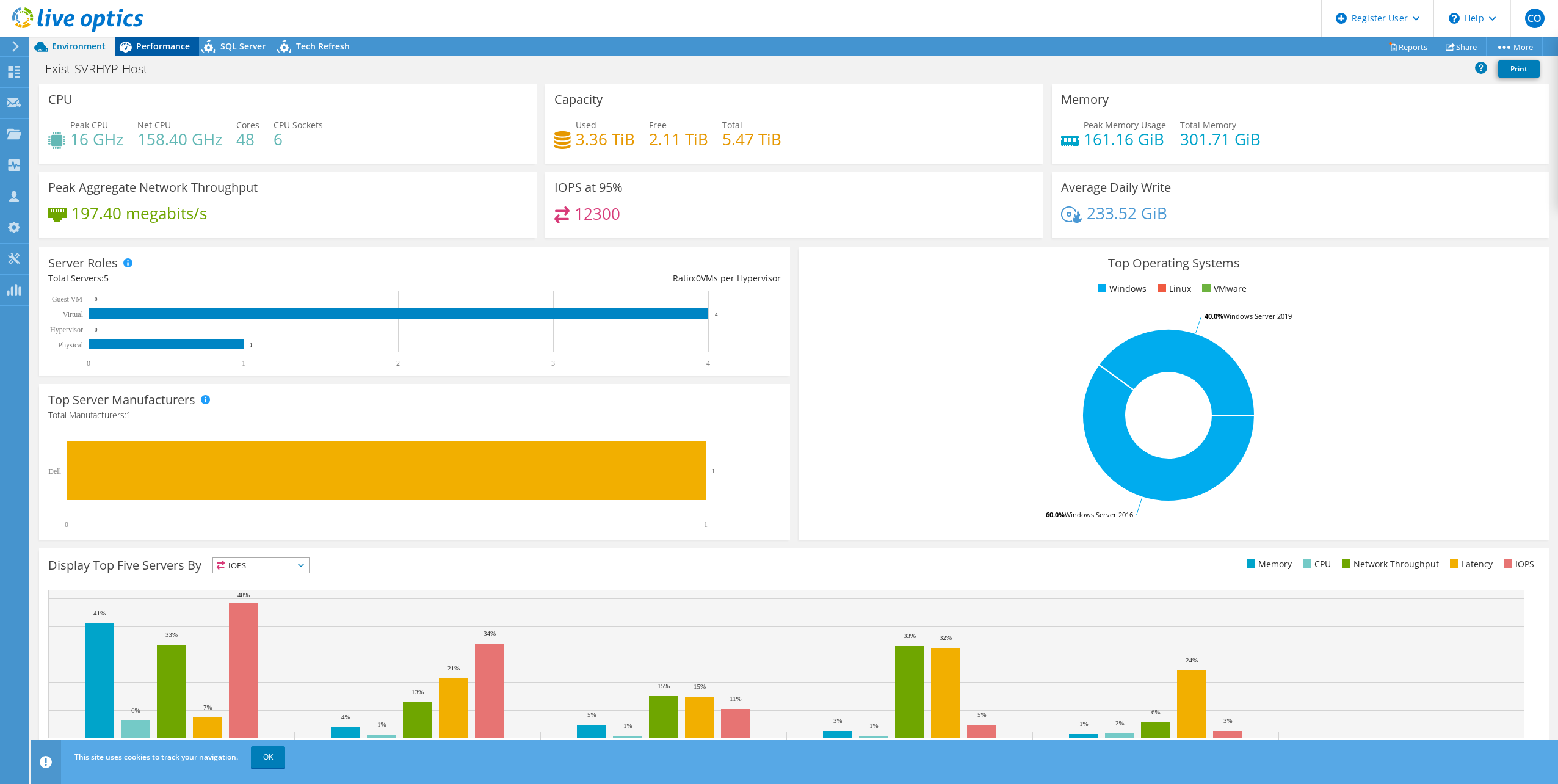
click at [165, 41] on span "Performance" at bounding box center [163, 46] width 54 height 12
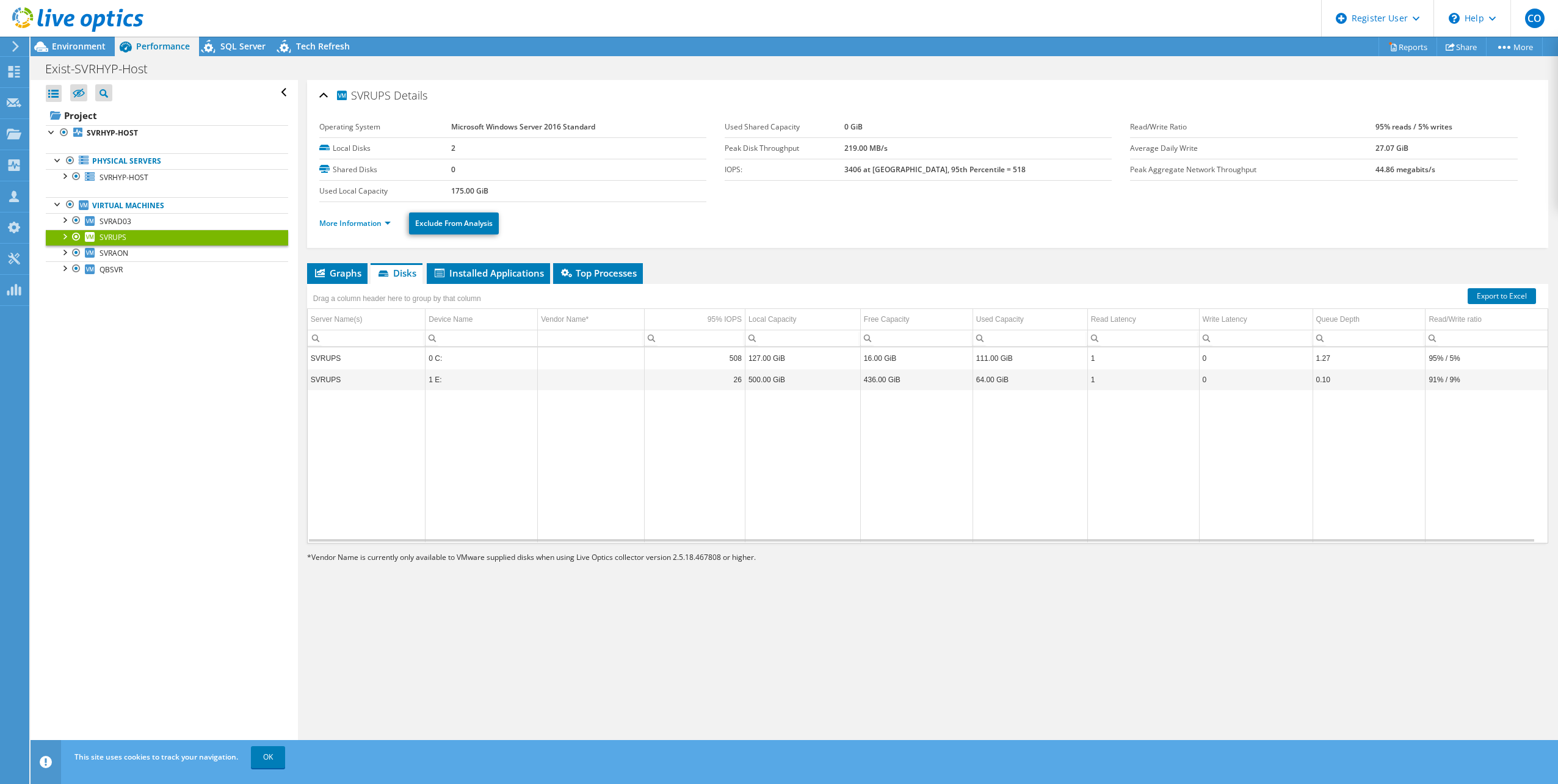
click at [239, 34] on header "CO Dell User Colin Oeur Colin.Oeur@dell.com Dell My Profile Log Out \n Help Exp…" at bounding box center [779, 18] width 1558 height 36
click at [234, 40] on div "SQL Server" at bounding box center [237, 46] width 76 height 20
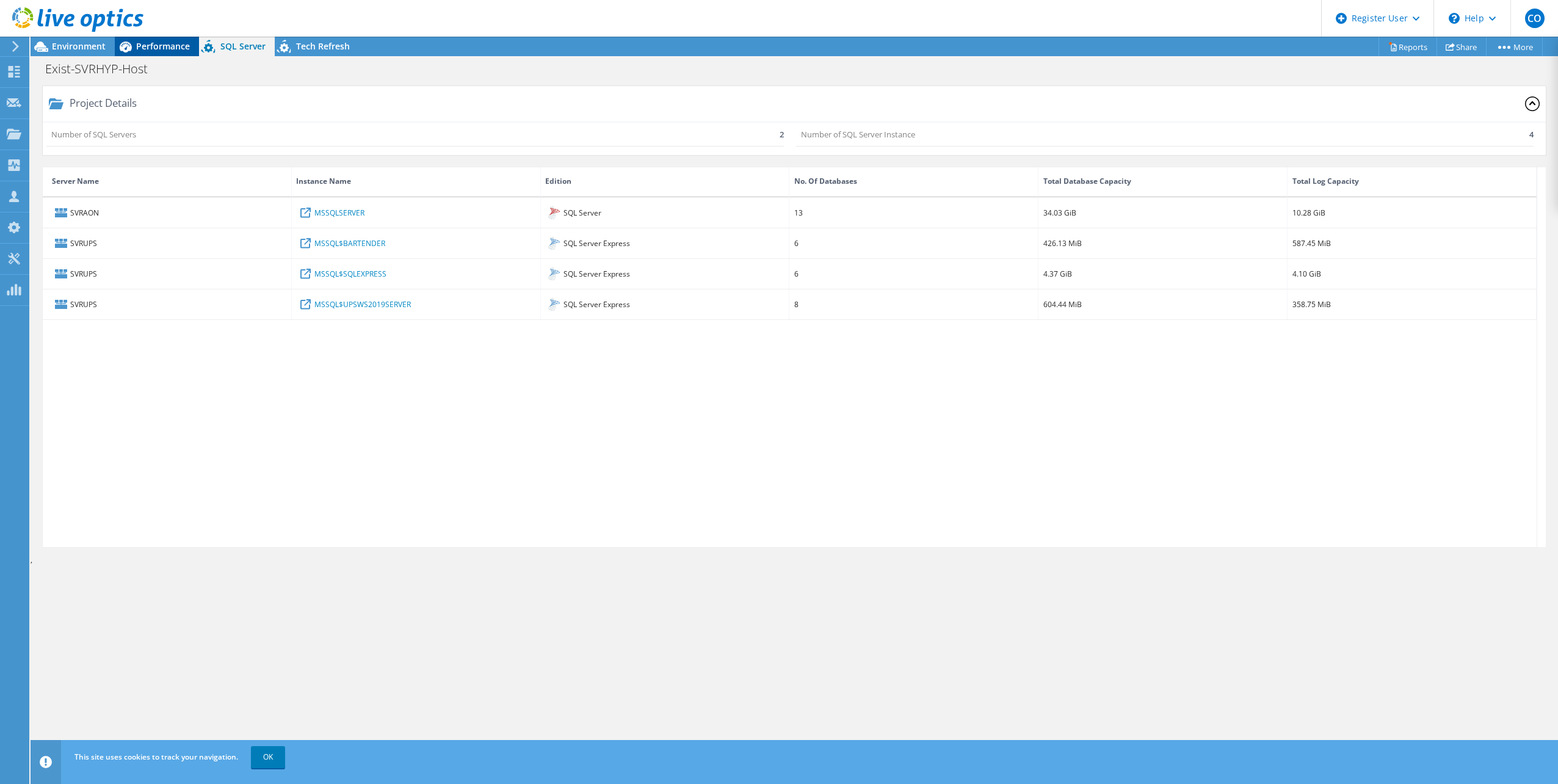
click at [165, 47] on span "Performance" at bounding box center [163, 46] width 54 height 12
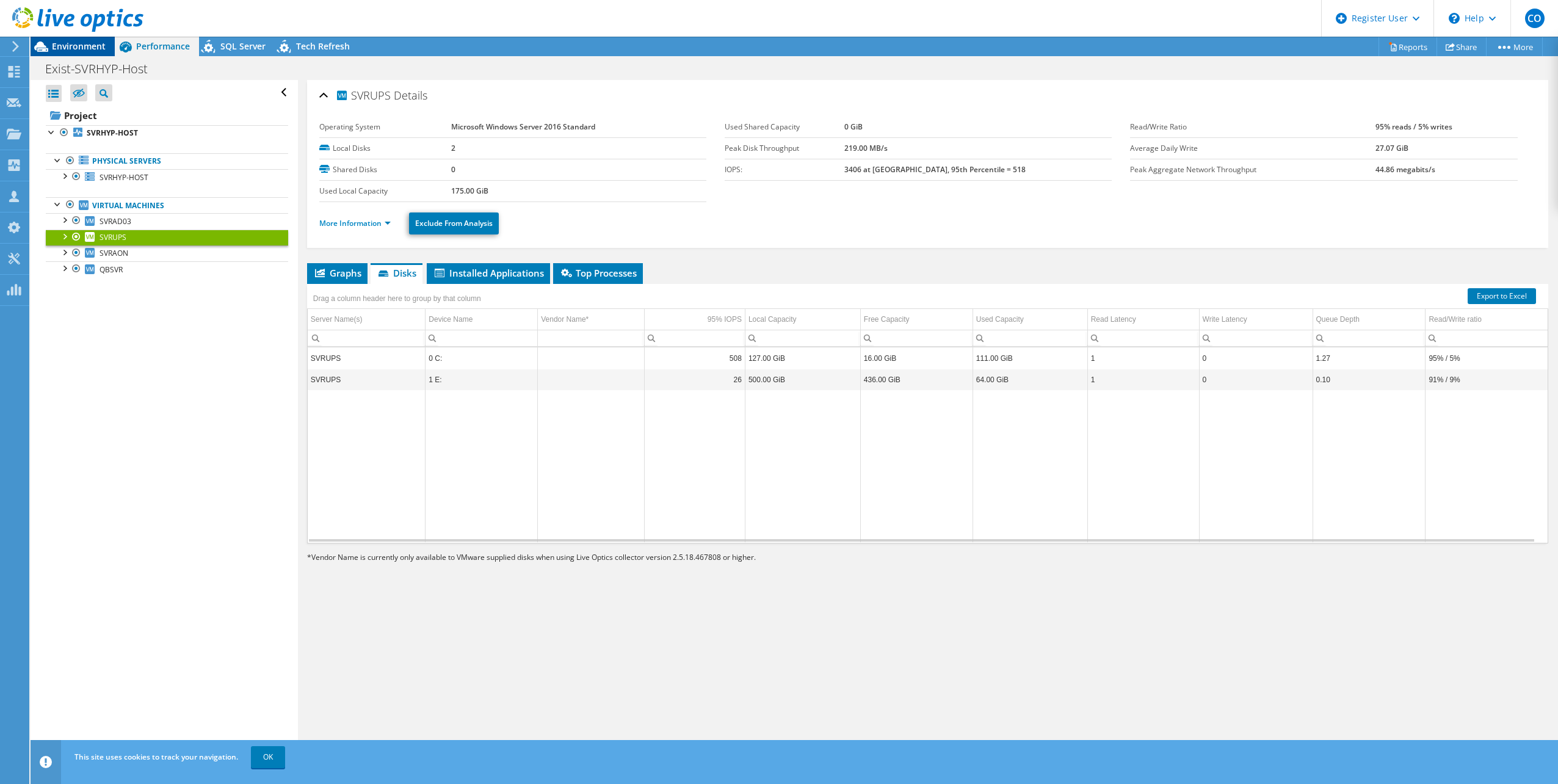
click at [96, 52] on div "Environment" at bounding box center [73, 46] width 84 height 20
